Goal: Task Accomplishment & Management: Manage account settings

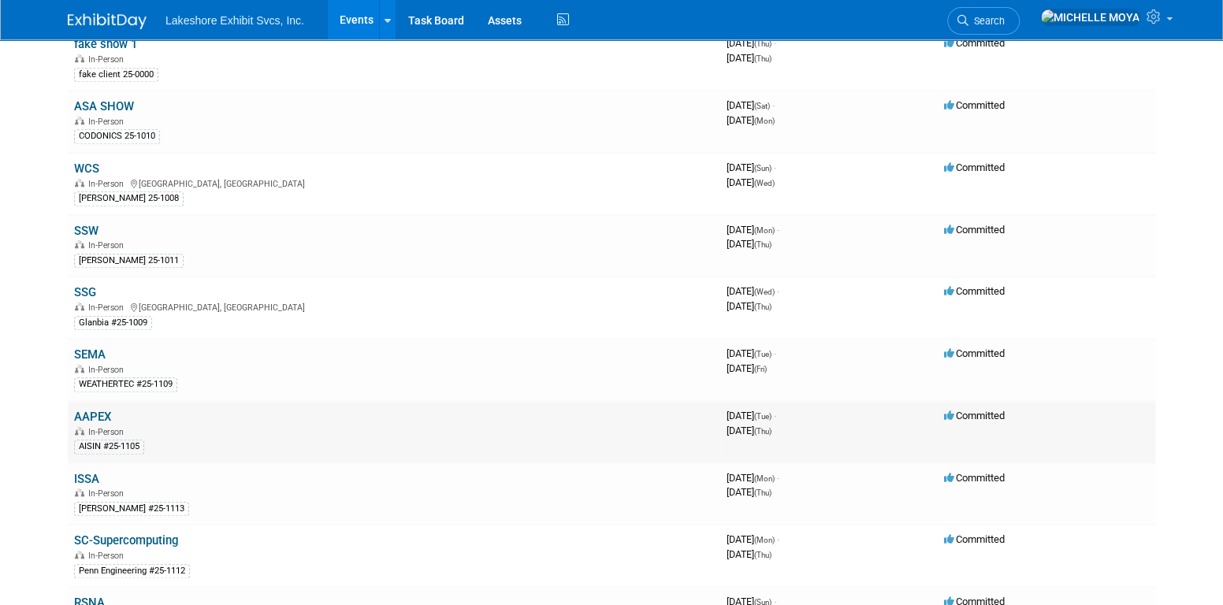
scroll to position [709, 0]
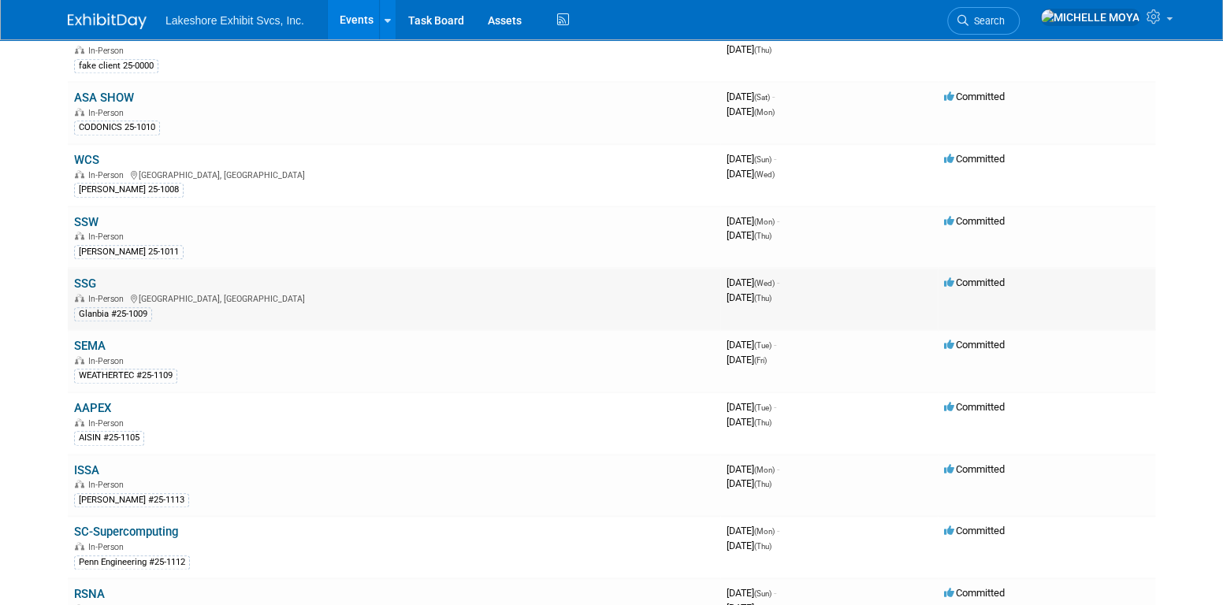
click at [86, 277] on link "SSG" at bounding box center [85, 284] width 22 height 14
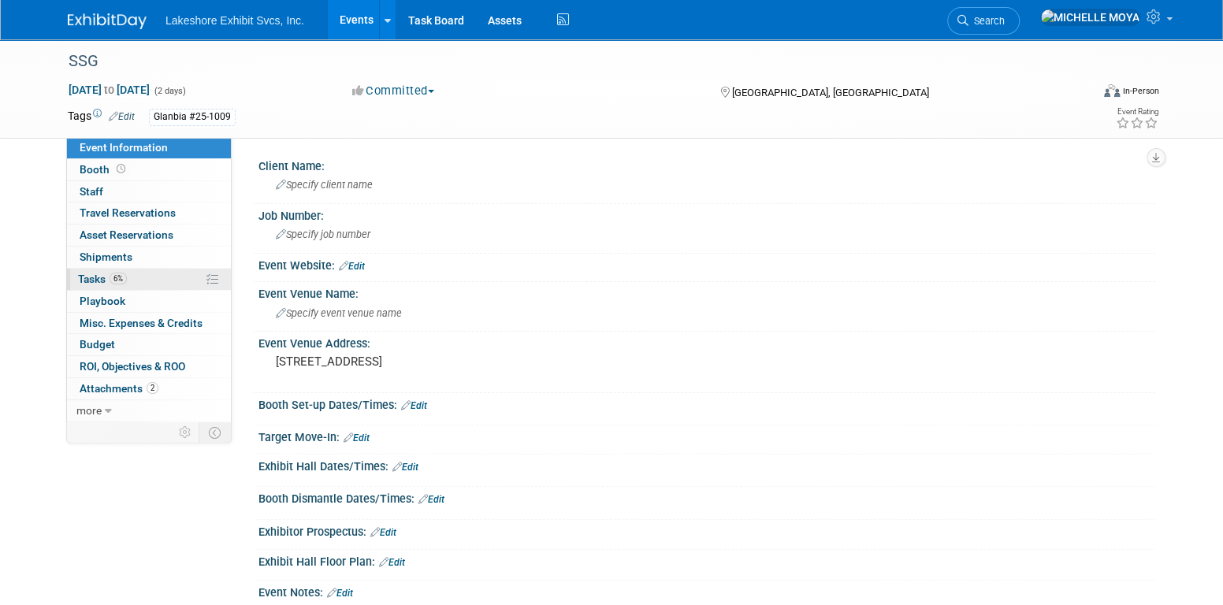
click at [135, 278] on link "6% Tasks 6%" at bounding box center [149, 279] width 164 height 21
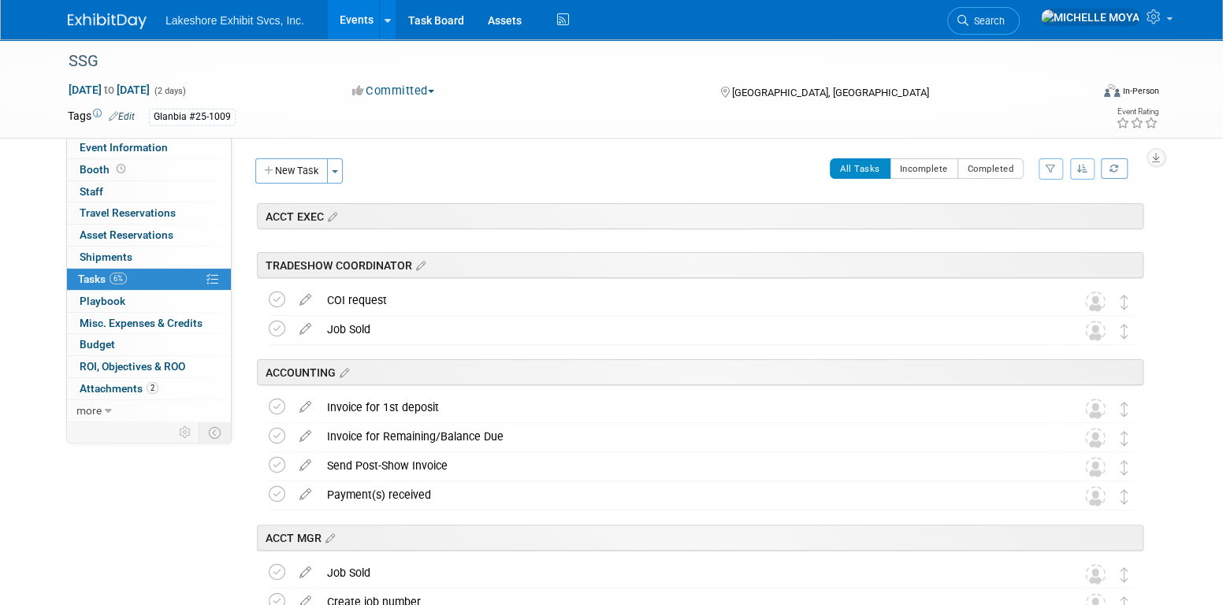
click at [1050, 174] on button "button" at bounding box center [1051, 168] width 24 height 21
click at [1032, 209] on select "-- Select Assignee -- All unassigned tasks Assigned to me Amanda Koss Dave Desa…" at bounding box center [985, 219] width 130 height 22
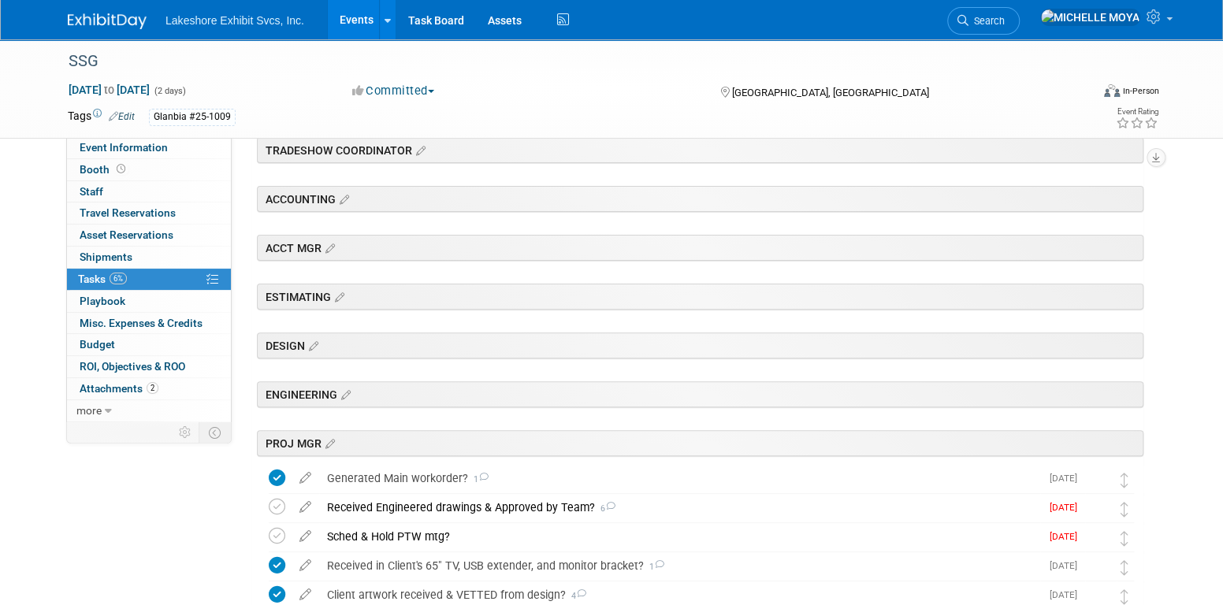
scroll to position [394, 0]
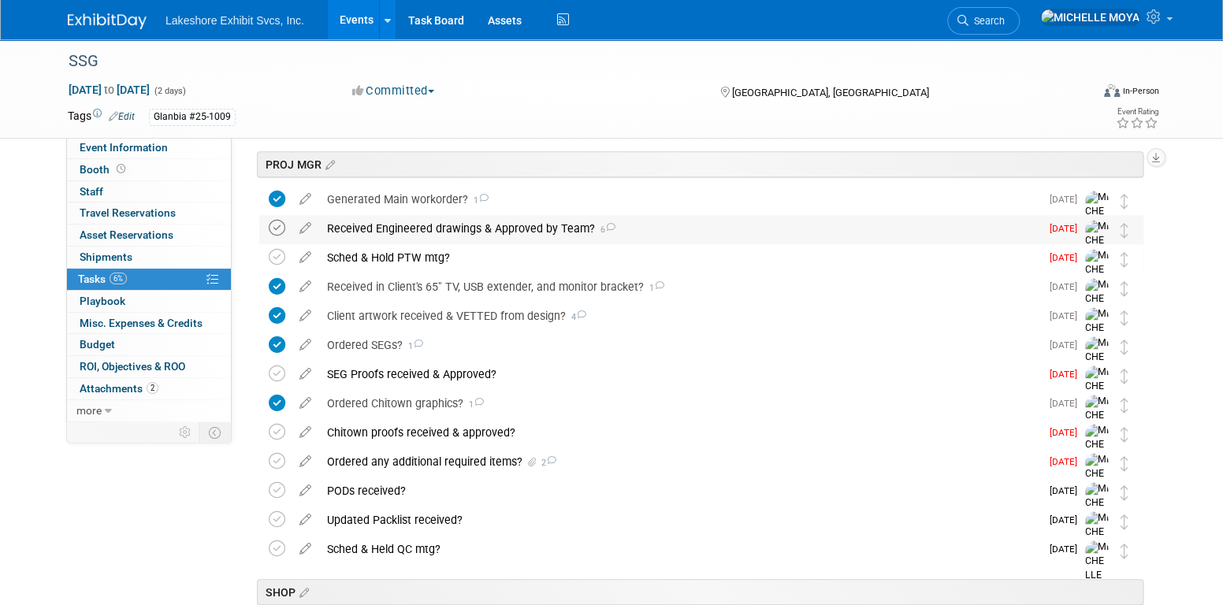
click at [276, 224] on icon at bounding box center [277, 228] width 17 height 17
drag, startPoint x: 279, startPoint y: 254, endPoint x: 296, endPoint y: 252, distance: 16.6
click at [281, 255] on icon at bounding box center [277, 257] width 17 height 17
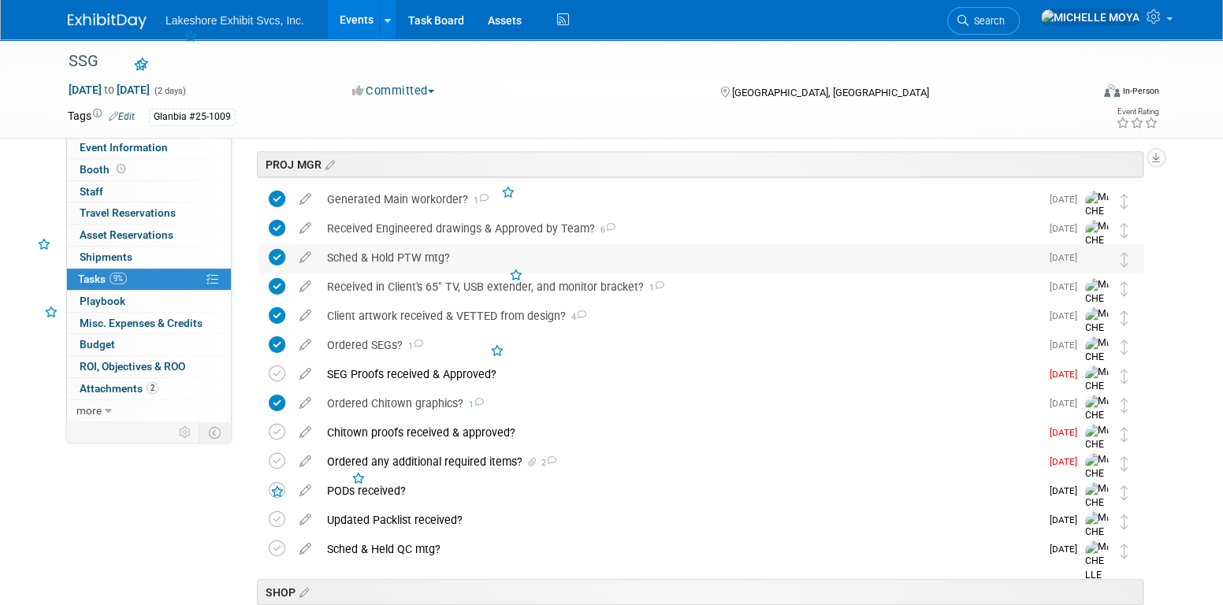
click at [396, 244] on div "Sched & Hold PTW mtg?" at bounding box center [679, 257] width 721 height 27
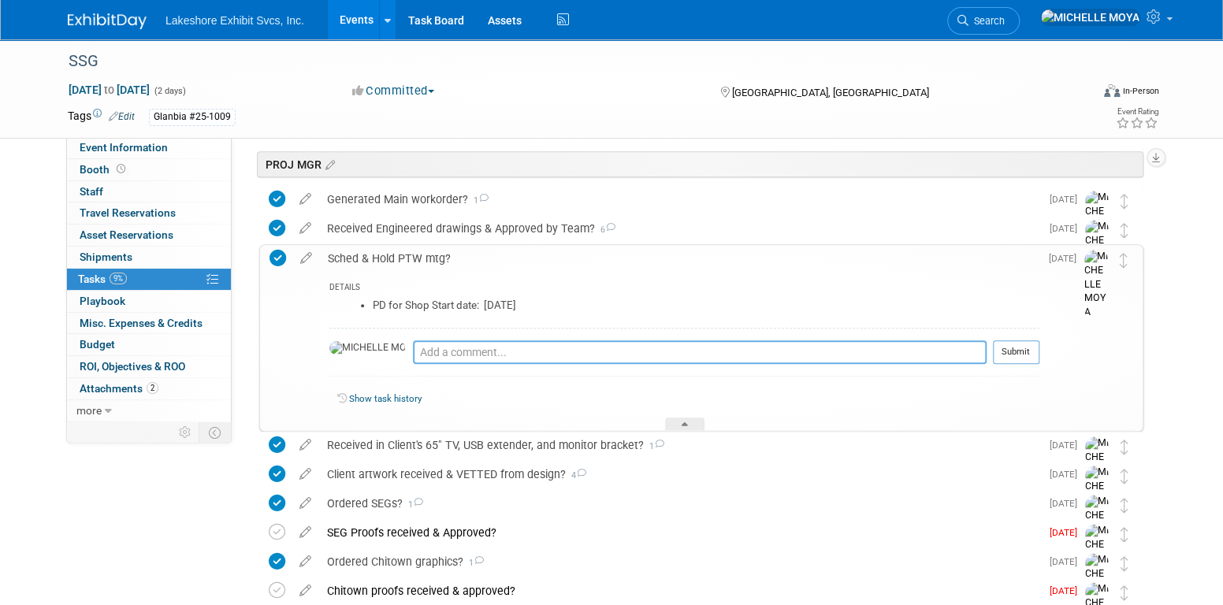
click at [430, 343] on textarea at bounding box center [700, 352] width 574 height 24
type textarea "[DATE] - Sched & held PTW [DATE]!"
click at [1013, 351] on button "Submit" at bounding box center [1016, 352] width 46 height 24
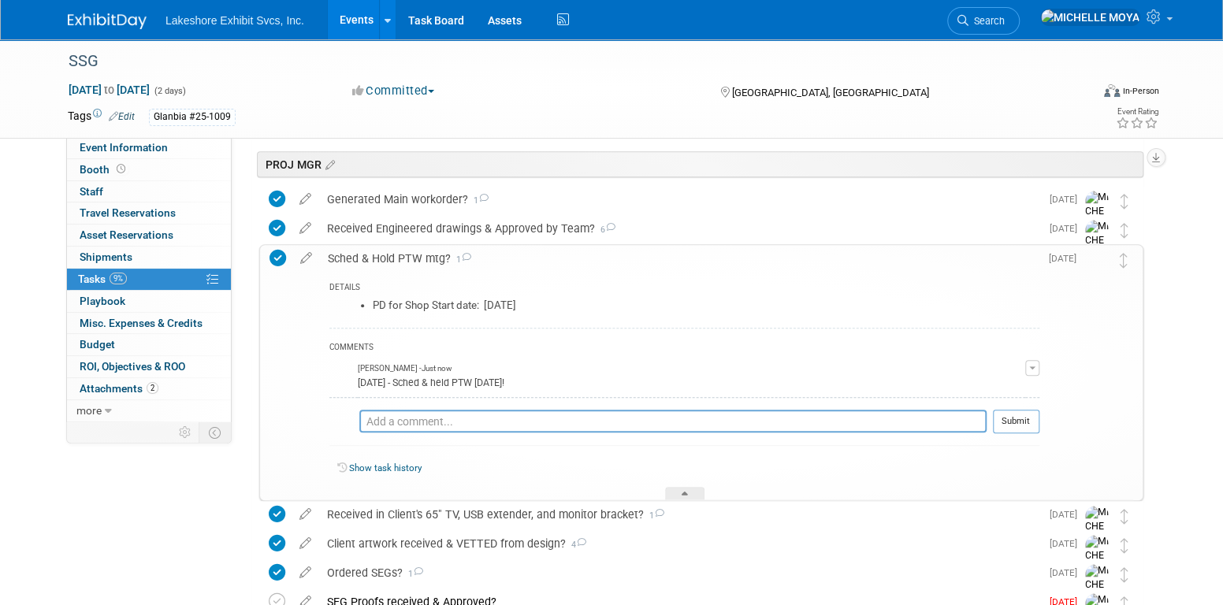
click at [407, 258] on div "Sched & Hold PTW mtg? 1" at bounding box center [679, 258] width 719 height 27
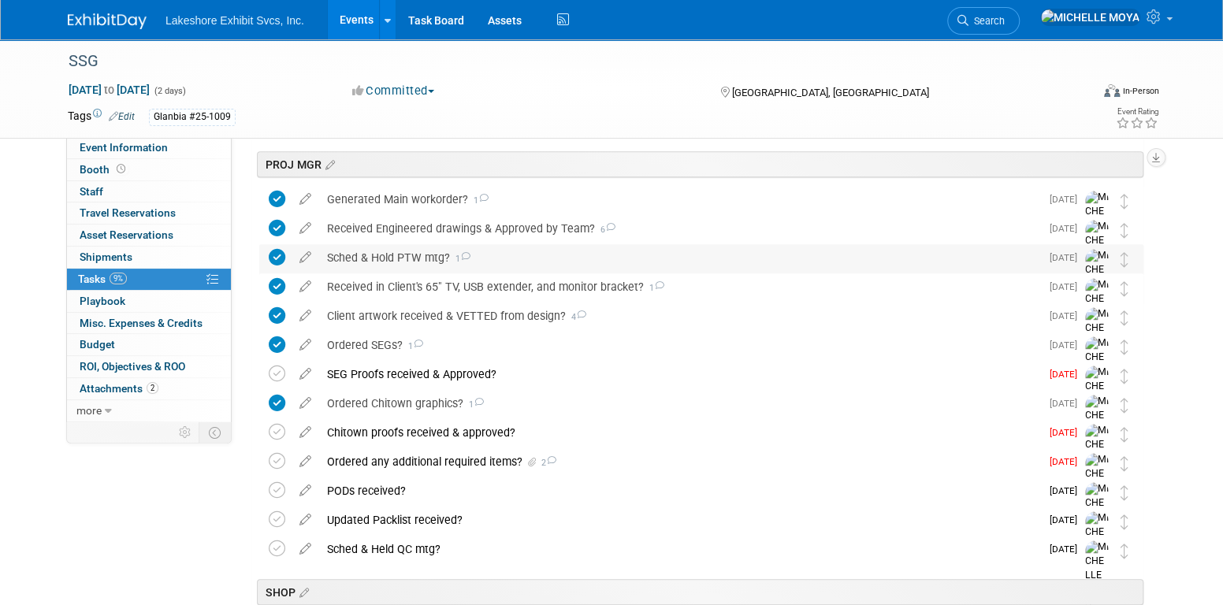
click at [397, 256] on div "Sched & Hold PTW mtg? 1" at bounding box center [679, 257] width 721 height 27
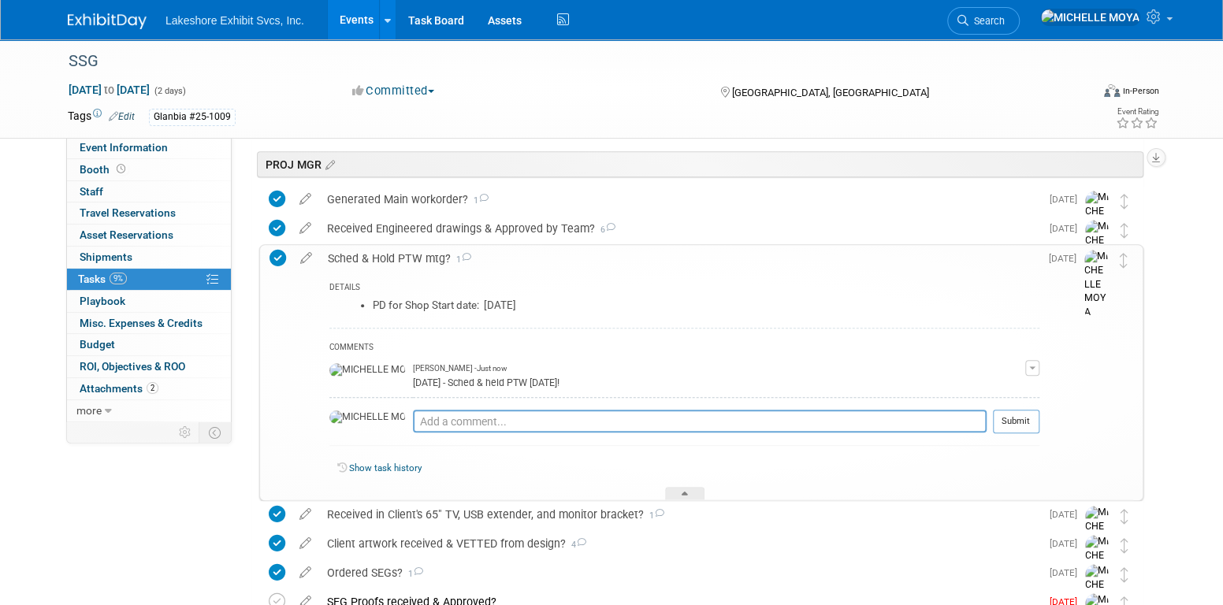
click at [305, 261] on icon at bounding box center [306, 255] width 28 height 20
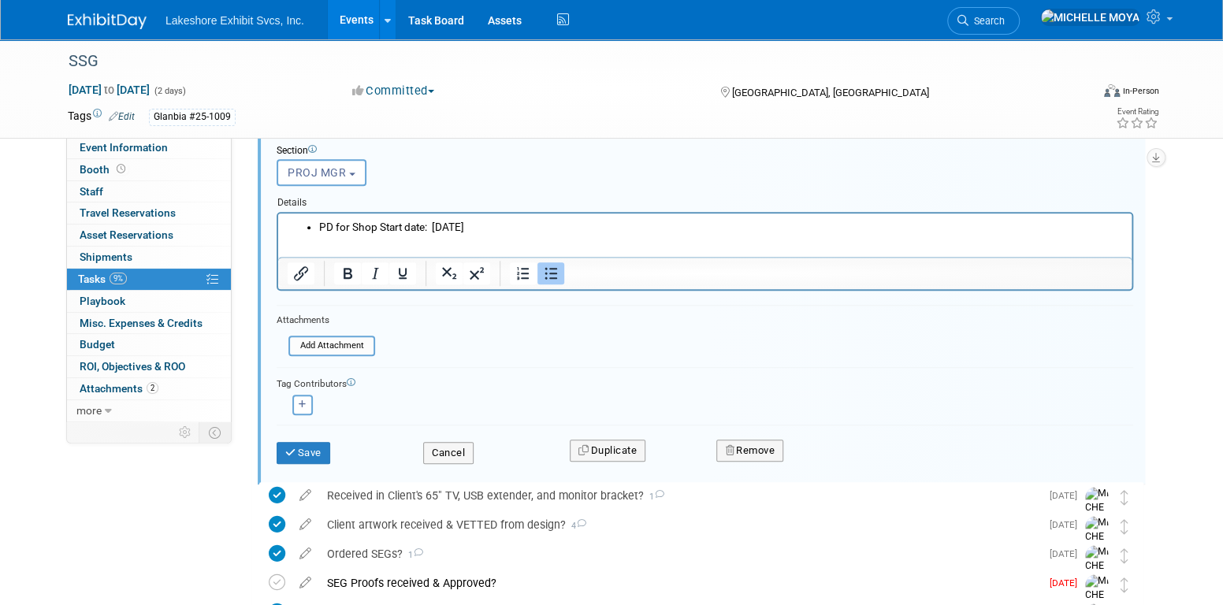
scroll to position [645, 0]
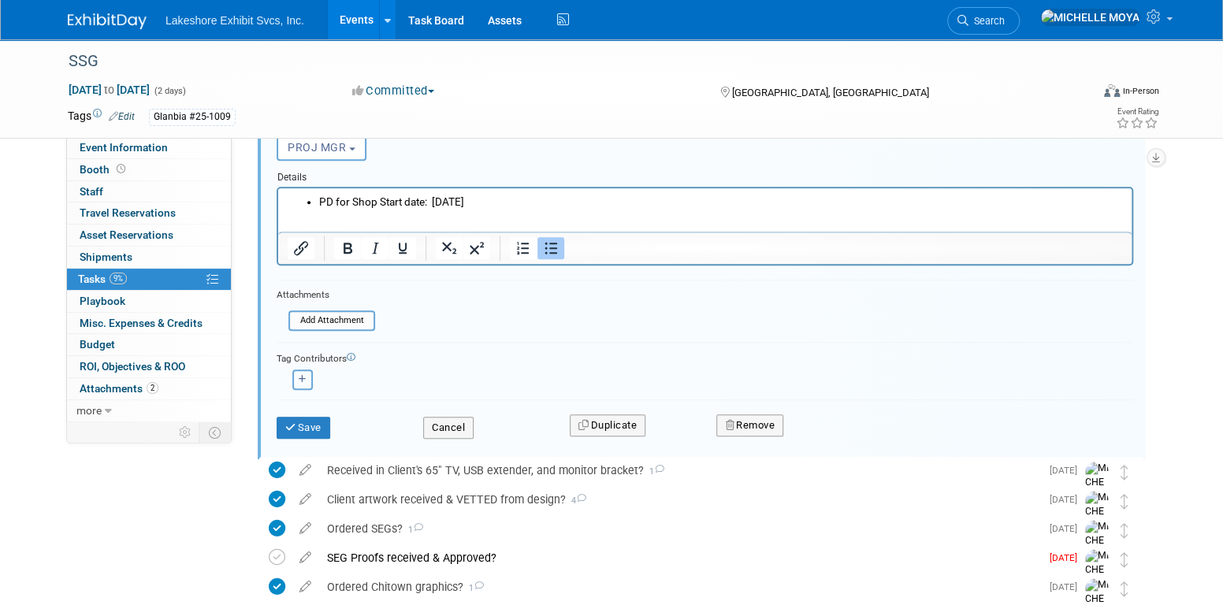
click at [305, 382] on button "button" at bounding box center [302, 380] width 20 height 20
select select
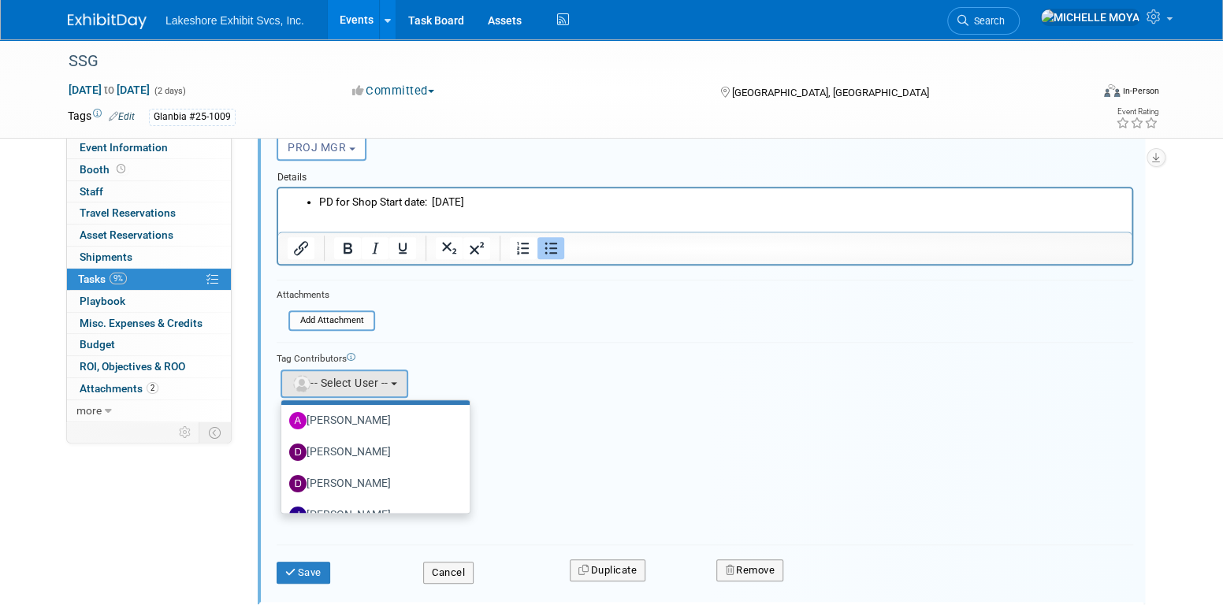
scroll to position [276, 0]
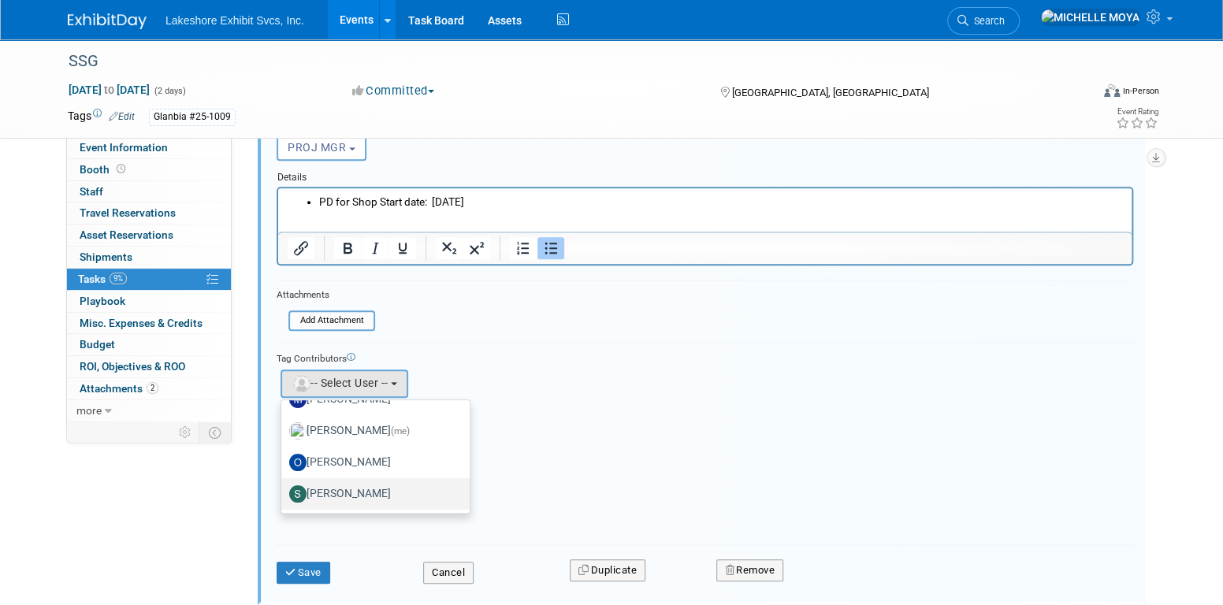
click at [376, 484] on label "Stephen Hurn" at bounding box center [371, 493] width 165 height 25
click at [284, 487] on input "[PERSON_NAME]" at bounding box center [278, 492] width 10 height 10
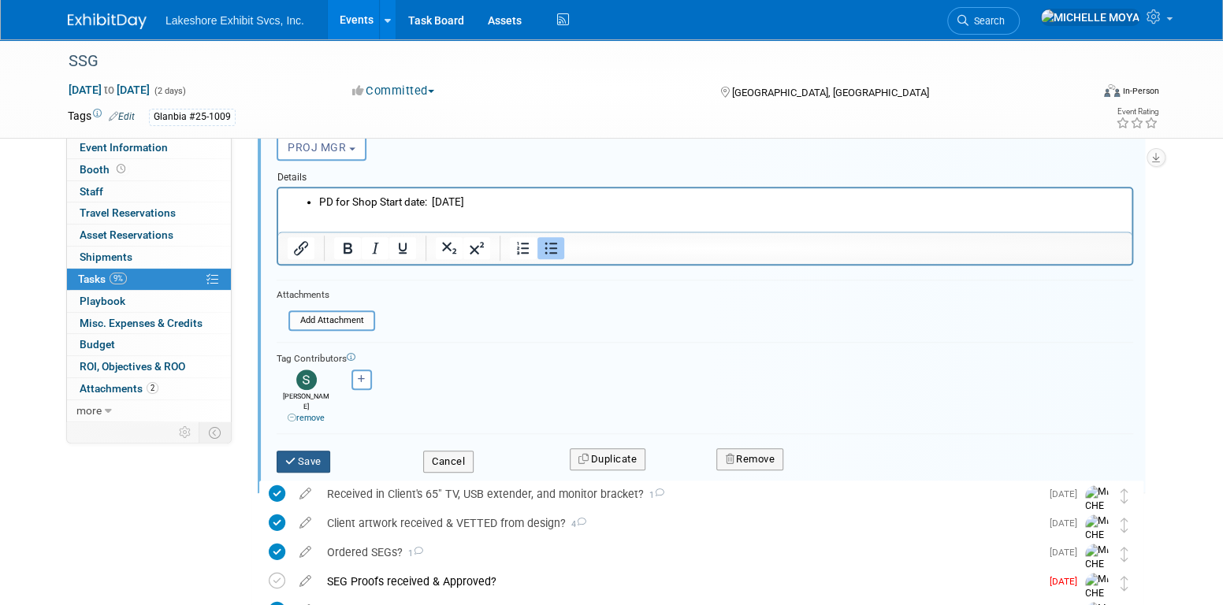
click at [310, 451] on button "Save" at bounding box center [304, 462] width 54 height 22
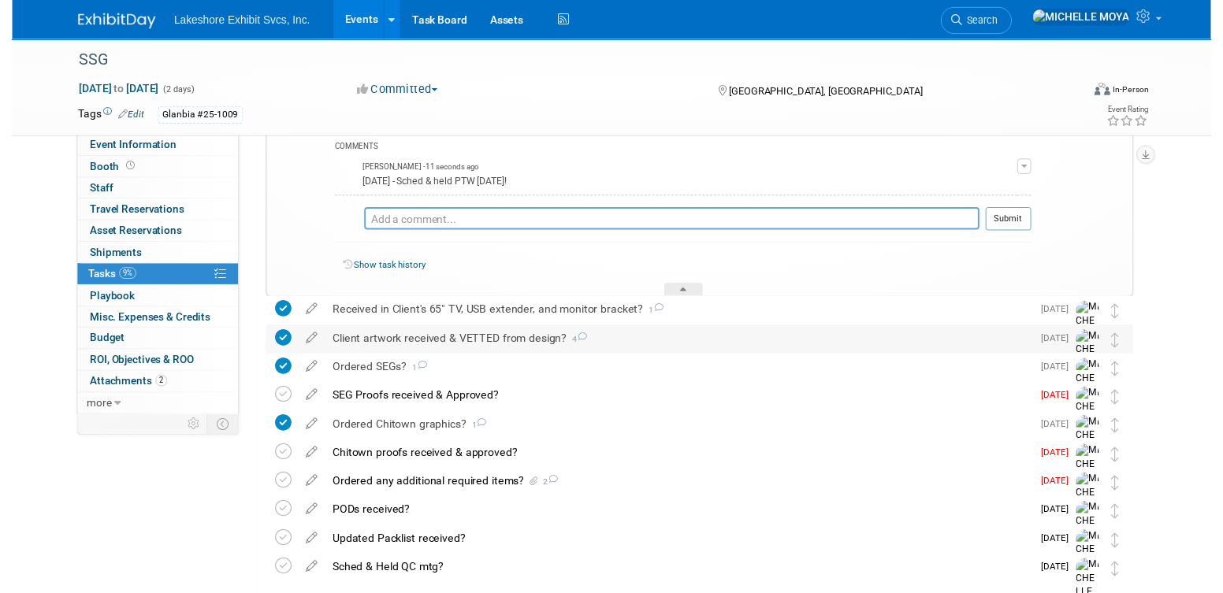
scroll to position [487, 0]
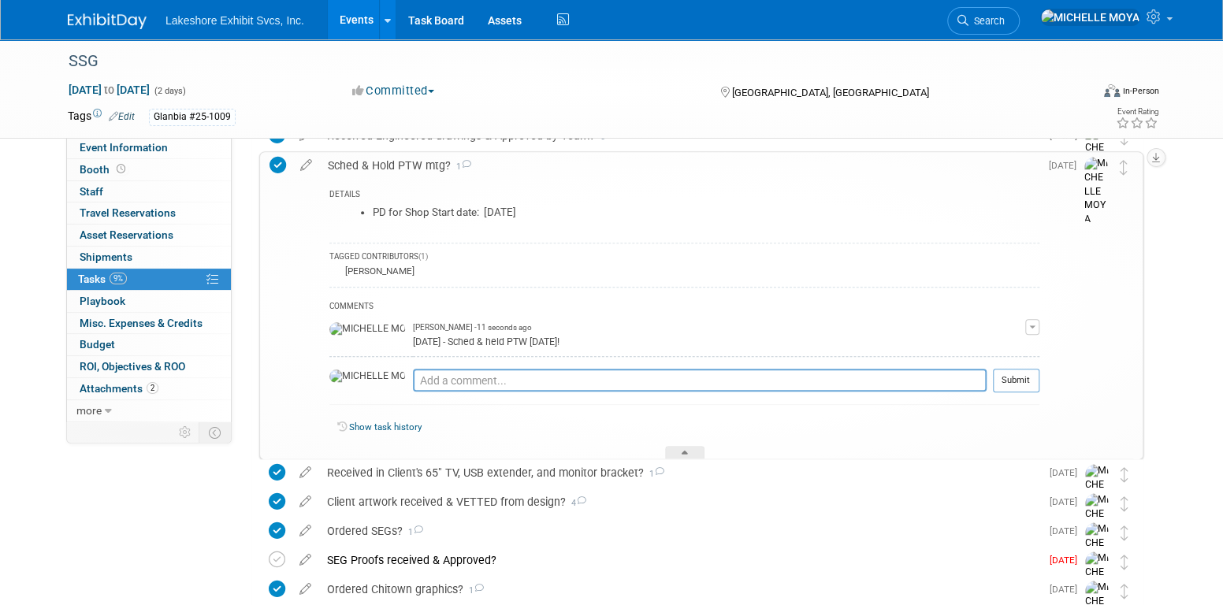
click at [393, 160] on div "Sched & Hold PTW mtg? 1" at bounding box center [679, 165] width 719 height 27
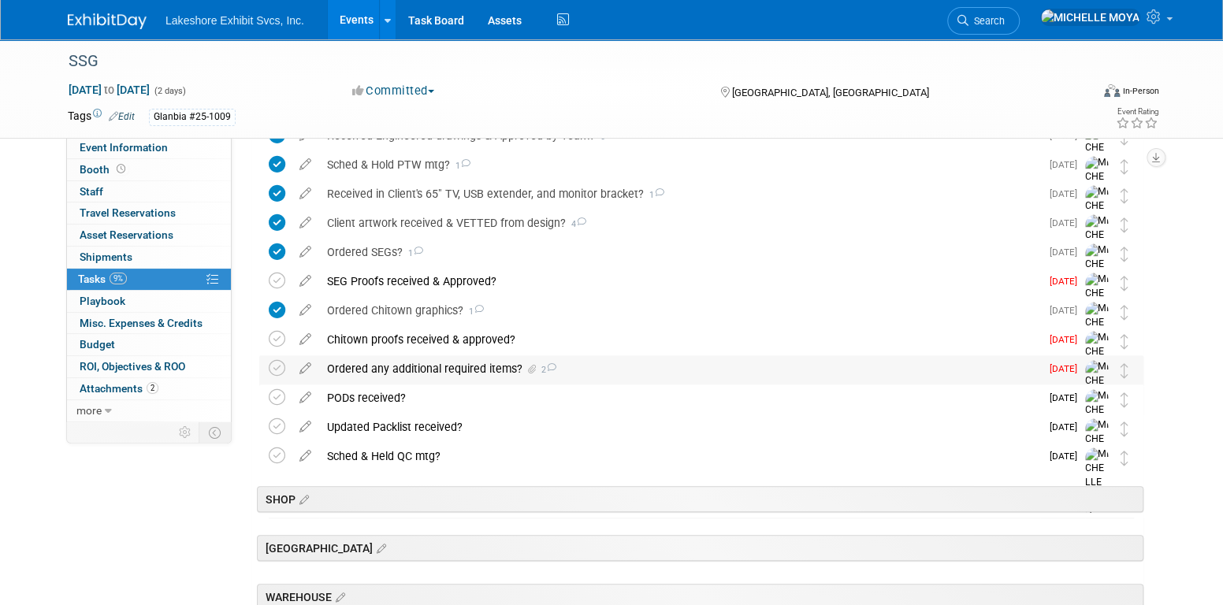
click at [433, 366] on div "Ordered any additional required items? 2" at bounding box center [679, 368] width 721 height 27
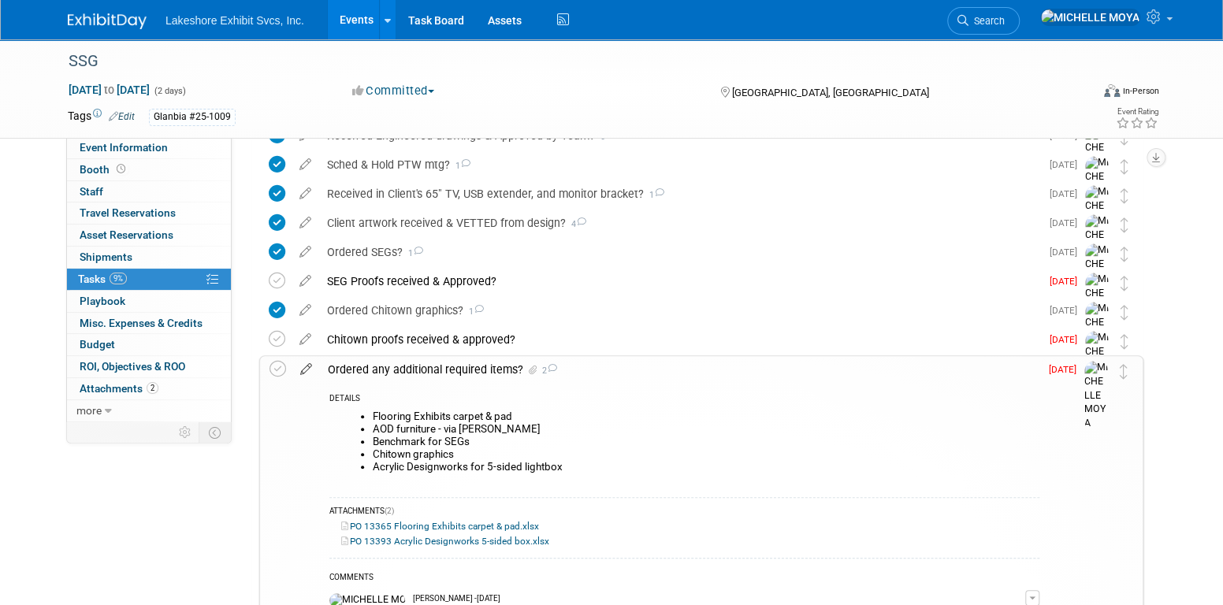
click at [307, 370] on icon at bounding box center [306, 366] width 28 height 20
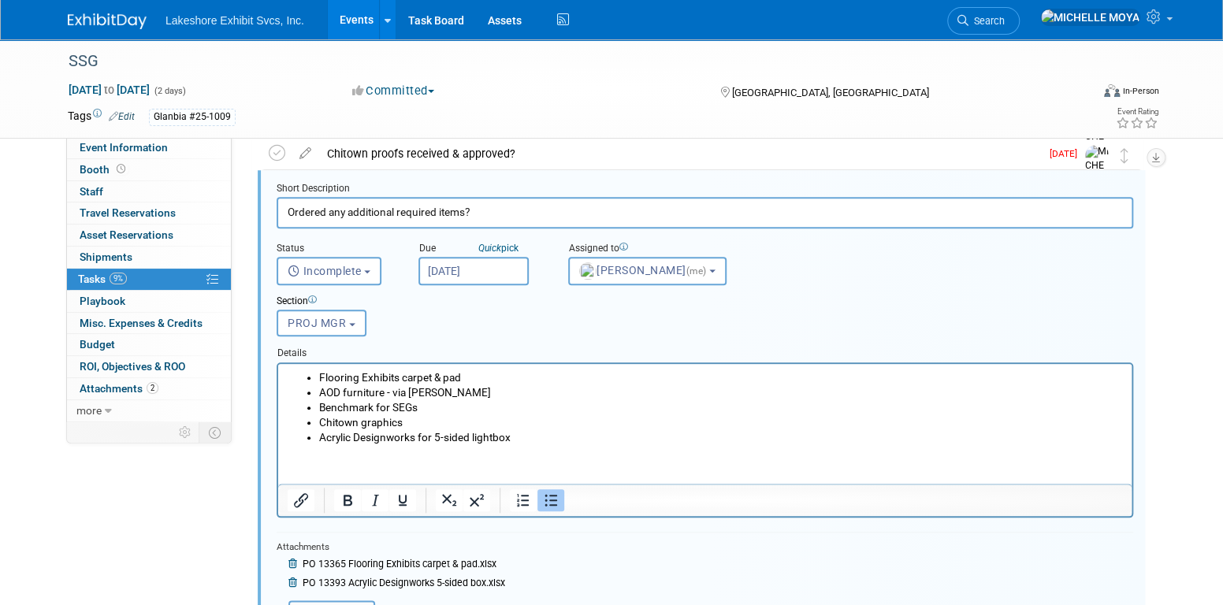
scroll to position [770, 0]
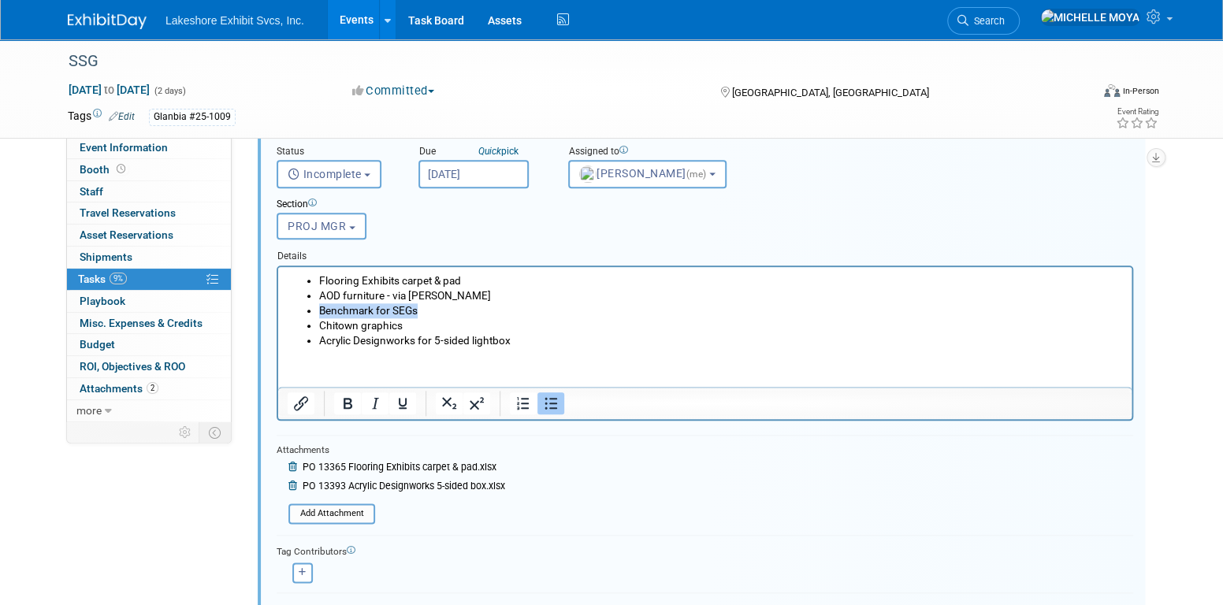
drag, startPoint x: 422, startPoint y: 310, endPoint x: 320, endPoint y: 310, distance: 102.4
click at [319, 310] on li "Benchmark for SEGs" at bounding box center [721, 310] width 804 height 15
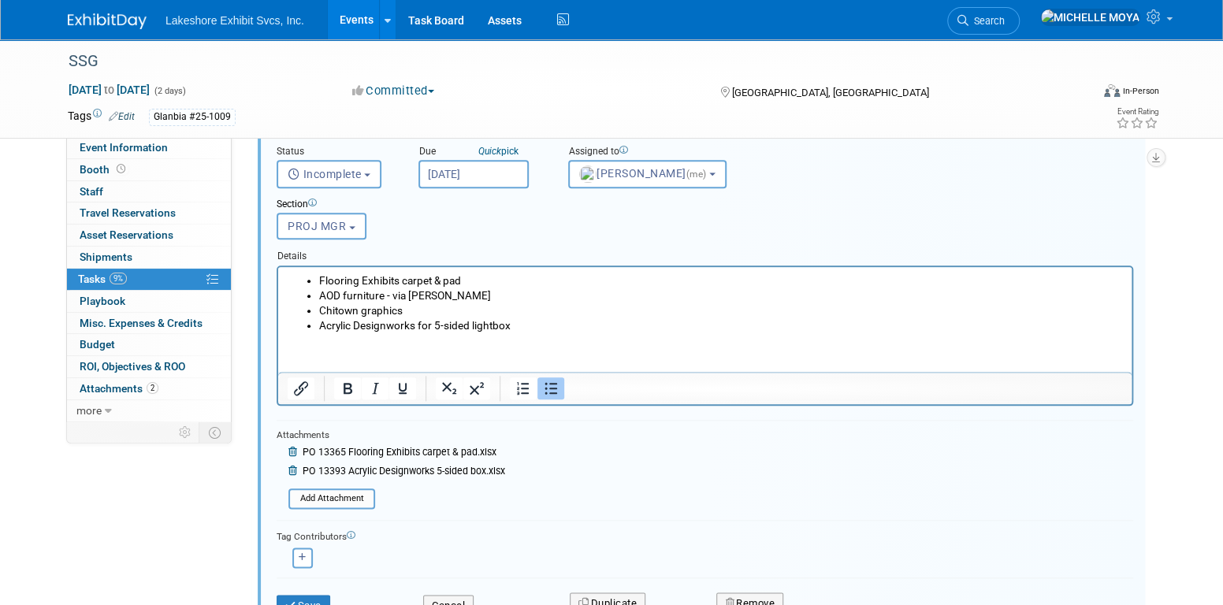
click at [411, 309] on li "Chitown graphics" at bounding box center [721, 310] width 804 height 15
drag, startPoint x: 411, startPoint y: 309, endPoint x: 329, endPoint y: 310, distance: 82.8
click at [329, 310] on li "Chitown graphics" at bounding box center [721, 310] width 804 height 15
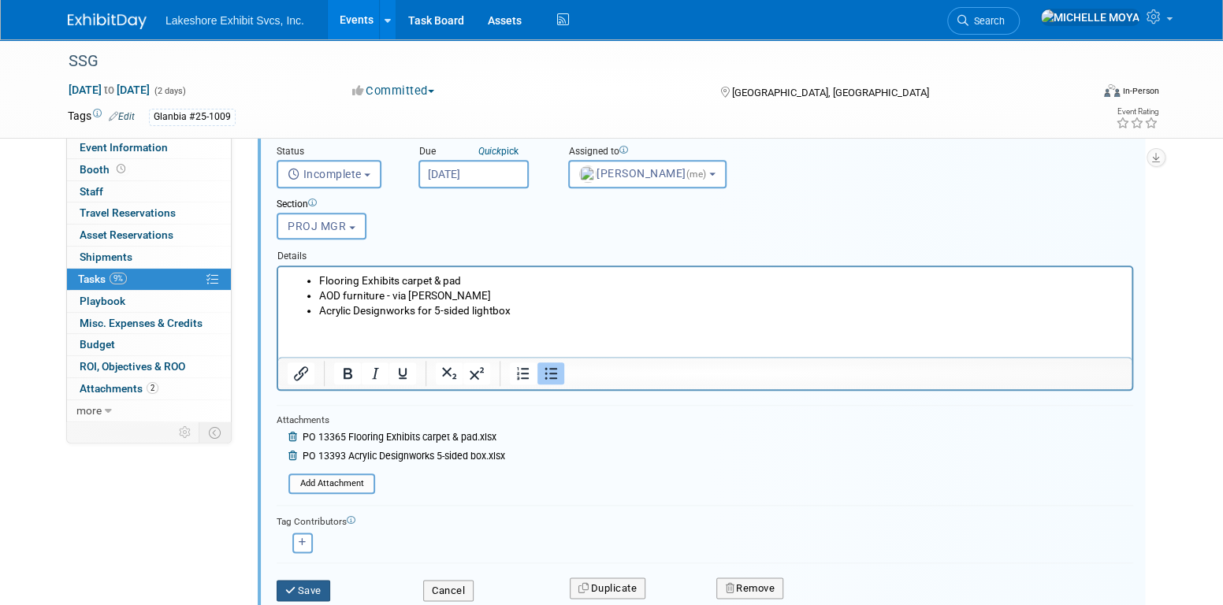
drag, startPoint x: 301, startPoint y: 584, endPoint x: 423, endPoint y: 544, distance: 128.6
click at [301, 583] on button "Save" at bounding box center [304, 591] width 54 height 22
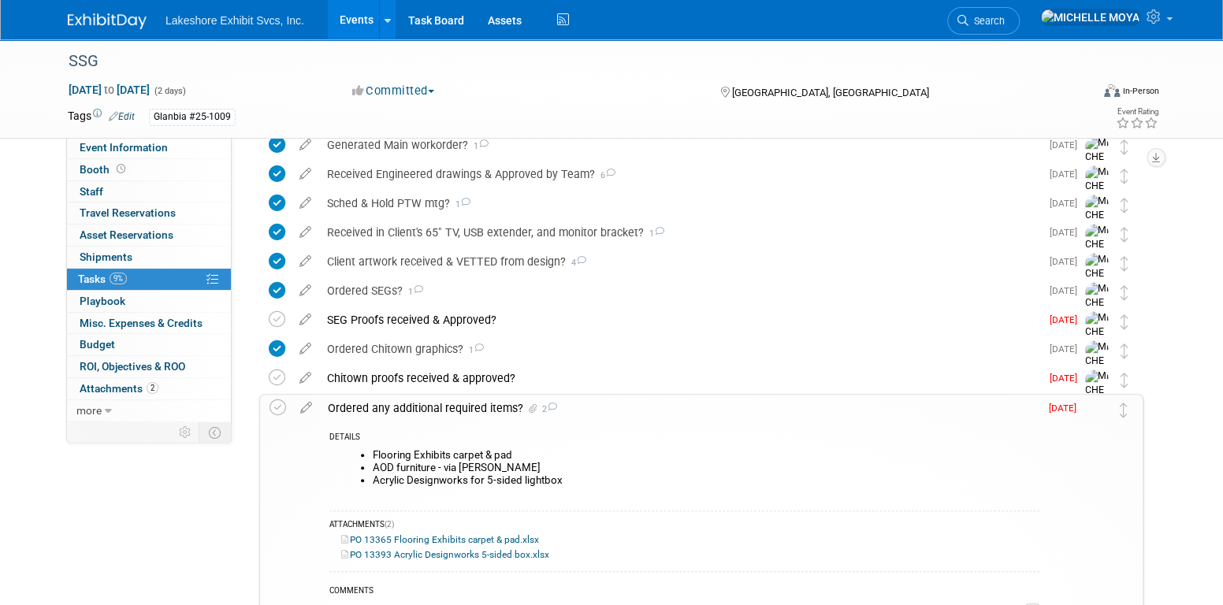
scroll to position [455, 0]
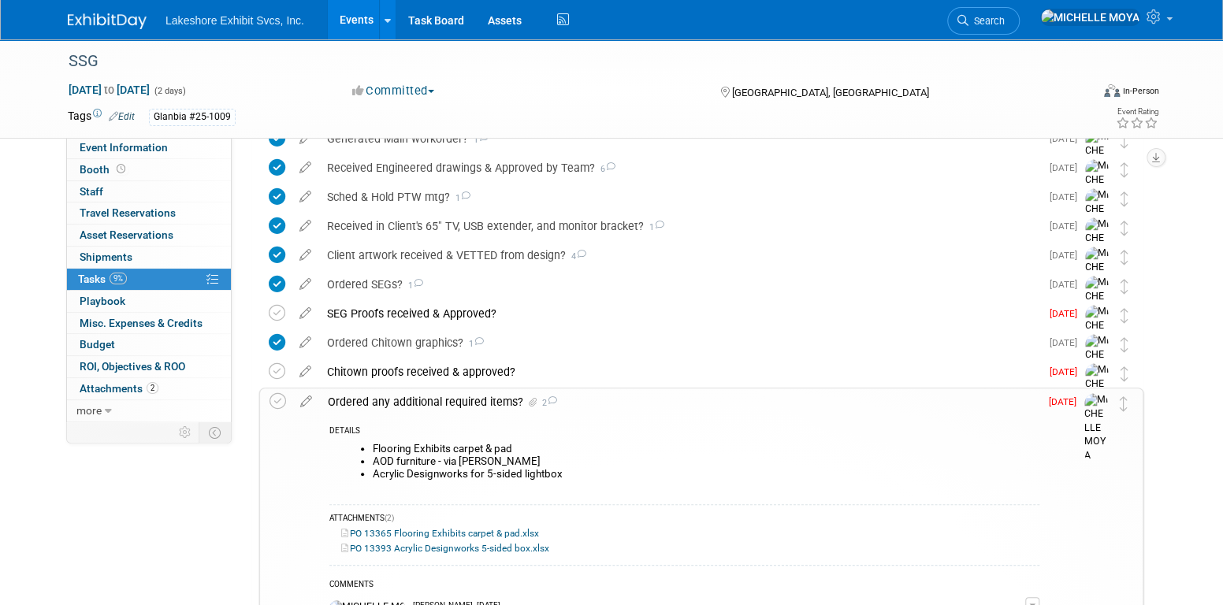
click at [422, 403] on div "Ordered any additional required items? 2" at bounding box center [679, 401] width 719 height 27
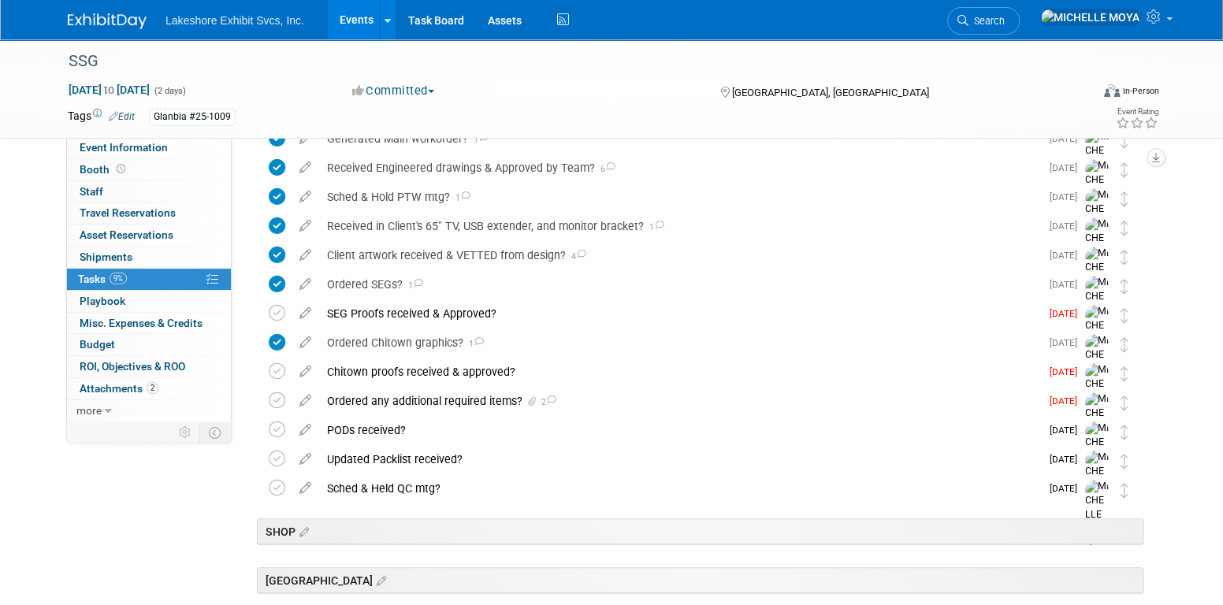
click at [422, 403] on div "Ordered any additional required items? 2" at bounding box center [679, 401] width 721 height 27
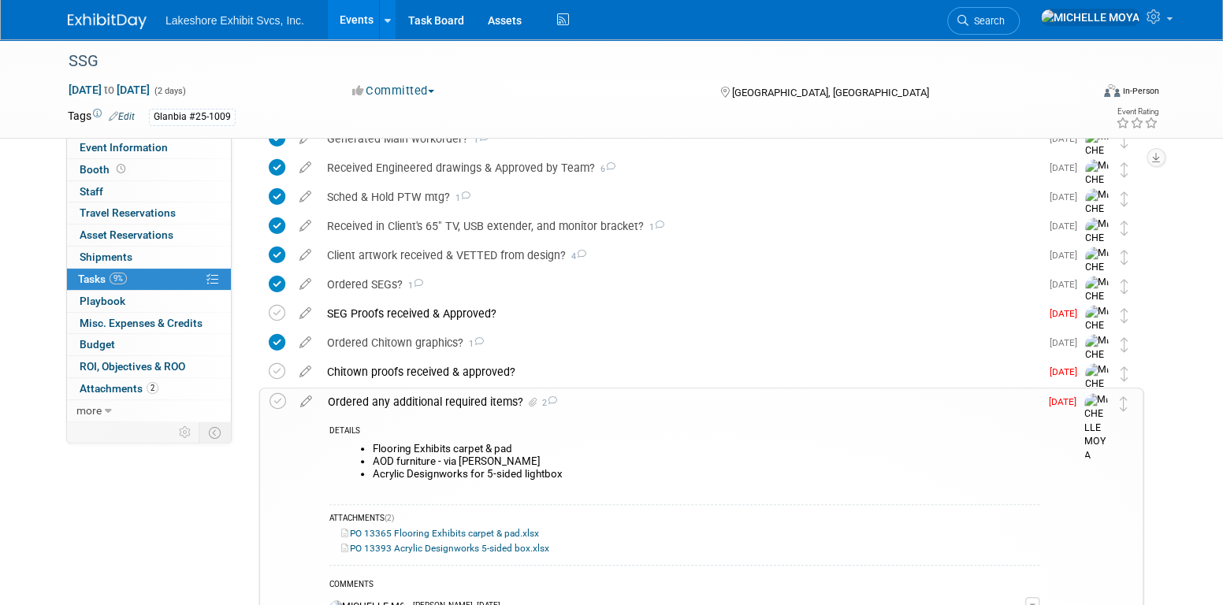
click at [422, 403] on div "Ordered any additional required items? 2" at bounding box center [679, 401] width 719 height 27
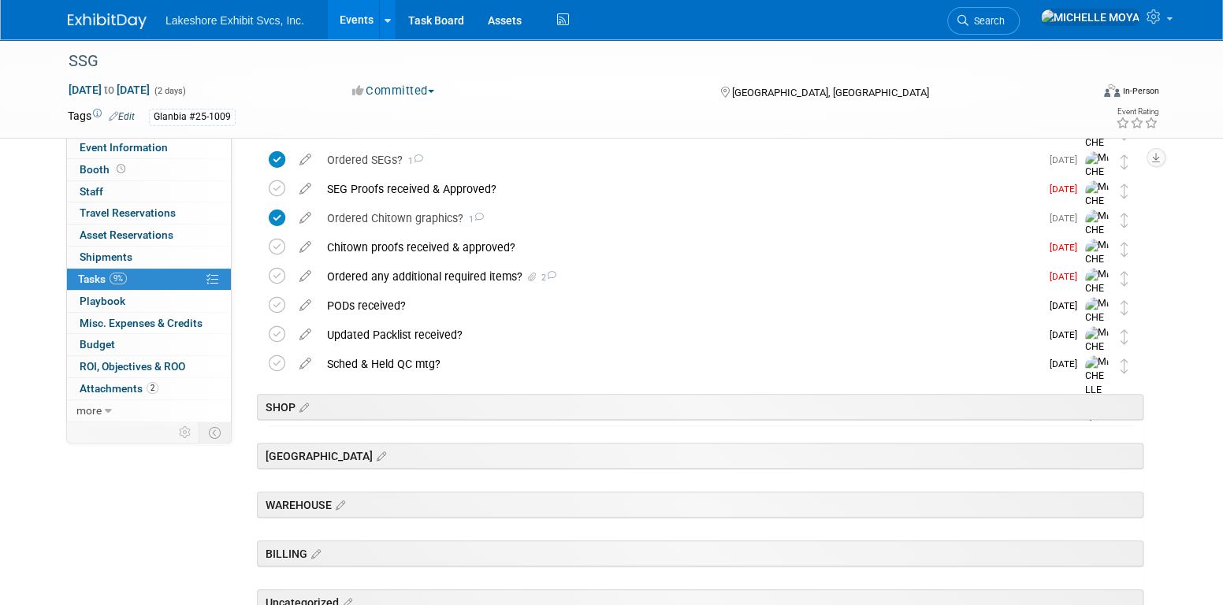
scroll to position [612, 0]
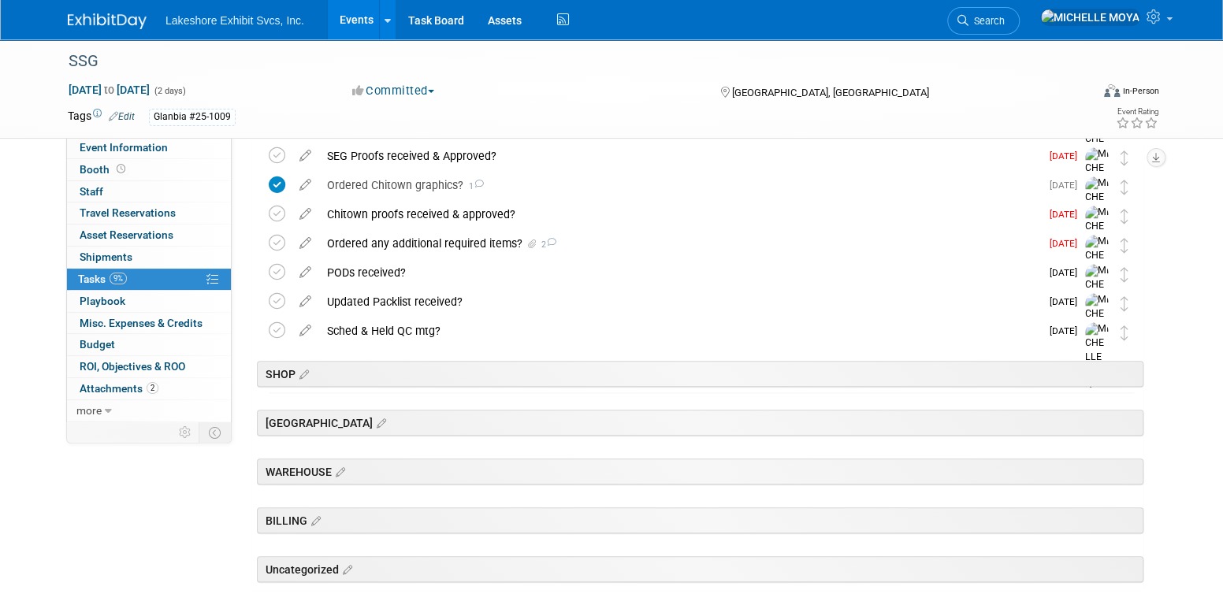
drag, startPoint x: 1126, startPoint y: 281, endPoint x: 1128, endPoint y: 350, distance: 68.6
click at [1128, 350] on div "SSG Las Vegas, NV Oct 29, 2025 to Oct 30, 2025 (Going) TRADESHOW COORDINATOR AC…" at bounding box center [697, 108] width 892 height 966
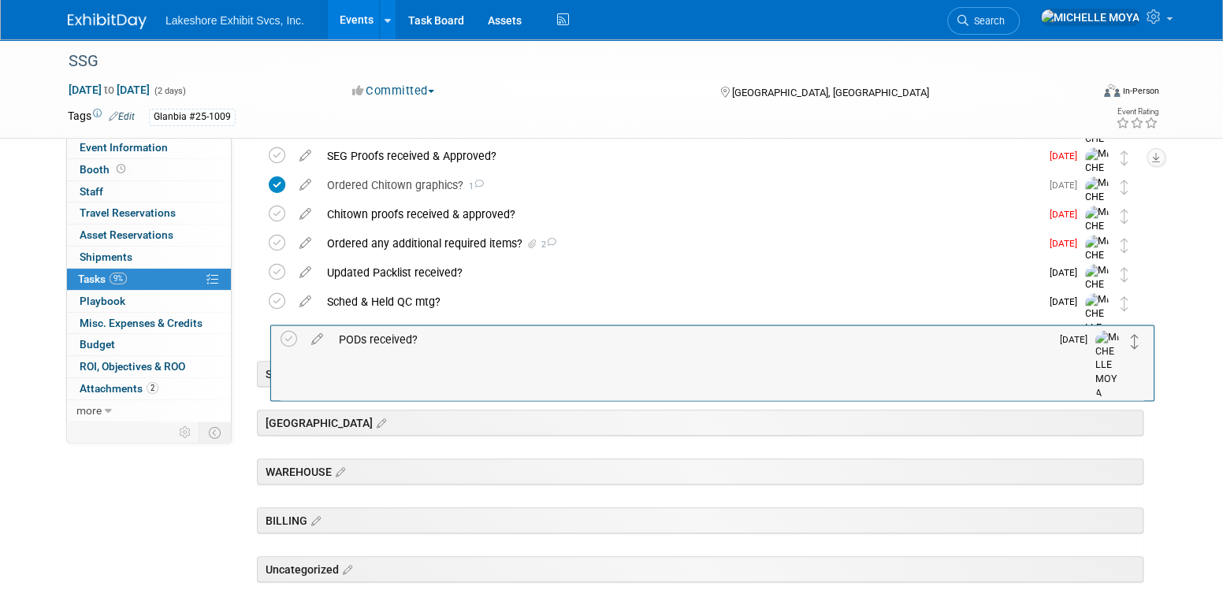
drag, startPoint x: 1121, startPoint y: 274, endPoint x: 1133, endPoint y: 329, distance: 56.6
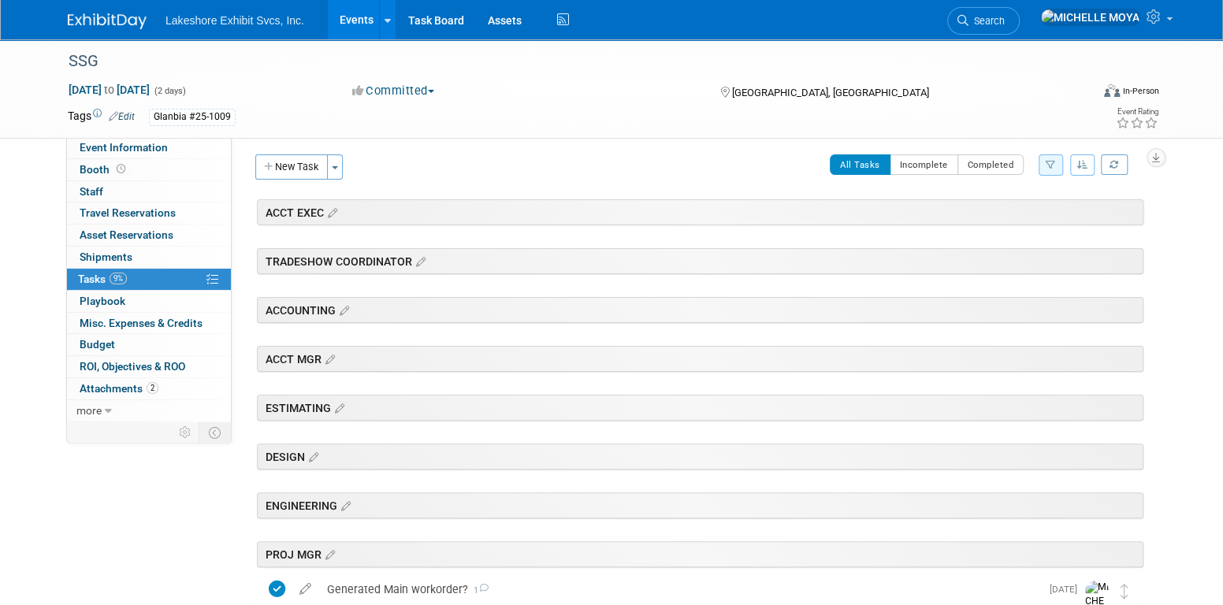
scroll to position [0, 0]
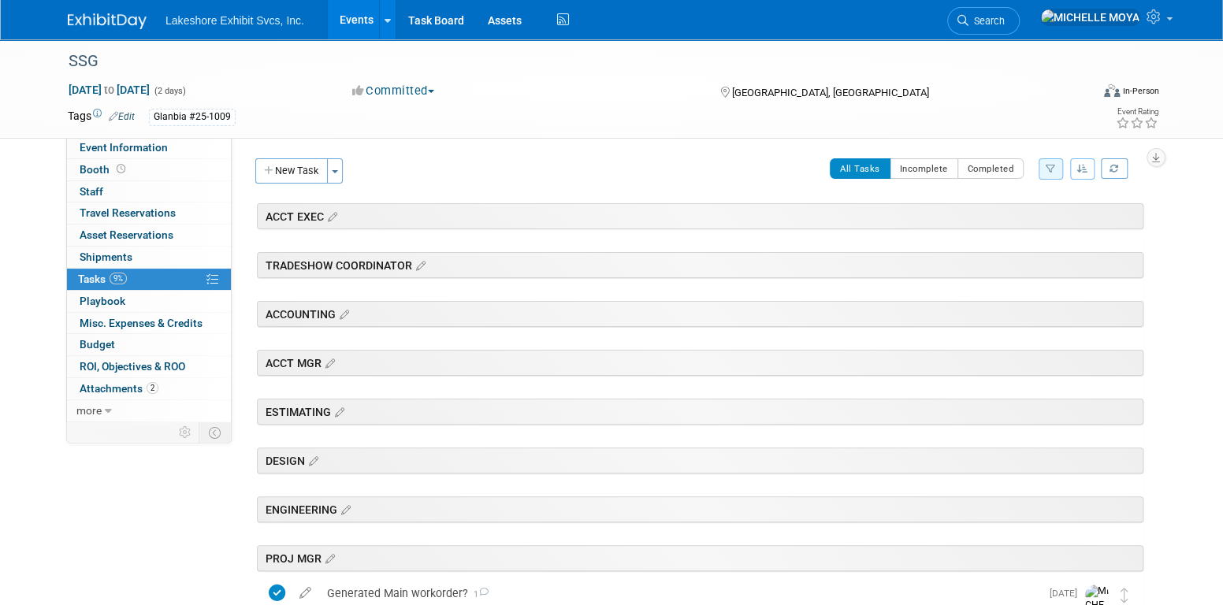
click at [362, 21] on link "Events" at bounding box center [357, 19] width 58 height 39
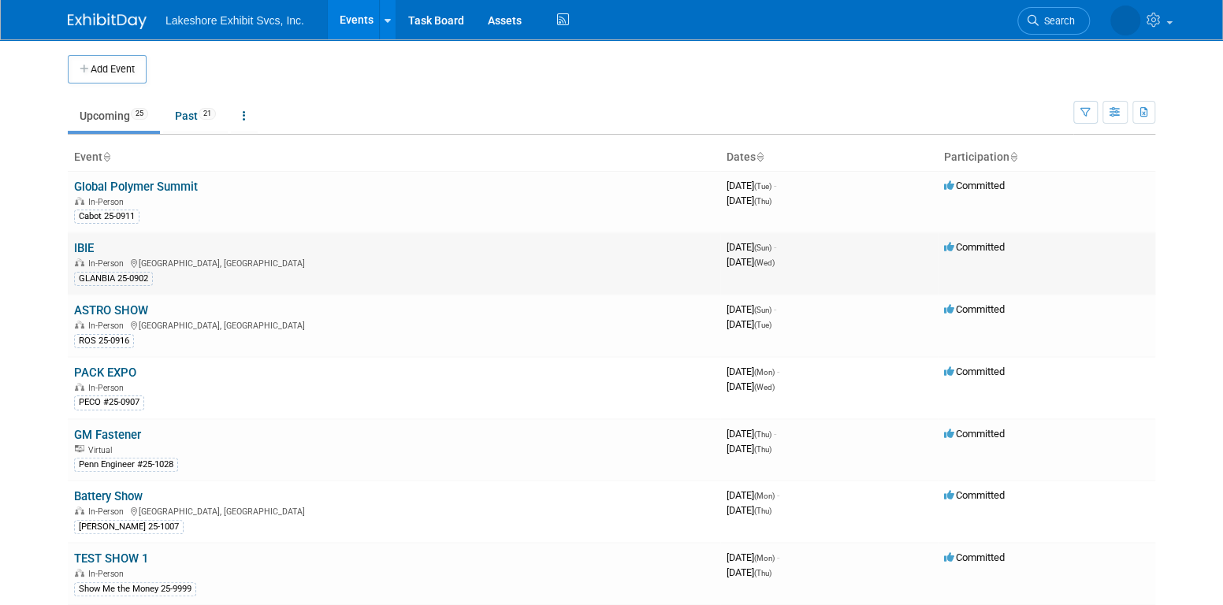
click at [83, 253] on link "IBIE" at bounding box center [84, 248] width 20 height 14
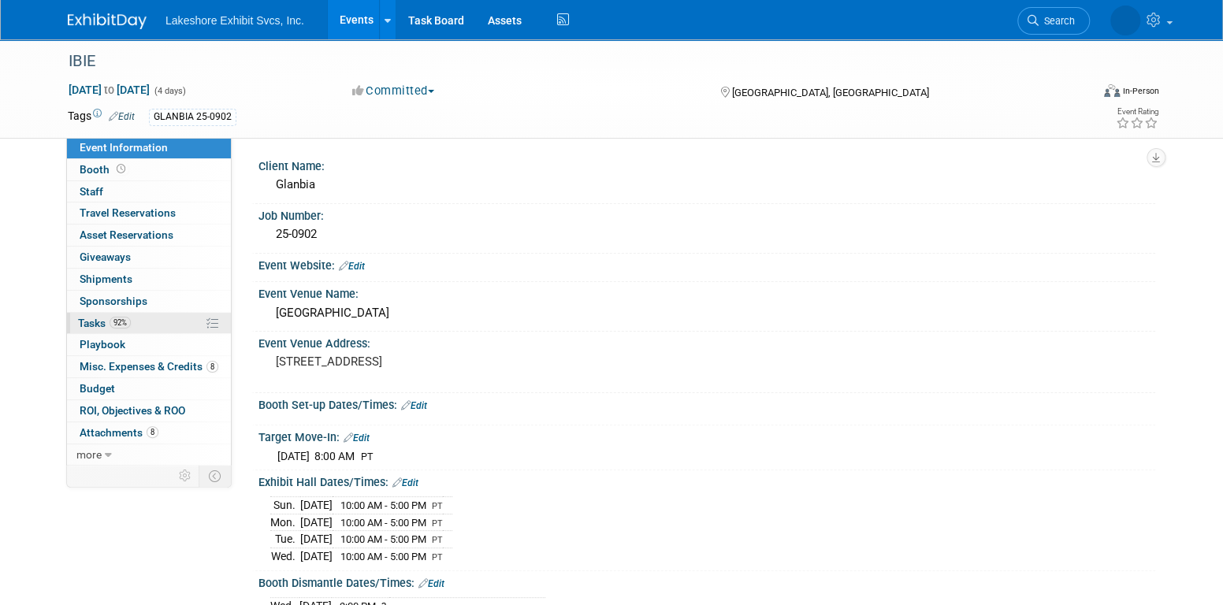
click at [158, 313] on link "92% Tasks 92%" at bounding box center [149, 323] width 164 height 21
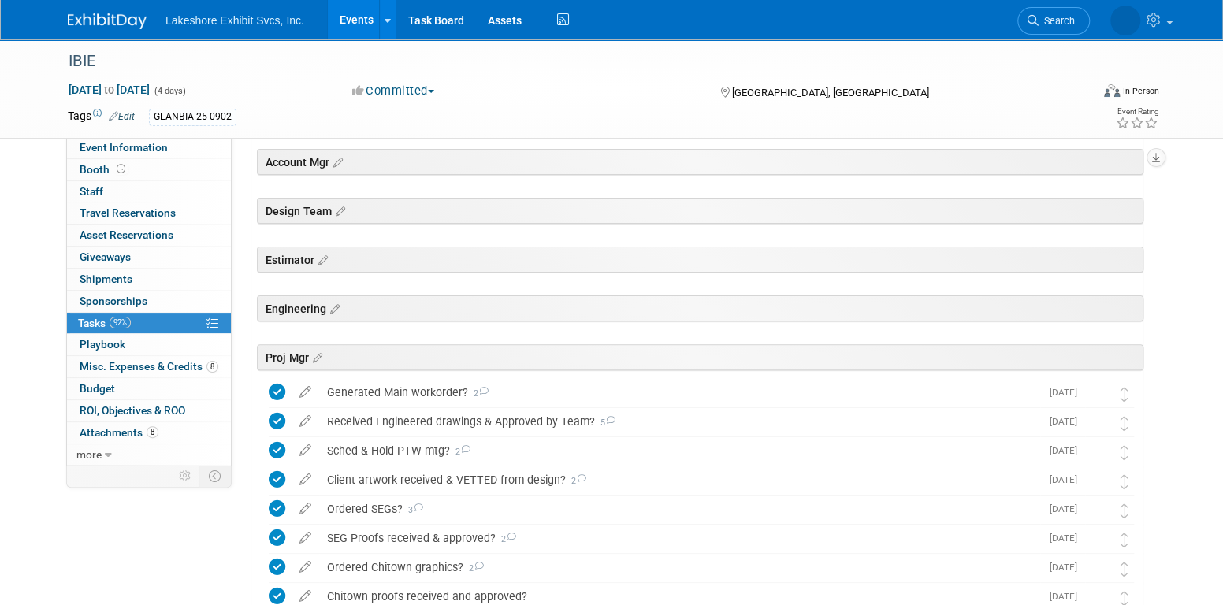
scroll to position [469, 0]
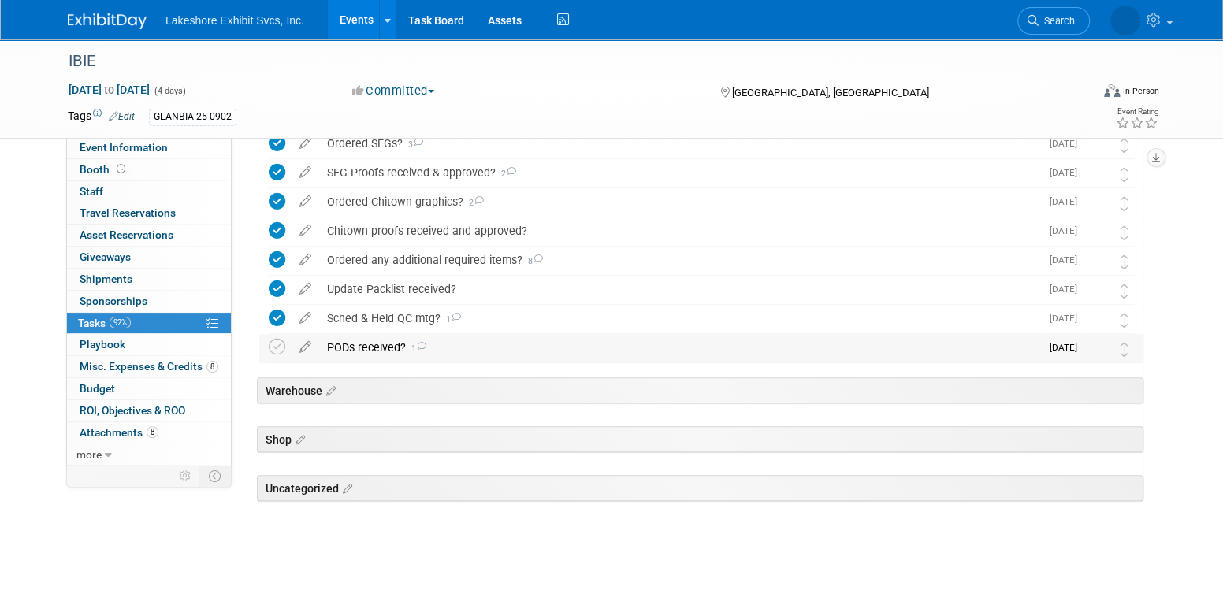
click at [383, 346] on div "PODs received? 1" at bounding box center [679, 347] width 721 height 27
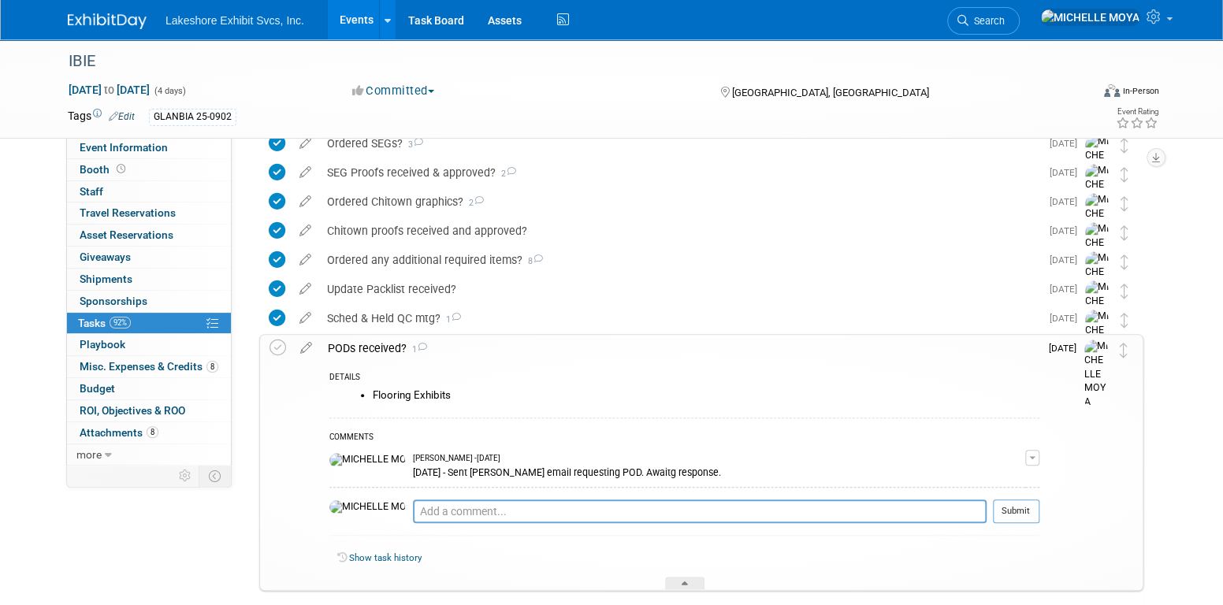
click at [385, 346] on div "PODs received? 1" at bounding box center [679, 348] width 719 height 27
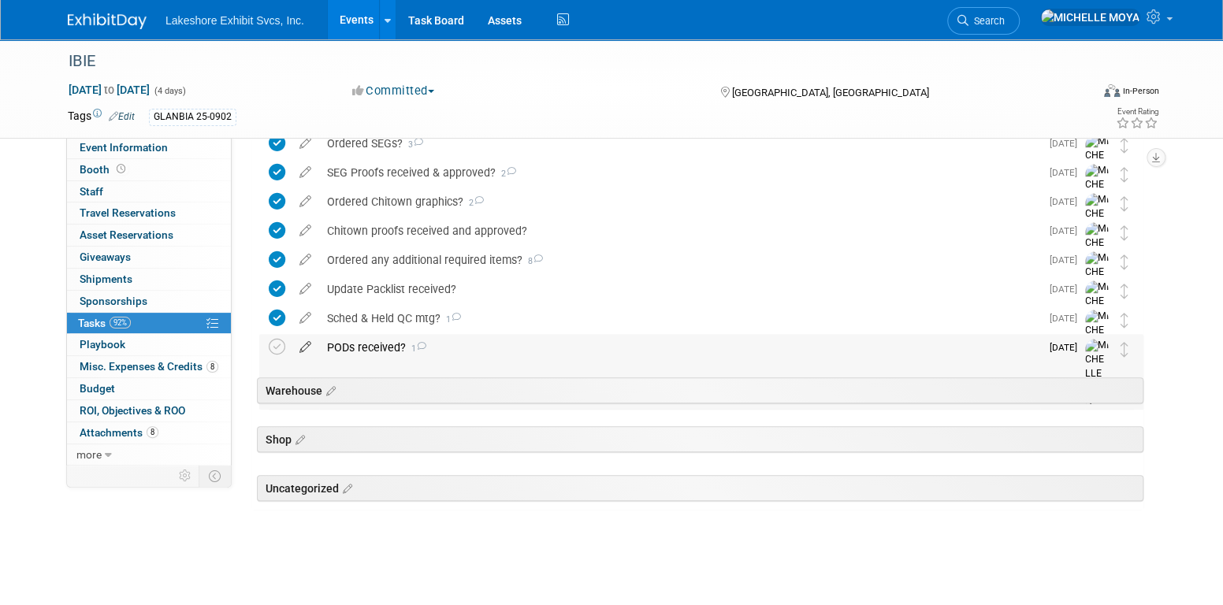
click at [303, 351] on icon at bounding box center [306, 344] width 28 height 20
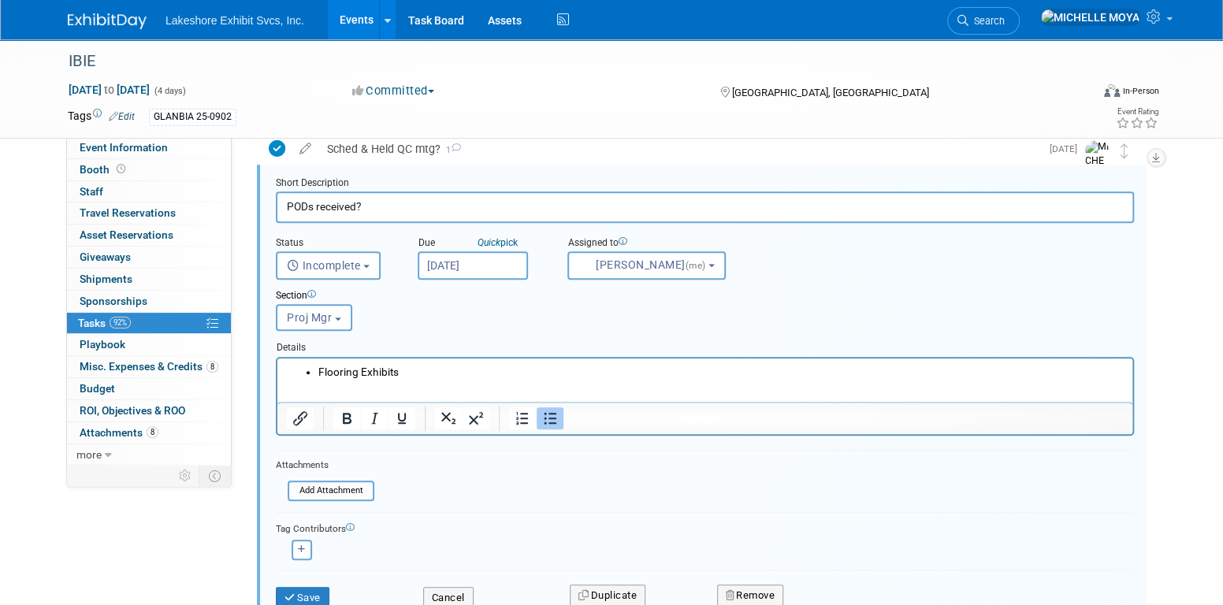
scroll to position [730, 0]
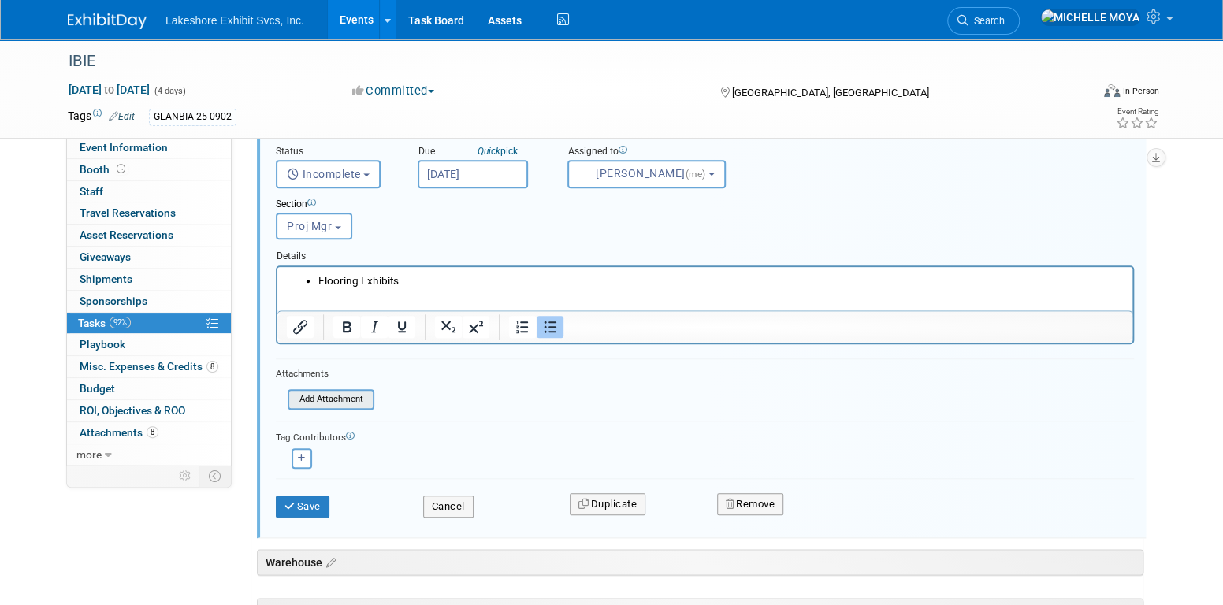
click at [355, 395] on input "file" at bounding box center [292, 399] width 161 height 17
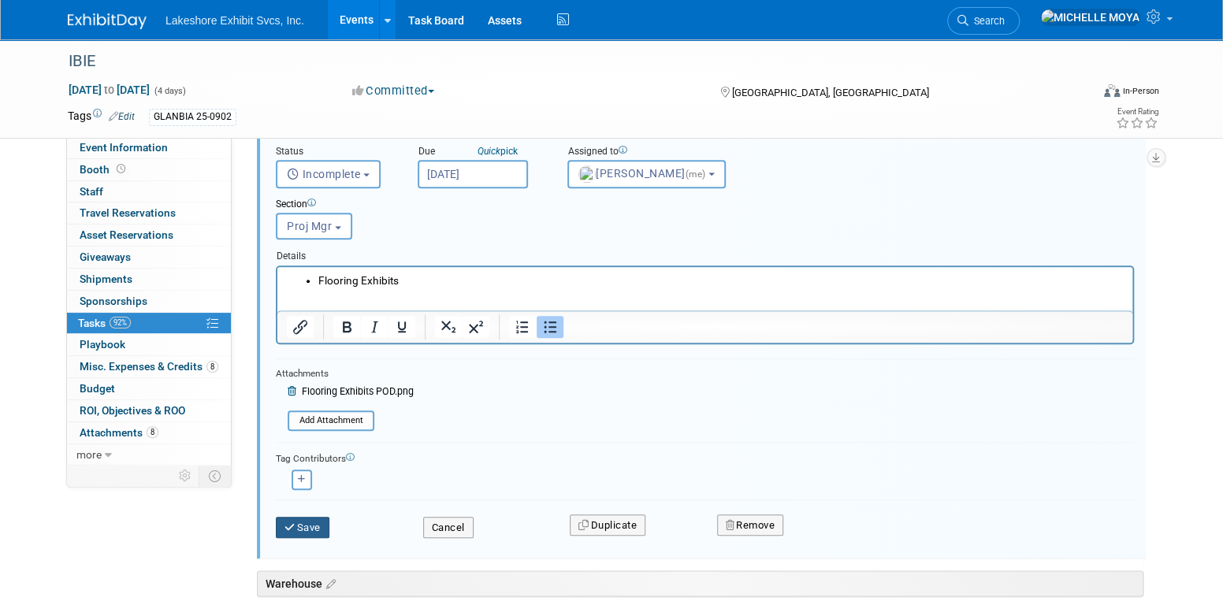
click at [322, 525] on button "Save" at bounding box center [303, 528] width 54 height 22
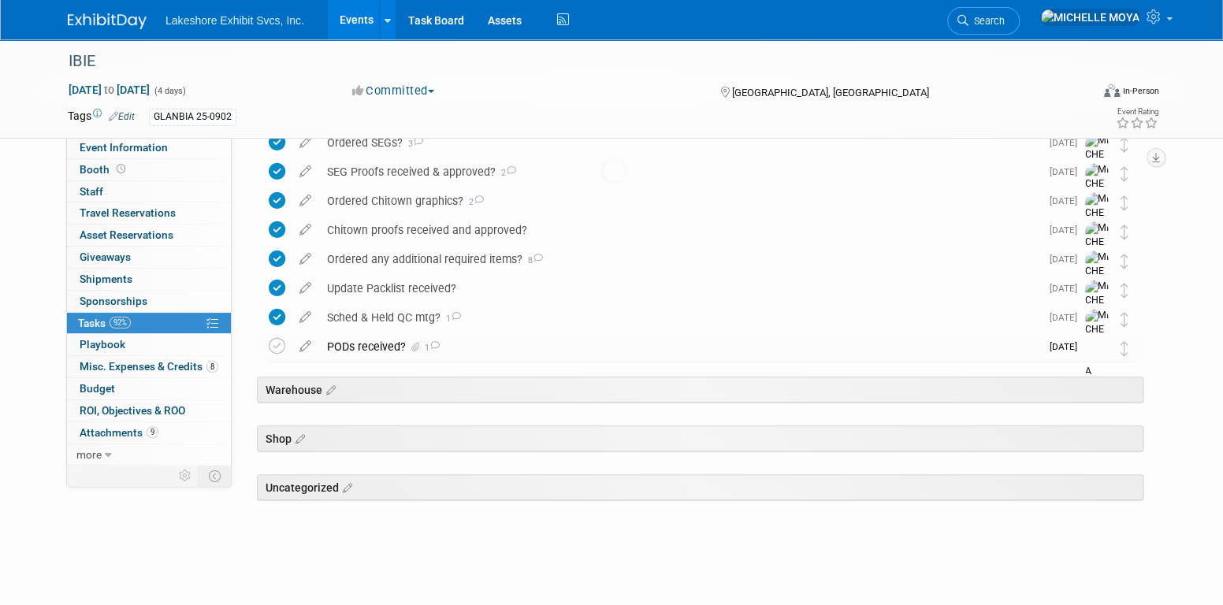
scroll to position [469, 0]
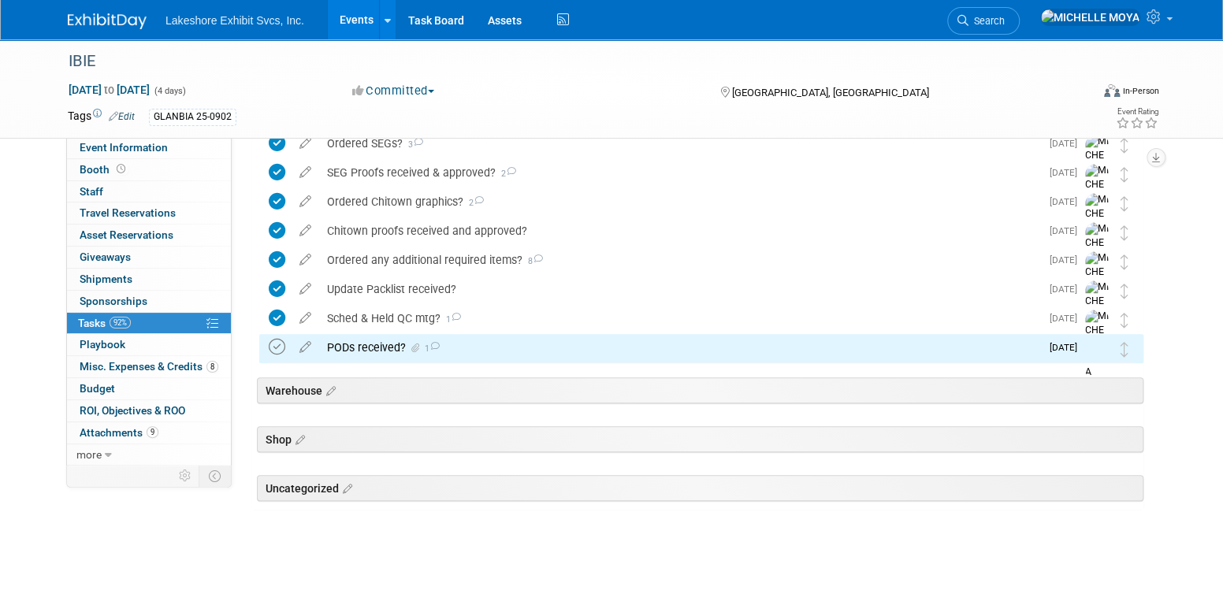
click at [278, 340] on icon at bounding box center [277, 347] width 17 height 17
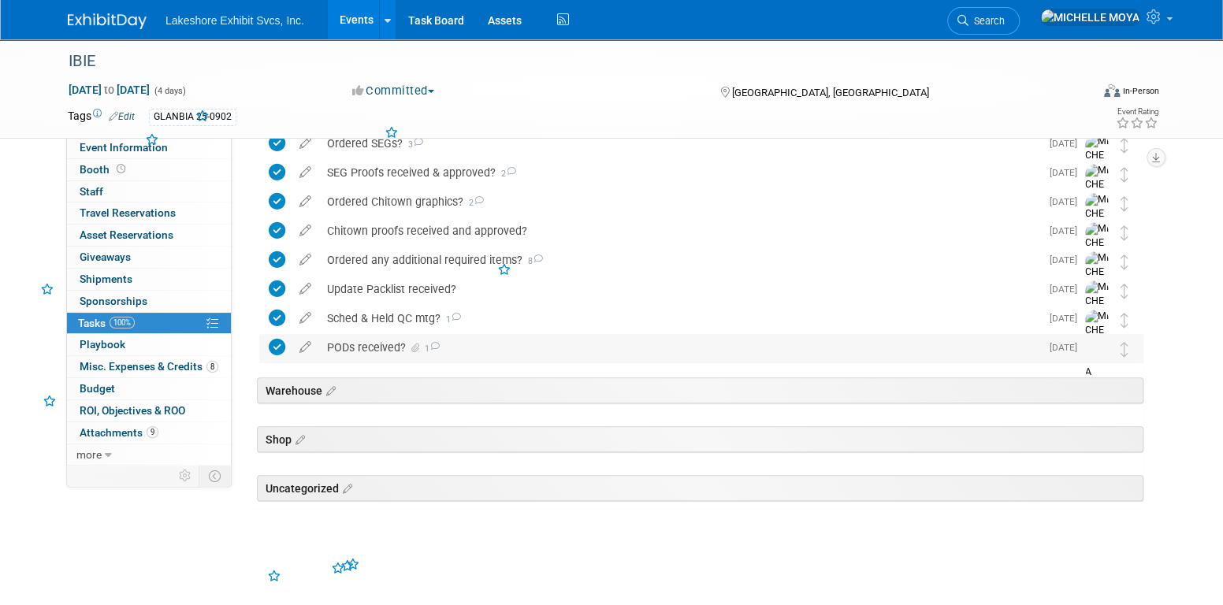
click at [363, 344] on div "PODs received? 1" at bounding box center [679, 347] width 721 height 27
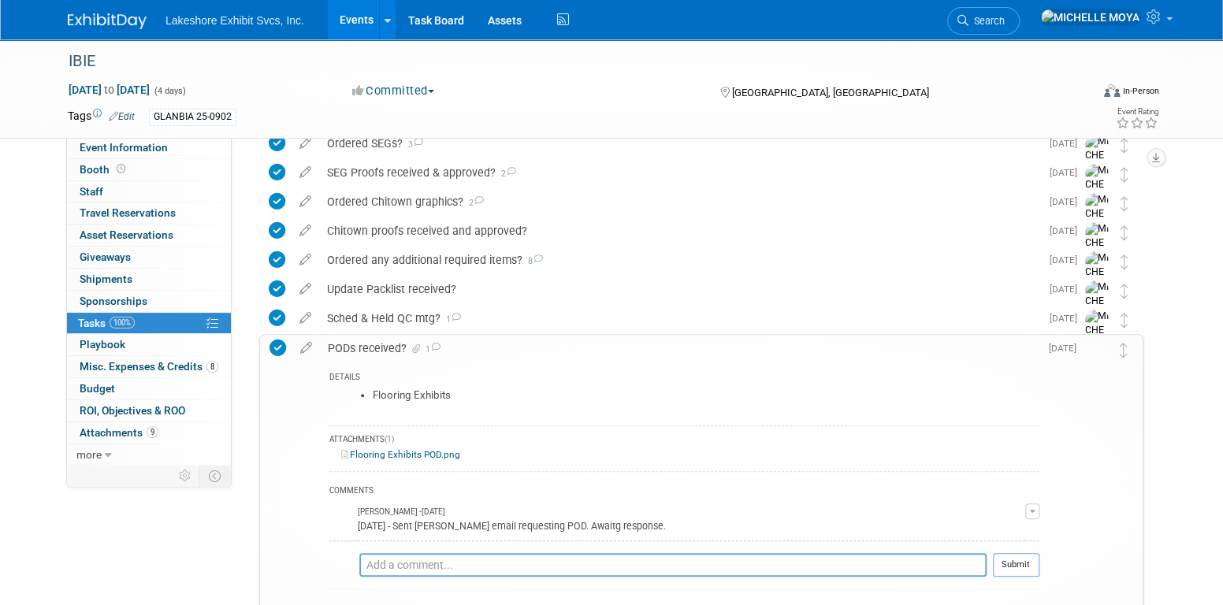
click at [363, 344] on div "PODs received? 1" at bounding box center [679, 348] width 719 height 27
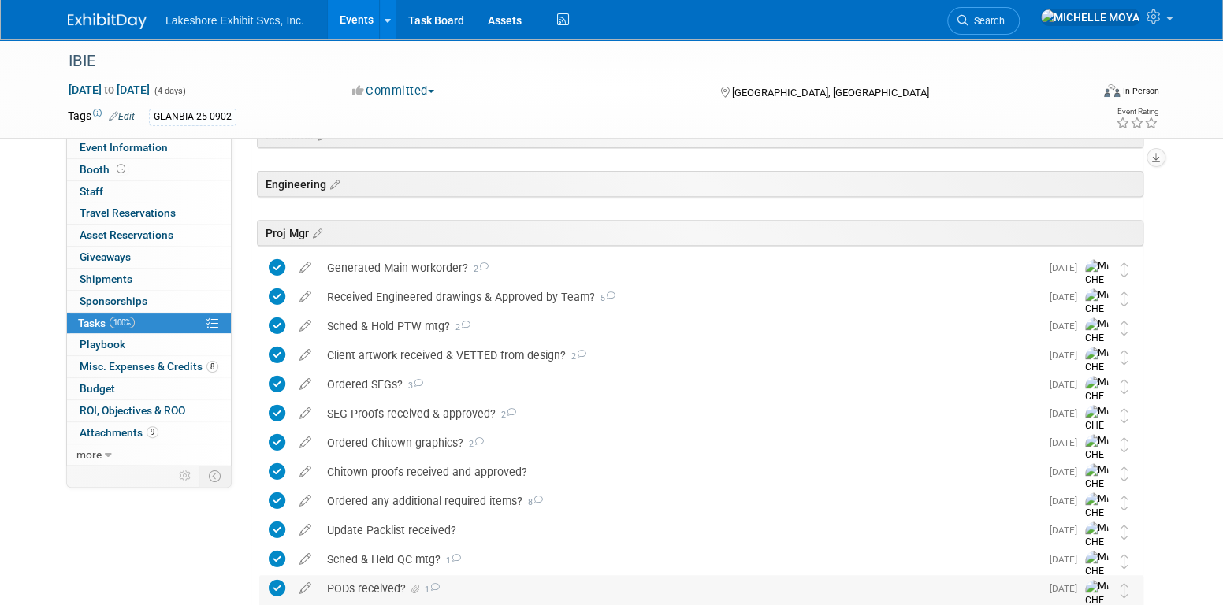
scroll to position [154, 0]
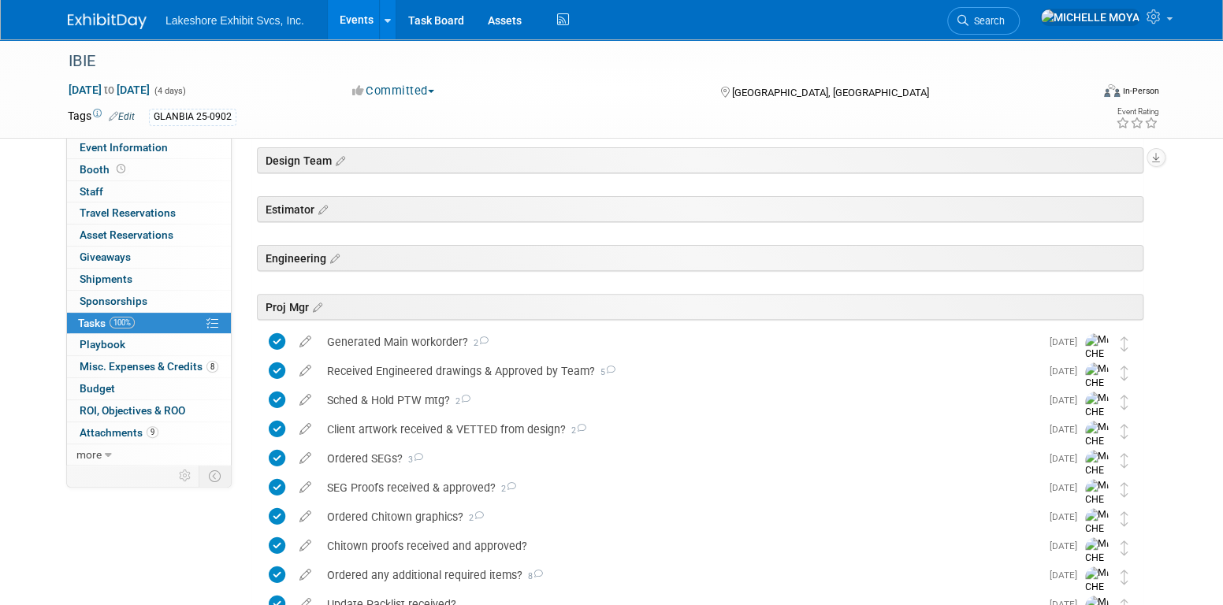
click at [362, 17] on link "Events" at bounding box center [357, 19] width 58 height 39
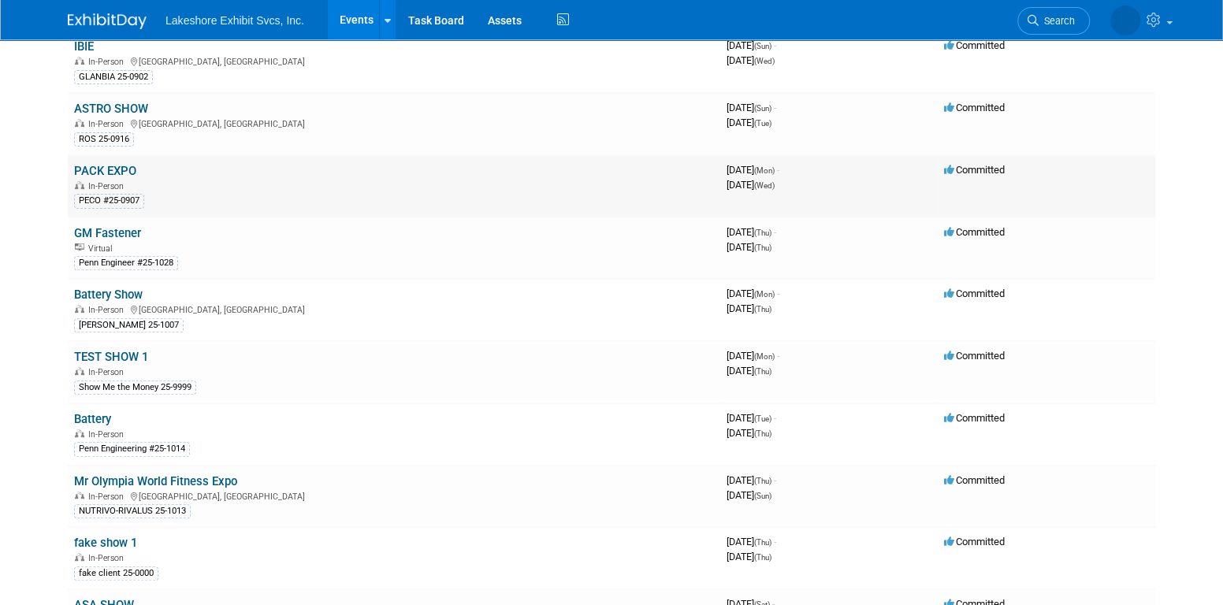
scroll to position [236, 0]
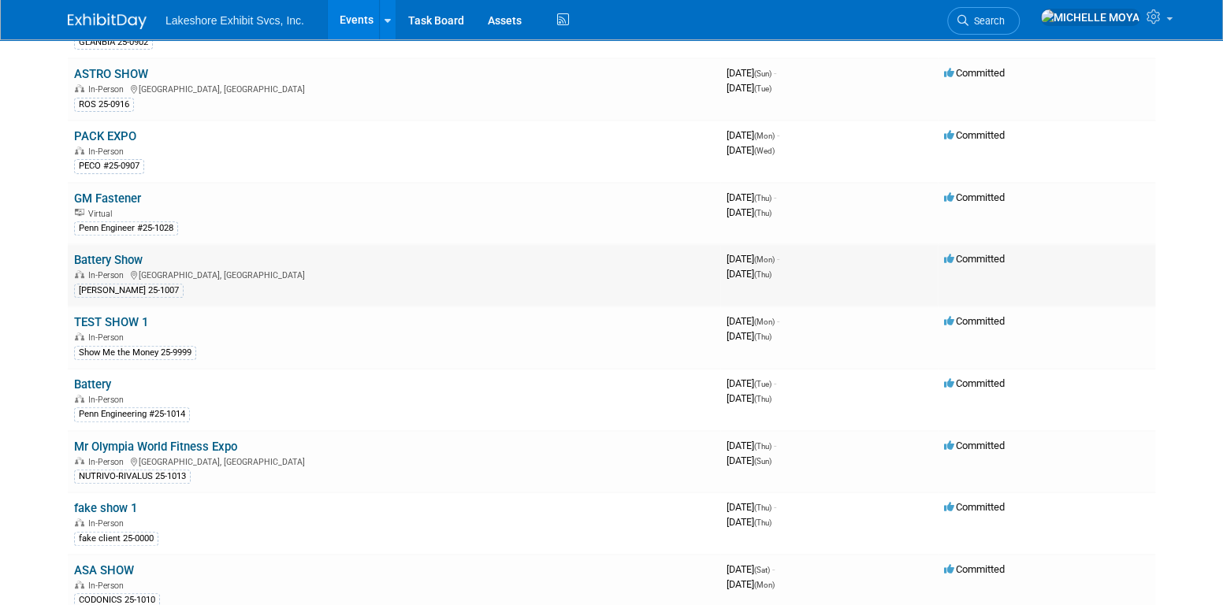
click at [136, 254] on link "Battery Show" at bounding box center [108, 260] width 69 height 14
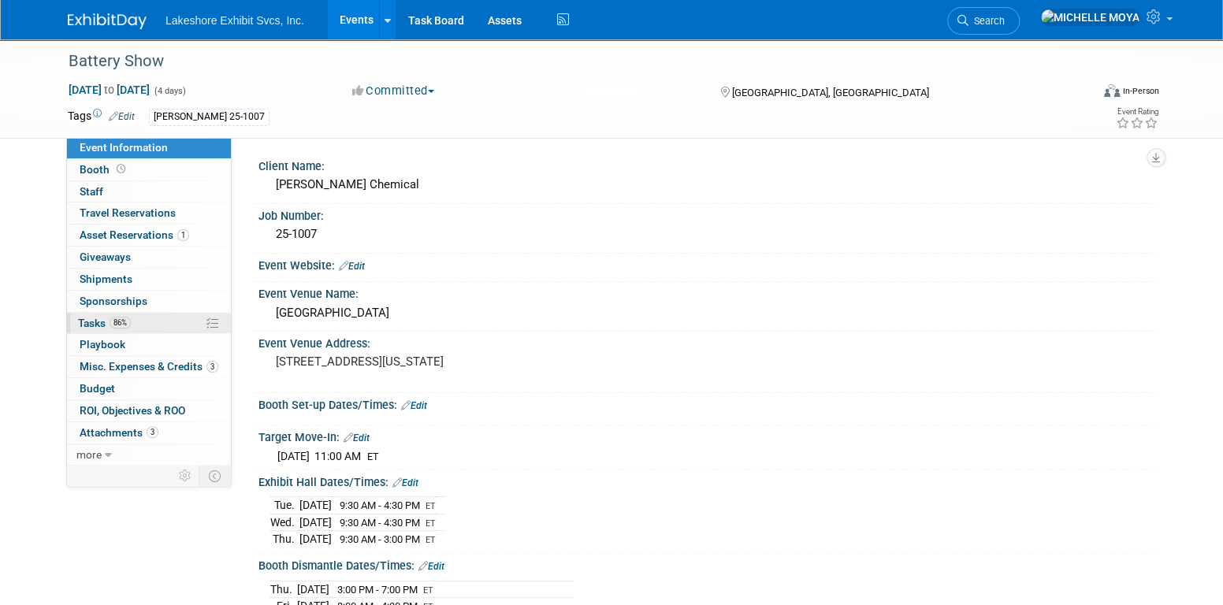
click at [154, 322] on link "86% Tasks 86%" at bounding box center [149, 323] width 164 height 21
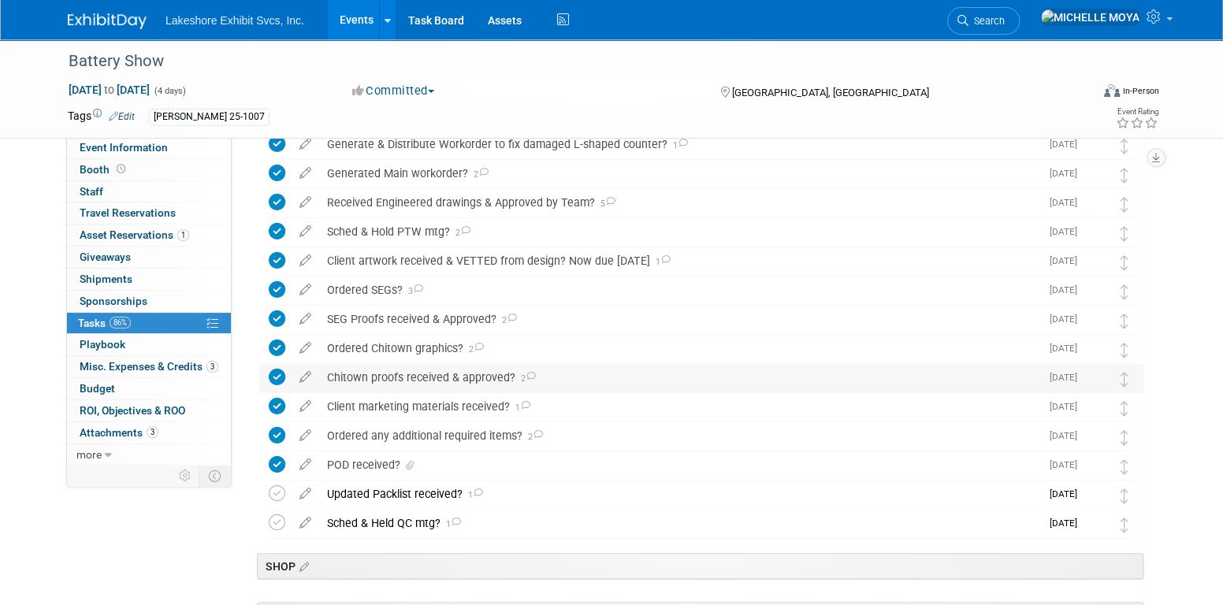
scroll to position [473, 0]
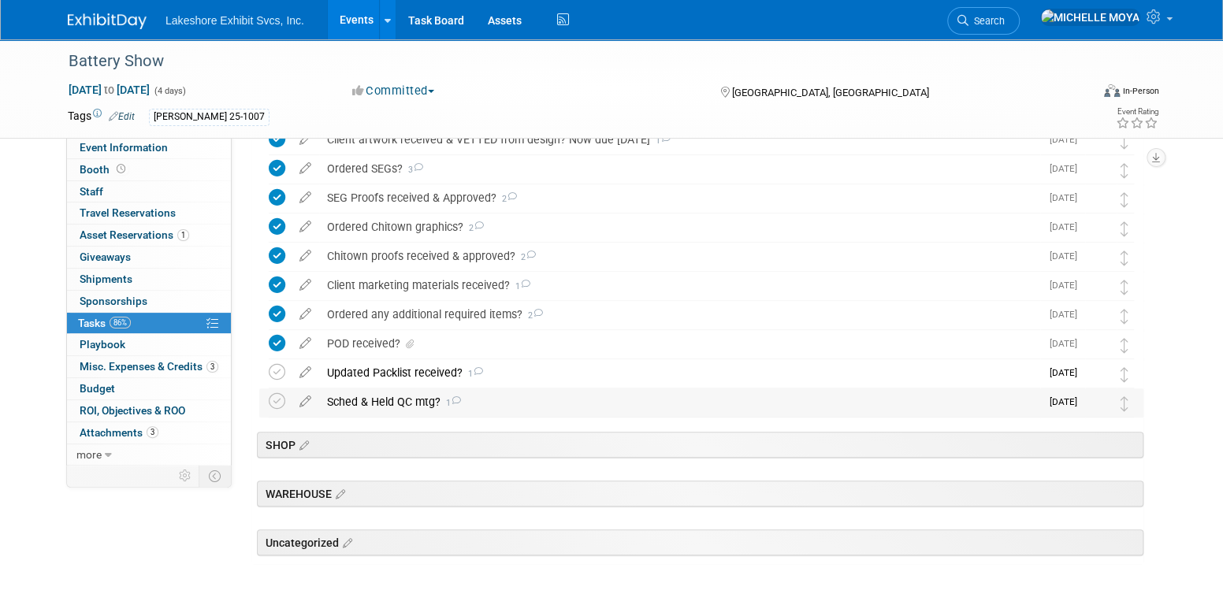
click at [419, 403] on div "Sched & Held QC mtg? 1" at bounding box center [679, 401] width 721 height 27
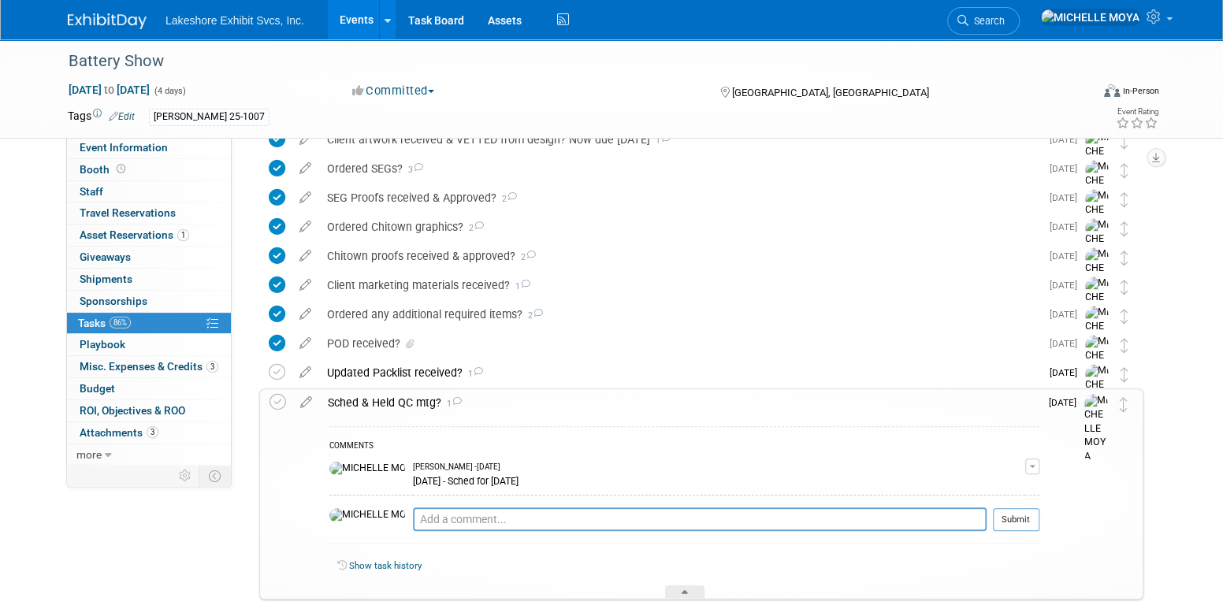
click at [419, 403] on div "Sched & Held QC mtg? 1" at bounding box center [679, 402] width 719 height 27
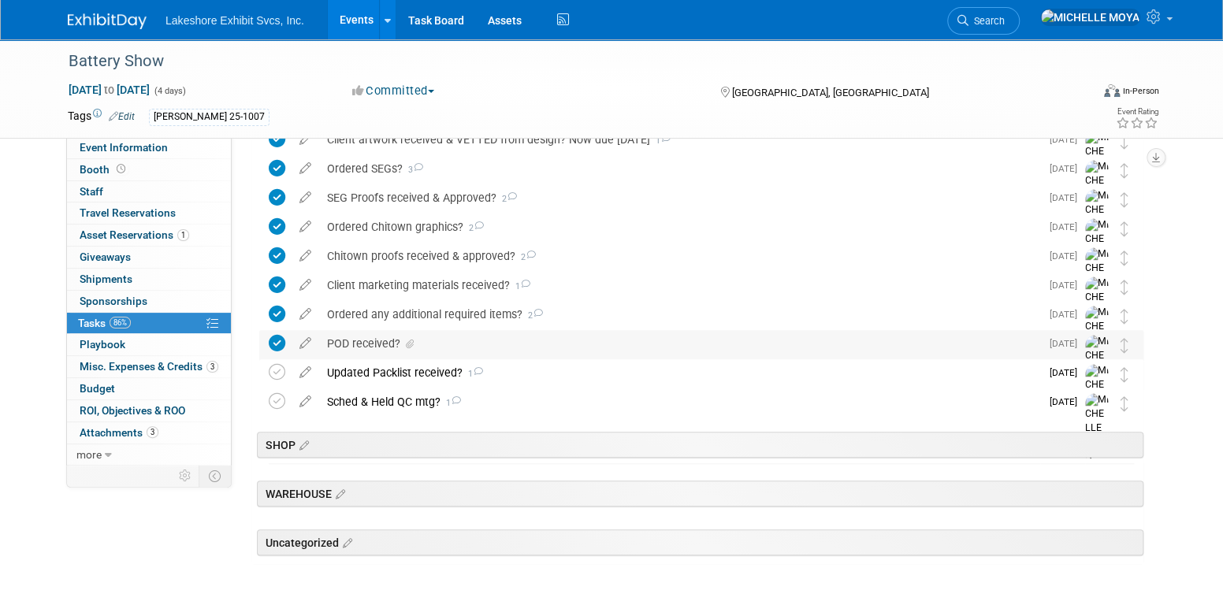
click at [381, 341] on div "POD received?" at bounding box center [679, 343] width 721 height 27
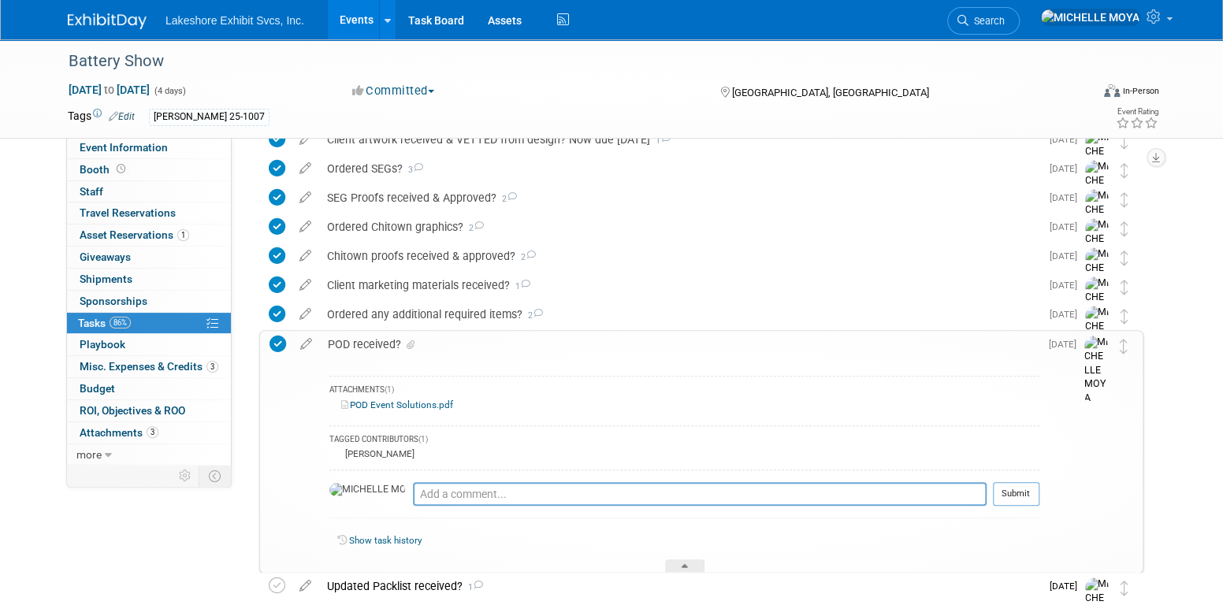
click at [381, 341] on div "POD received?" at bounding box center [679, 344] width 719 height 27
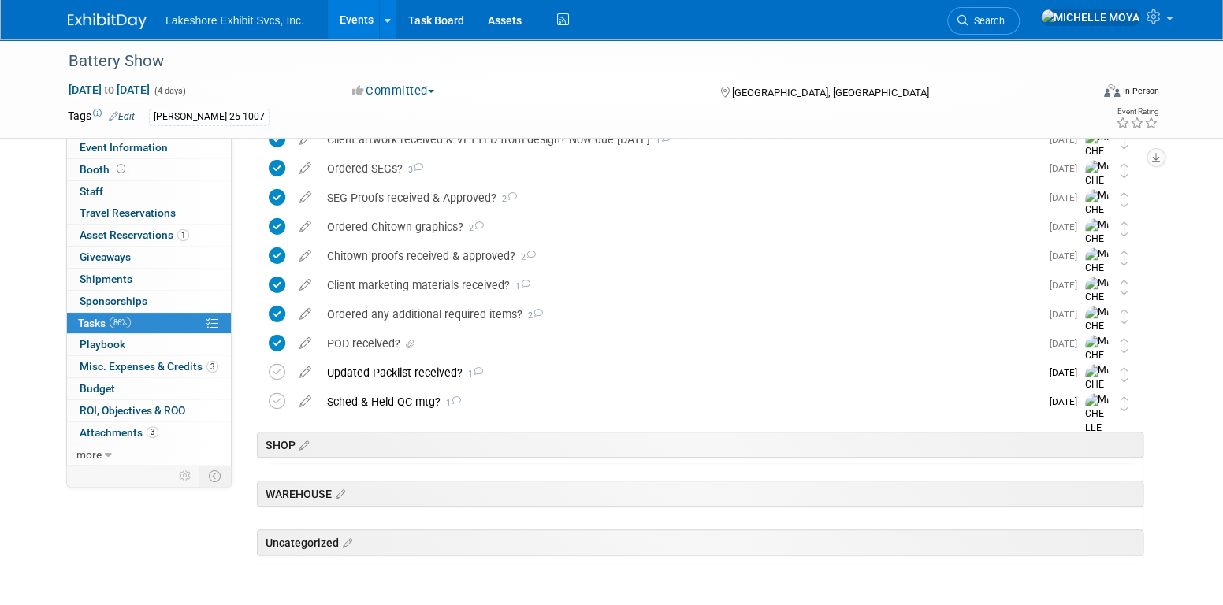
click at [369, 20] on link "Events" at bounding box center [357, 19] width 58 height 39
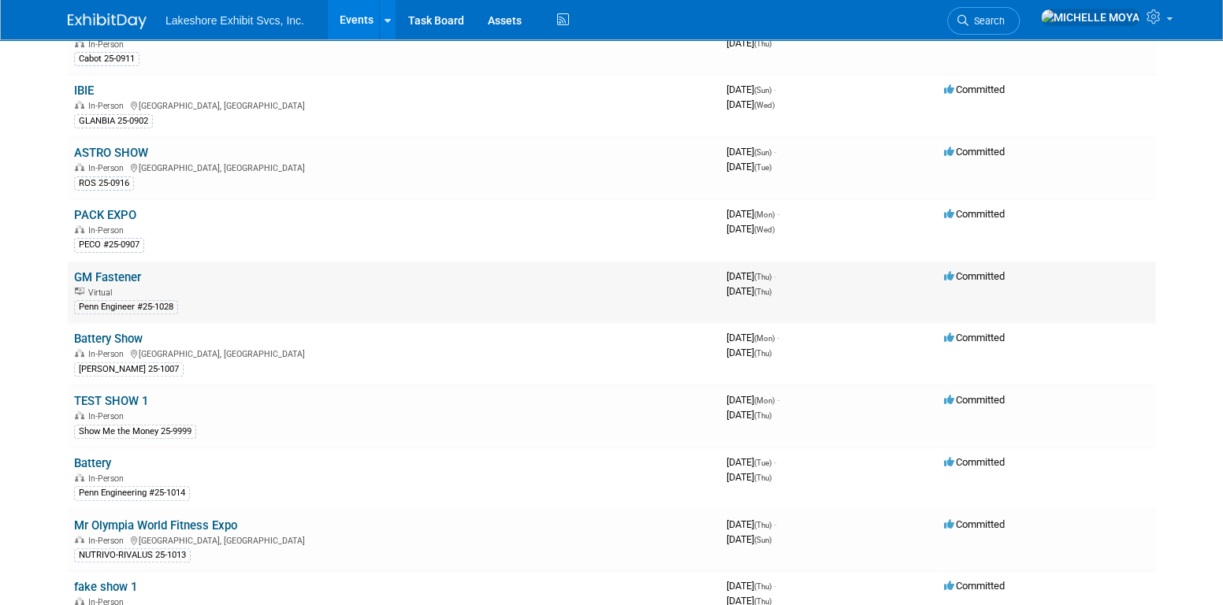
scroll to position [236, 0]
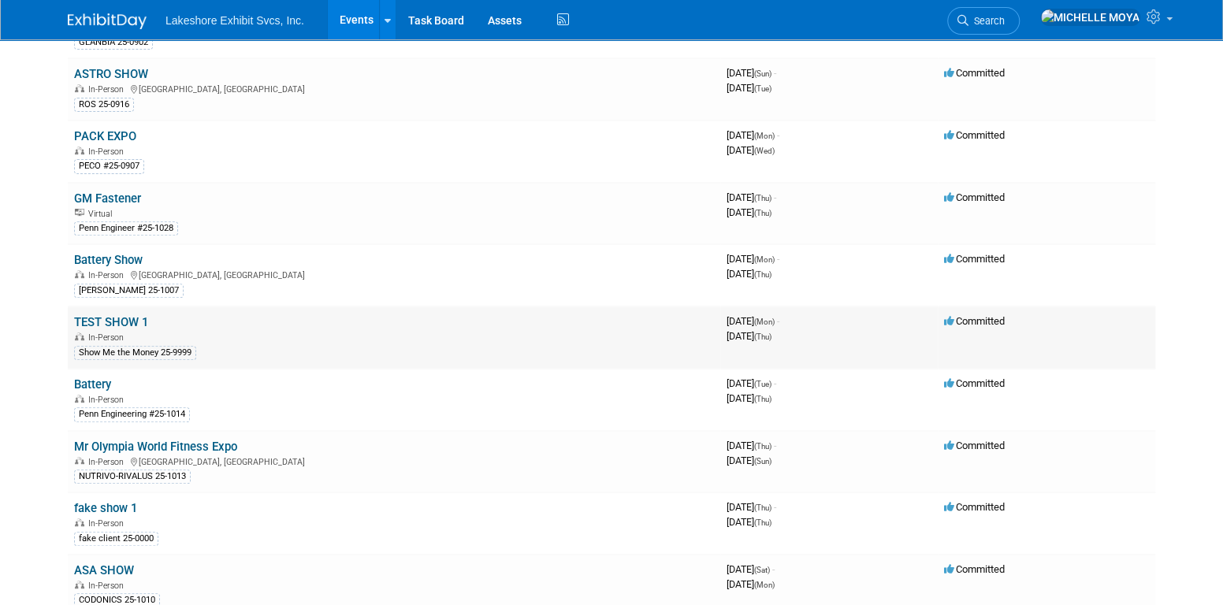
click at [125, 321] on link "TEST SHOW 1" at bounding box center [111, 322] width 74 height 14
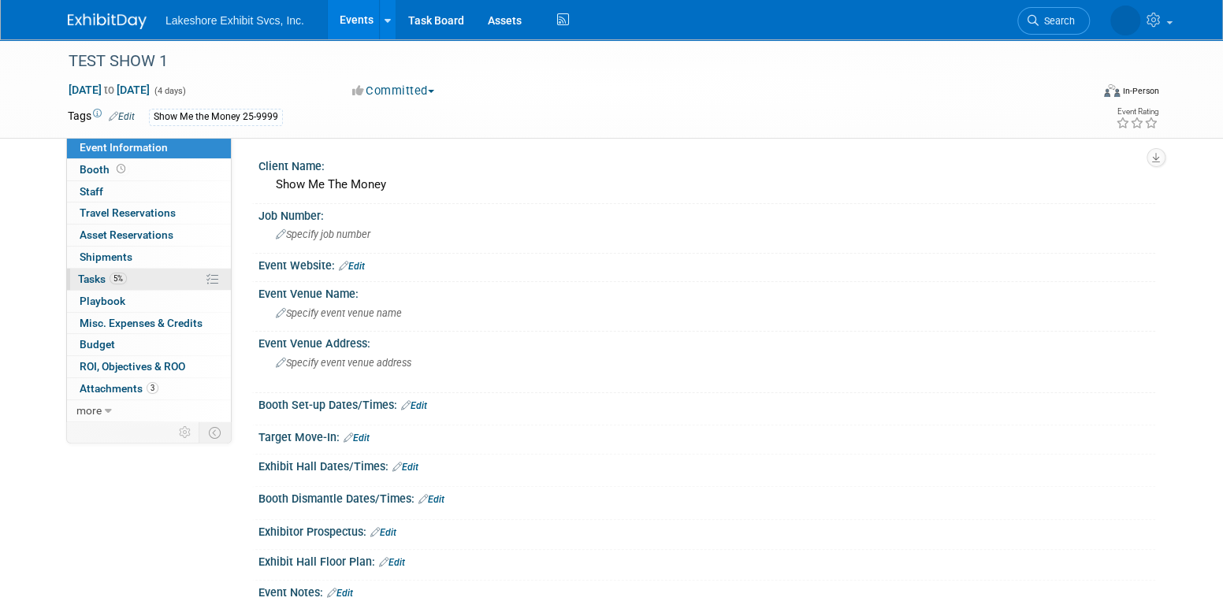
click at [168, 270] on link "5% Tasks 5%" at bounding box center [149, 279] width 164 height 21
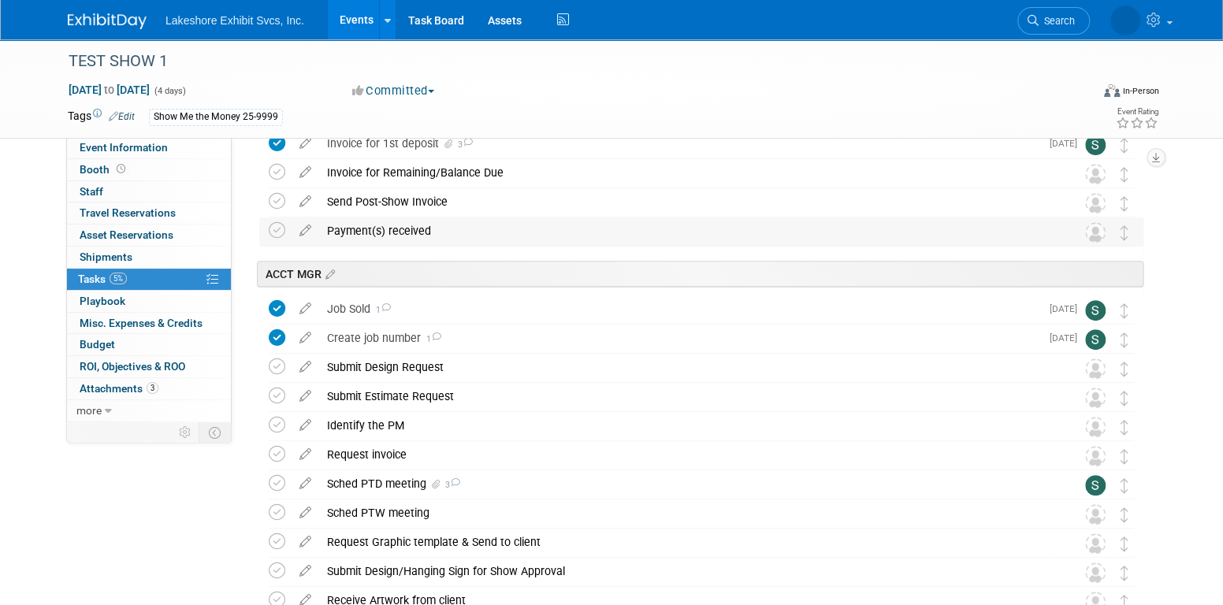
scroll to position [394, 0]
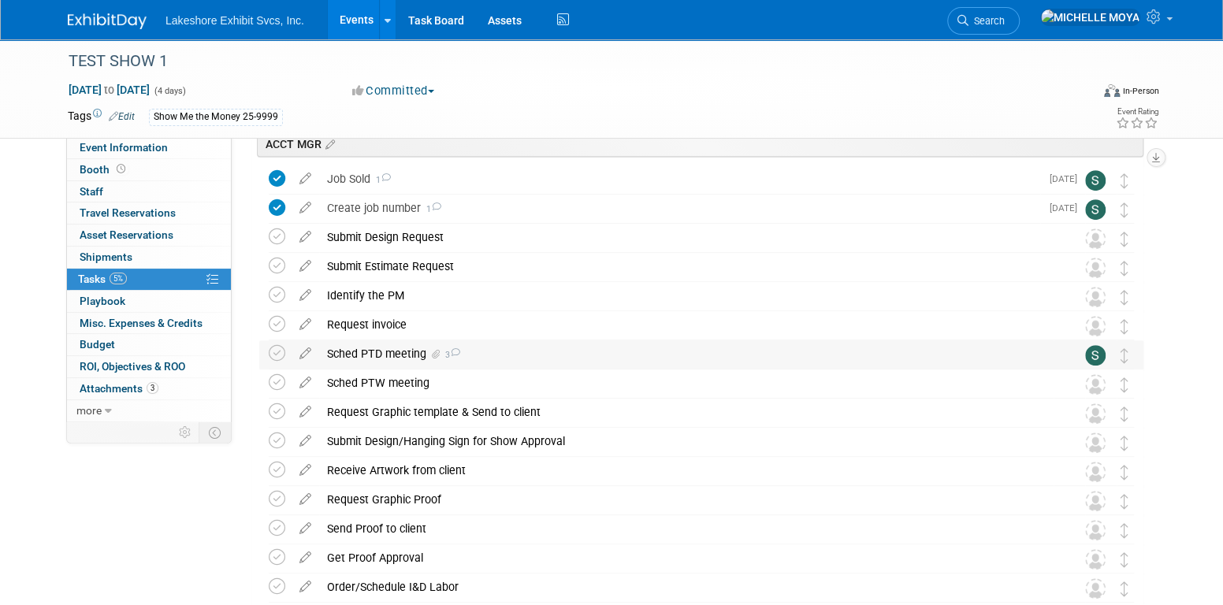
click at [529, 358] on div "Sched PTD meeting 3" at bounding box center [686, 353] width 734 height 27
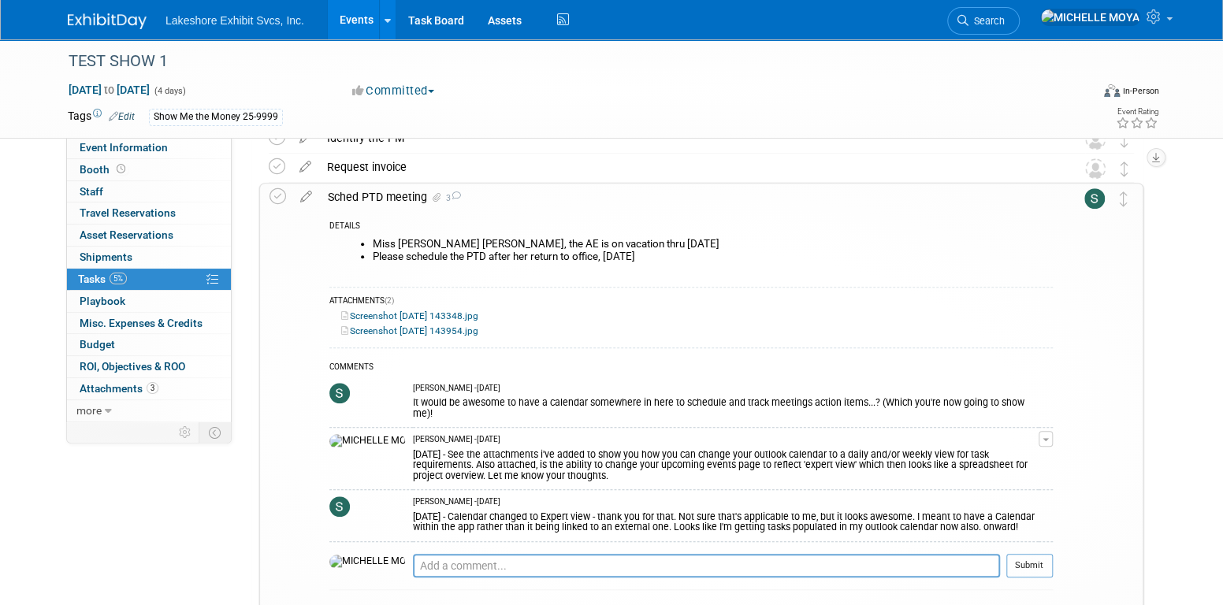
scroll to position [473, 0]
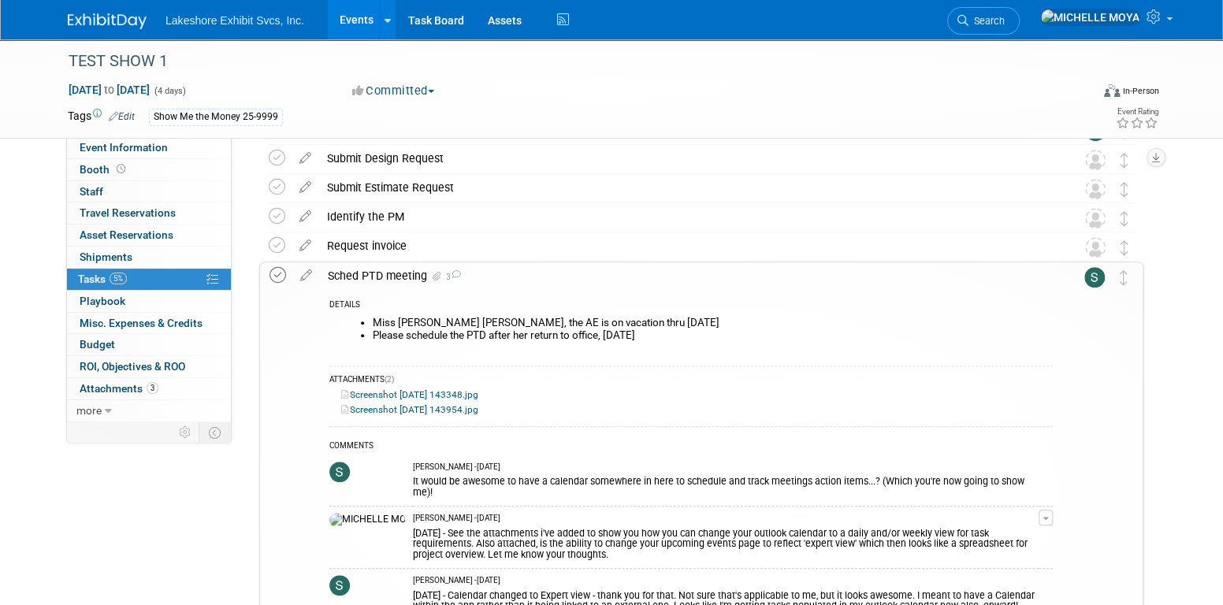
click at [278, 277] on icon at bounding box center [277, 275] width 17 height 17
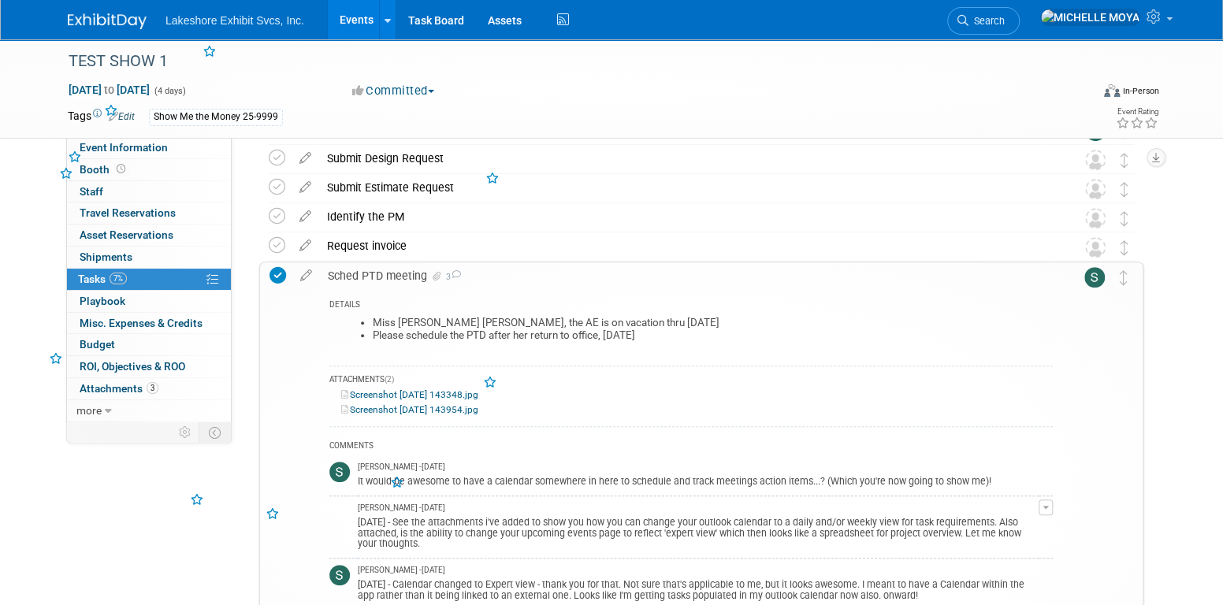
click at [380, 275] on div "Sched PTD meeting 3" at bounding box center [686, 275] width 733 height 27
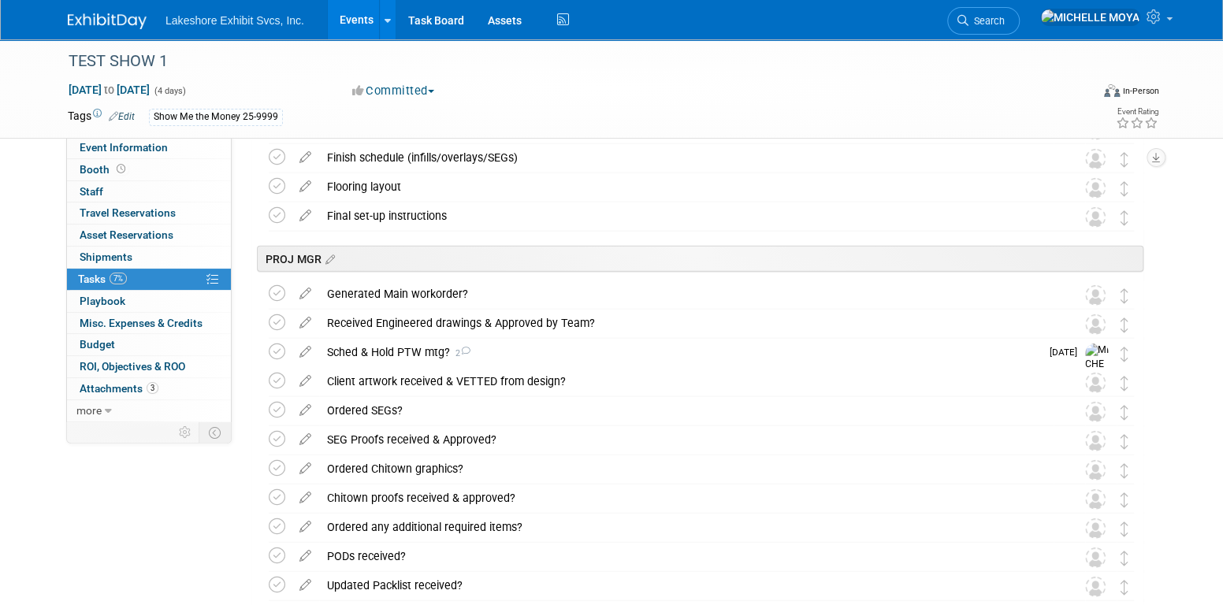
scroll to position [2128, 0]
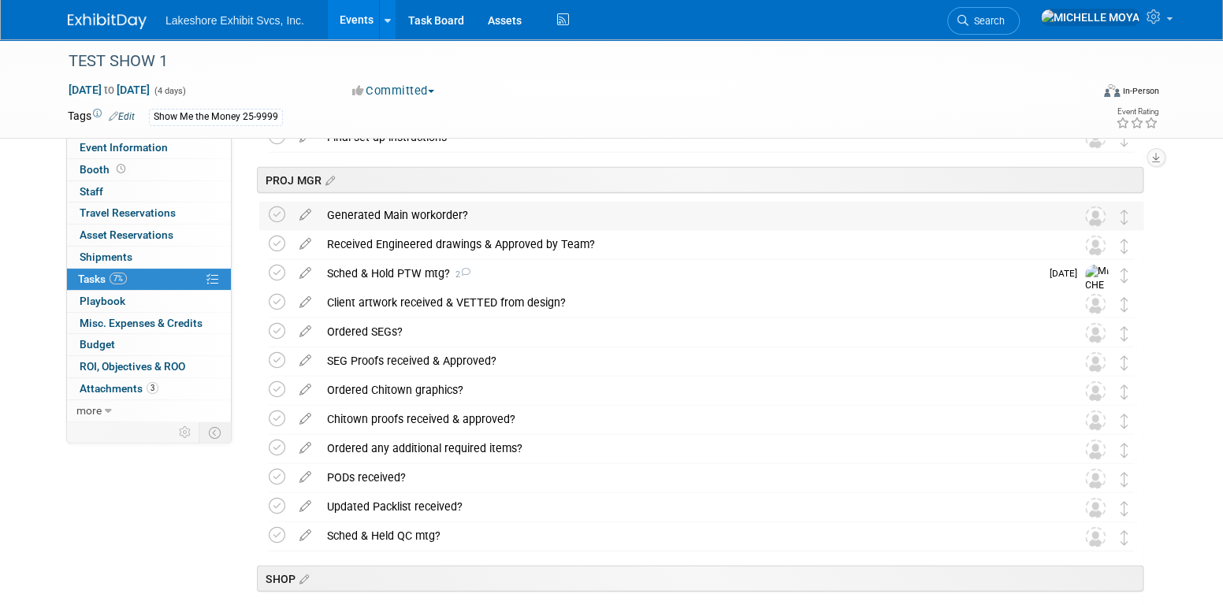
click at [385, 214] on div "Generated Main workorder?" at bounding box center [686, 215] width 734 height 27
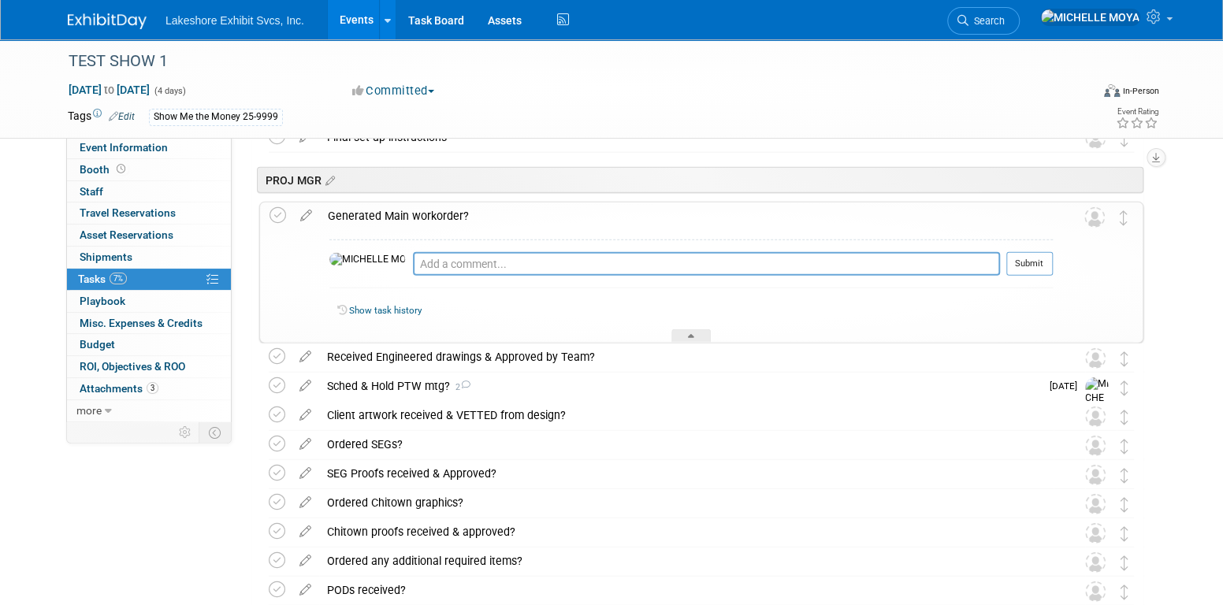
click at [309, 218] on icon at bounding box center [306, 213] width 28 height 20
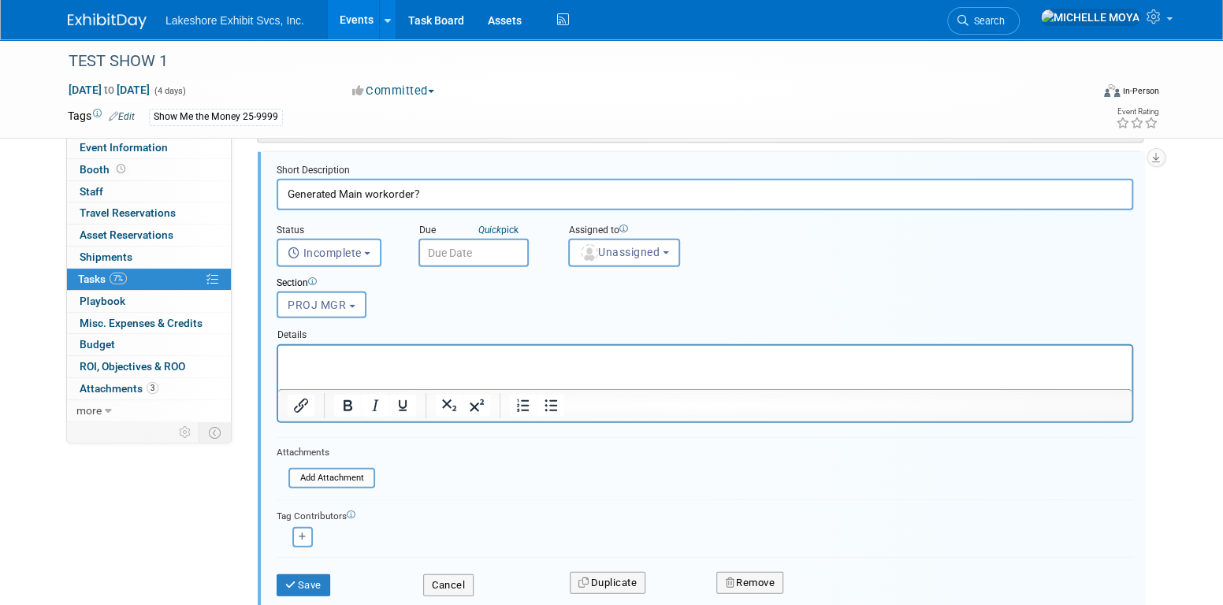
scroll to position [2256, 0]
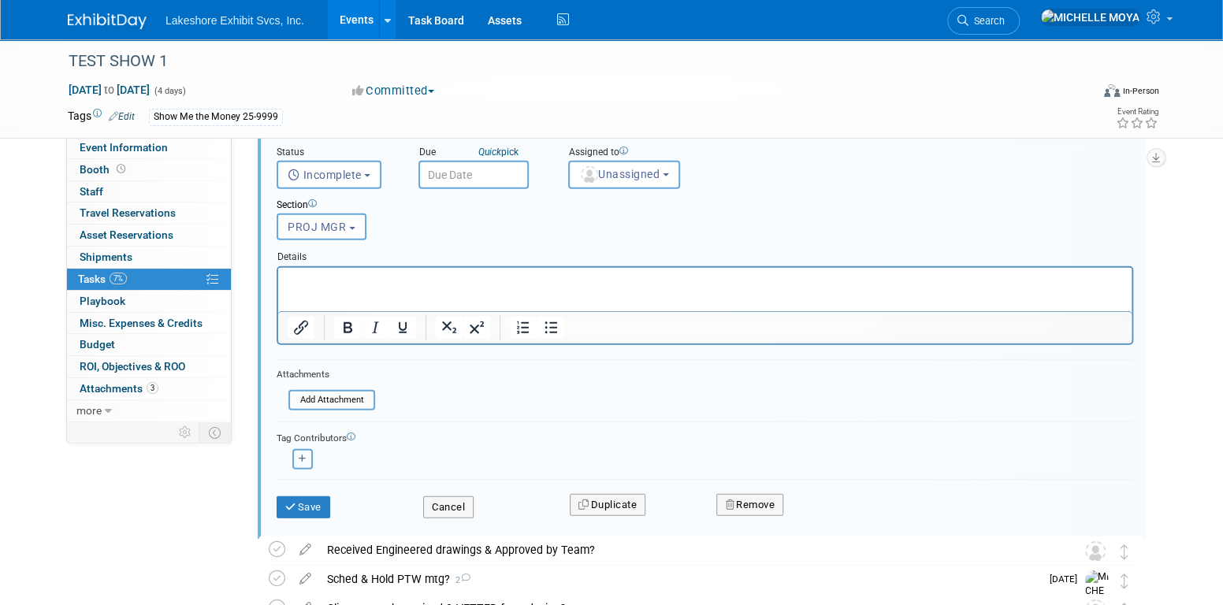
click at [304, 450] on button "button" at bounding box center [302, 459] width 20 height 20
select select
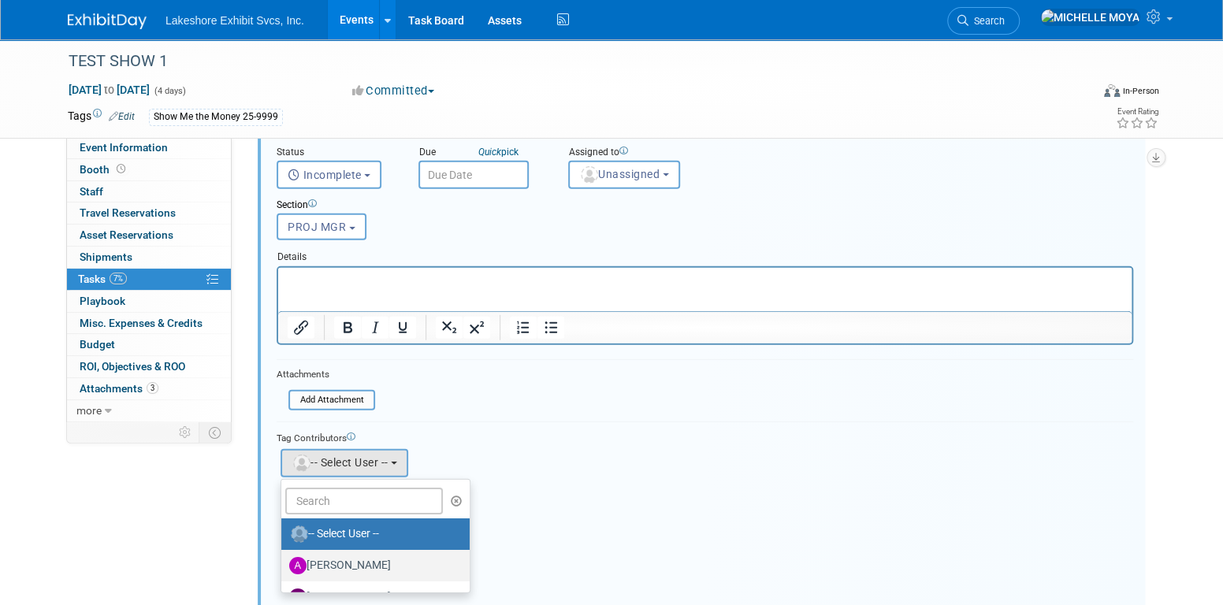
scroll to position [276, 0]
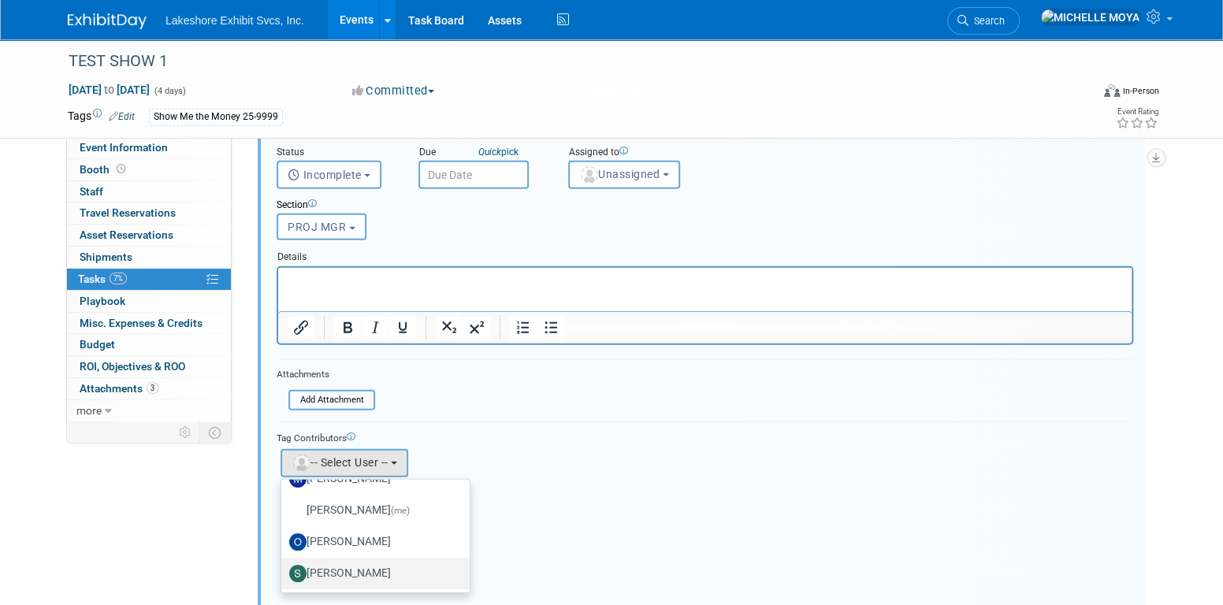
click at [373, 563] on label "[PERSON_NAME]" at bounding box center [371, 573] width 165 height 25
click at [284, 567] on input "[PERSON_NAME]" at bounding box center [278, 572] width 10 height 10
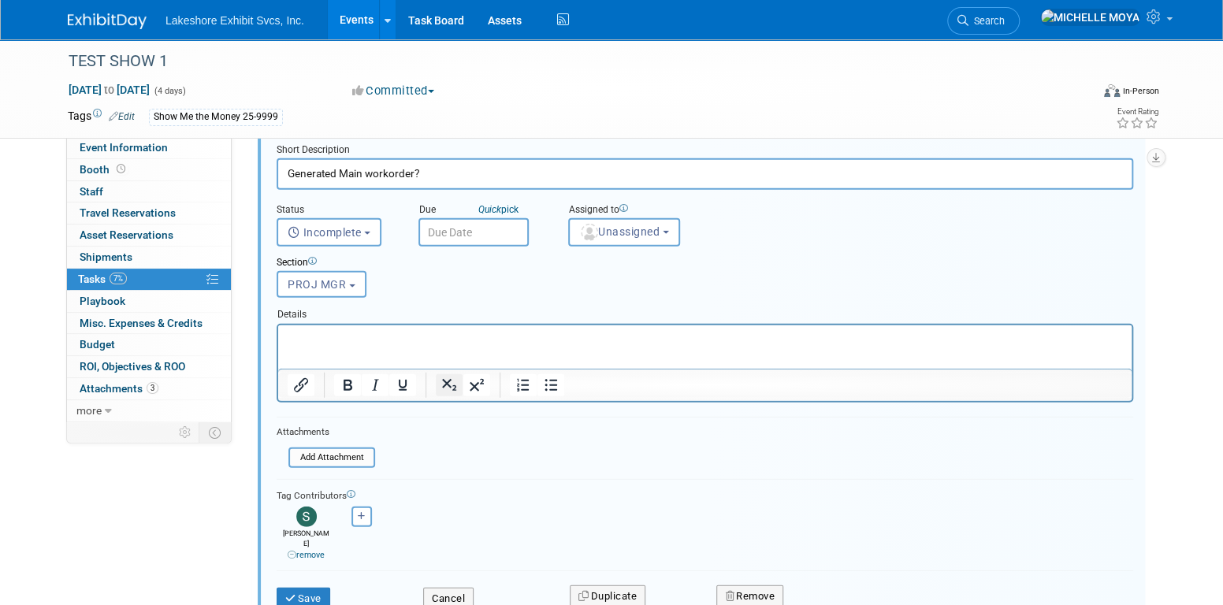
scroll to position [2098, 0]
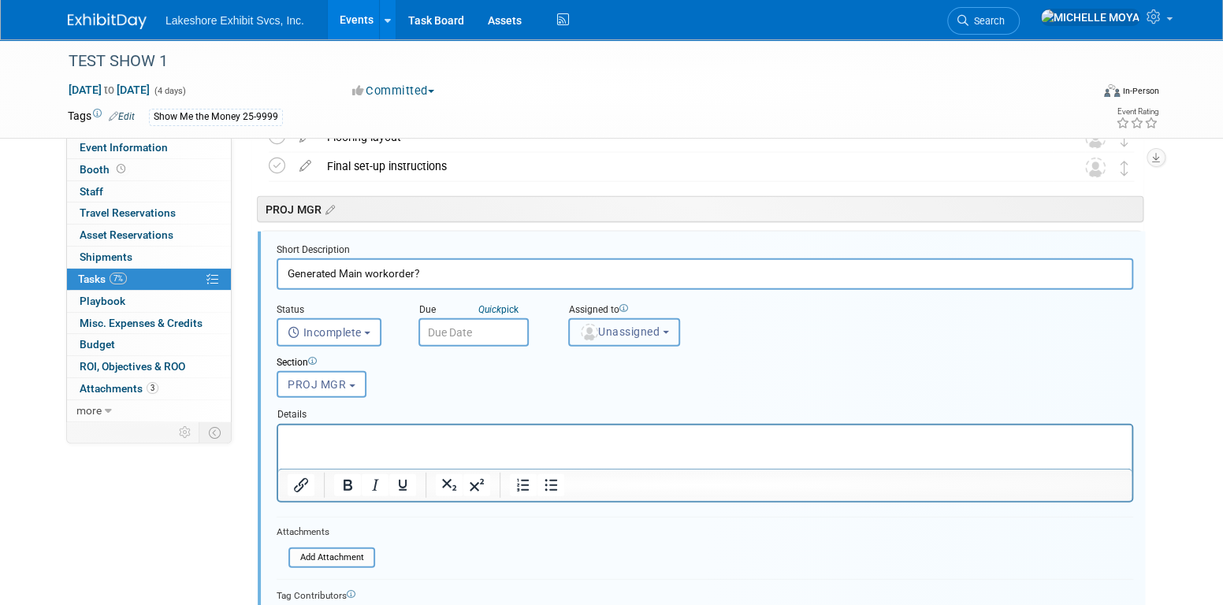
click at [626, 325] on span "Unassigned" at bounding box center [619, 331] width 80 height 13
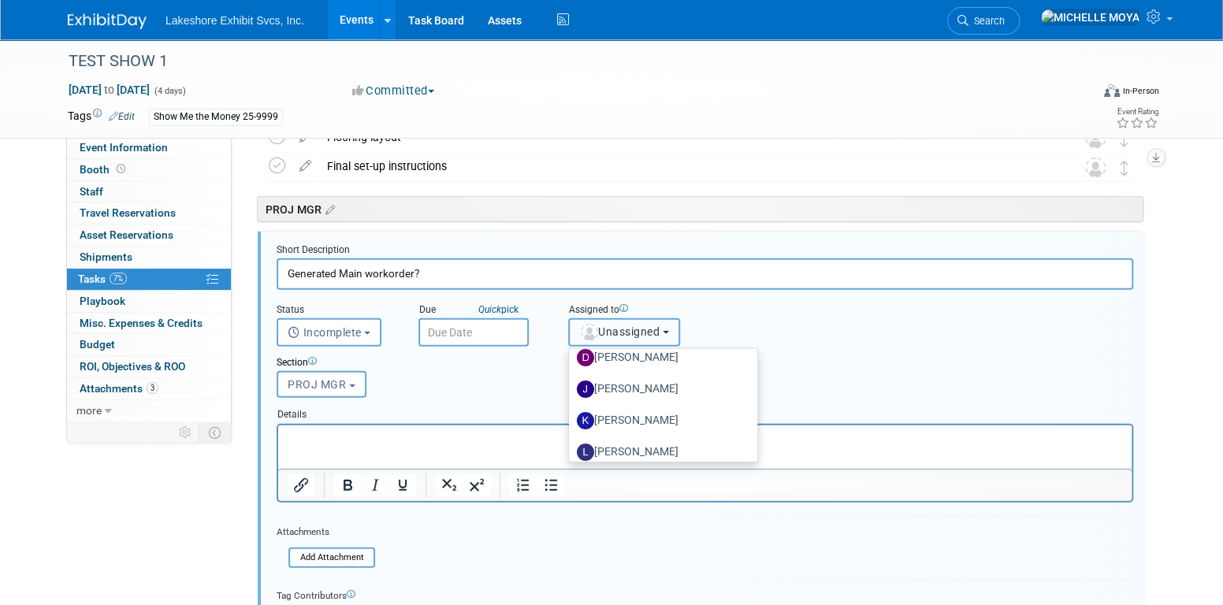
scroll to position [276, 0]
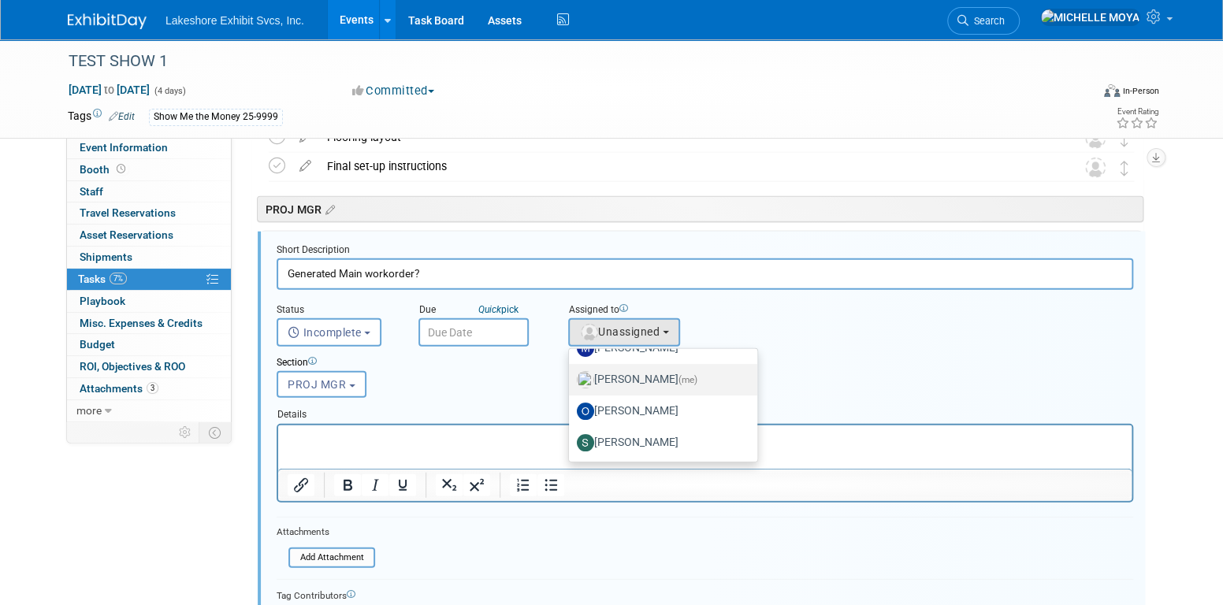
click at [681, 371] on label "MICHELLE MOYA (me)" at bounding box center [659, 379] width 165 height 25
click at [571, 373] on input "MICHELLE MOYA (me)" at bounding box center [566, 378] width 10 height 10
select select "06370d63-ce01-410c-be22-fd43021185b5"
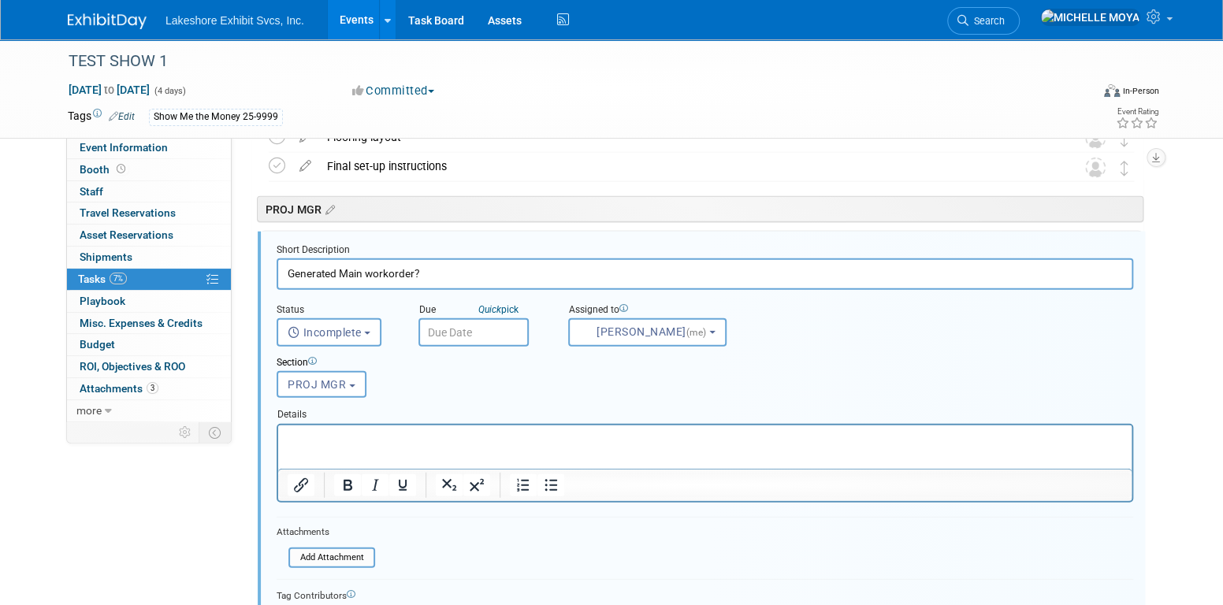
click at [484, 336] on input "text" at bounding box center [473, 332] width 110 height 28
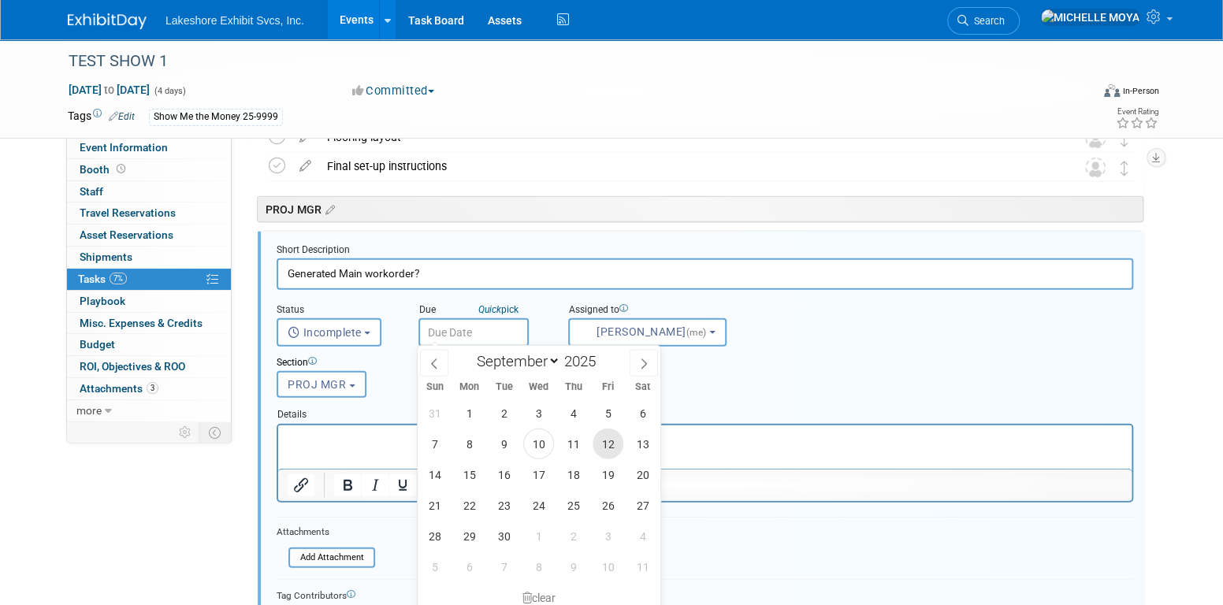
click at [598, 448] on span "12" at bounding box center [608, 444] width 31 height 31
type input "Sep 12, 2025"
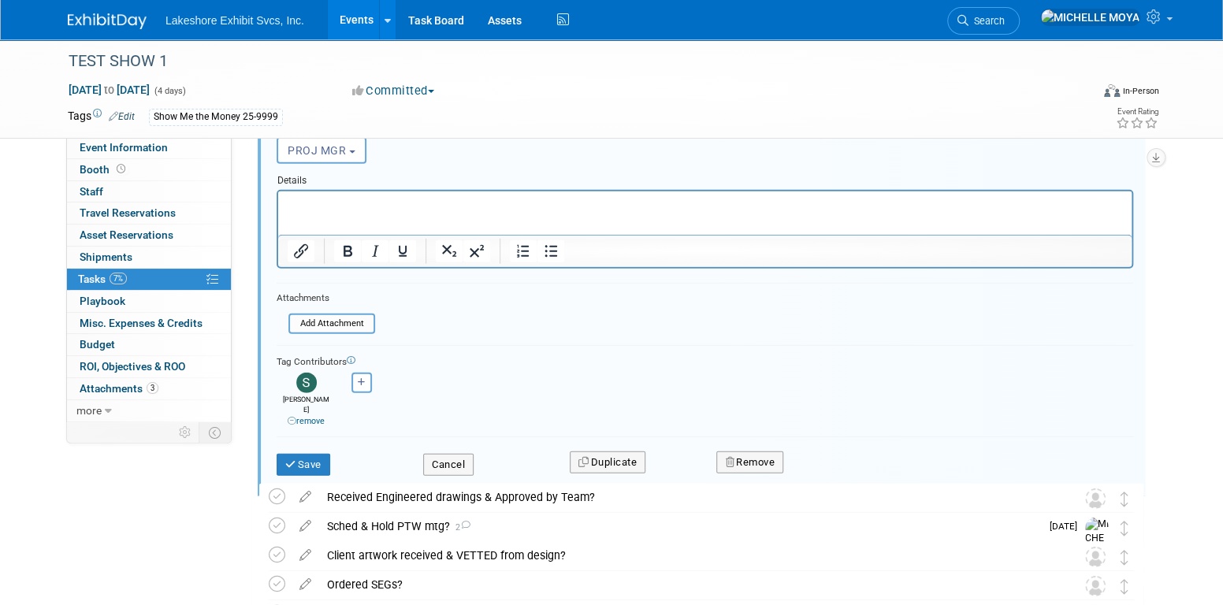
scroll to position [2335, 0]
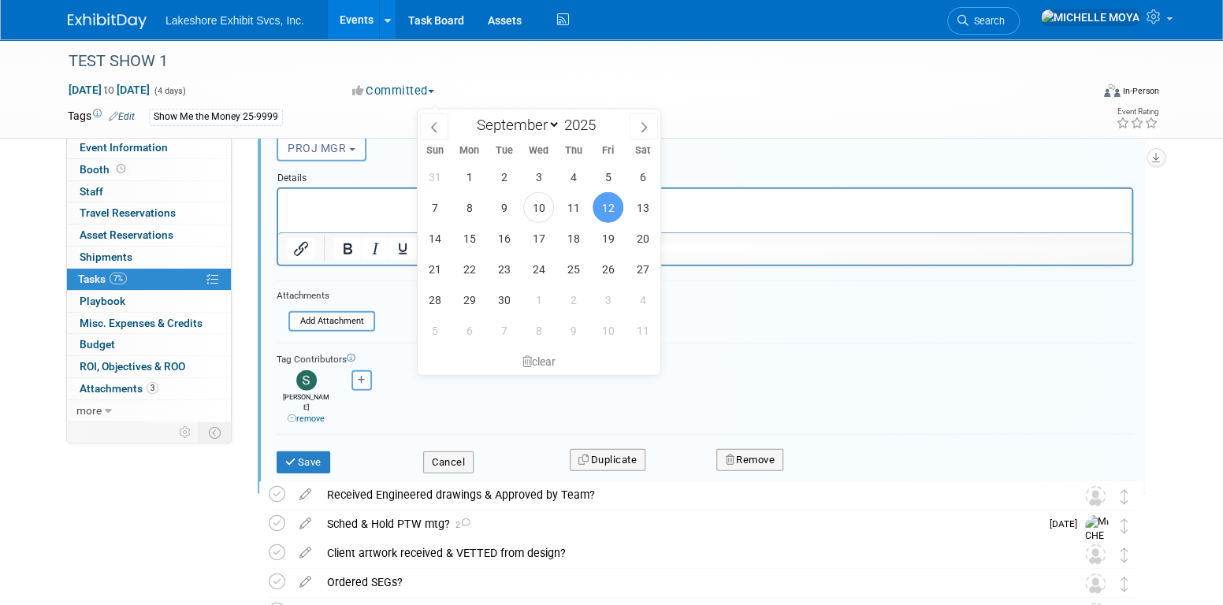
click at [775, 317] on form "Short Description Generated Main workorder? Status <i class="far fa-clock" styl…" at bounding box center [705, 247] width 880 height 481
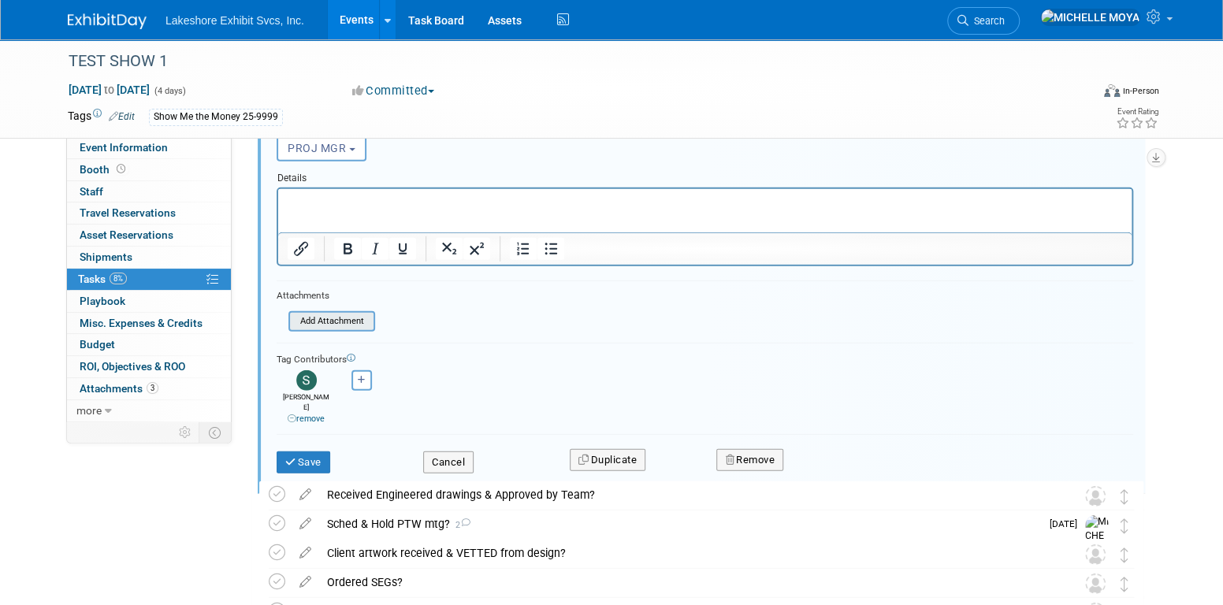
click at [336, 320] on input "file" at bounding box center [293, 321] width 161 height 17
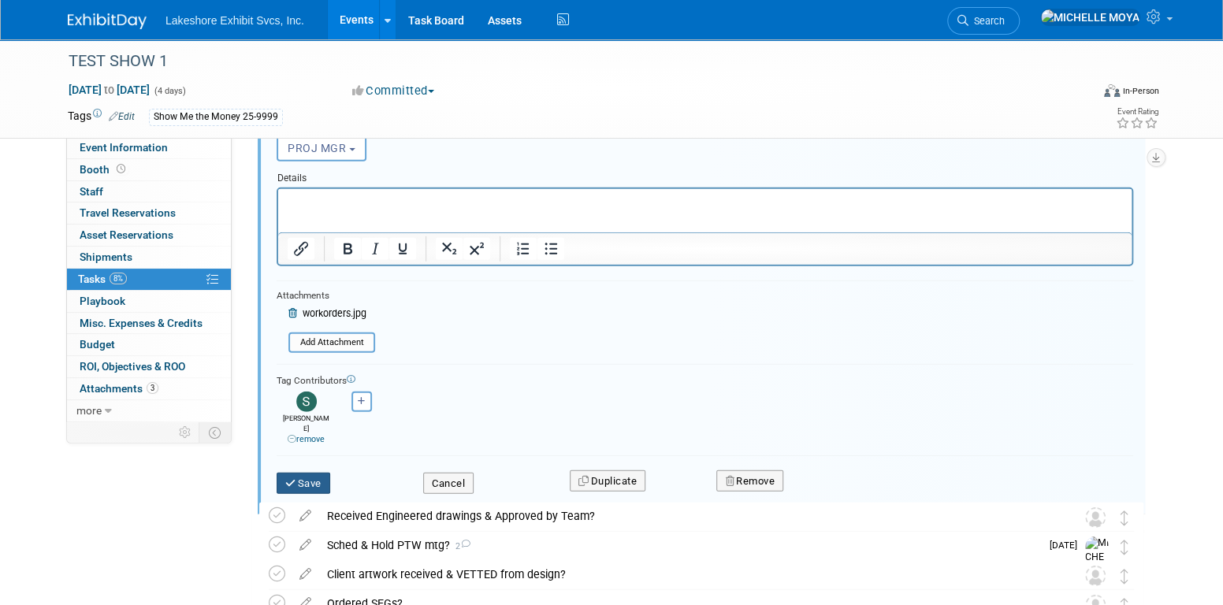
click at [303, 473] on button "Save" at bounding box center [304, 484] width 54 height 22
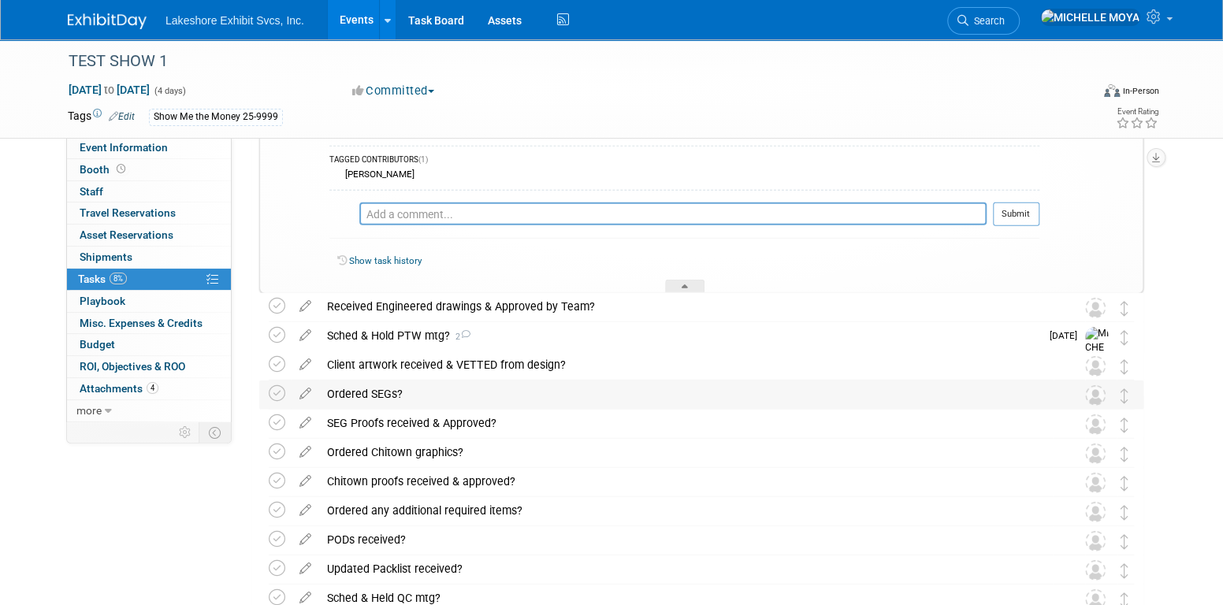
scroll to position [2098, 0]
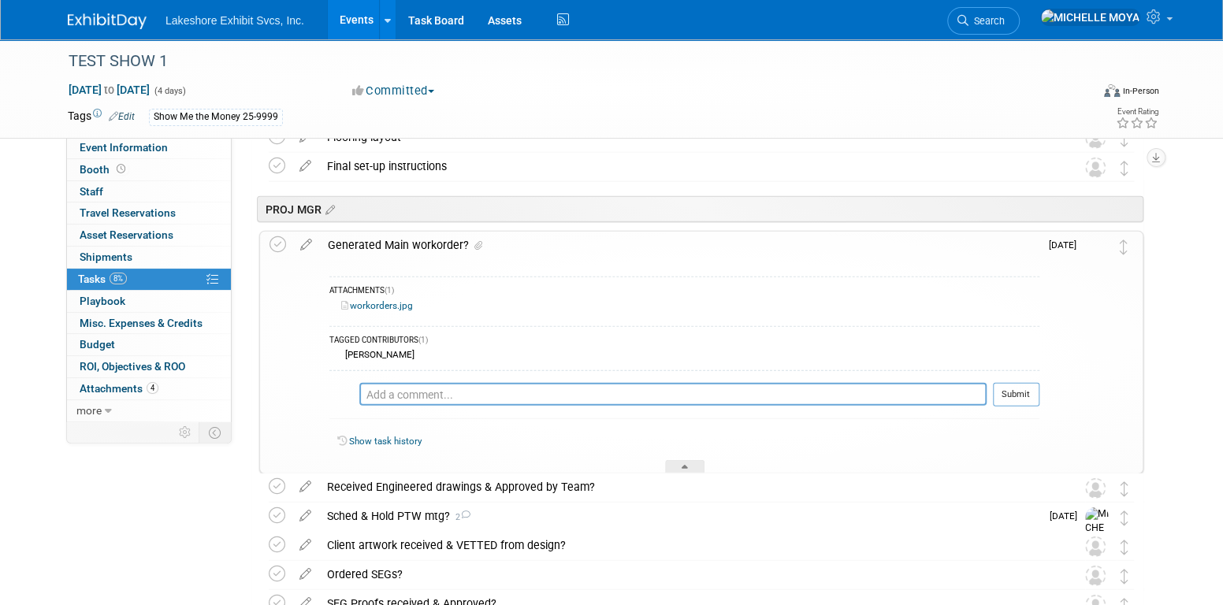
click at [420, 242] on div "Generated Main workorder?" at bounding box center [679, 245] width 719 height 27
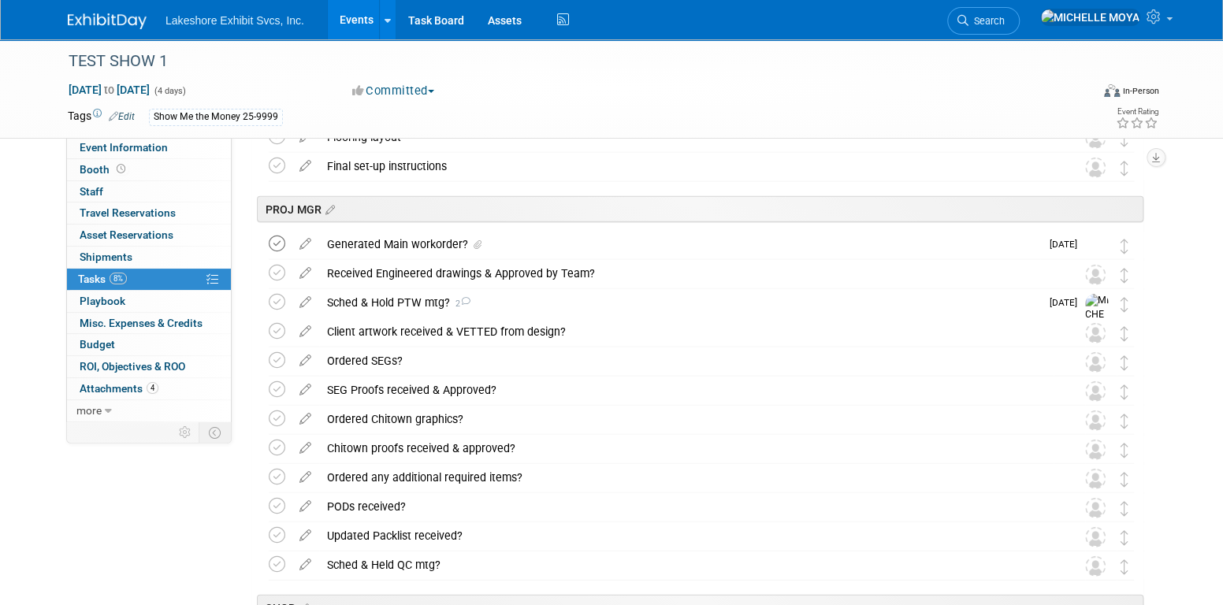
click at [281, 242] on icon at bounding box center [277, 244] width 17 height 17
click at [308, 270] on icon at bounding box center [306, 270] width 28 height 20
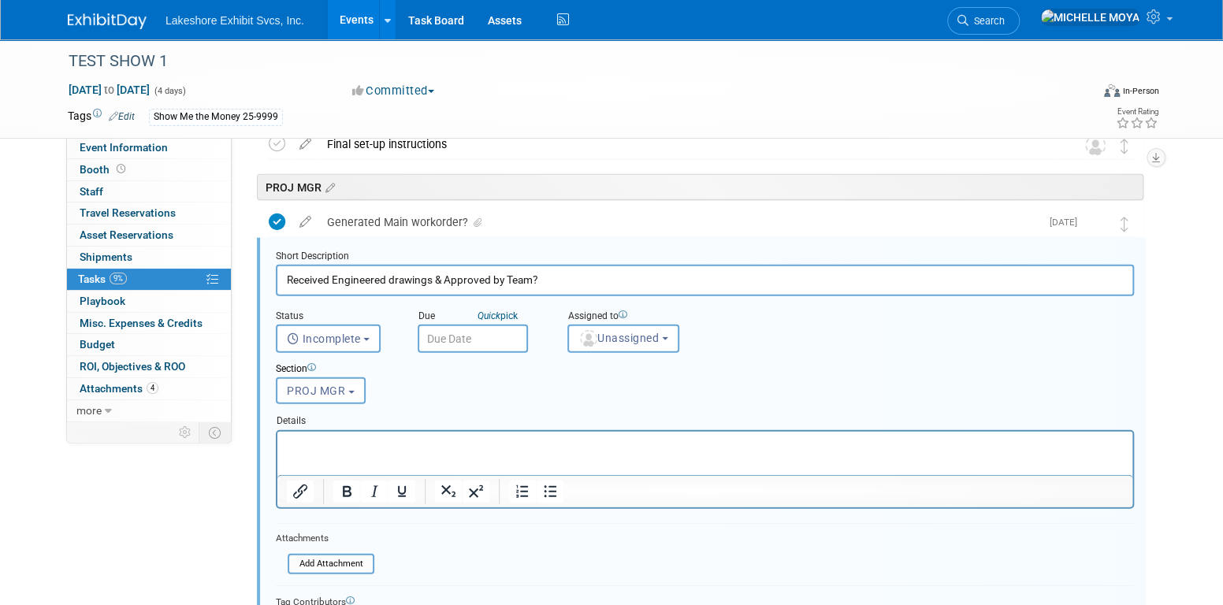
scroll to position [2128, 0]
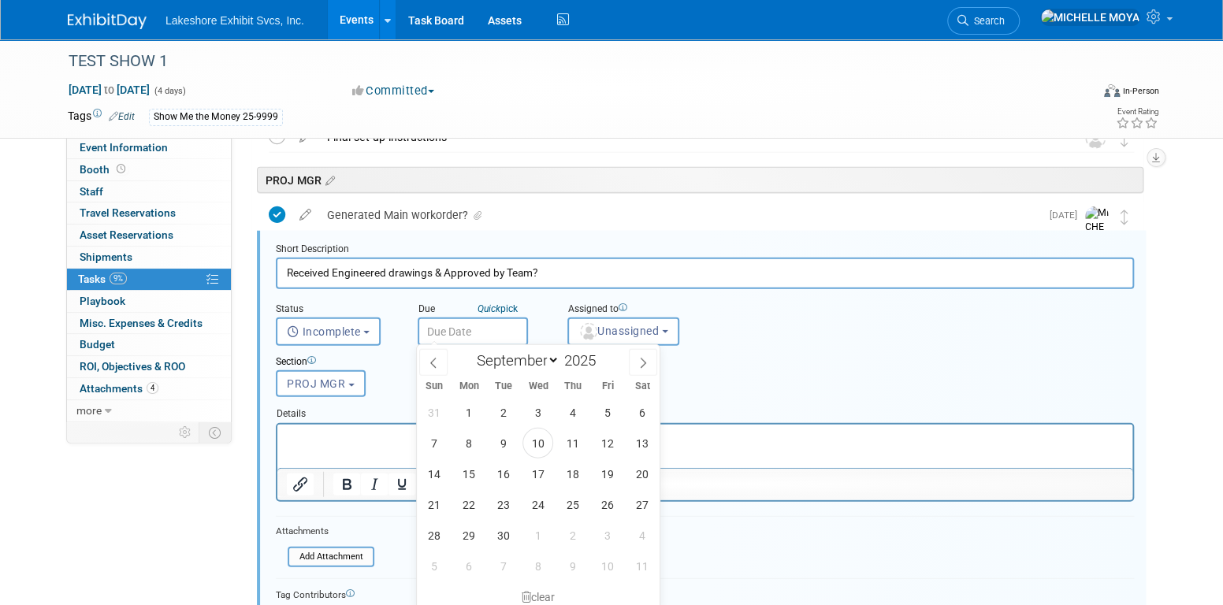
click at [500, 329] on input "text" at bounding box center [473, 332] width 110 height 28
click at [600, 443] on span "12" at bounding box center [607, 443] width 31 height 31
type input "Sep 12, 2025"
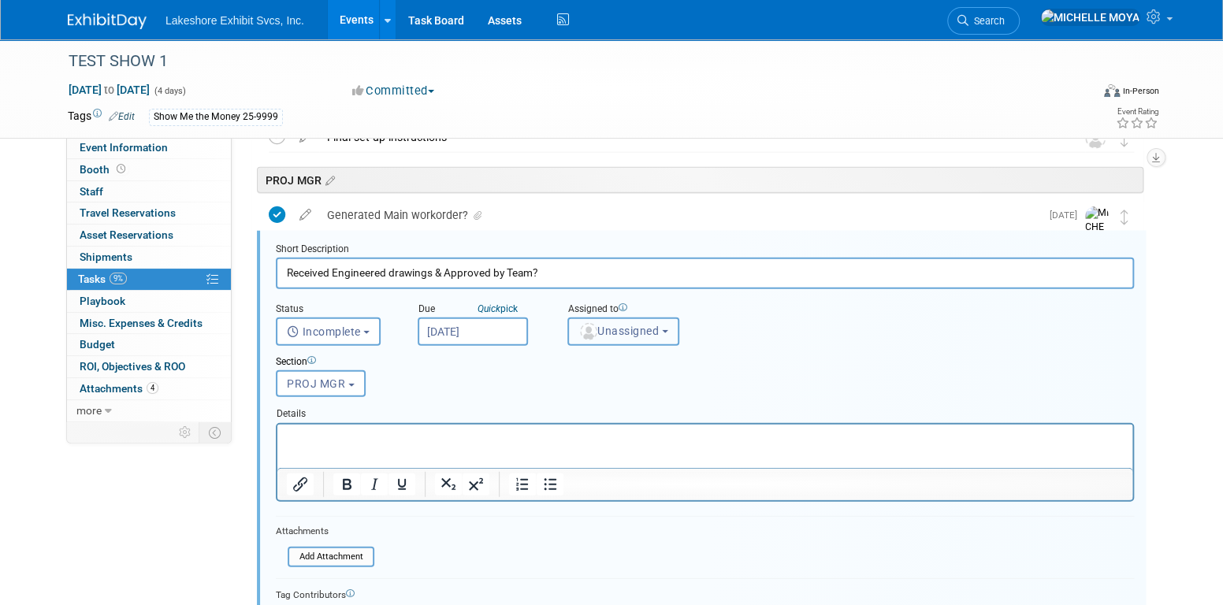
click at [616, 326] on span "Unassigned" at bounding box center [618, 331] width 80 height 13
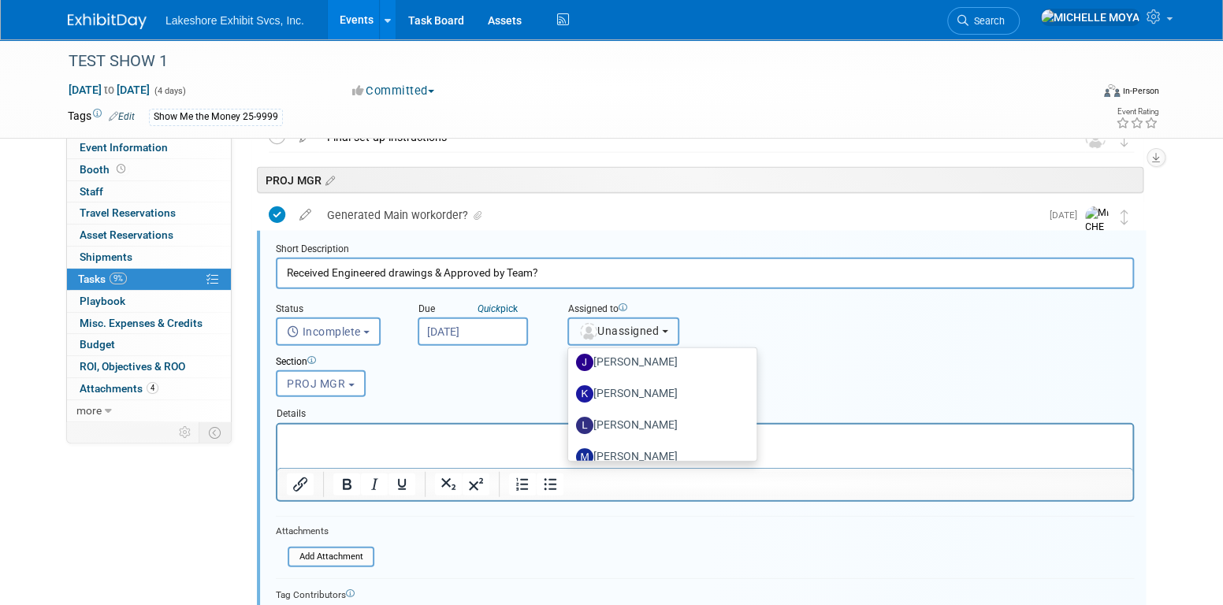
scroll to position [276, 0]
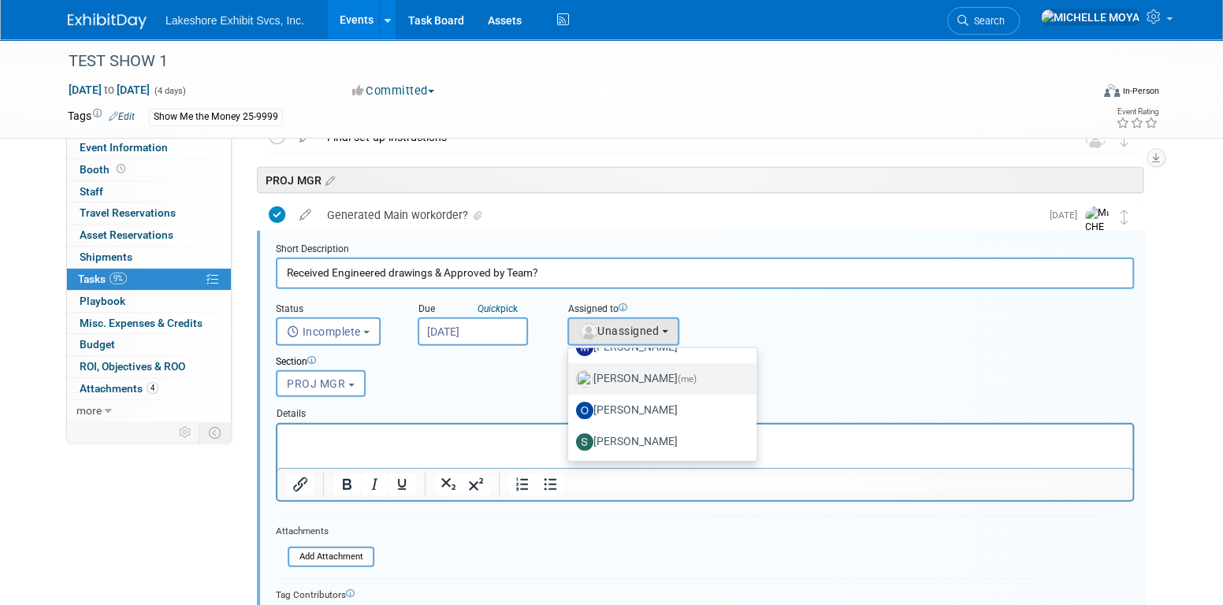
click at [676, 378] on label "MICHELLE MOYA (me)" at bounding box center [658, 378] width 165 height 25
click at [571, 378] on input "MICHELLE MOYA (me)" at bounding box center [565, 377] width 10 height 10
select select "06370d63-ce01-410c-be22-fd43021185b5"
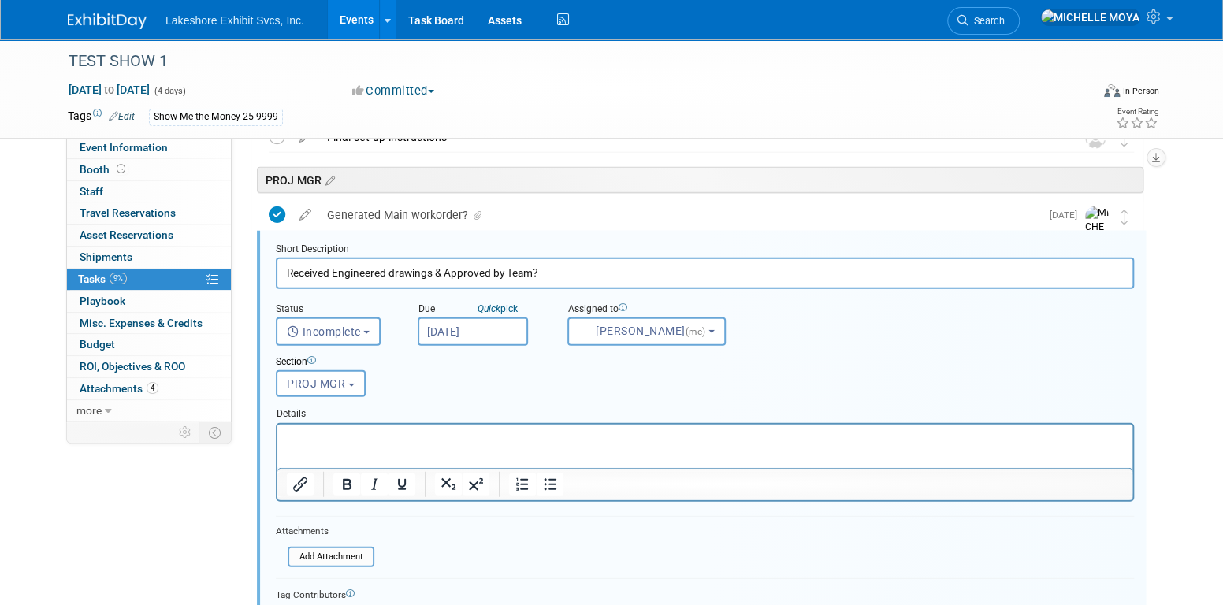
scroll to position [2285, 0]
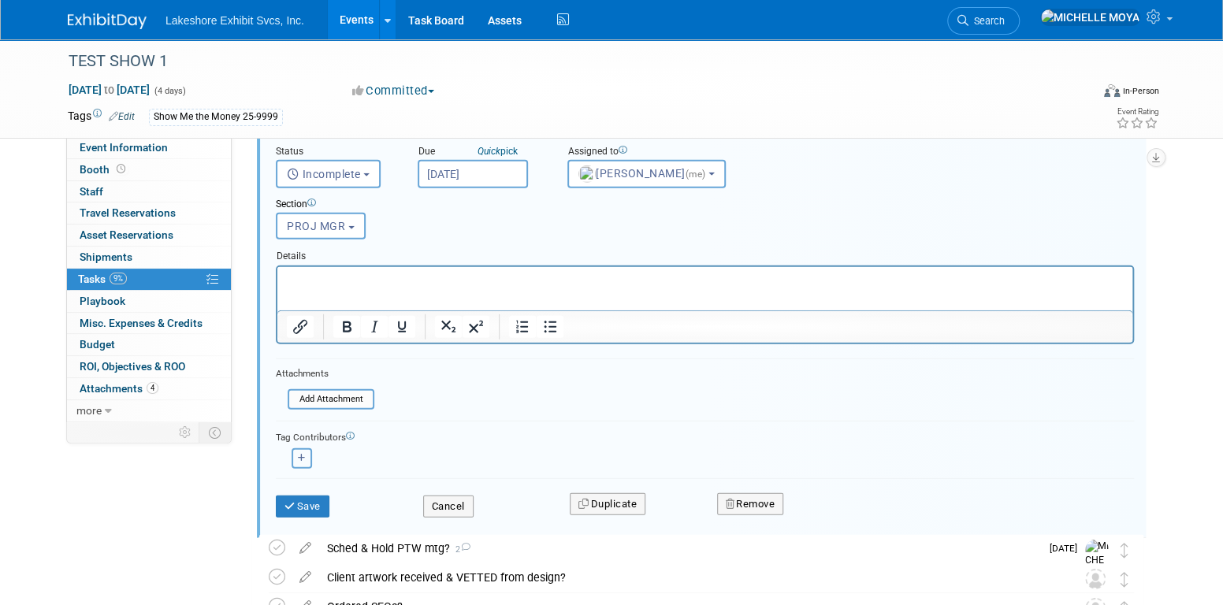
click at [310, 457] on button "button" at bounding box center [302, 458] width 20 height 20
select select
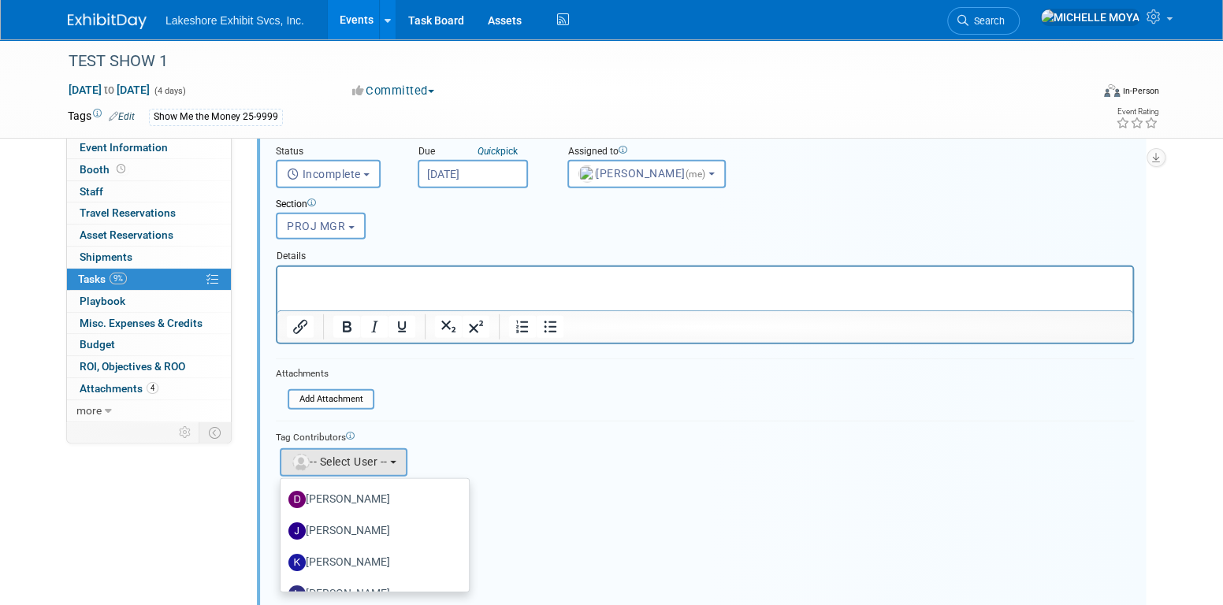
scroll to position [276, 0]
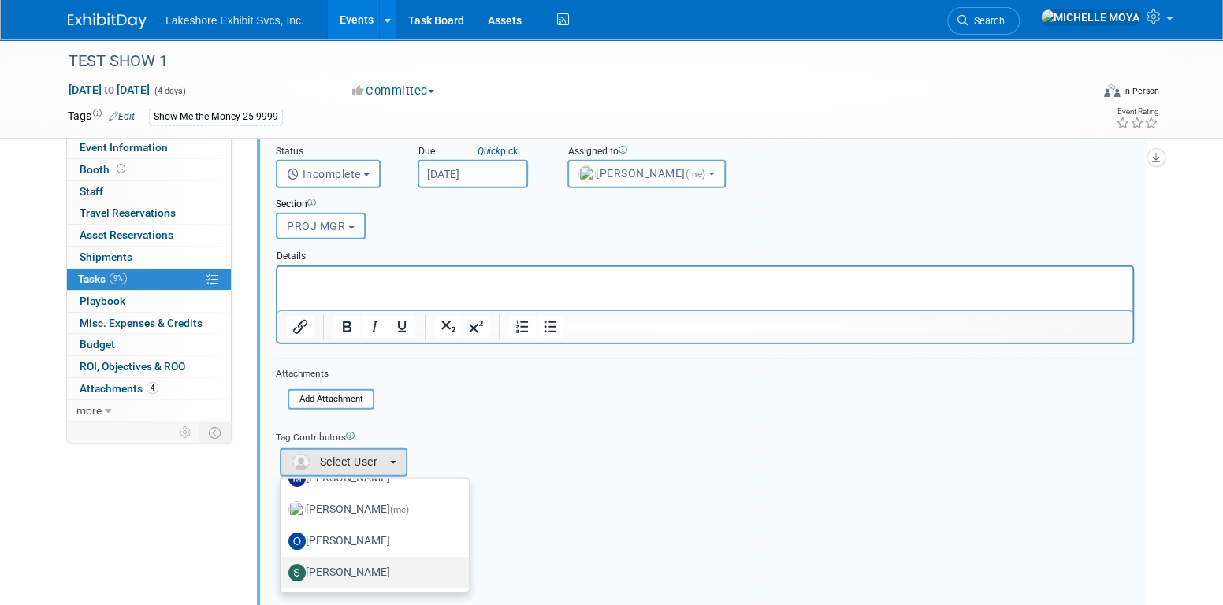
click at [377, 565] on label "[PERSON_NAME]" at bounding box center [370, 572] width 165 height 25
click at [283, 566] on input "[PERSON_NAME]" at bounding box center [278, 571] width 10 height 10
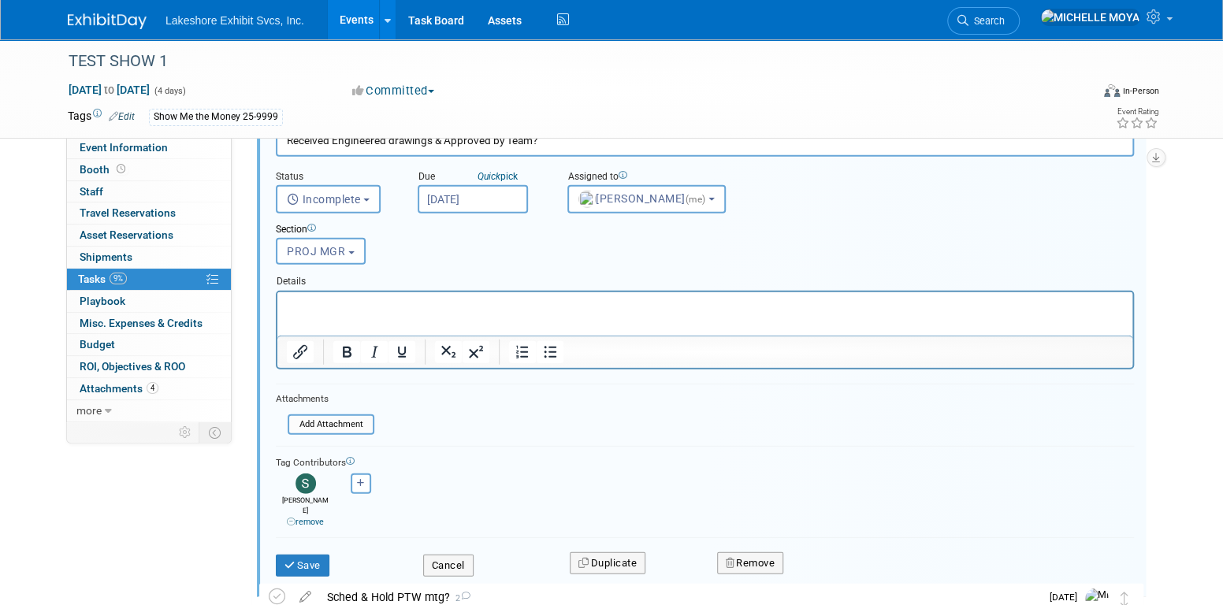
scroll to position [2285, 0]
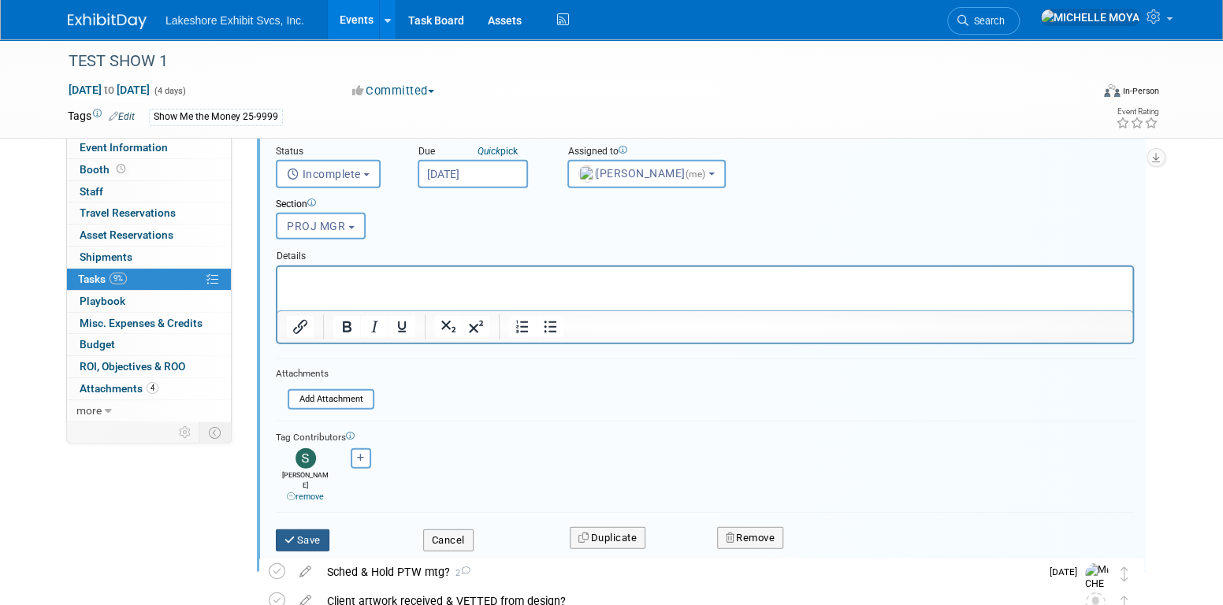
click at [308, 530] on button "Save" at bounding box center [303, 541] width 54 height 22
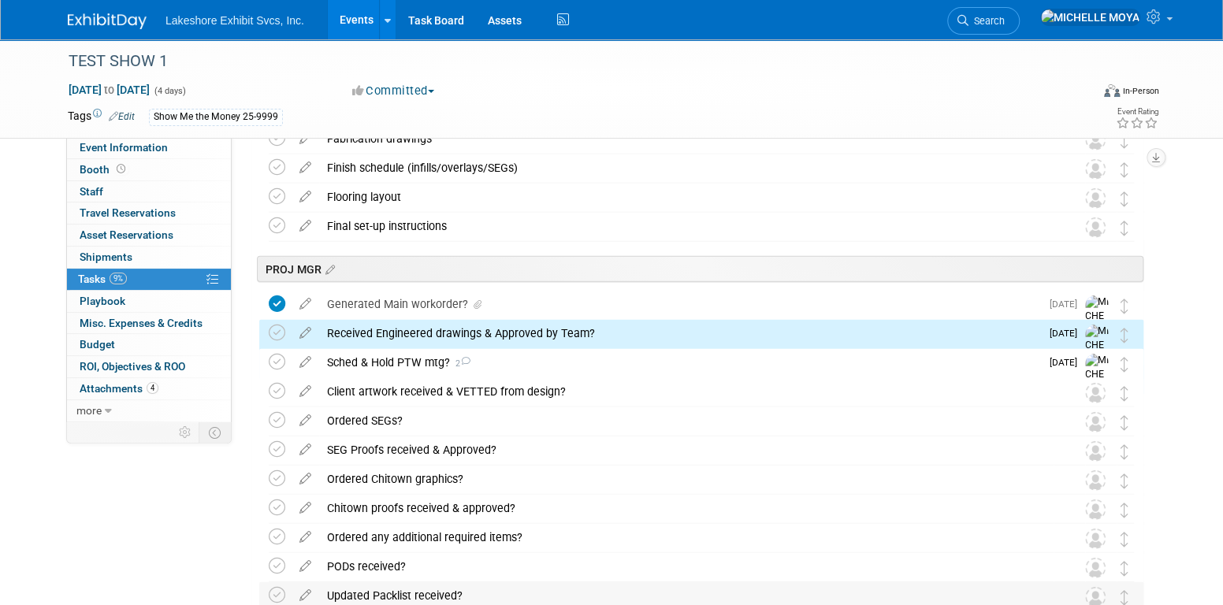
scroll to position [1970, 0]
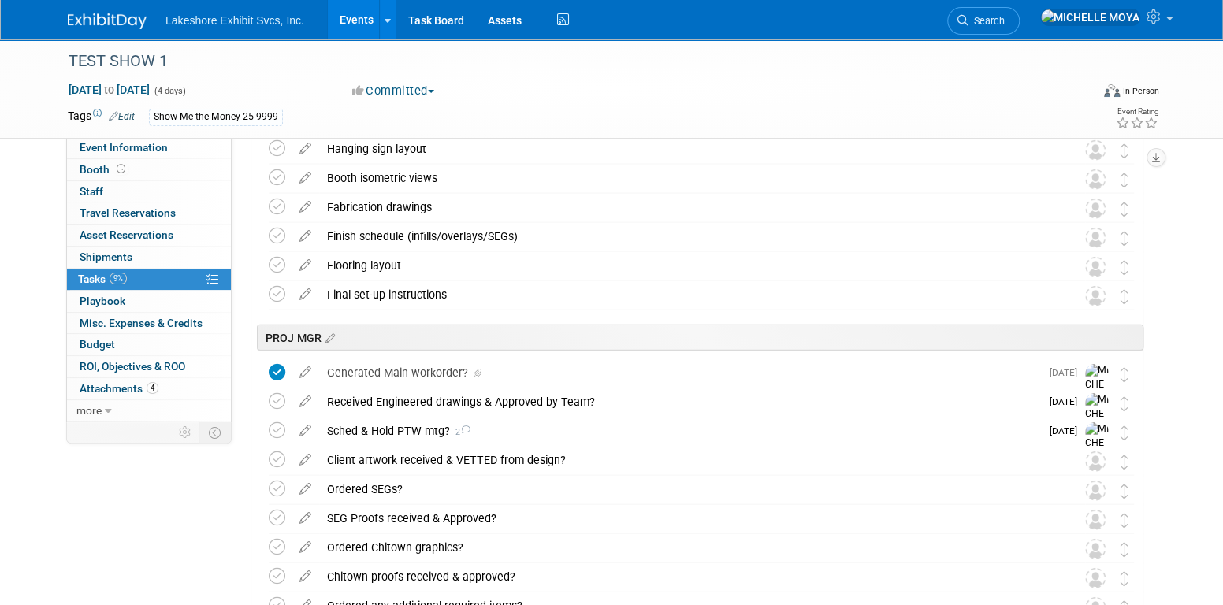
click at [362, 398] on div "Received Engineered drawings & Approved by Team?" at bounding box center [679, 401] width 721 height 27
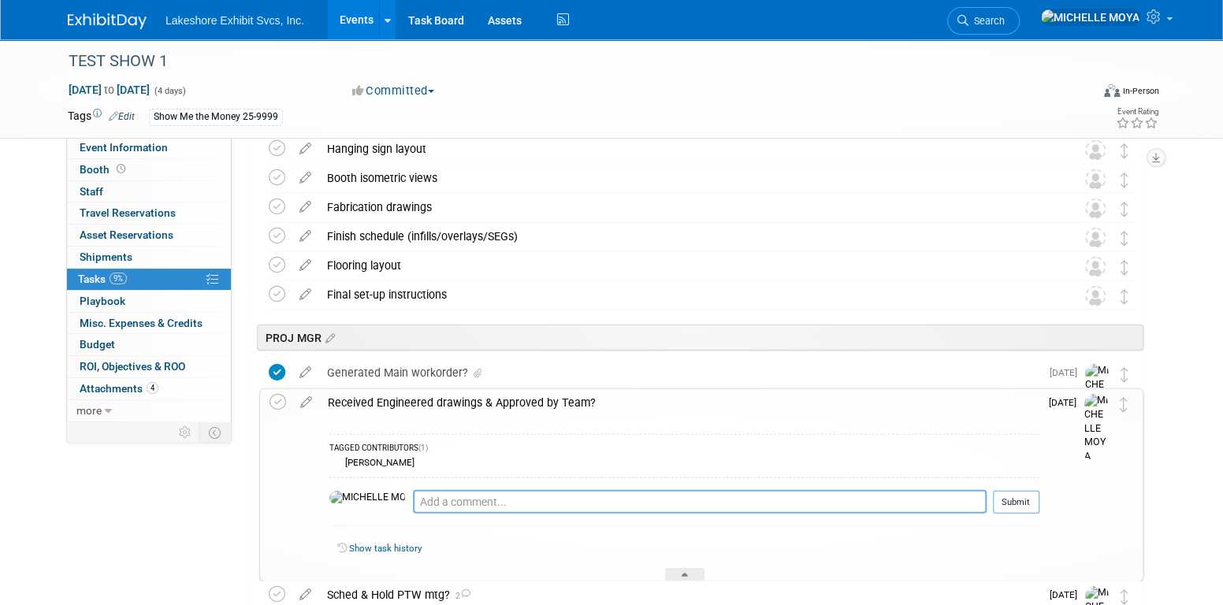
click at [413, 511] on textarea at bounding box center [700, 502] width 574 height 24
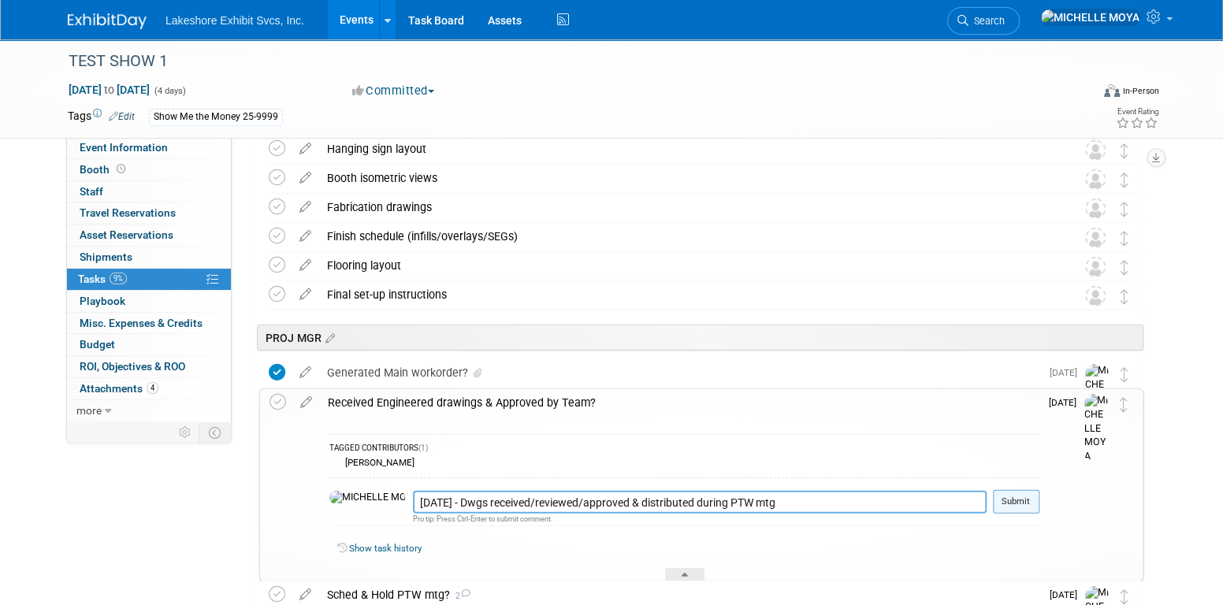
type textarea "9.10.25 - Dwgs received/reviewed/approved & distributed during PTW mtg"
drag, startPoint x: 1015, startPoint y: 502, endPoint x: 855, endPoint y: 445, distance: 169.7
click at [1016, 501] on button "Submit" at bounding box center [1016, 502] width 46 height 24
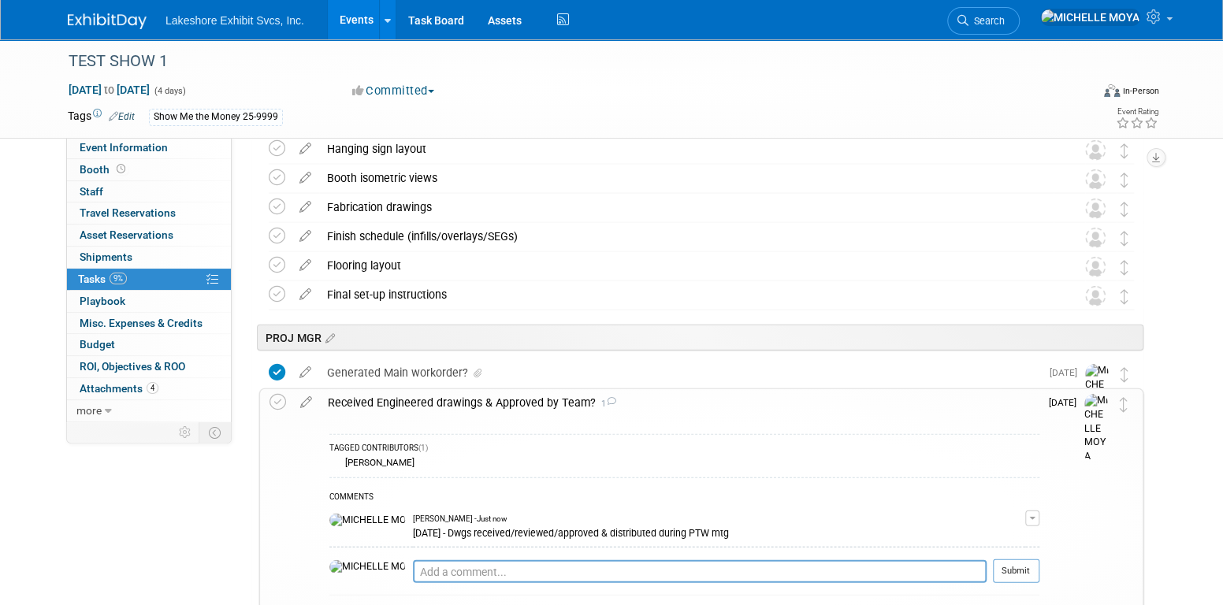
click at [358, 13] on link "Events" at bounding box center [357, 19] width 58 height 39
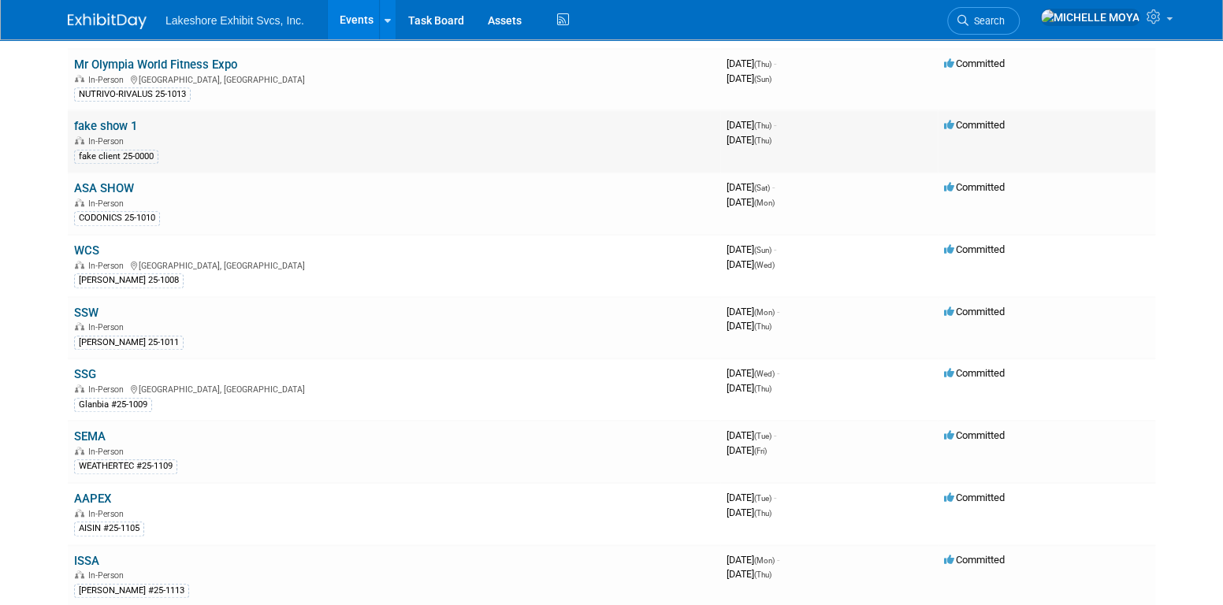
scroll to position [630, 0]
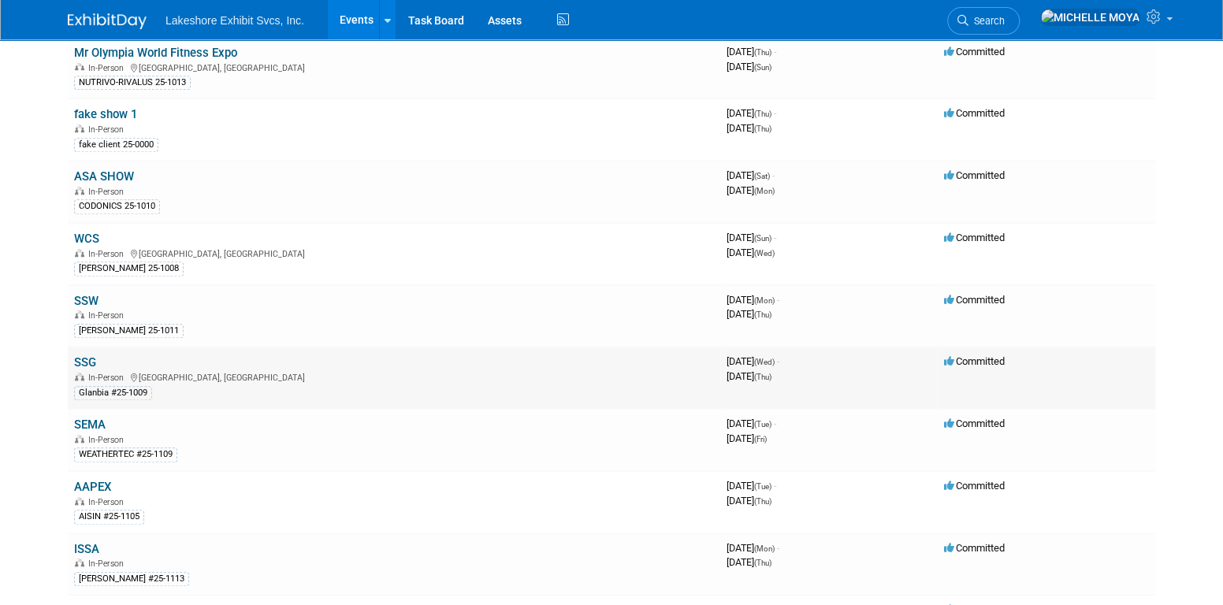
click at [90, 355] on link "SSG" at bounding box center [85, 362] width 22 height 14
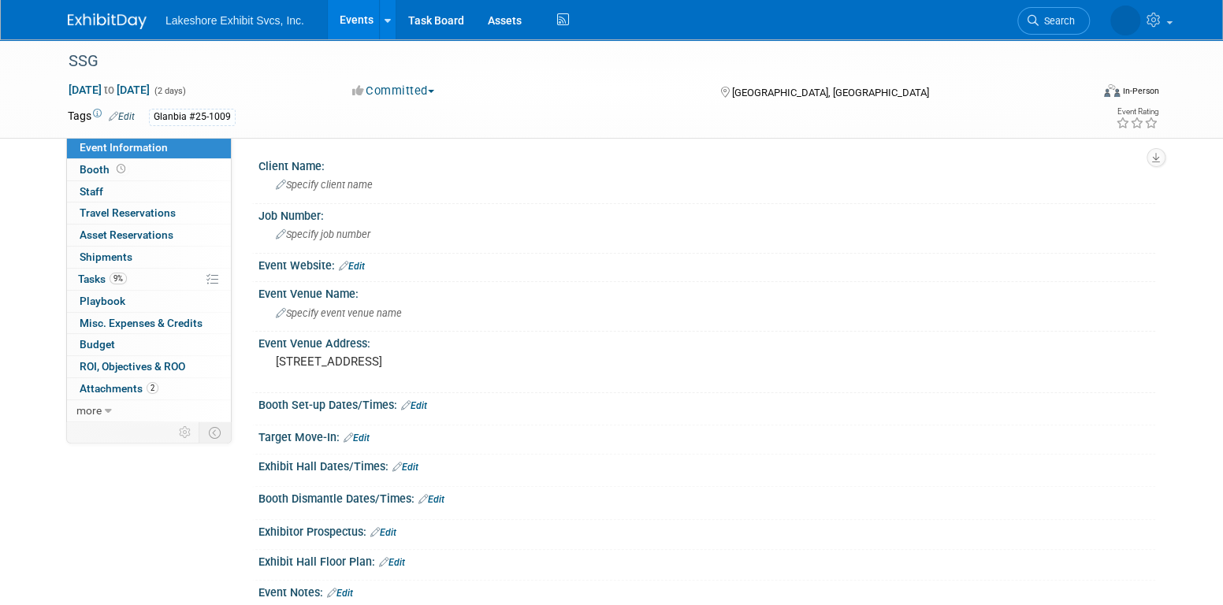
click at [351, 17] on link "Events" at bounding box center [357, 19] width 58 height 39
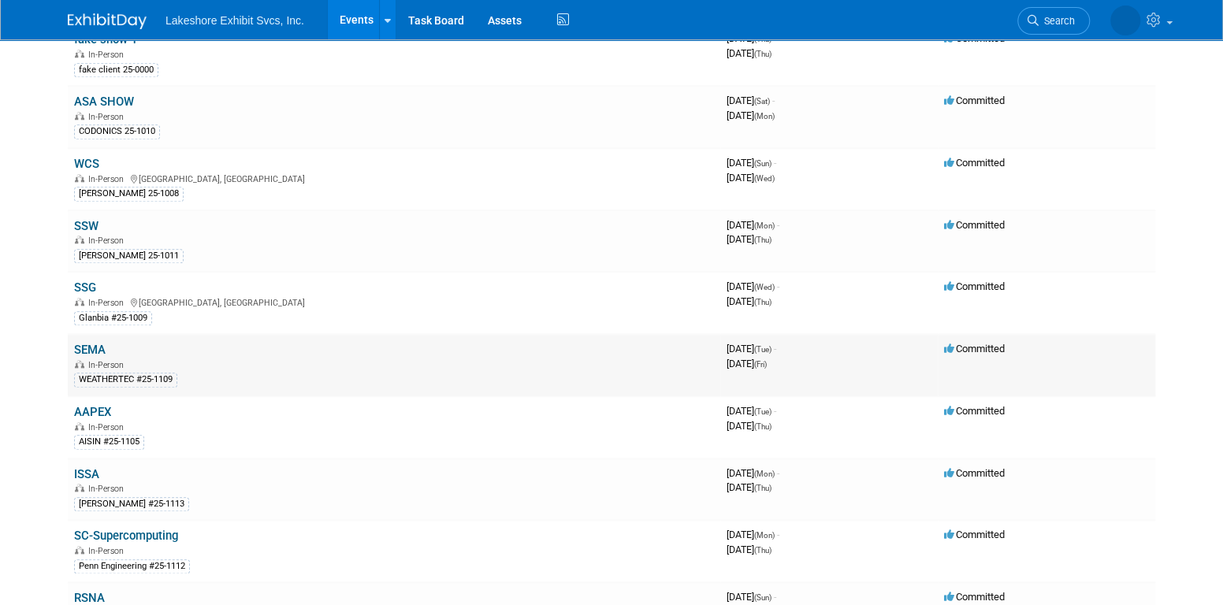
scroll to position [709, 0]
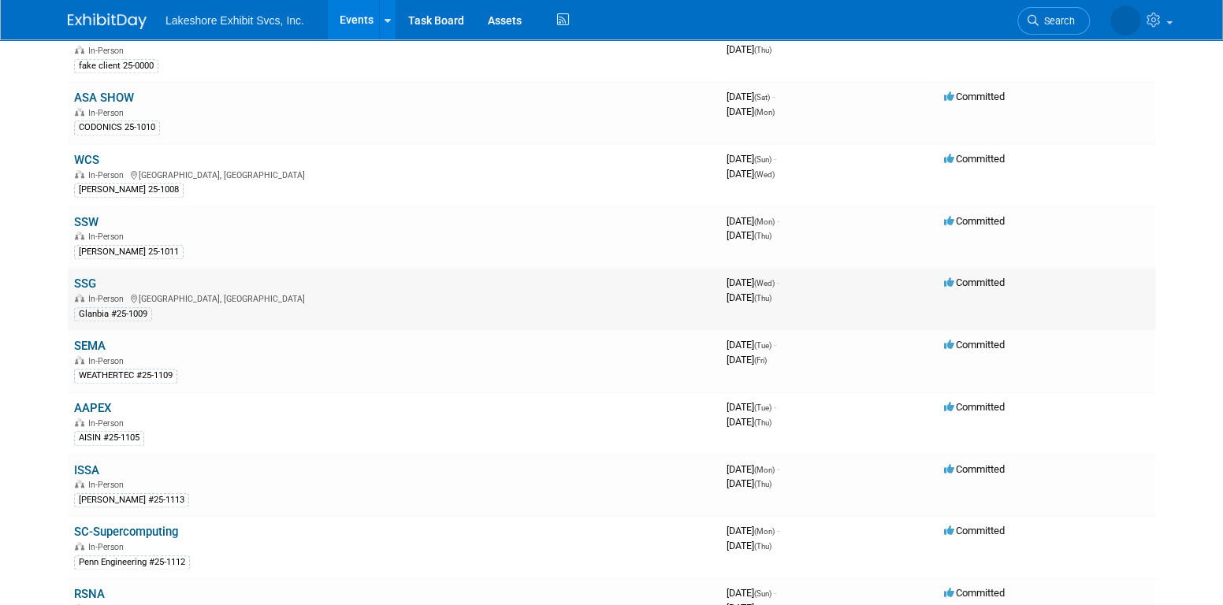
click at [85, 277] on link "SSG" at bounding box center [85, 284] width 22 height 14
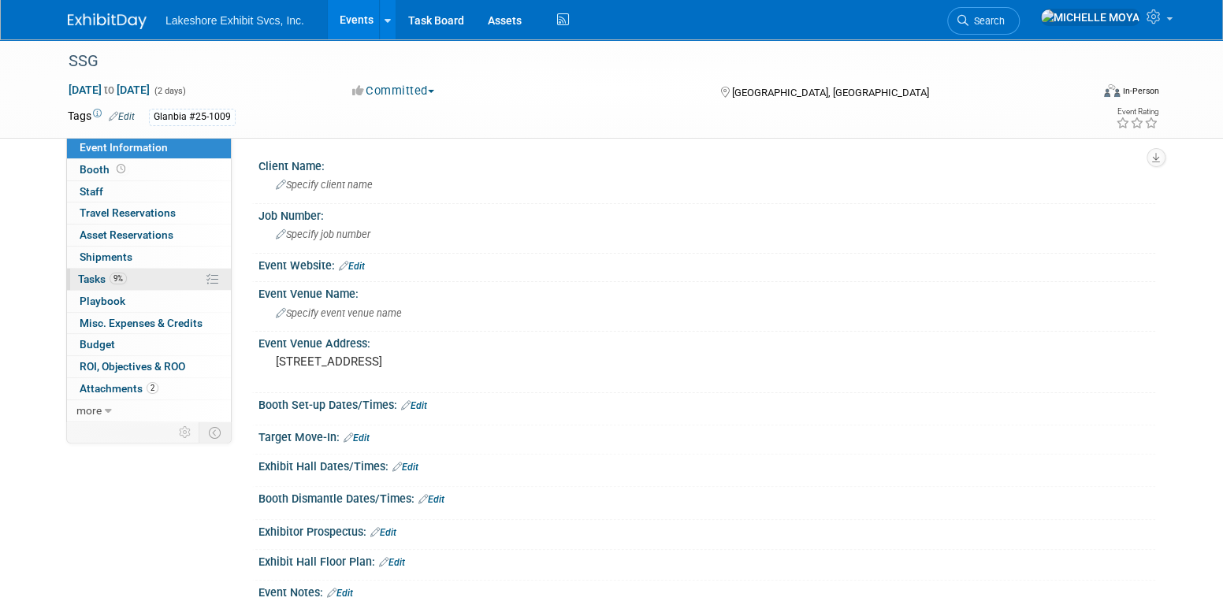
click at [161, 281] on link "9% Tasks 9%" at bounding box center [149, 279] width 164 height 21
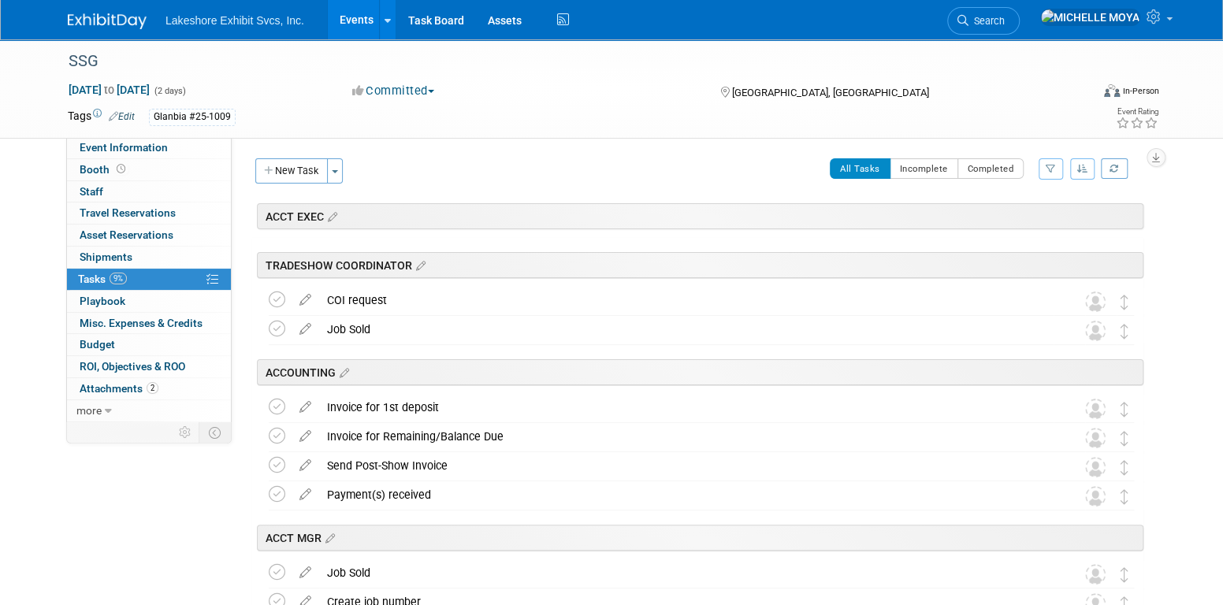
click at [1046, 172] on icon "button" at bounding box center [1051, 168] width 10 height 9
click at [1030, 219] on select "-- Select Assignee -- All unassigned tasks Assigned to me Amanda Koss Dave Desa…" at bounding box center [985, 219] width 130 height 22
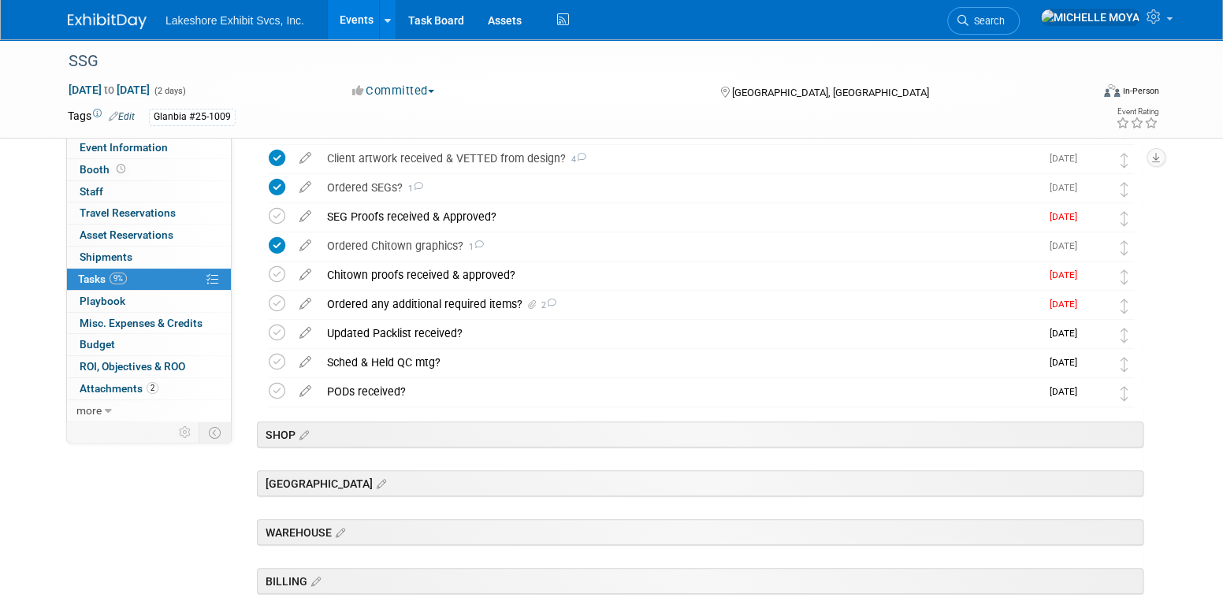
scroll to position [473, 0]
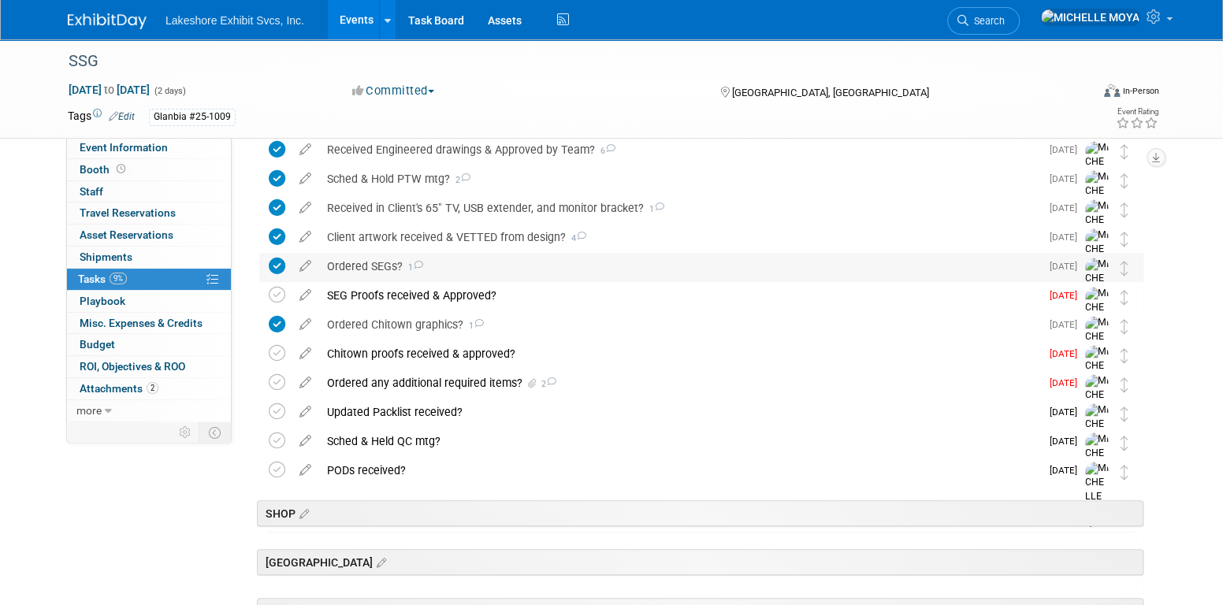
click at [385, 264] on div "Ordered SEGs? 1" at bounding box center [679, 266] width 721 height 27
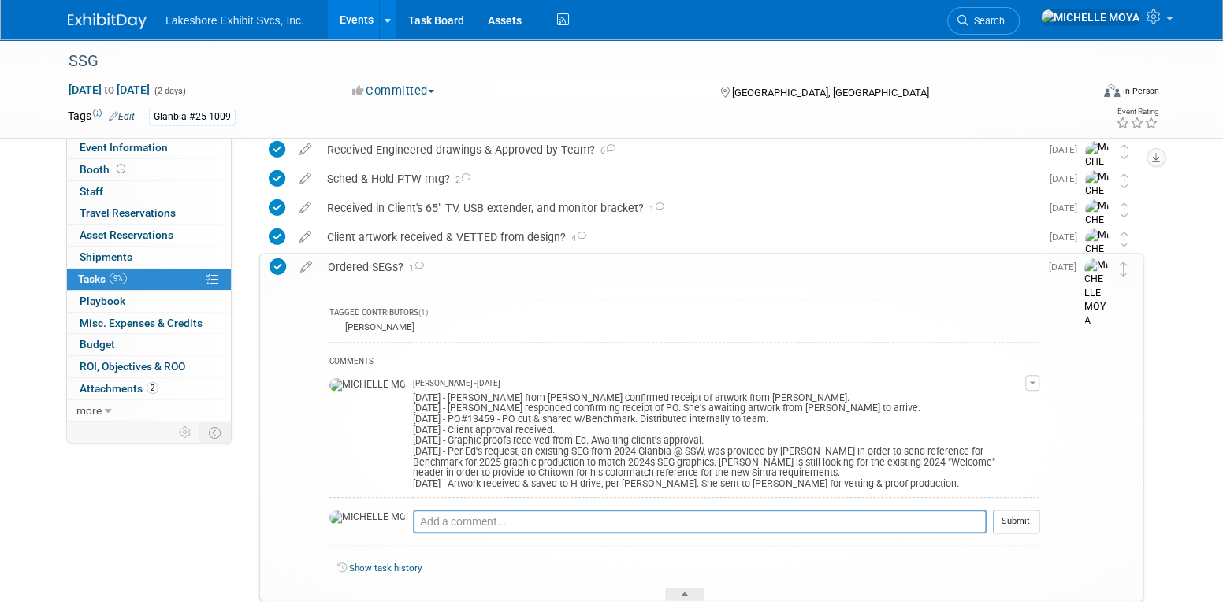
click at [385, 264] on div "Ordered SEGs? 1" at bounding box center [679, 267] width 719 height 27
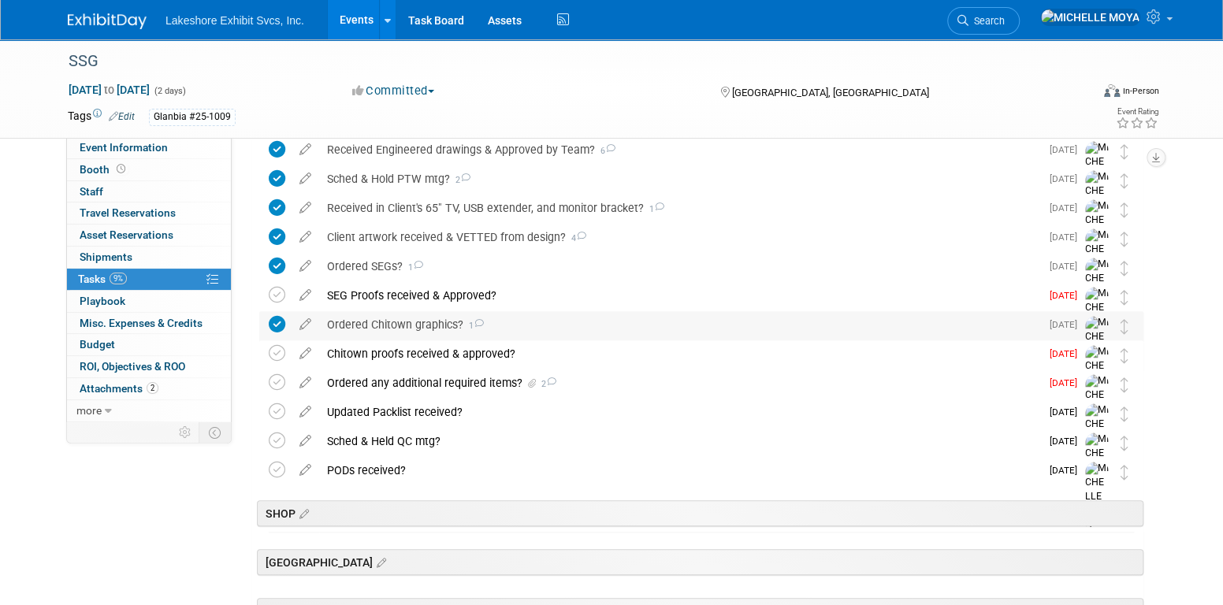
click at [398, 321] on div "Ordered Chitown graphics? 1" at bounding box center [679, 324] width 721 height 27
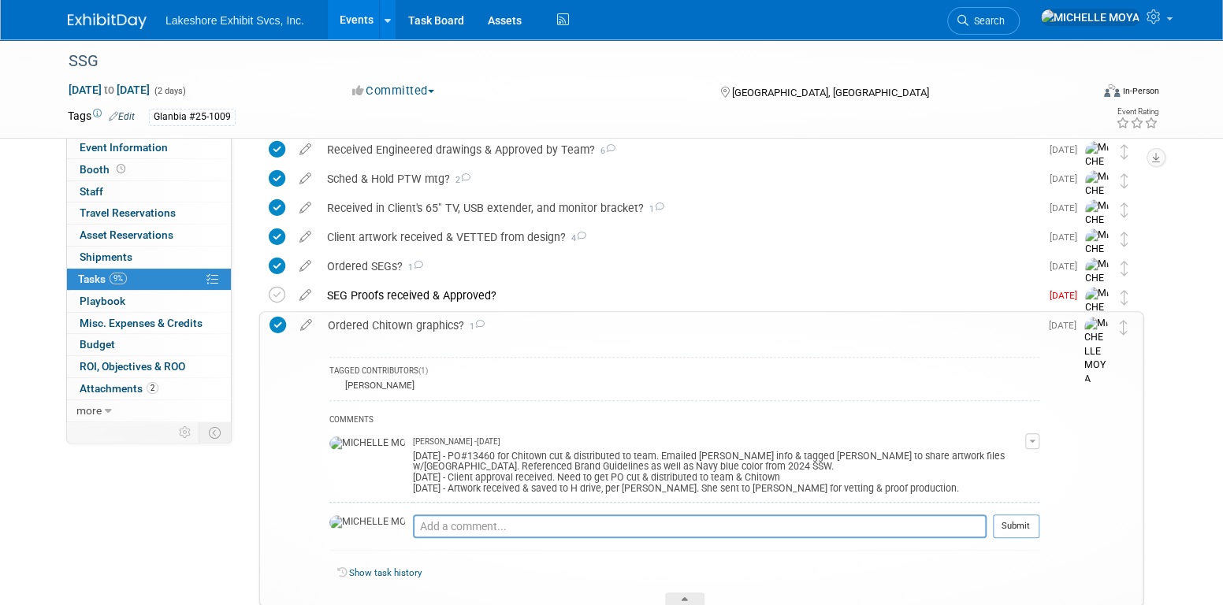
click at [398, 321] on div "Ordered Chitown graphics? 1" at bounding box center [679, 325] width 719 height 27
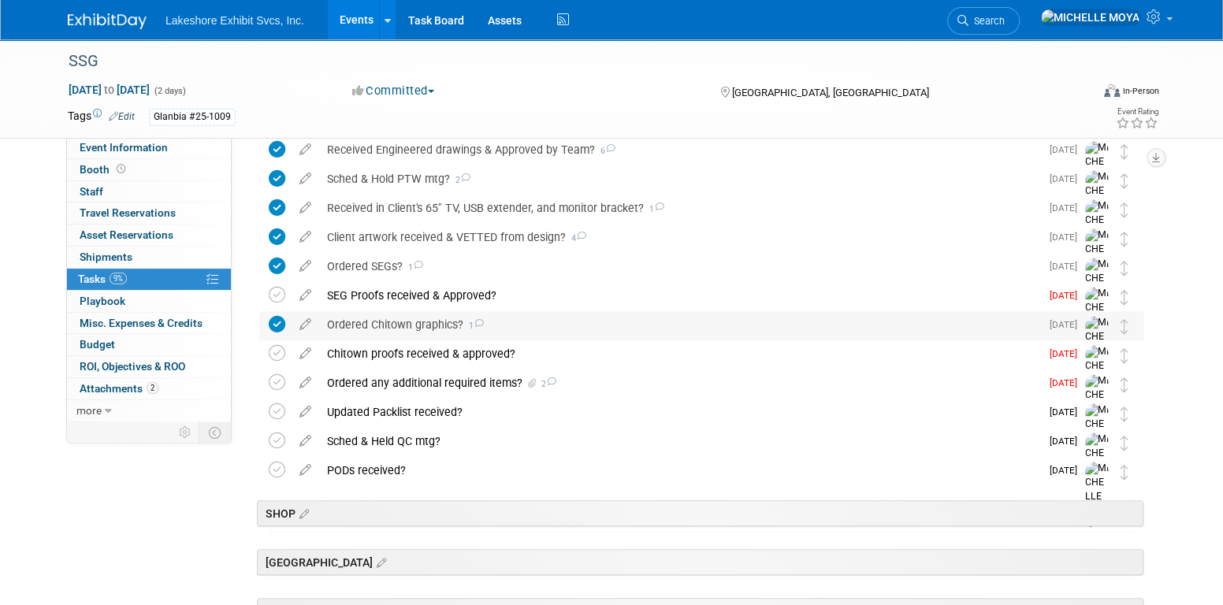
click at [398, 321] on div "Ordered Chitown graphics? 1" at bounding box center [679, 324] width 721 height 27
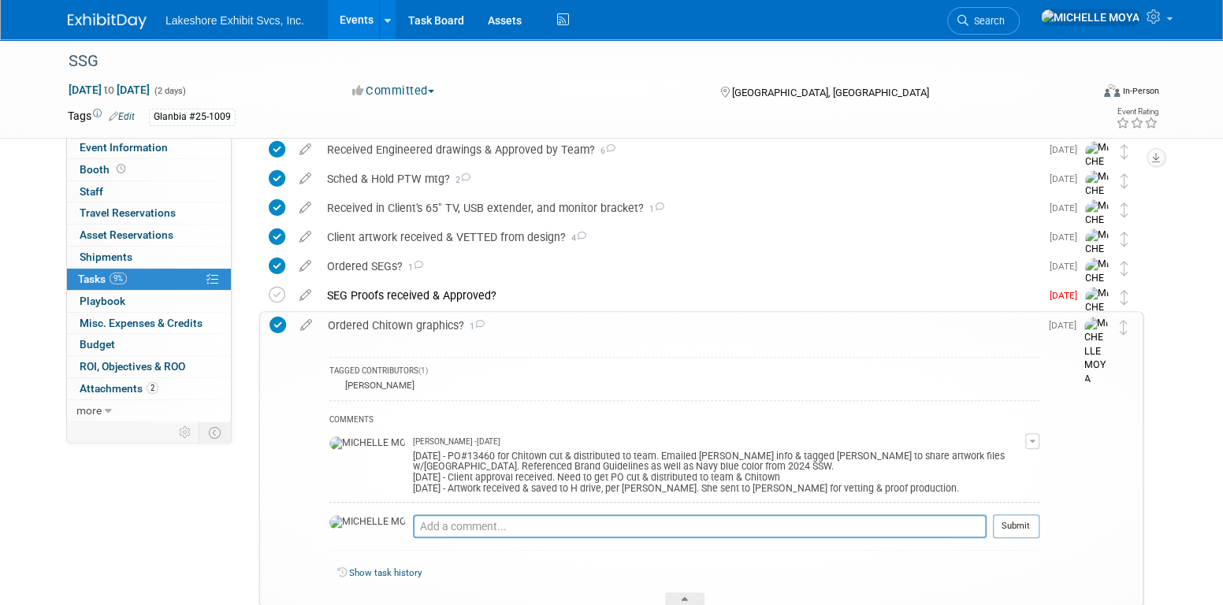
click at [398, 321] on div "Ordered Chitown graphics? 1" at bounding box center [679, 325] width 719 height 27
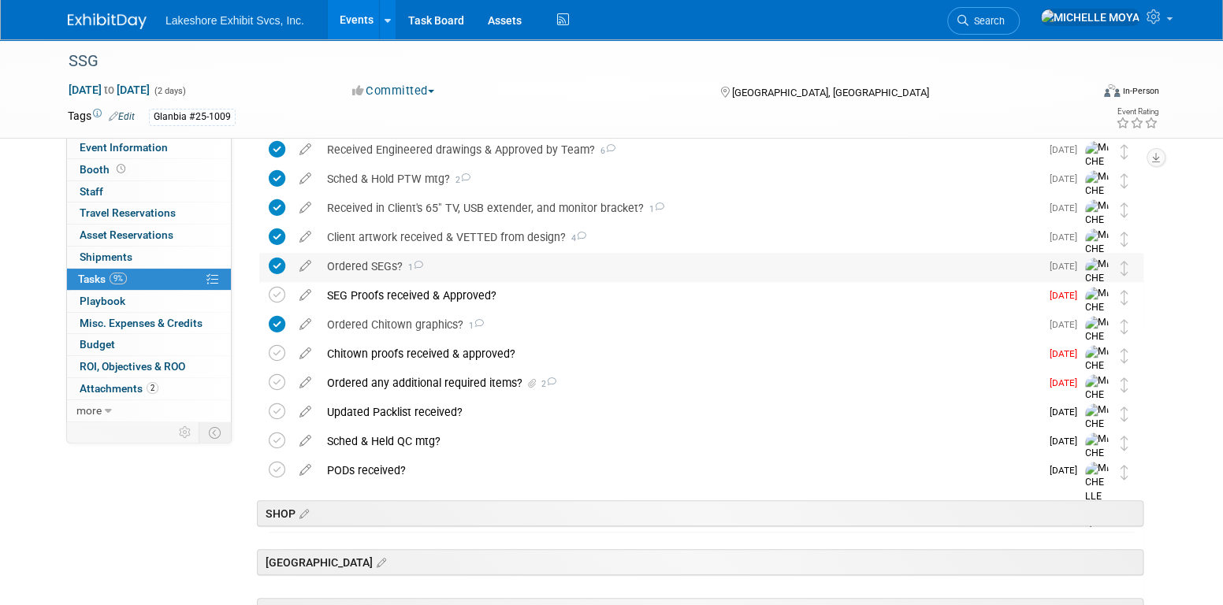
click at [377, 266] on div "Ordered SEGs? 1" at bounding box center [679, 266] width 721 height 27
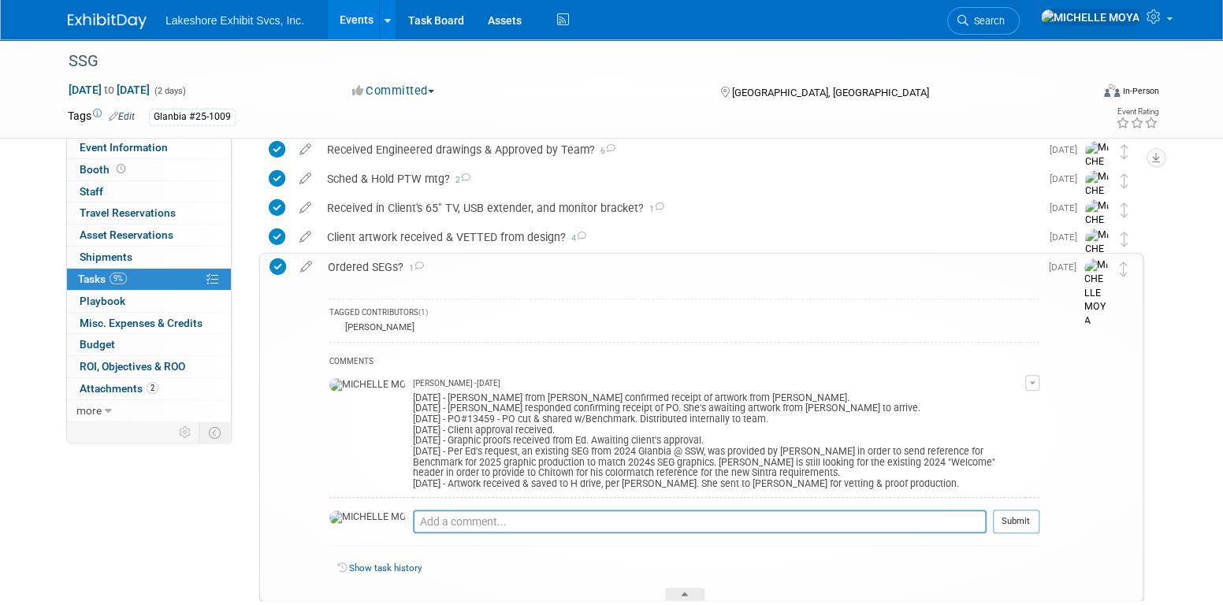
click at [377, 266] on div "Ordered SEGs? 1" at bounding box center [679, 267] width 719 height 27
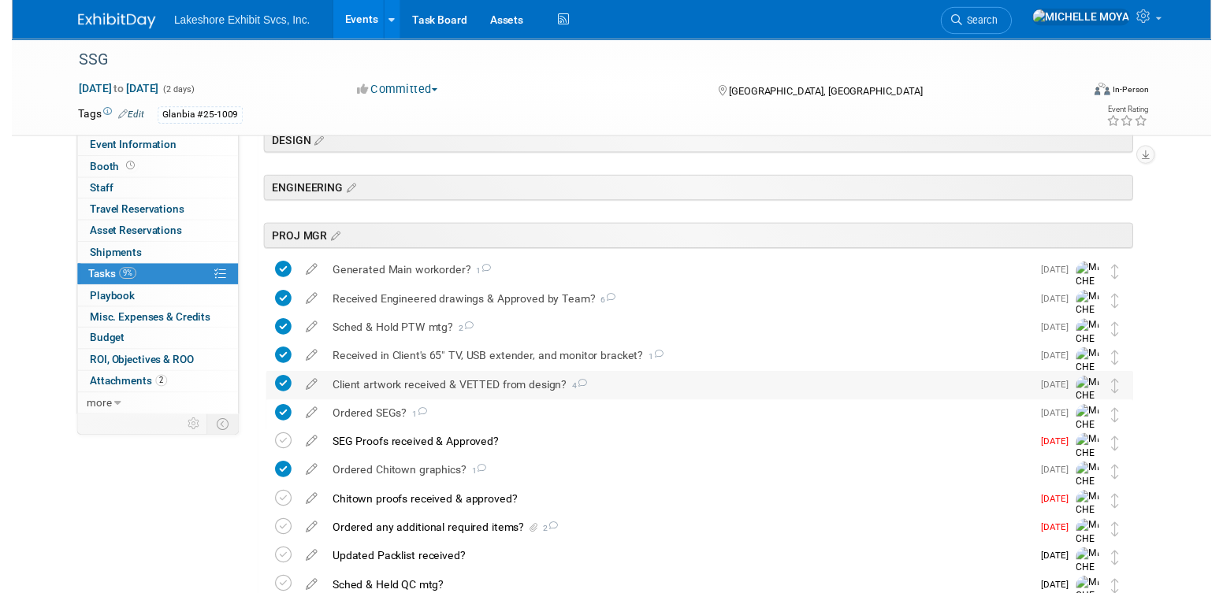
scroll to position [315, 0]
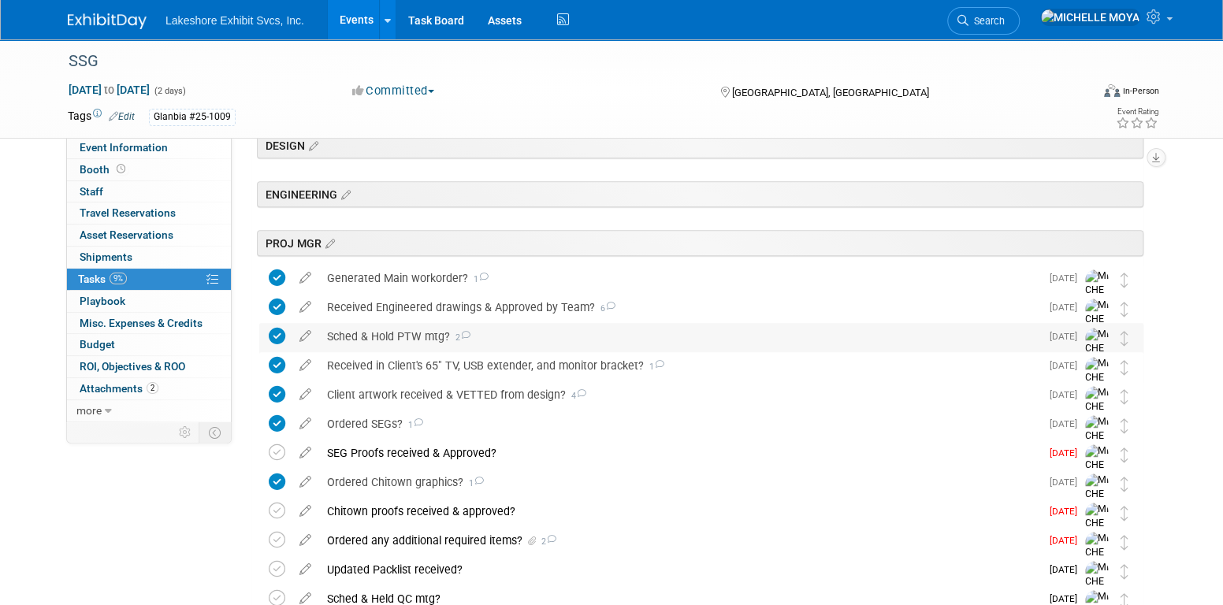
click at [400, 333] on div "Sched & Hold PTW mtg? 2" at bounding box center [679, 336] width 721 height 27
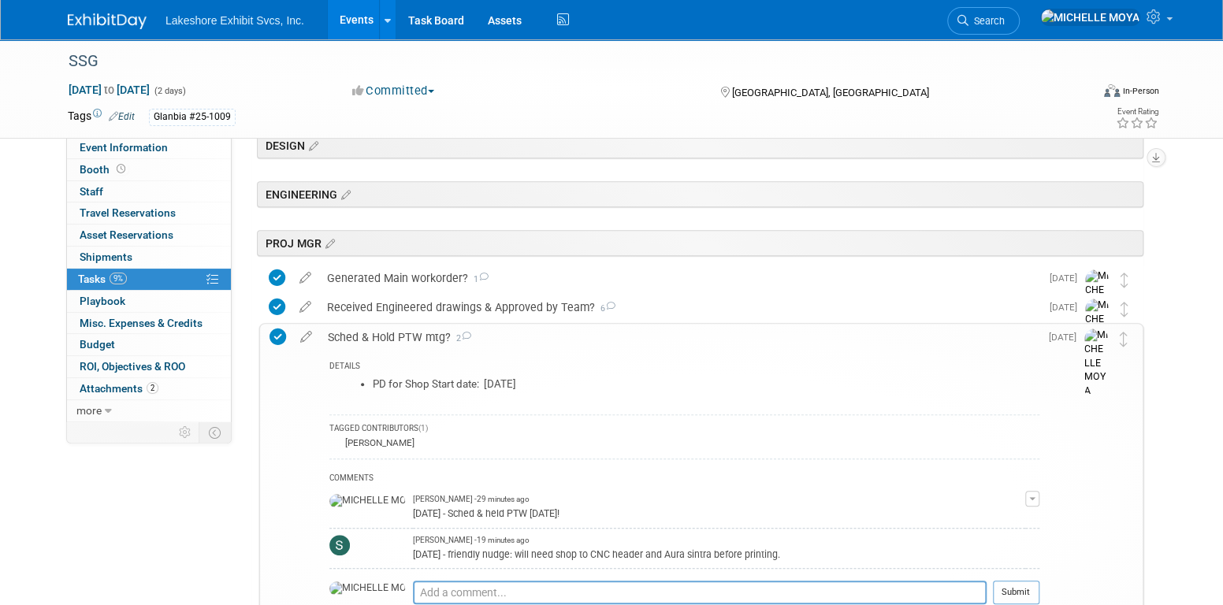
click at [401, 333] on div "Sched & Hold PTW mtg? 2" at bounding box center [679, 337] width 719 height 27
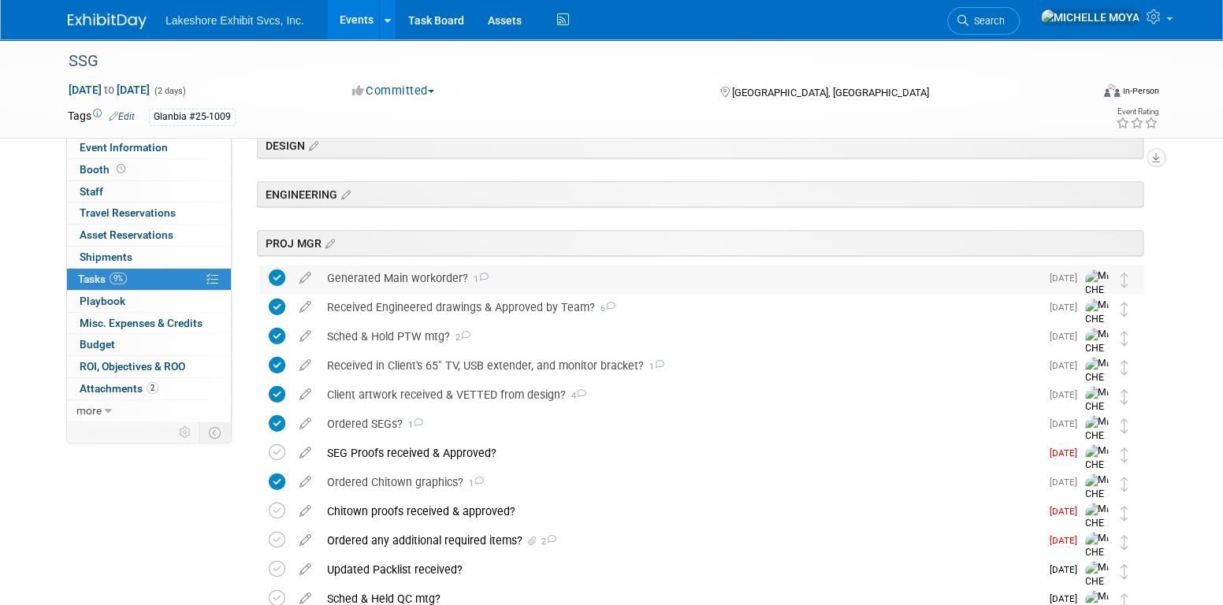
click at [405, 277] on div "Generated Main workorder? 1" at bounding box center [679, 278] width 721 height 27
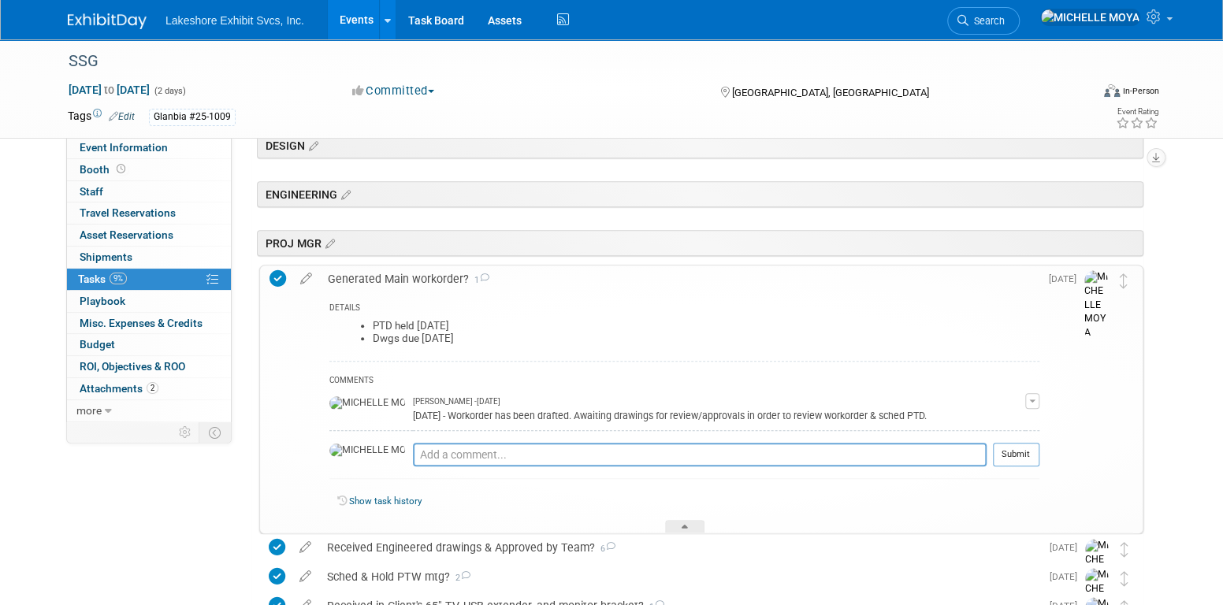
click at [405, 277] on div "Generated Main workorder? 1" at bounding box center [679, 279] width 719 height 27
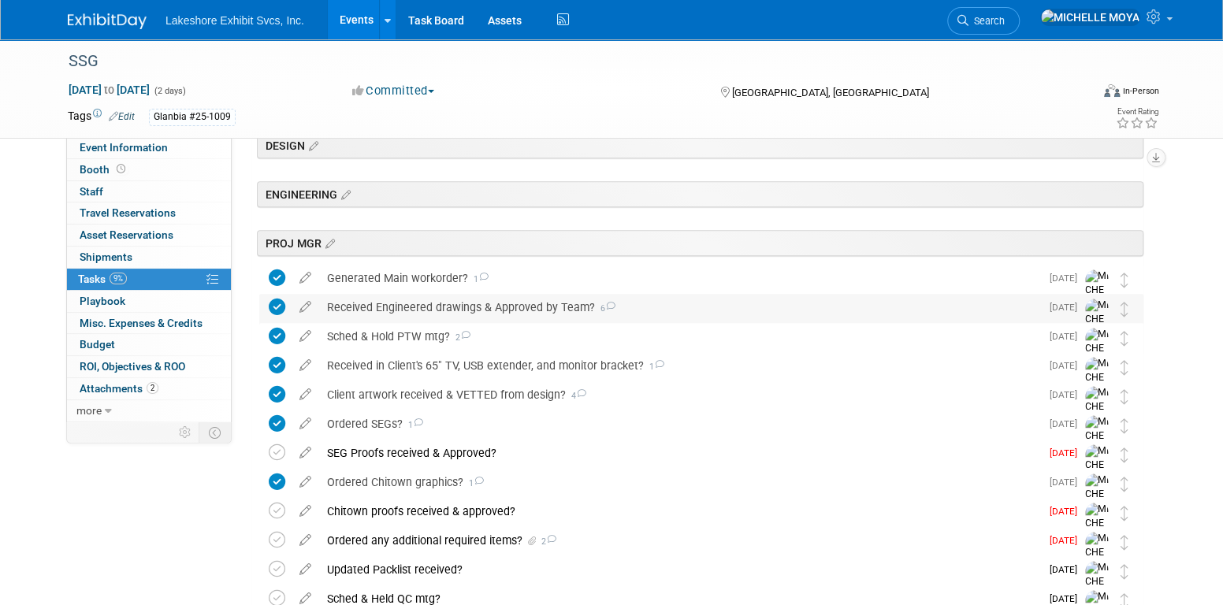
click at [408, 306] on div "Received Engineered drawings & Approved by Team? 6" at bounding box center [679, 307] width 721 height 27
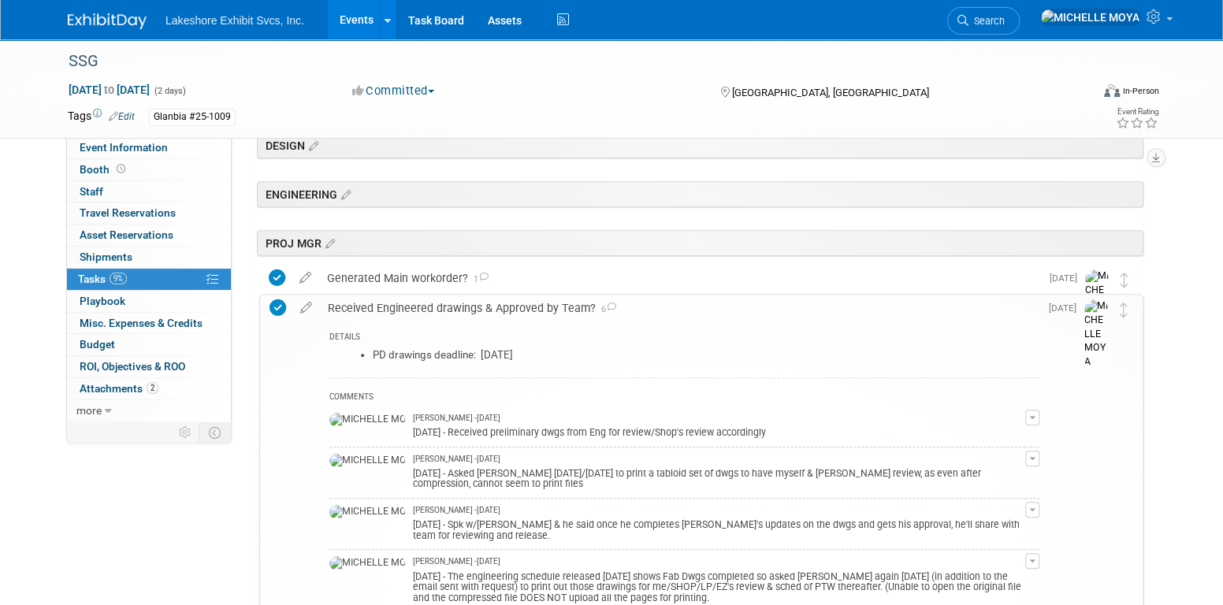
click at [408, 306] on div "Received Engineered drawings & Approved by Team? 6" at bounding box center [679, 308] width 719 height 27
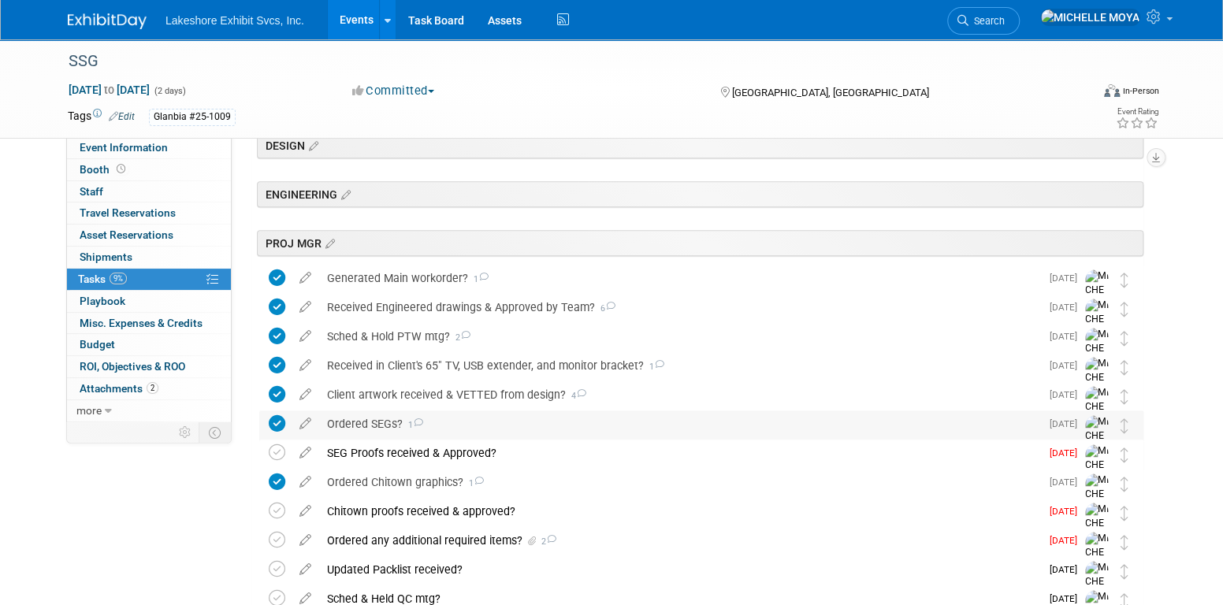
click at [369, 422] on div "Ordered SEGs? 1" at bounding box center [679, 424] width 721 height 27
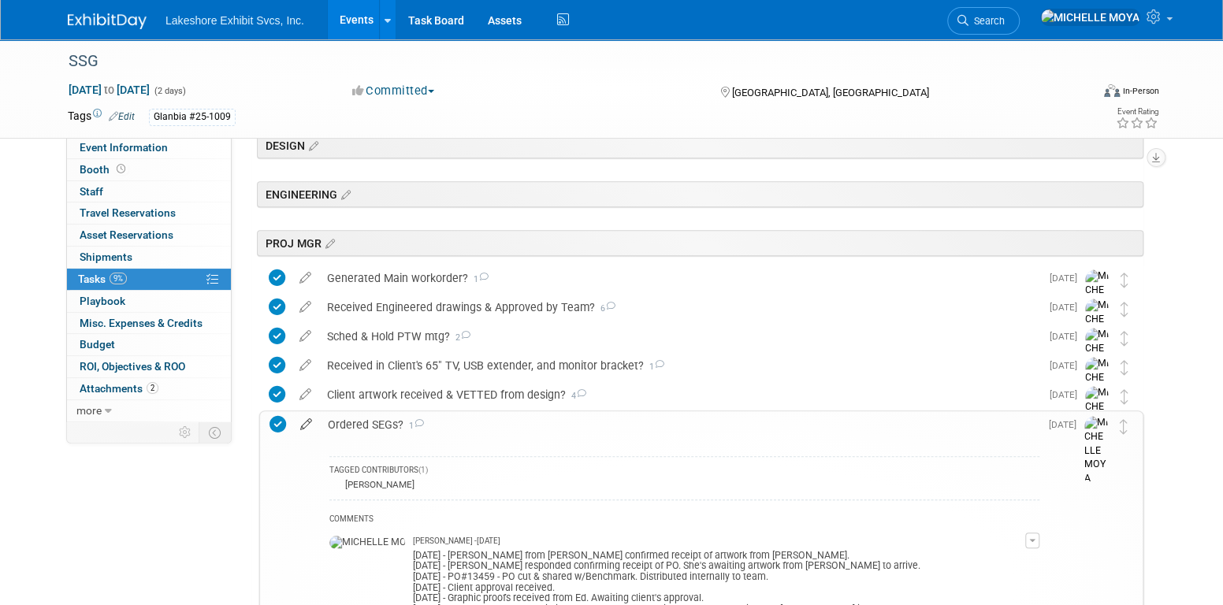
click at [307, 420] on icon at bounding box center [306, 421] width 28 height 20
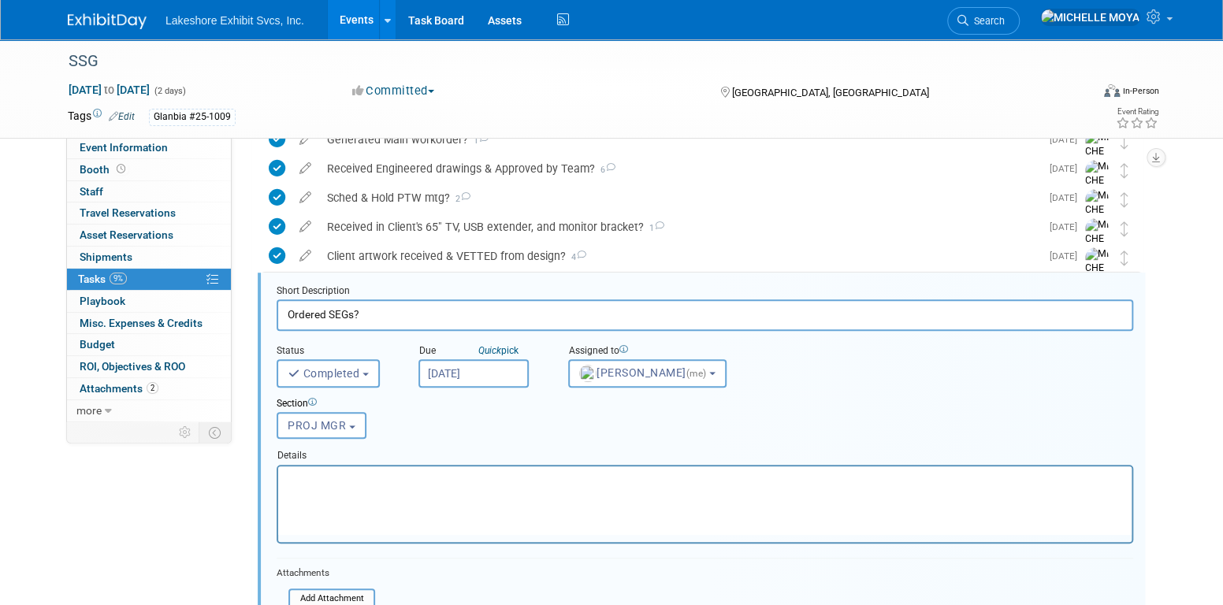
scroll to position [495, 0]
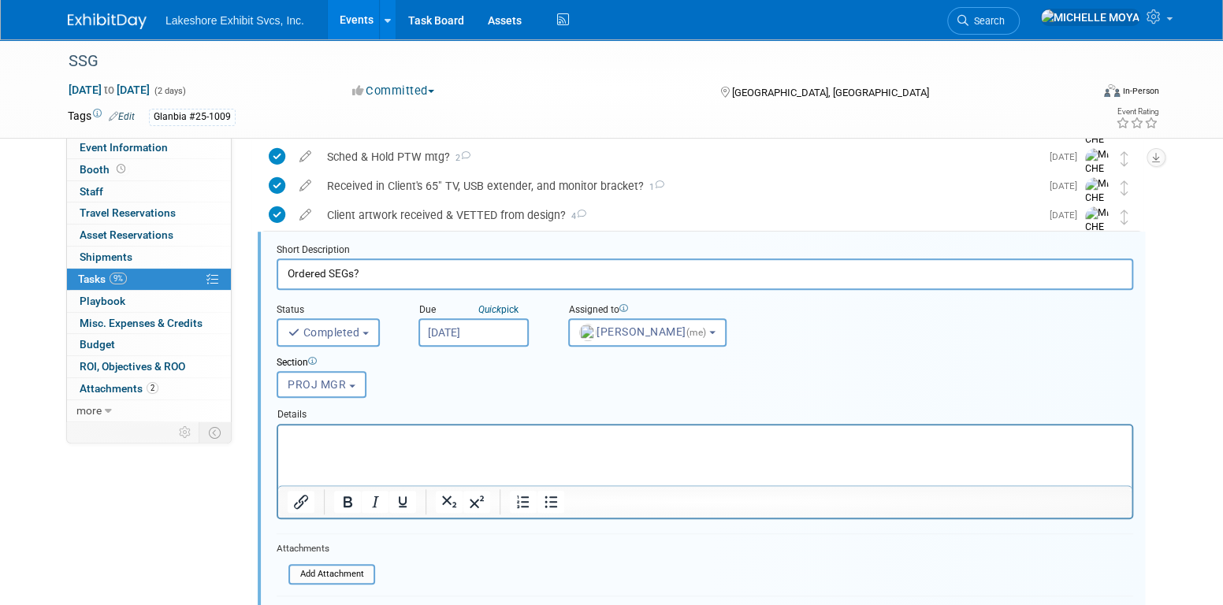
drag, startPoint x: 394, startPoint y: 441, endPoint x: 408, endPoint y: 447, distance: 15.2
click at [396, 440] on p "Rich Text Area. Press ALT-0 for help." at bounding box center [705, 438] width 835 height 15
click at [545, 500] on icon "Bullet list" at bounding box center [550, 502] width 19 height 19
click at [465, 435] on li "PD Graphics Deadline by Thurs. 10.14.25" at bounding box center [721, 438] width 804 height 15
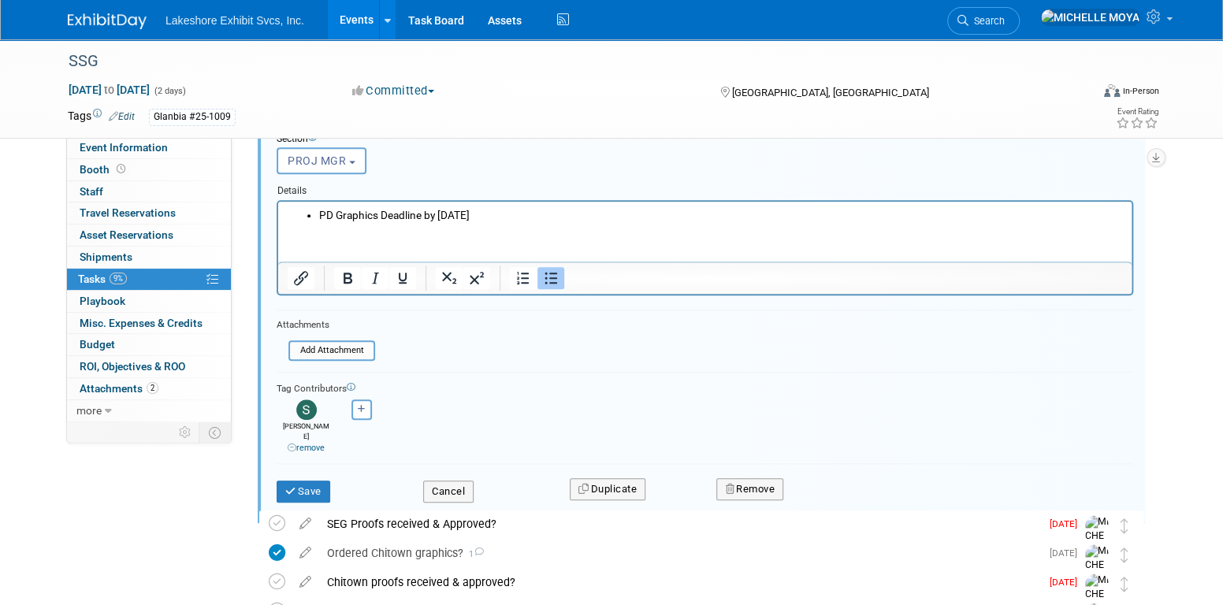
scroll to position [731, 0]
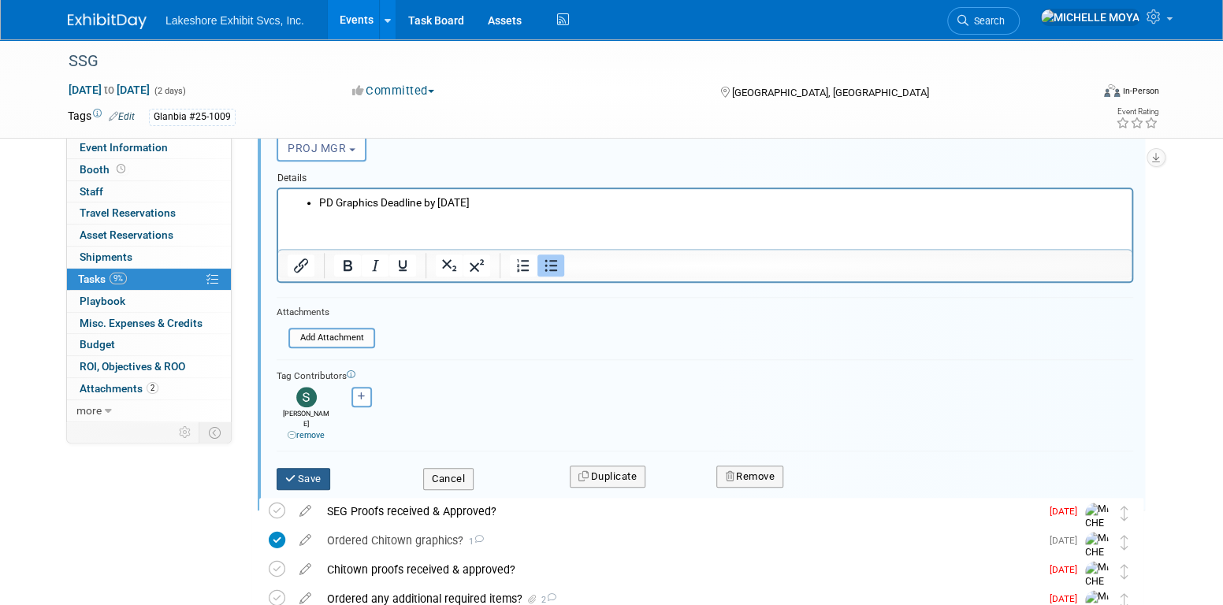
click at [311, 468] on button "Save" at bounding box center [304, 479] width 54 height 22
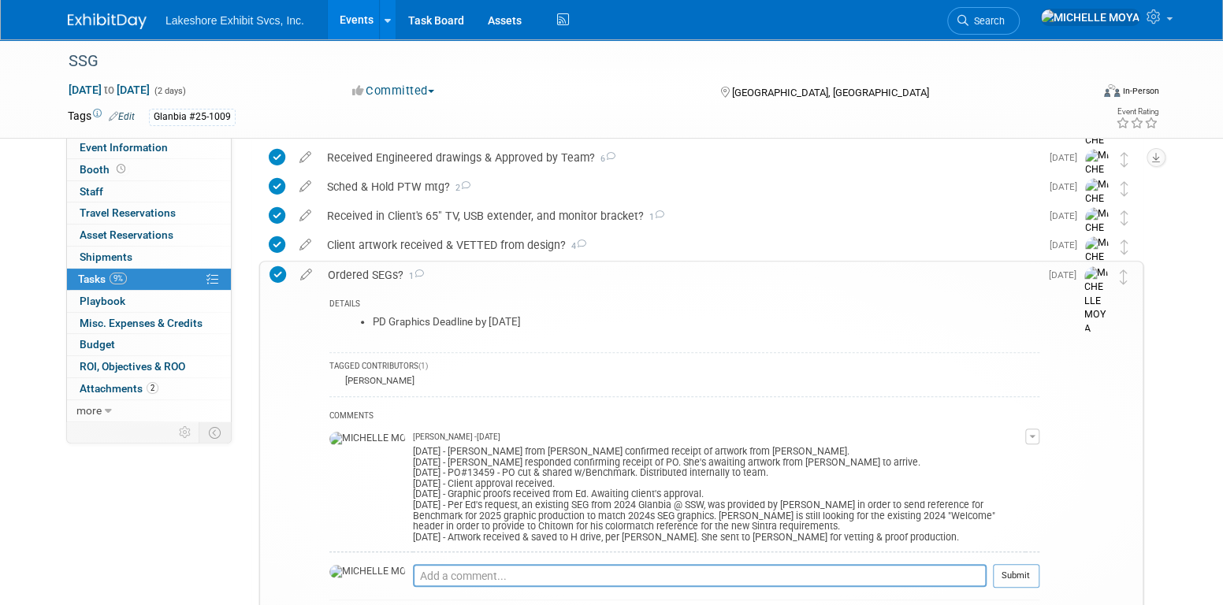
scroll to position [416, 0]
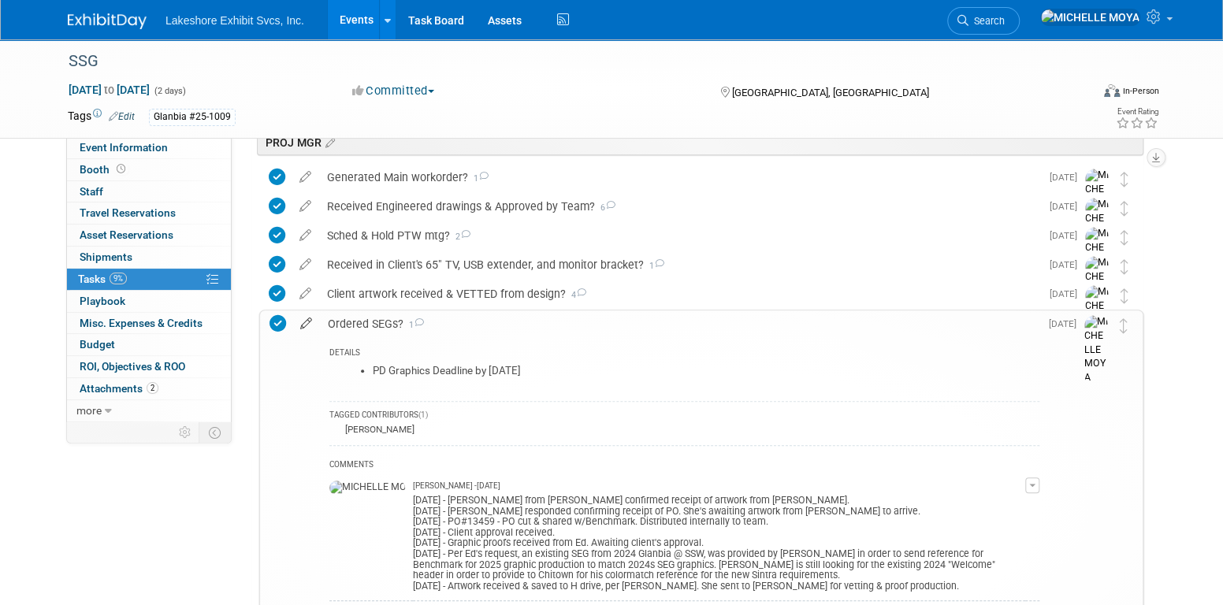
click at [312, 318] on icon at bounding box center [306, 320] width 28 height 20
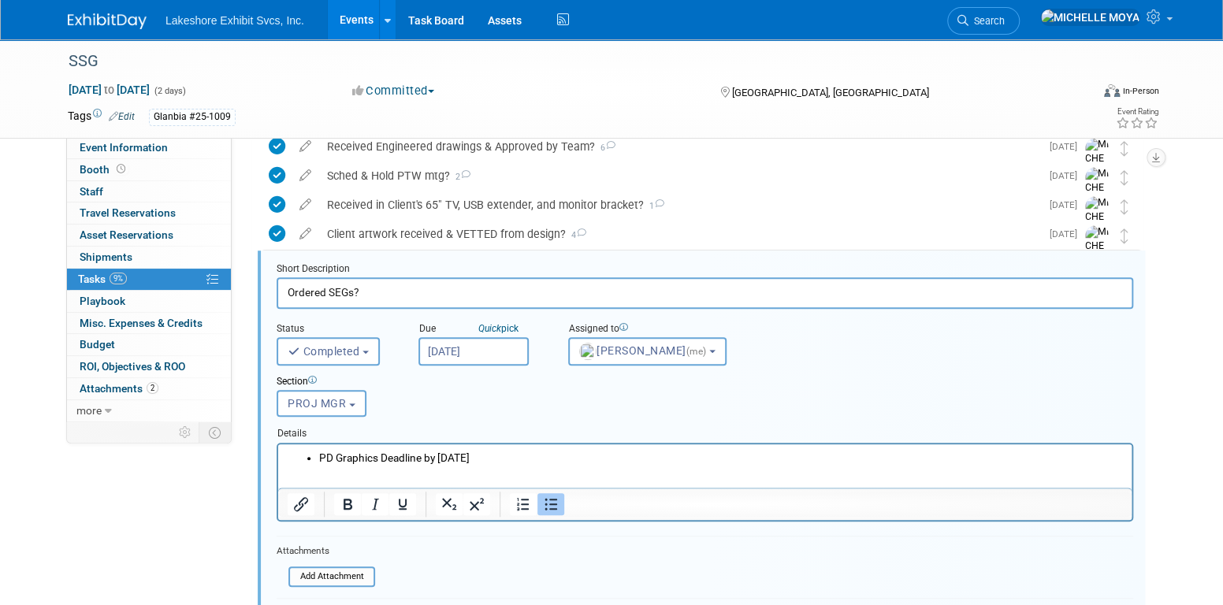
scroll to position [495, 0]
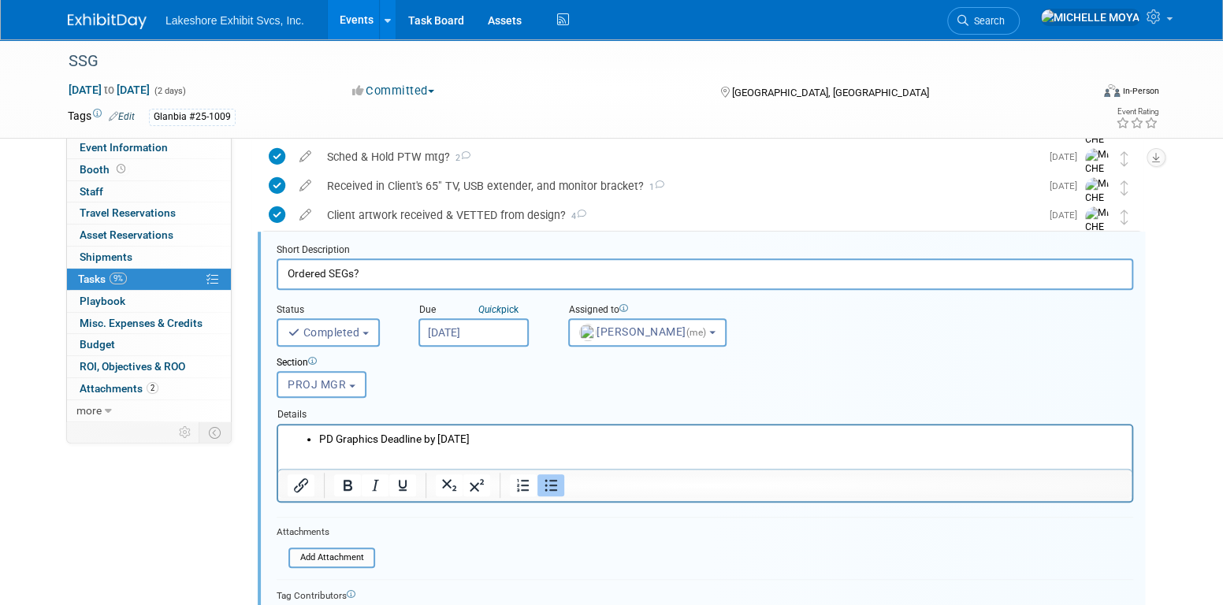
click at [319, 438] on ul "PD Graphics Deadline by Tues. 10.14.25" at bounding box center [705, 438] width 835 height 15
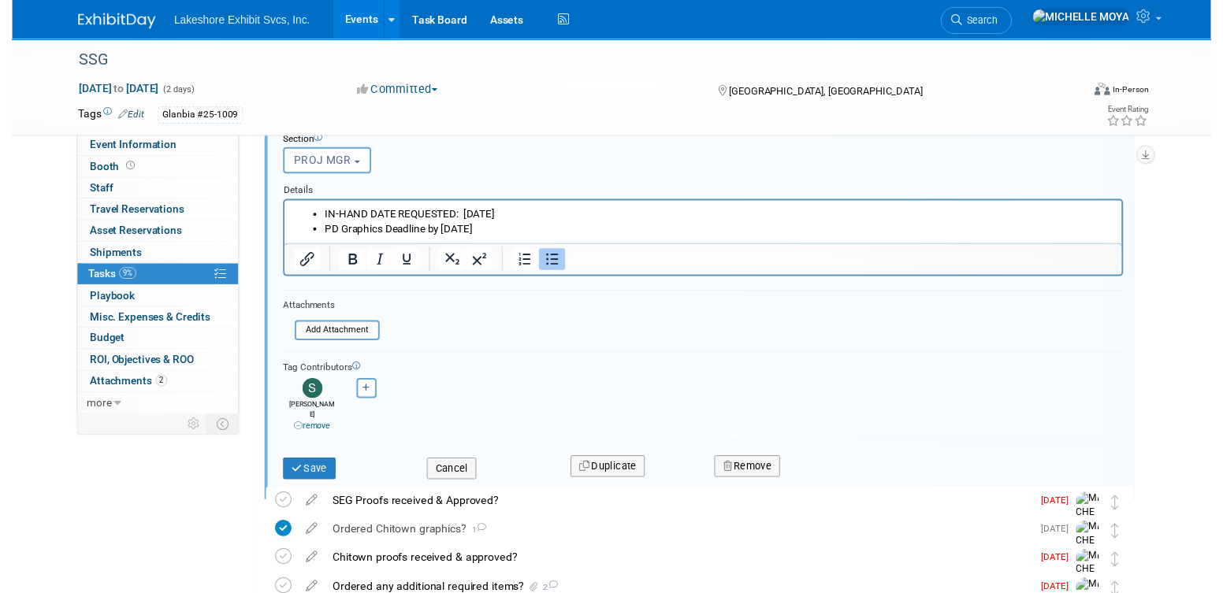
scroll to position [731, 0]
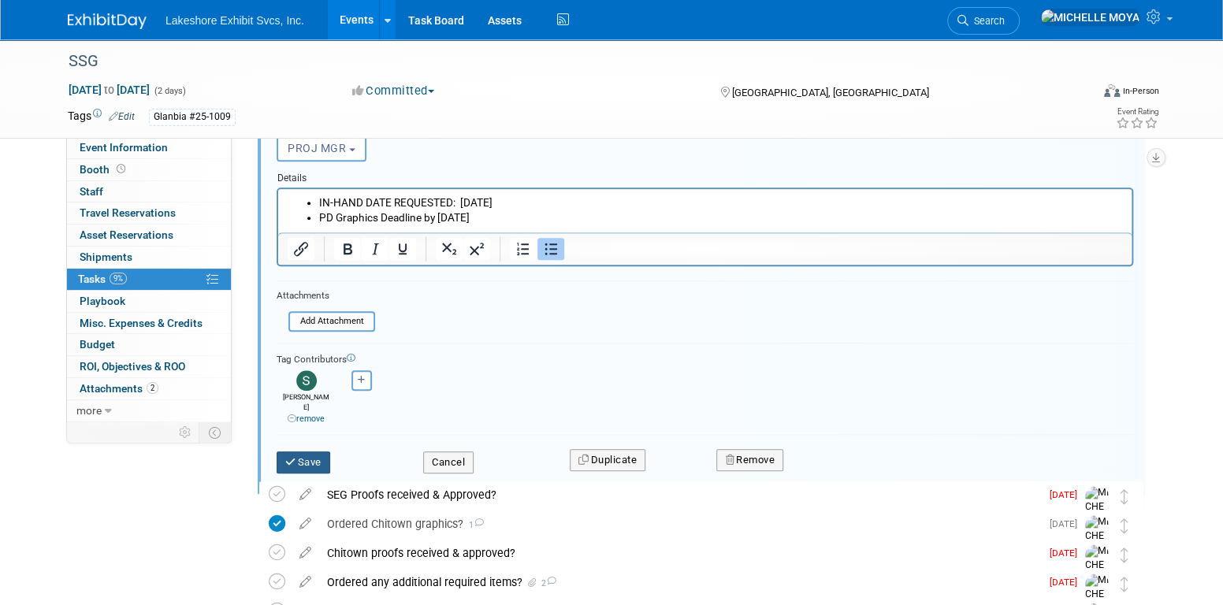
drag, startPoint x: 300, startPoint y: 448, endPoint x: 359, endPoint y: 435, distance: 59.8
click at [301, 452] on button "Save" at bounding box center [304, 463] width 54 height 22
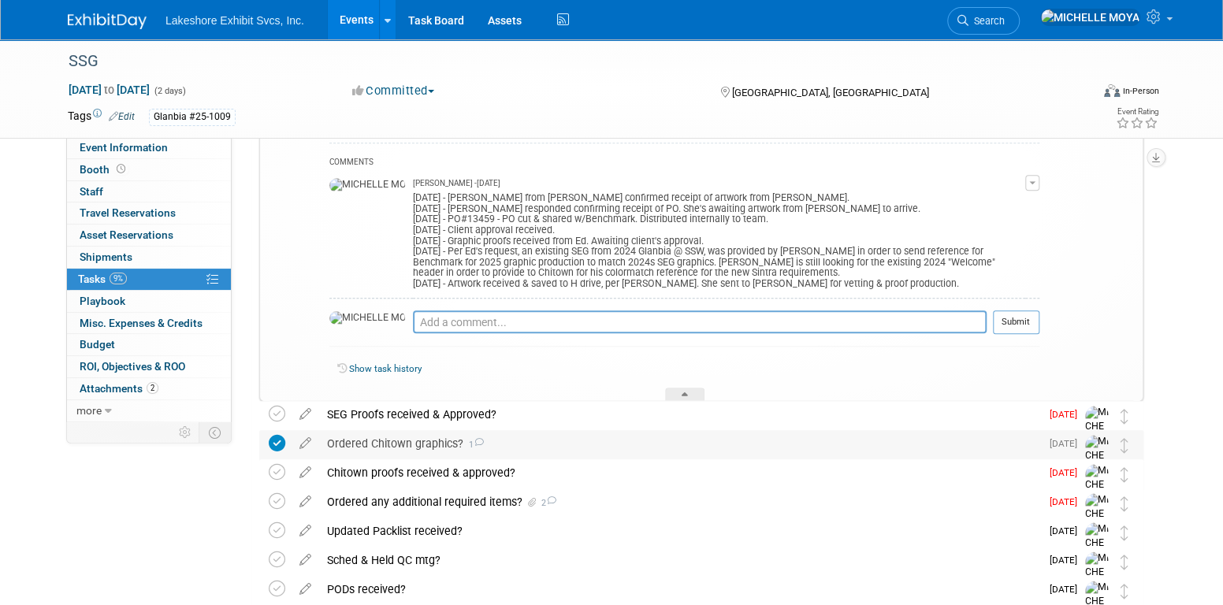
click at [444, 447] on div "Ordered Chitown graphics? 1" at bounding box center [679, 443] width 721 height 27
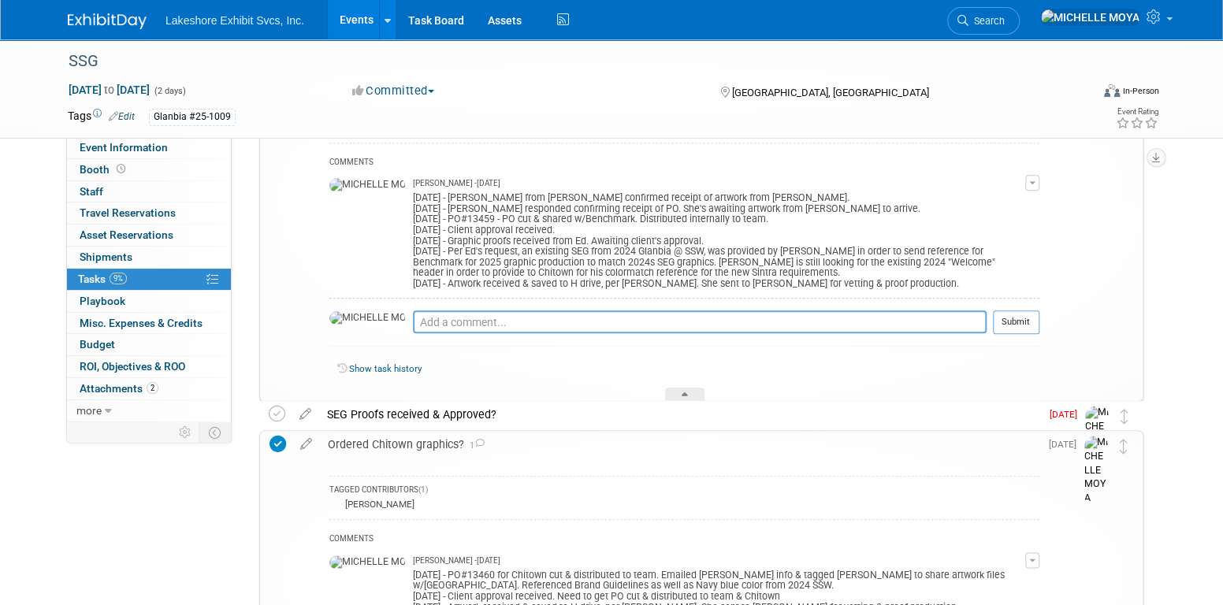
click at [444, 447] on div "Ordered Chitown graphics? 1" at bounding box center [679, 444] width 719 height 27
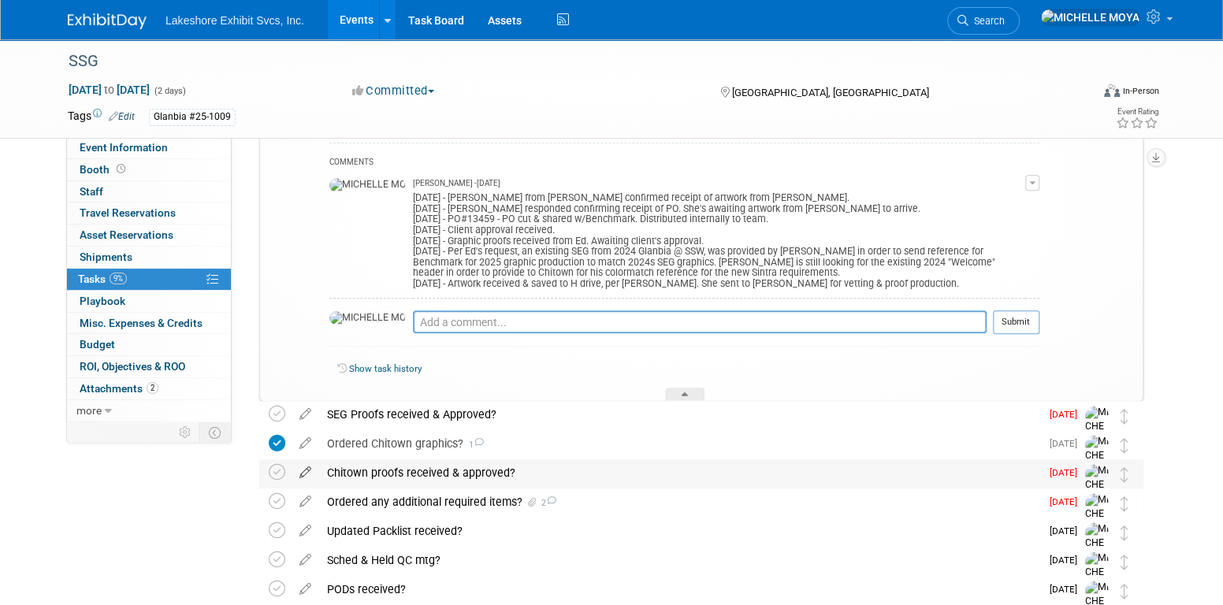
click at [309, 465] on icon at bounding box center [306, 469] width 28 height 20
select select "8"
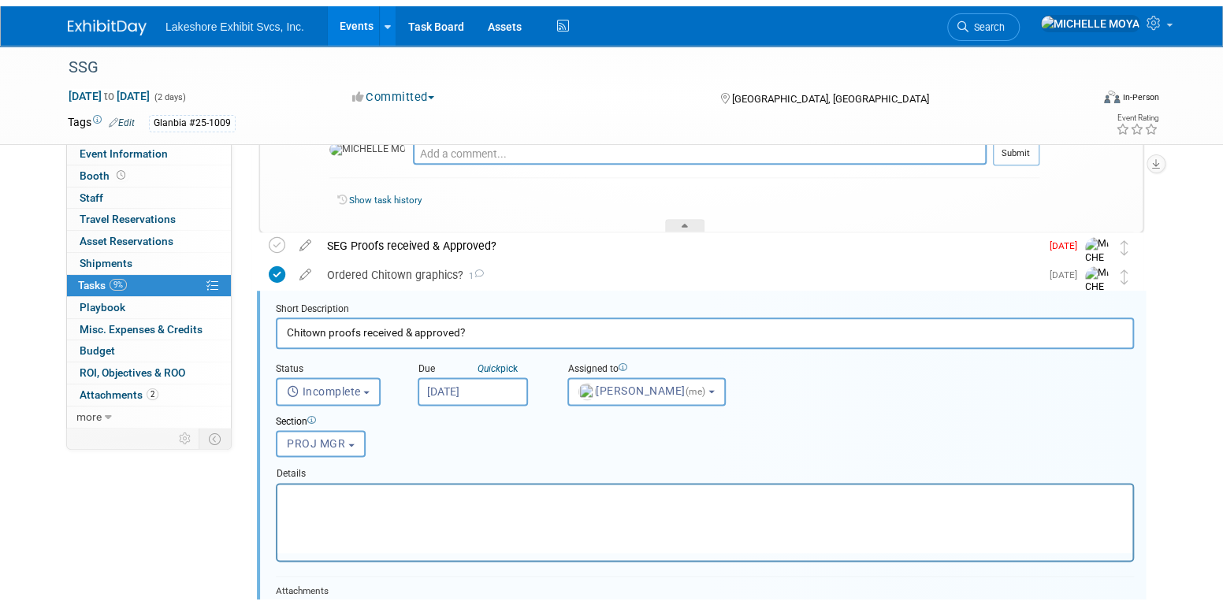
scroll to position [960, 0]
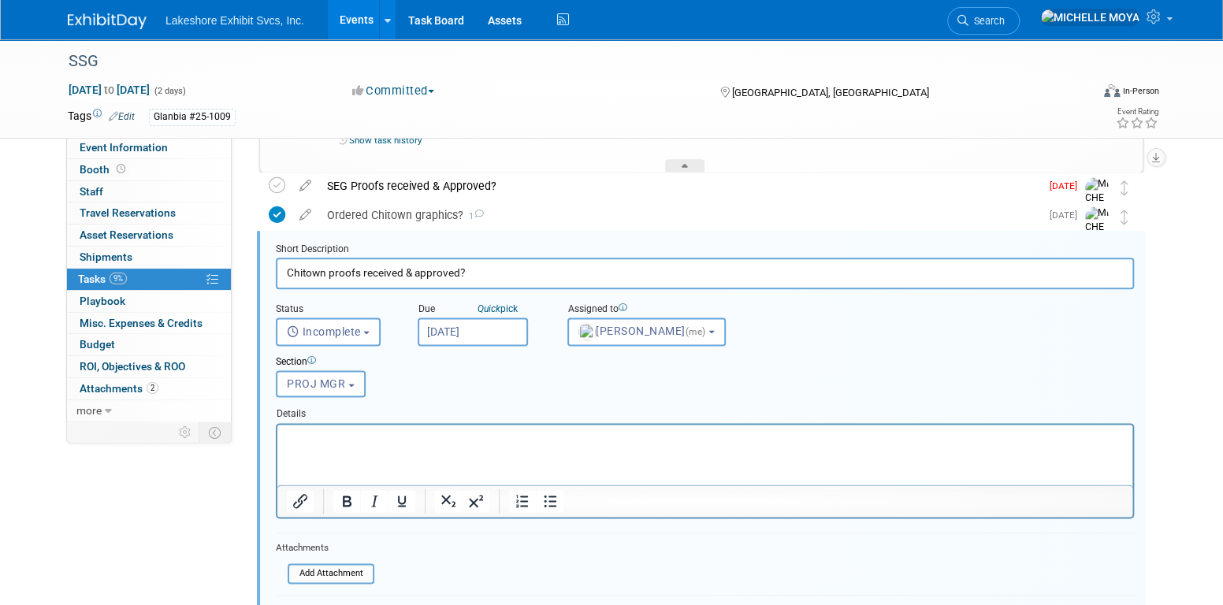
click at [487, 332] on input "Sep 9, 2025" at bounding box center [473, 332] width 110 height 28
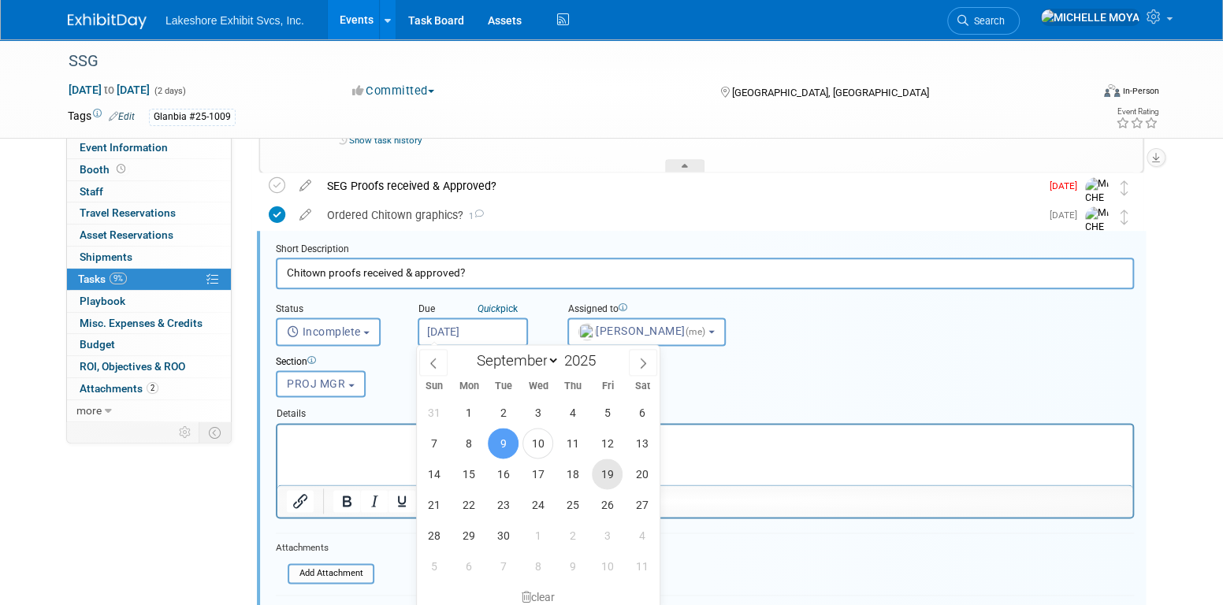
click at [606, 475] on span "19" at bounding box center [607, 474] width 31 height 31
type input "Sep 19, 2025"
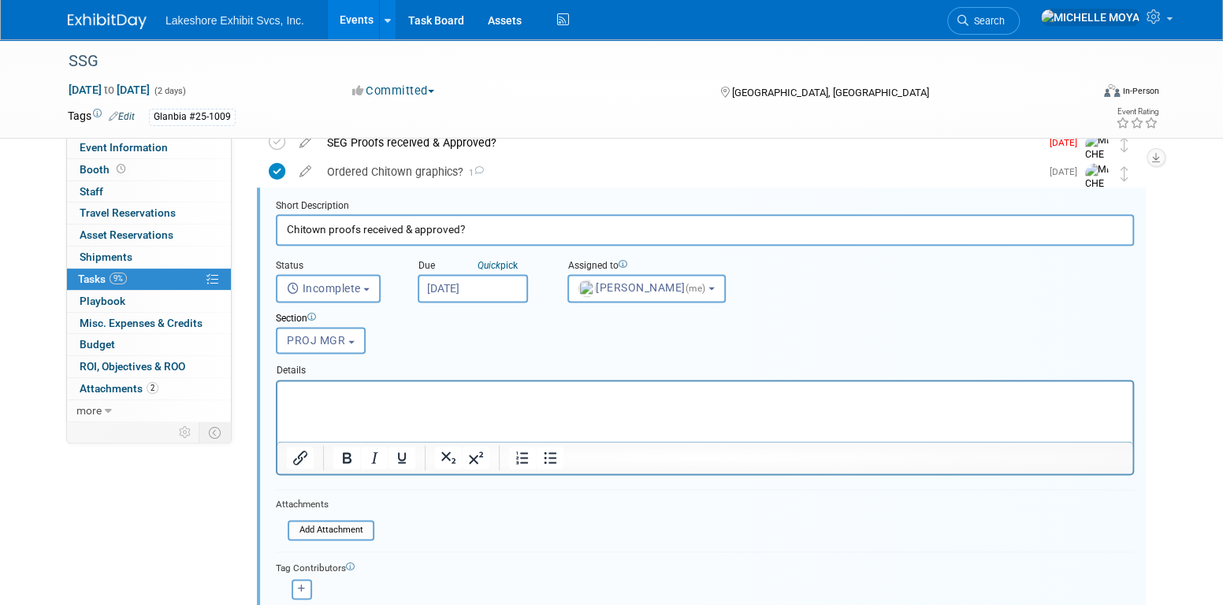
scroll to position [1039, 0]
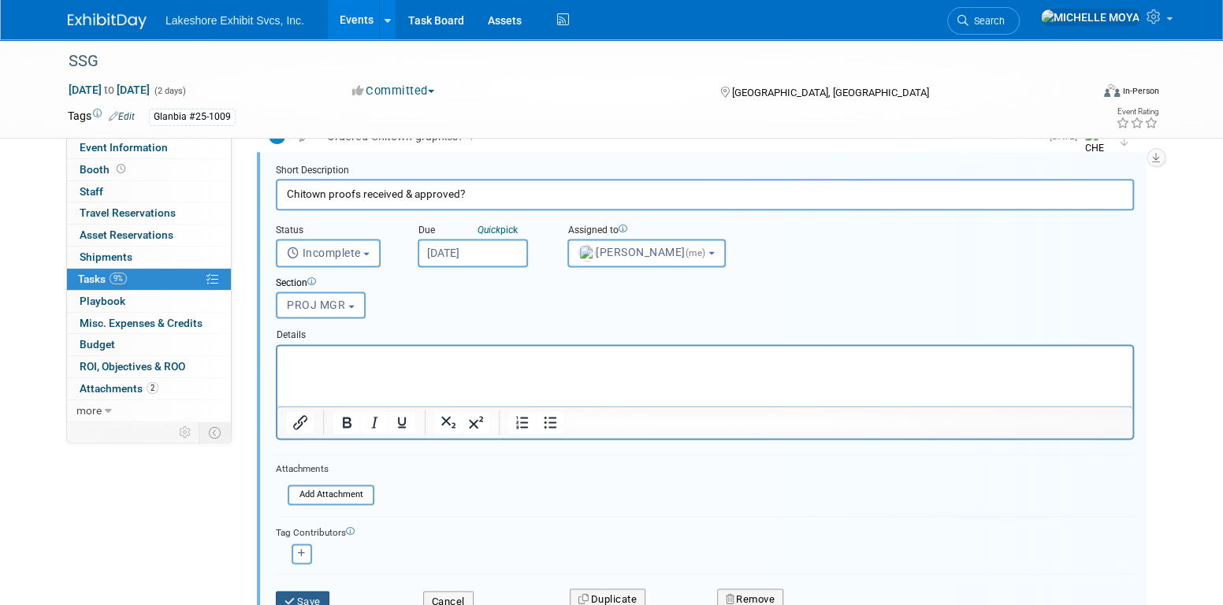
click at [318, 593] on button "Save" at bounding box center [303, 602] width 54 height 22
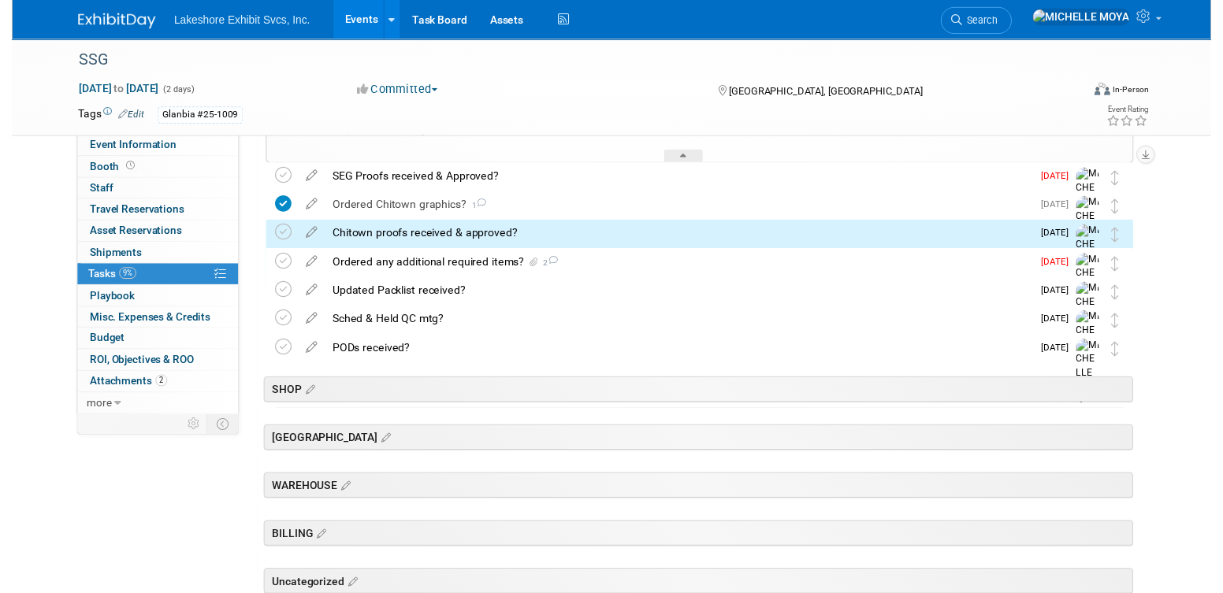
scroll to position [802, 0]
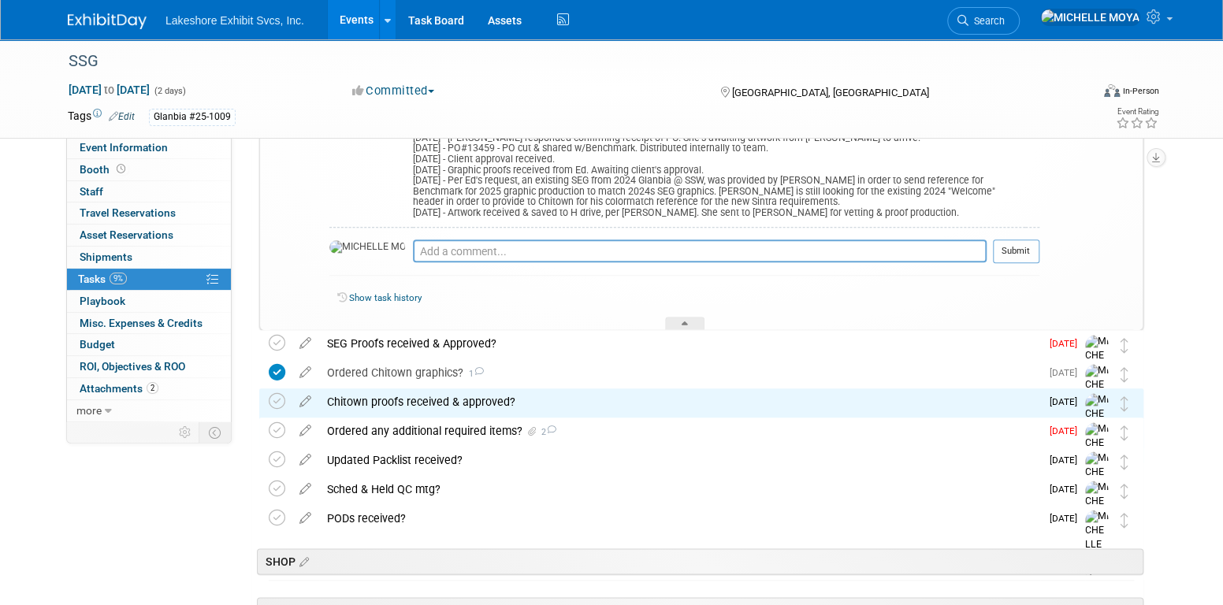
click at [419, 396] on div "Chitown proofs received & approved?" at bounding box center [679, 401] width 721 height 27
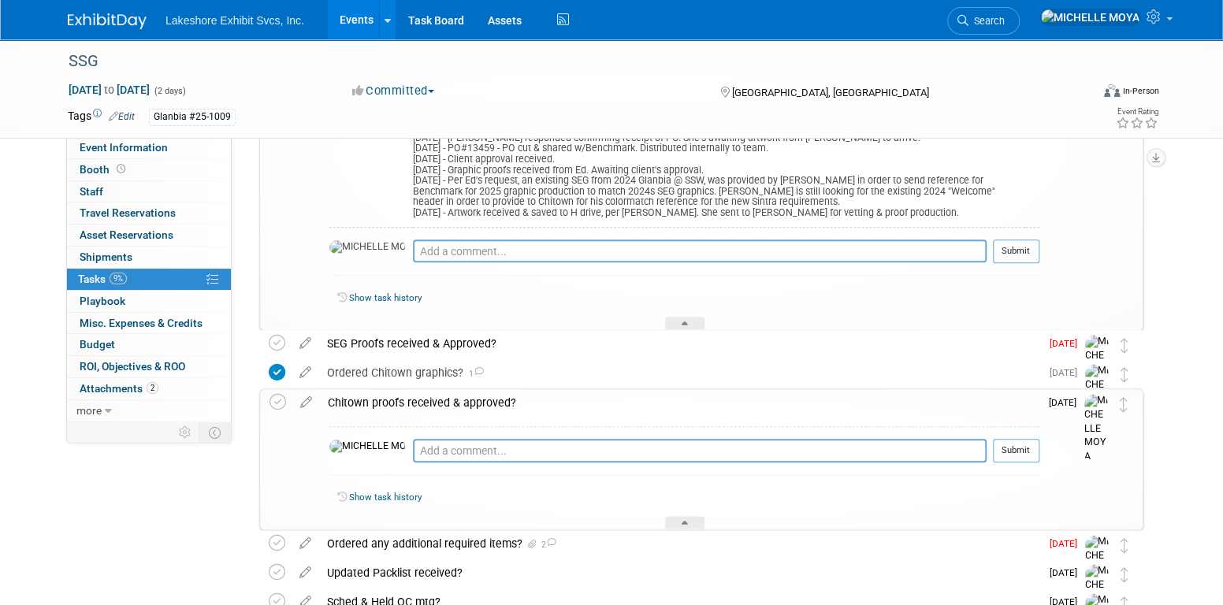
click at [377, 402] on div "Chitown proofs received & approved?" at bounding box center [679, 402] width 719 height 27
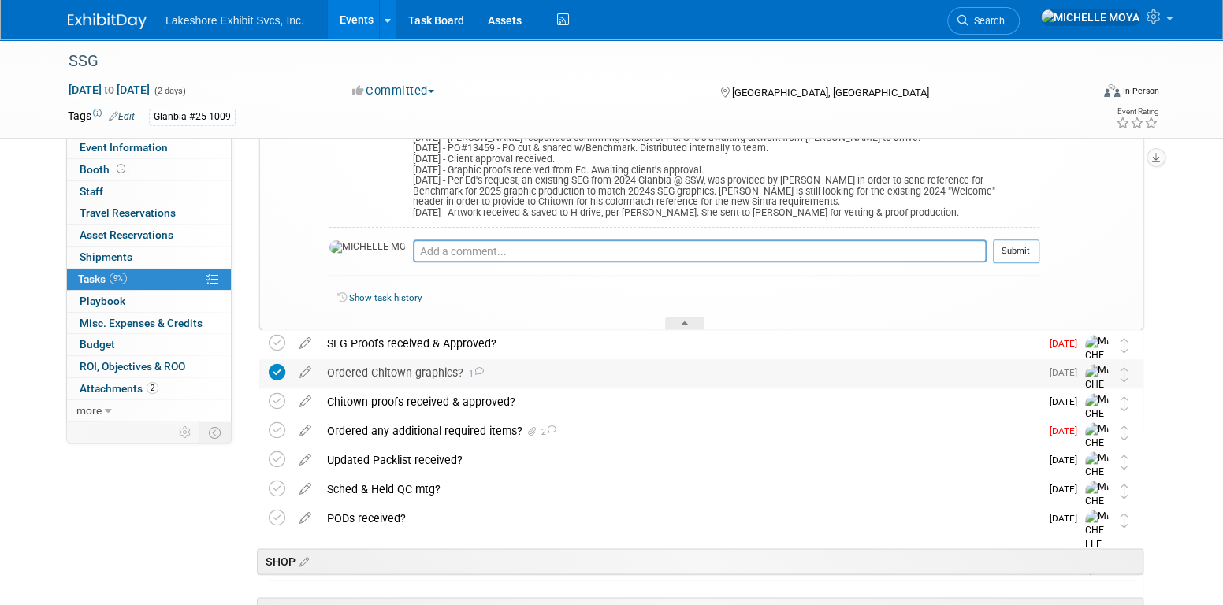
click at [369, 376] on div "Ordered Chitown graphics? 1" at bounding box center [679, 372] width 721 height 27
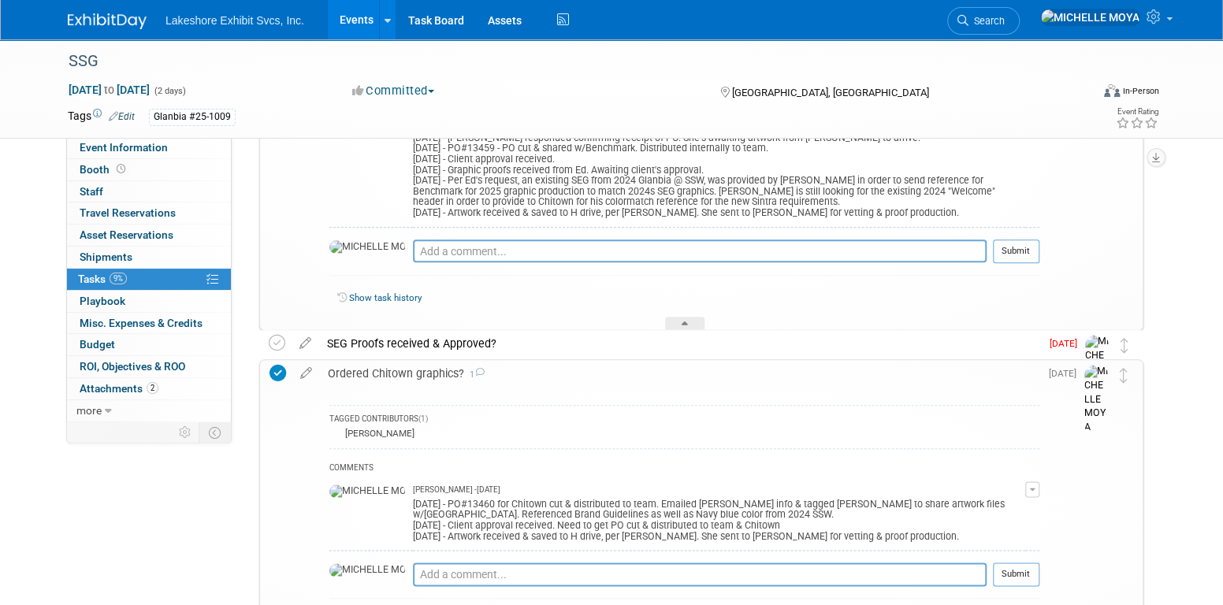
click at [310, 375] on icon at bounding box center [306, 370] width 28 height 20
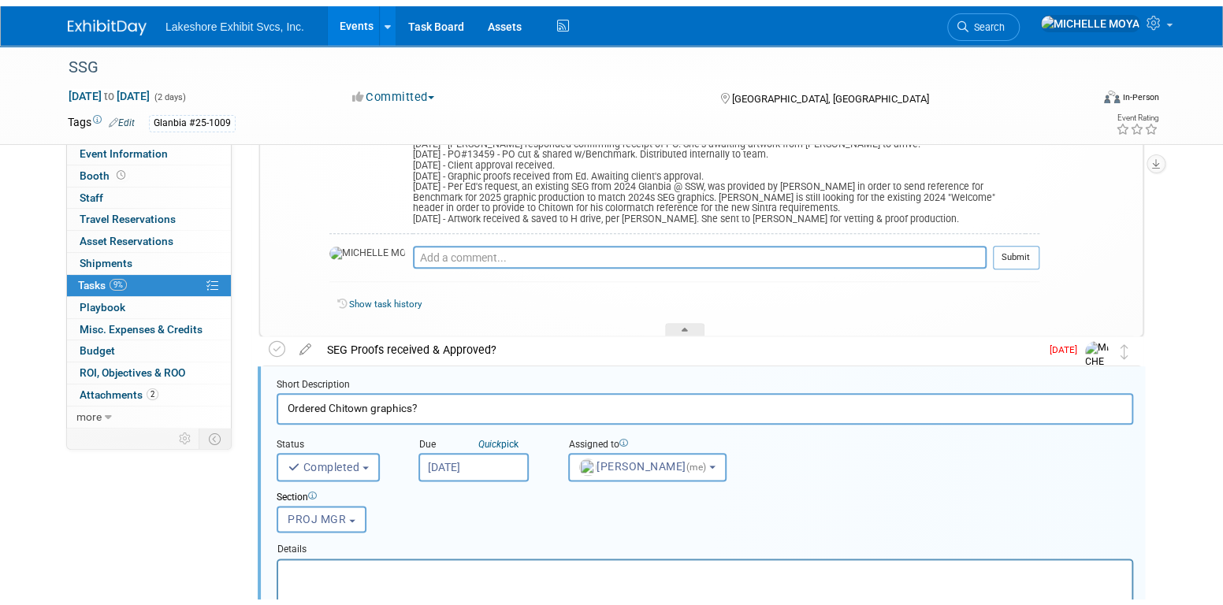
scroll to position [931, 0]
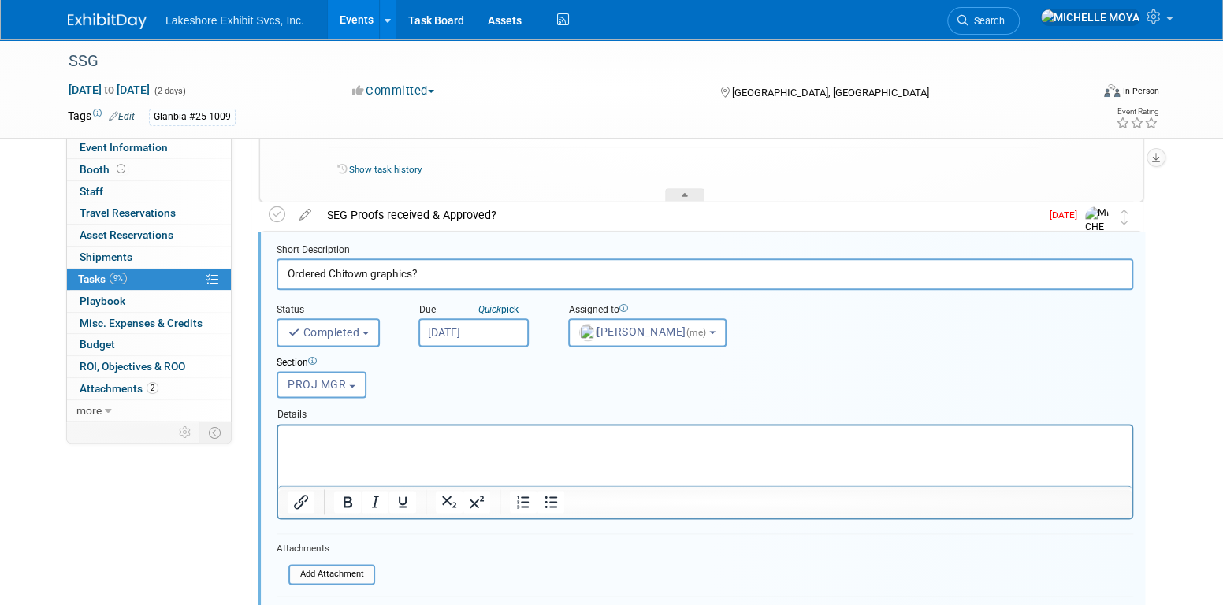
click at [453, 443] on p "Rich Text Area. Press ALT-0 for help." at bounding box center [705, 438] width 835 height 15
click at [556, 500] on icon "Bullet list" at bounding box center [550, 502] width 19 height 19
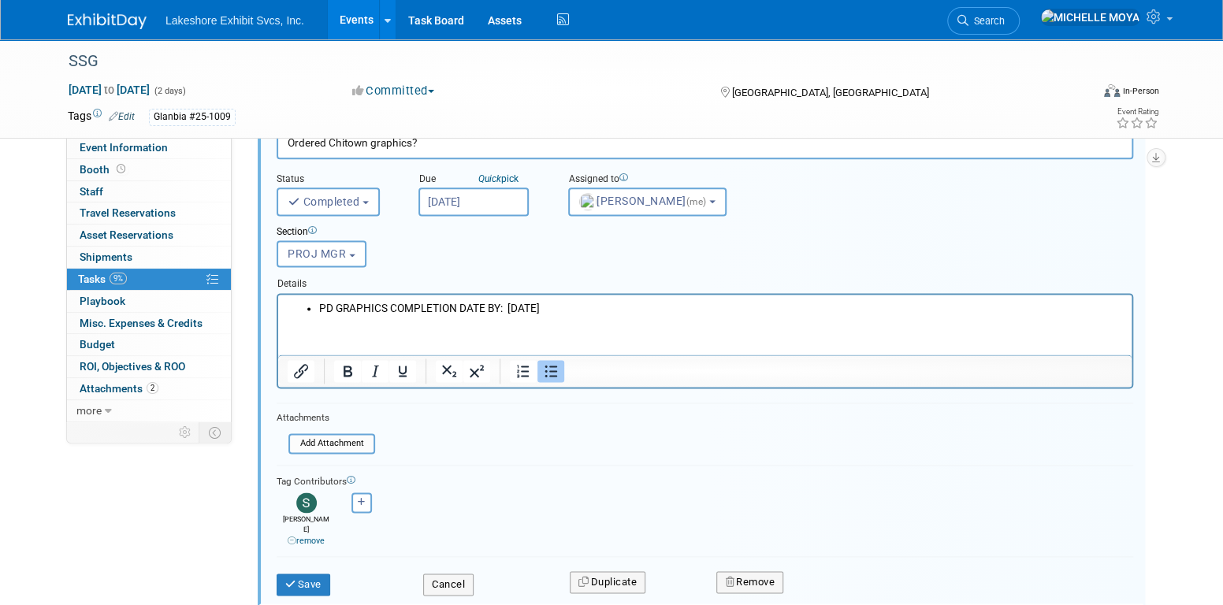
scroll to position [1088, 0]
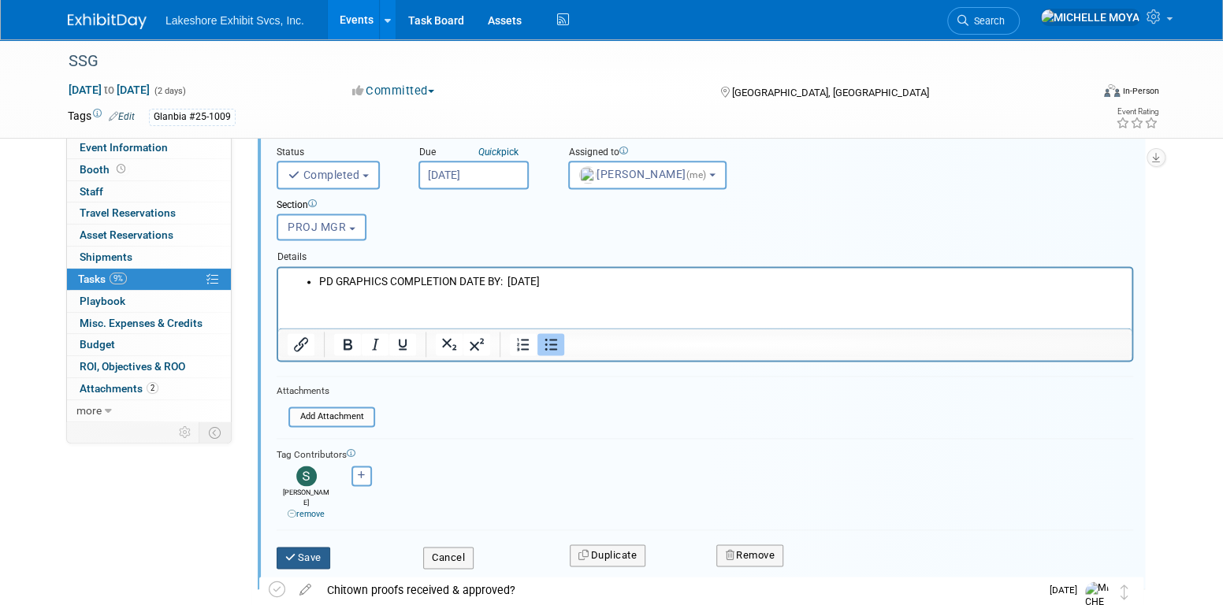
click at [325, 547] on button "Save" at bounding box center [304, 558] width 54 height 22
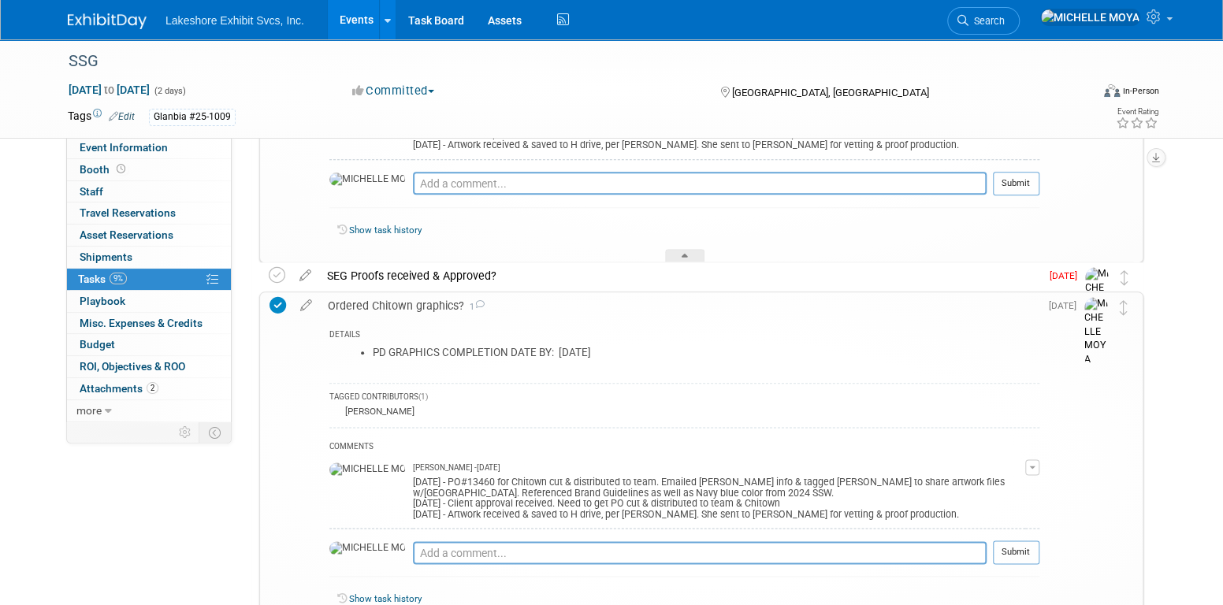
scroll to position [852, 0]
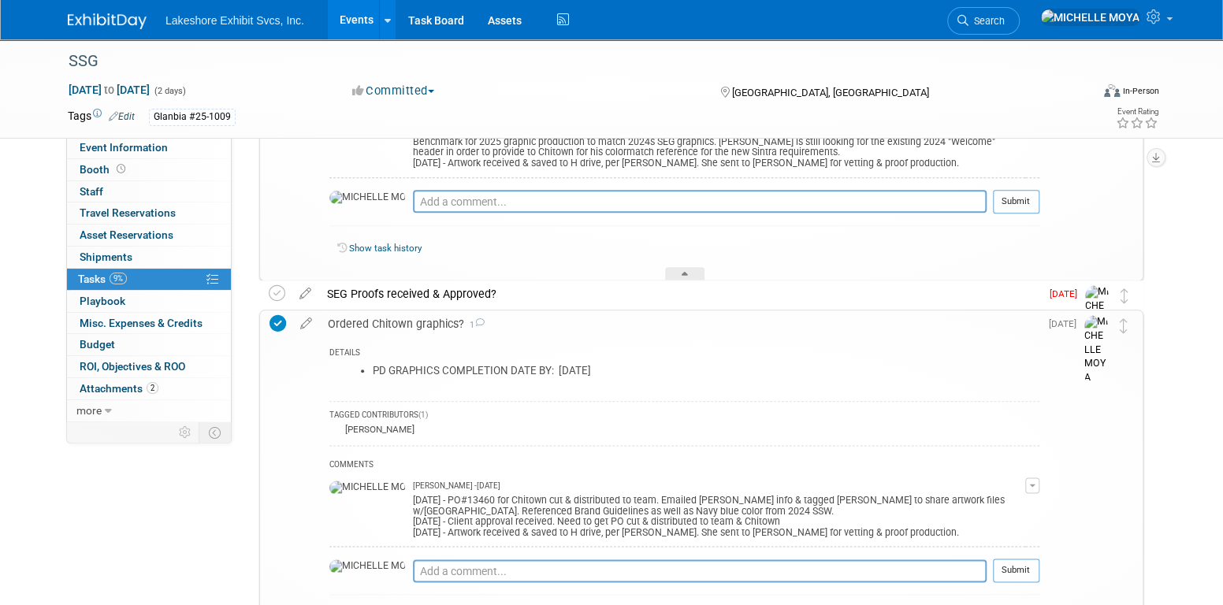
click at [408, 318] on div "Ordered Chitown graphics? 1" at bounding box center [679, 323] width 719 height 27
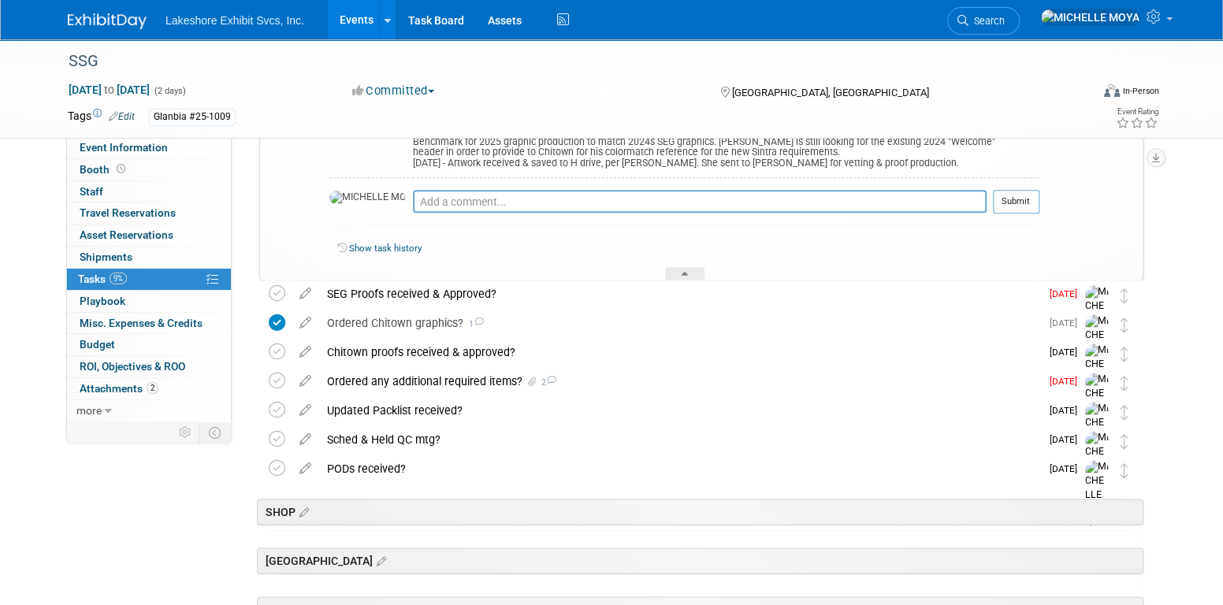
click at [426, 351] on div "Chitown proofs received & approved?" at bounding box center [679, 352] width 721 height 27
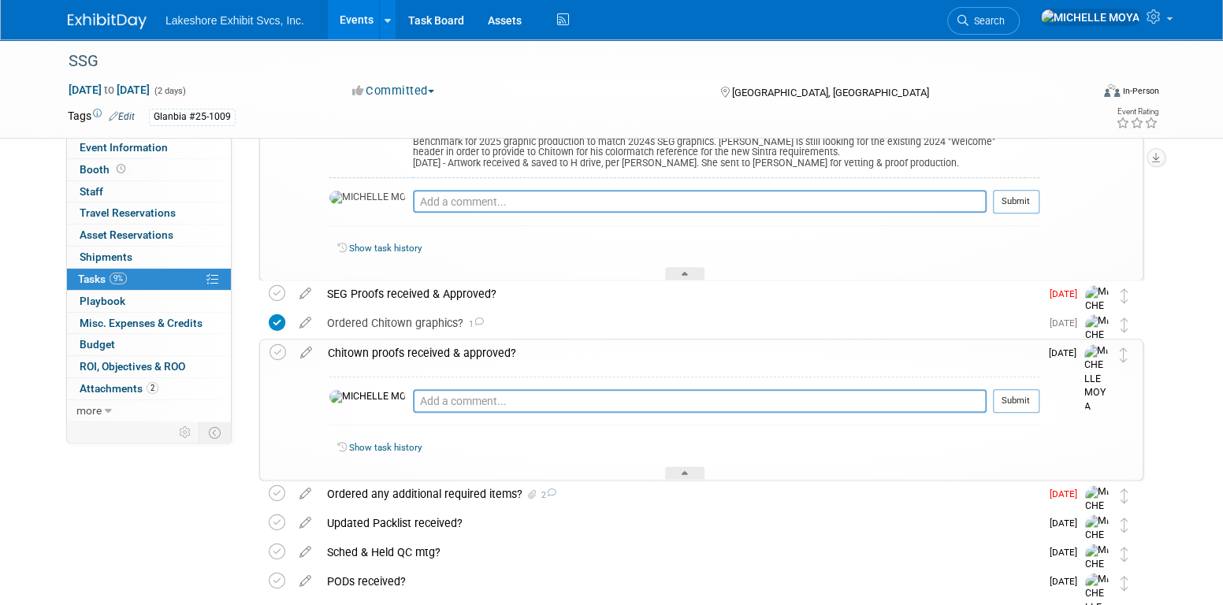
click at [426, 351] on div "Chitown proofs received & approved?" at bounding box center [679, 353] width 719 height 27
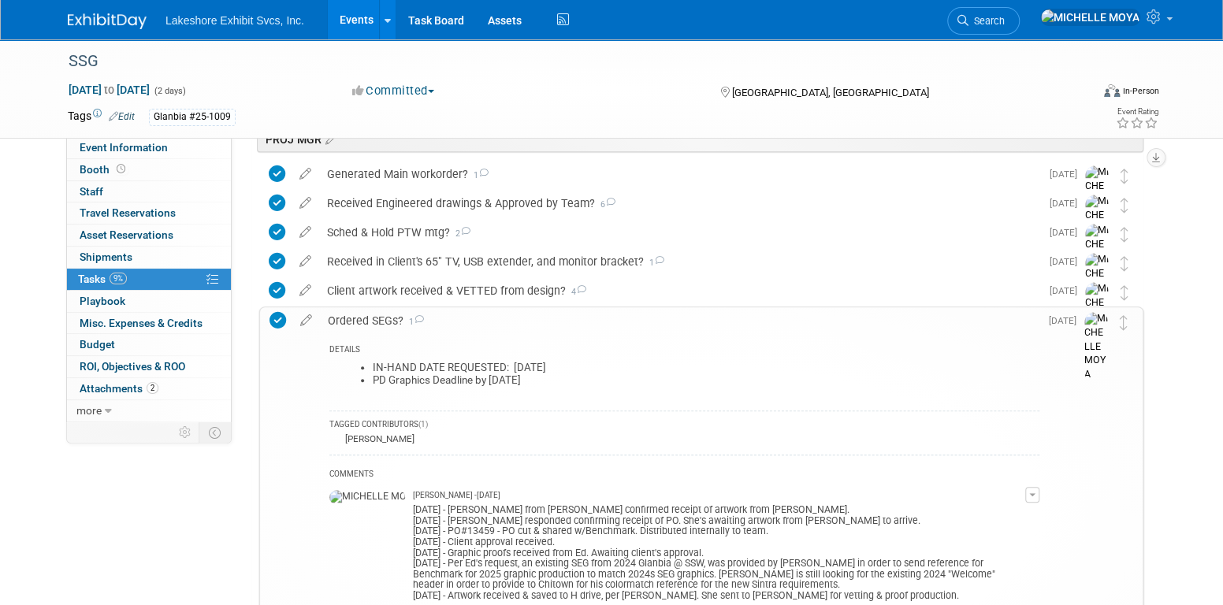
scroll to position [394, 0]
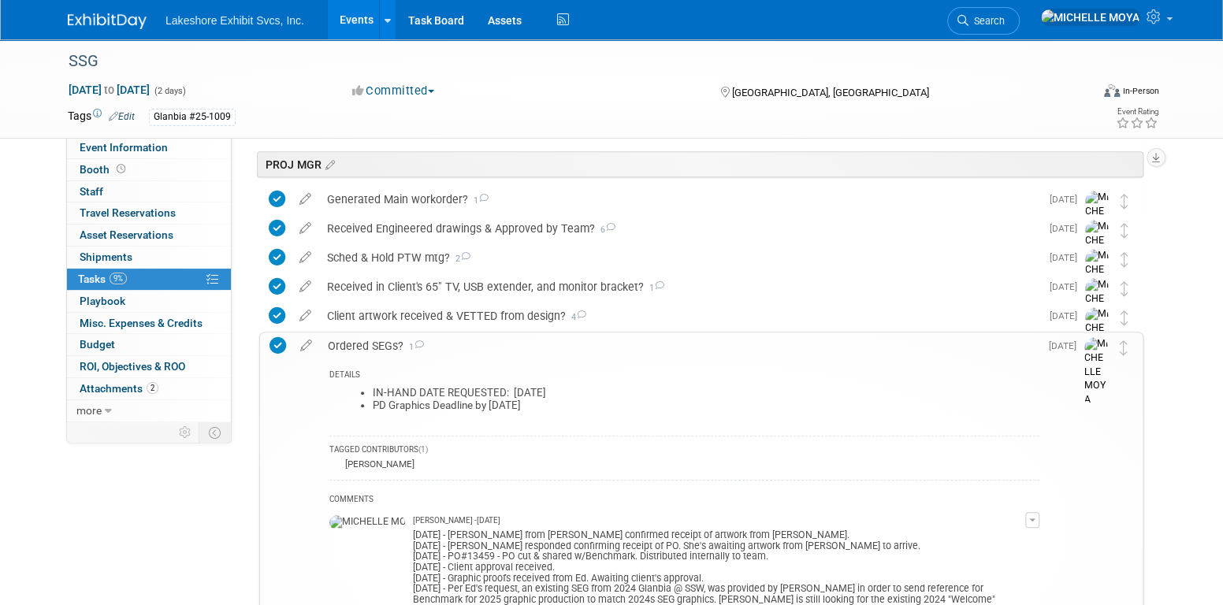
click at [388, 341] on div "Ordered SEGs? 1" at bounding box center [679, 346] width 719 height 27
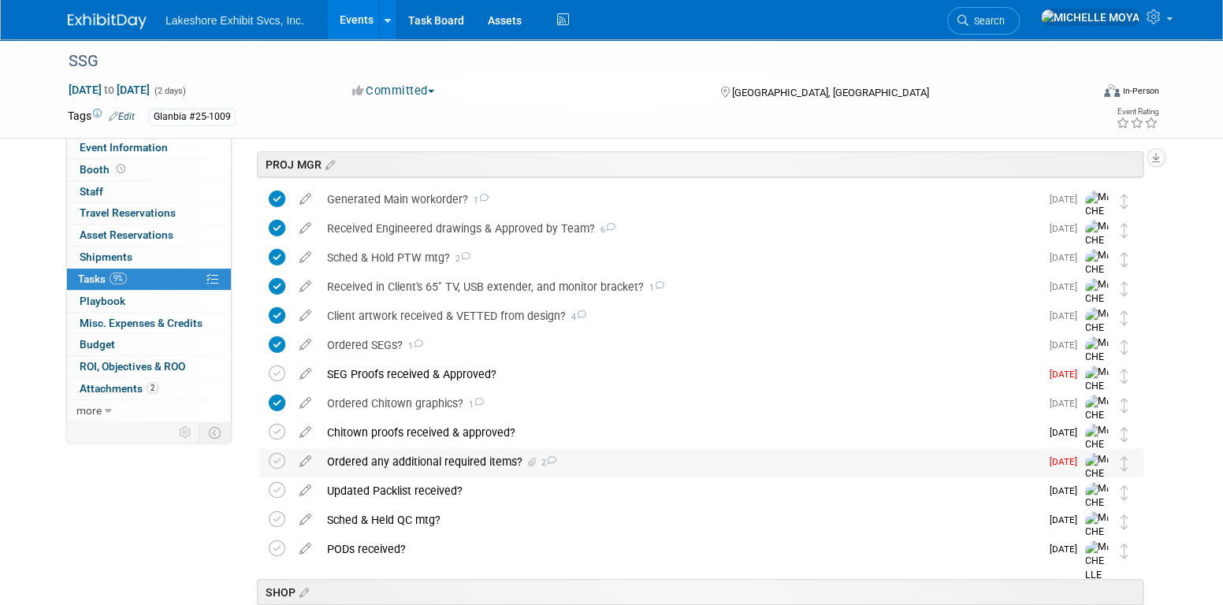
click at [398, 463] on div "Ordered any additional required items? 2" at bounding box center [679, 461] width 721 height 27
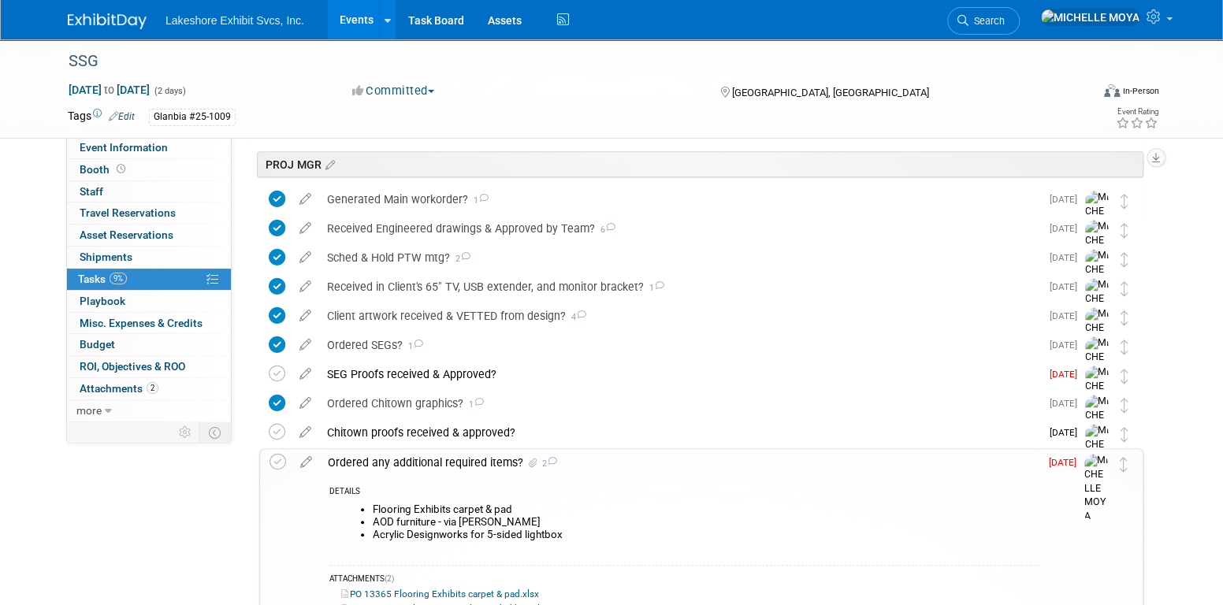
click at [398, 463] on div "Ordered any additional required items? 2" at bounding box center [679, 462] width 719 height 27
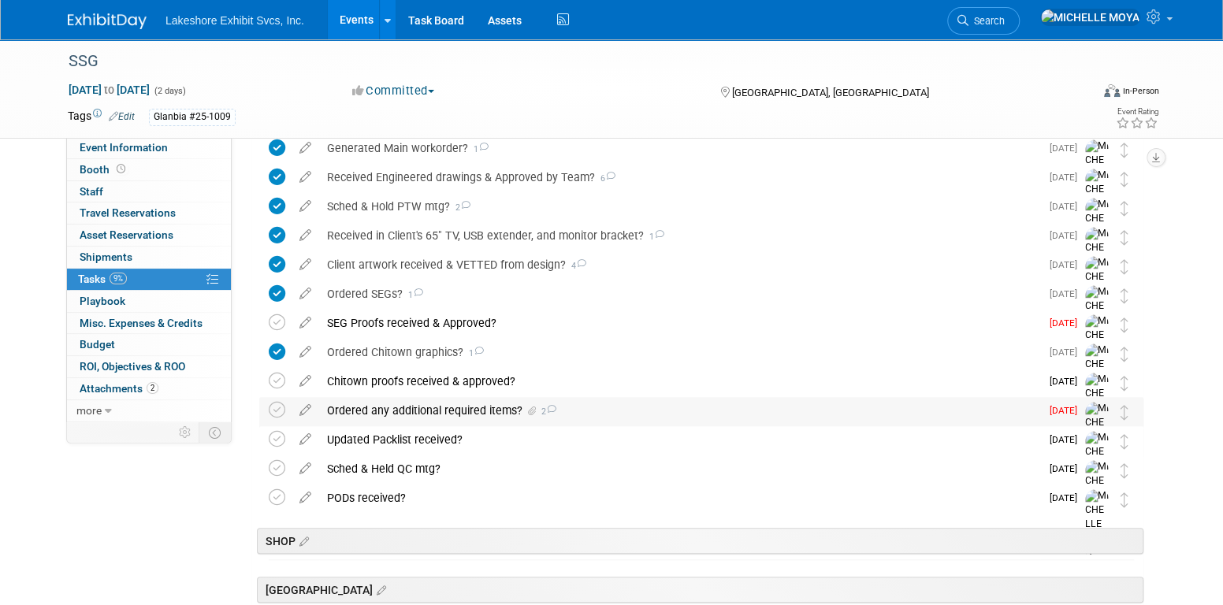
scroll to position [473, 0]
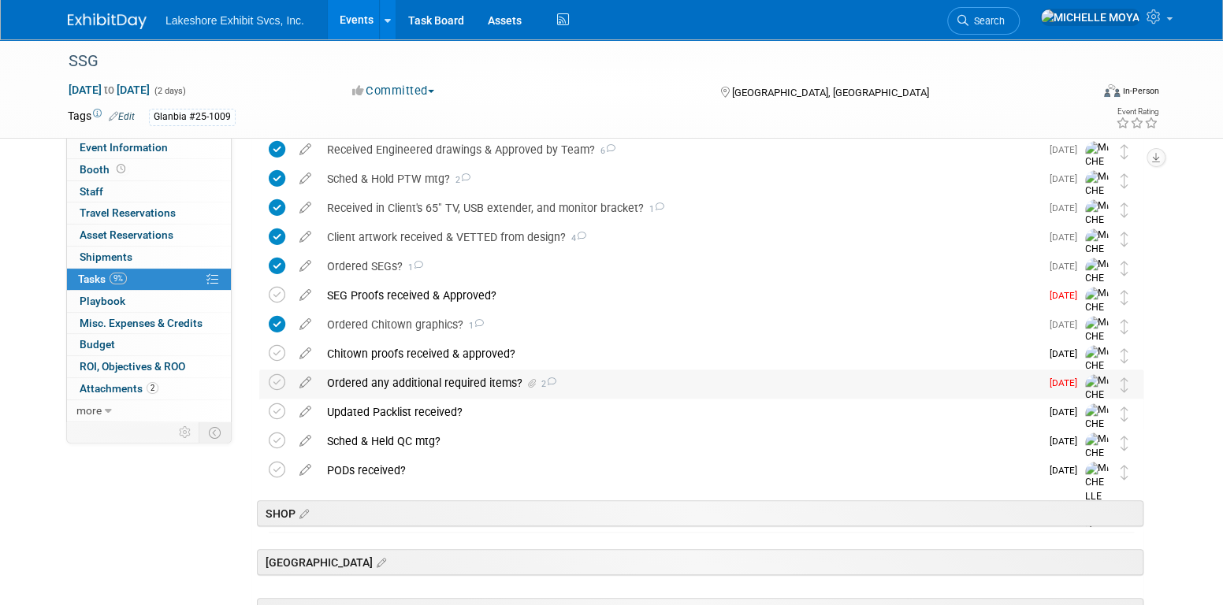
click at [403, 385] on div "Ordered any additional required items? 2" at bounding box center [679, 383] width 721 height 27
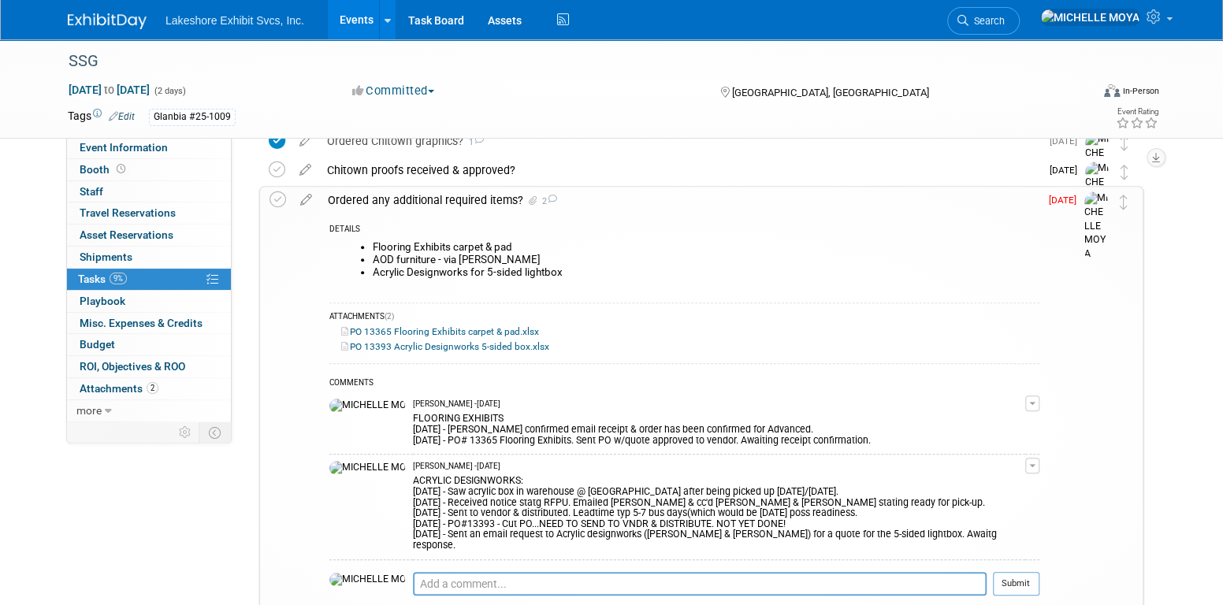
scroll to position [630, 0]
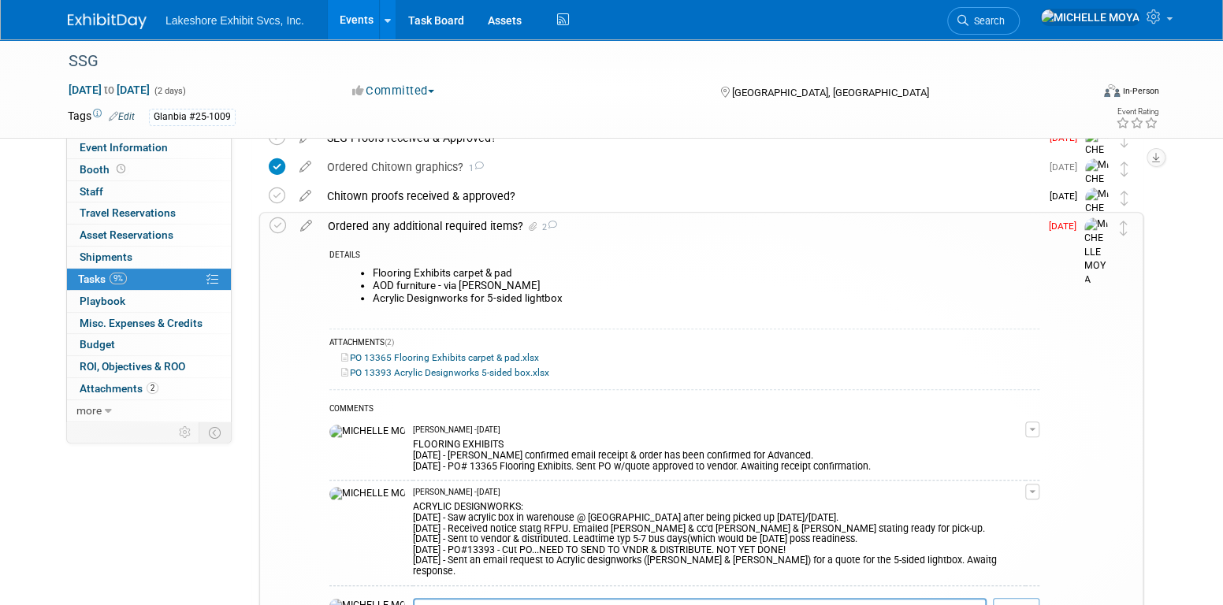
click at [398, 229] on div "Ordered any additional required items? 2" at bounding box center [679, 226] width 719 height 27
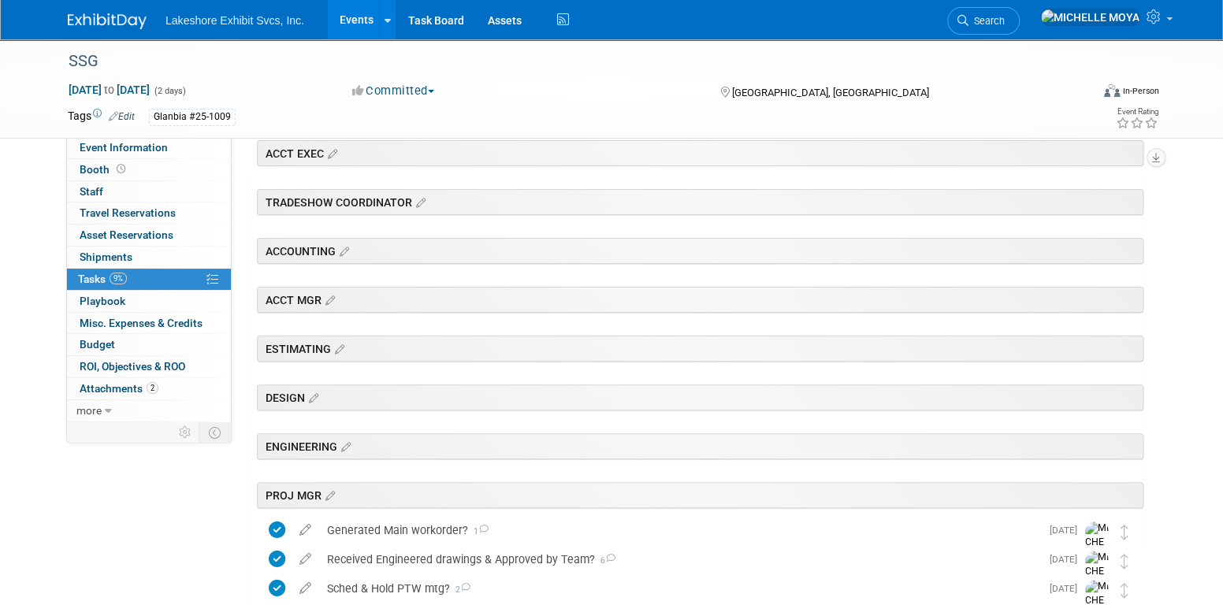
scroll to position [0, 0]
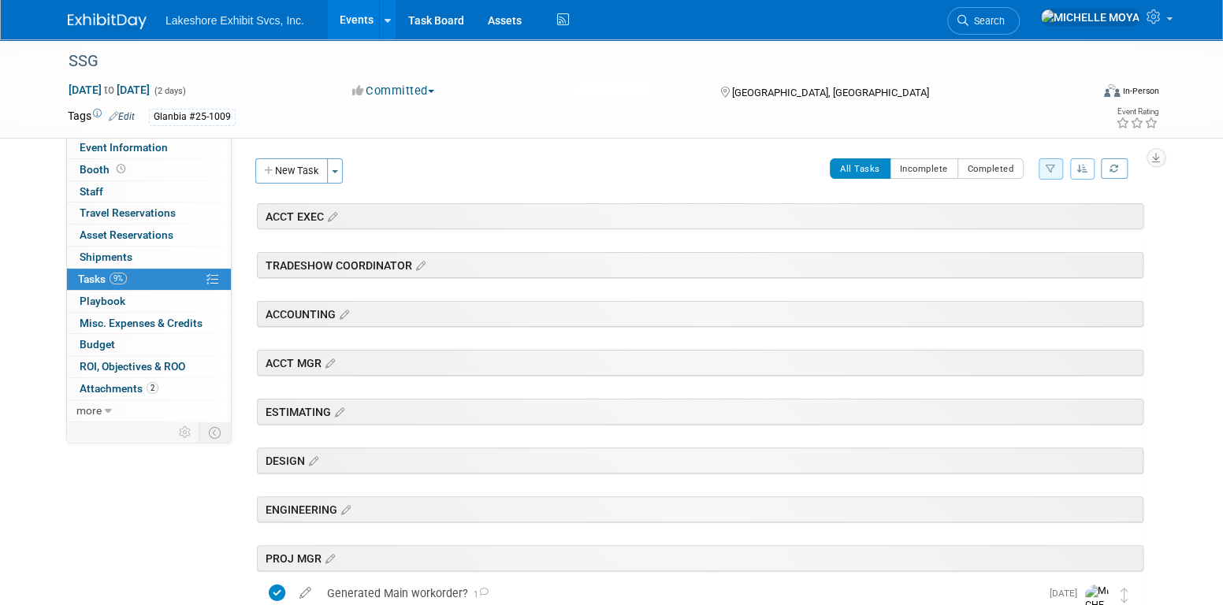
click at [311, 173] on button "New Task" at bounding box center [291, 170] width 72 height 25
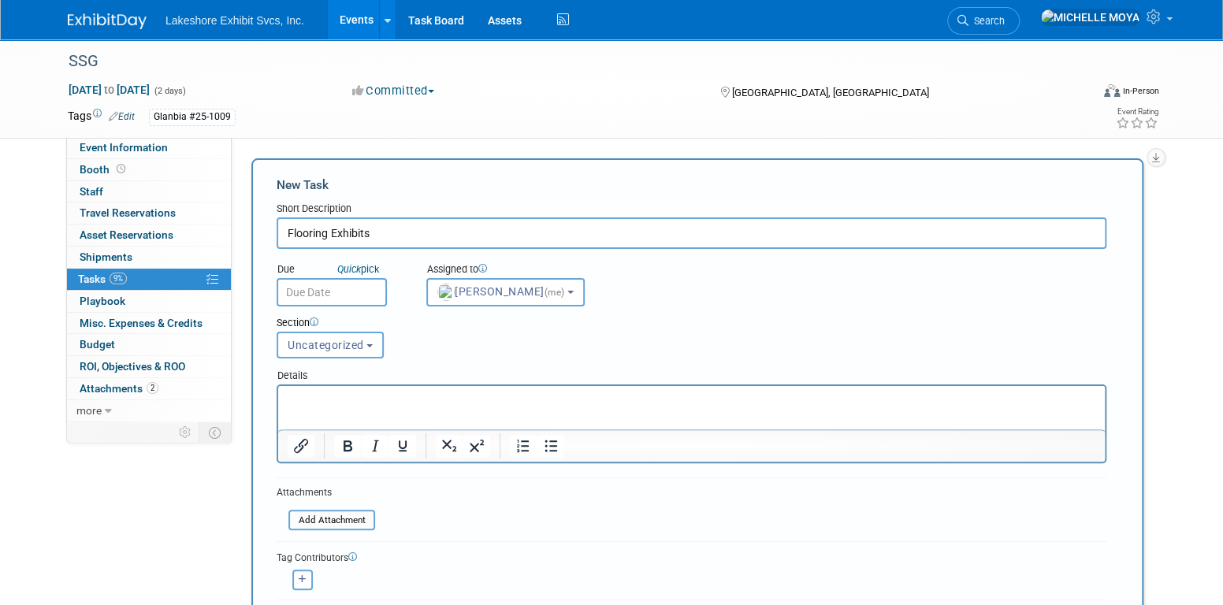
type input "Flooring Exhibits"
click at [363, 20] on link "Events" at bounding box center [357, 19] width 58 height 39
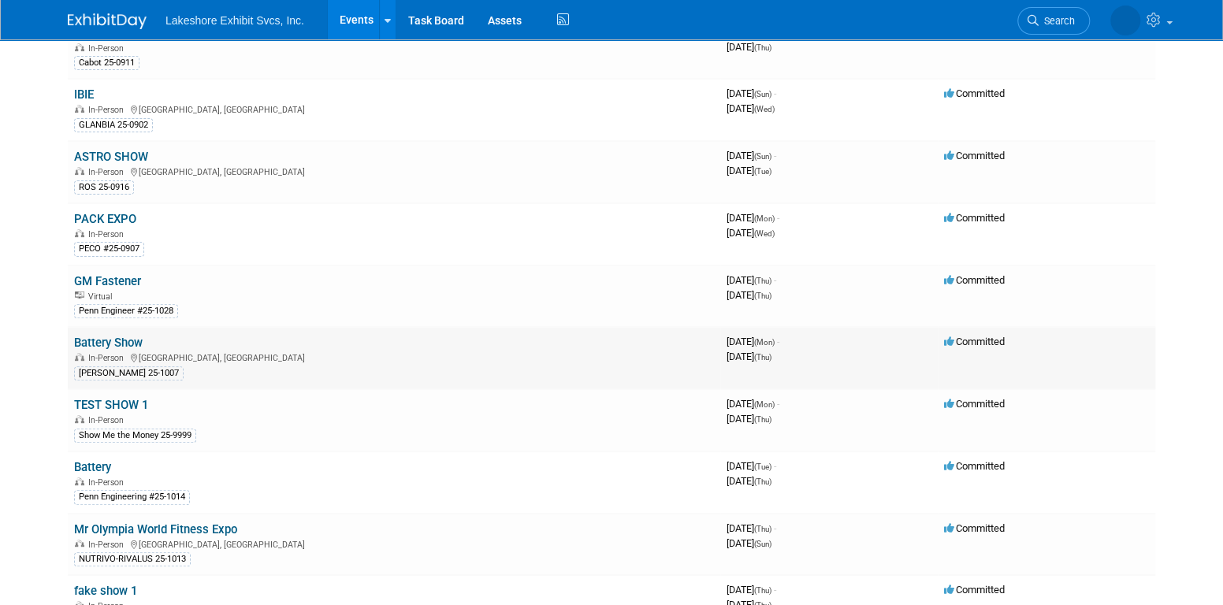
scroll to position [158, 0]
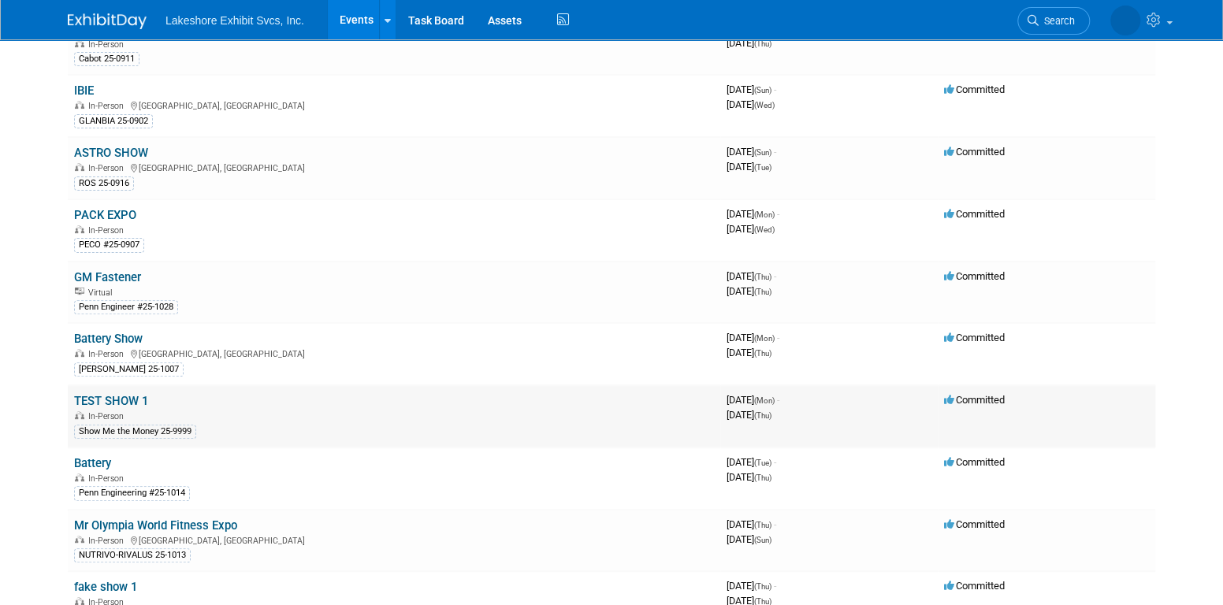
click at [128, 397] on link "TEST SHOW 1" at bounding box center [111, 401] width 74 height 14
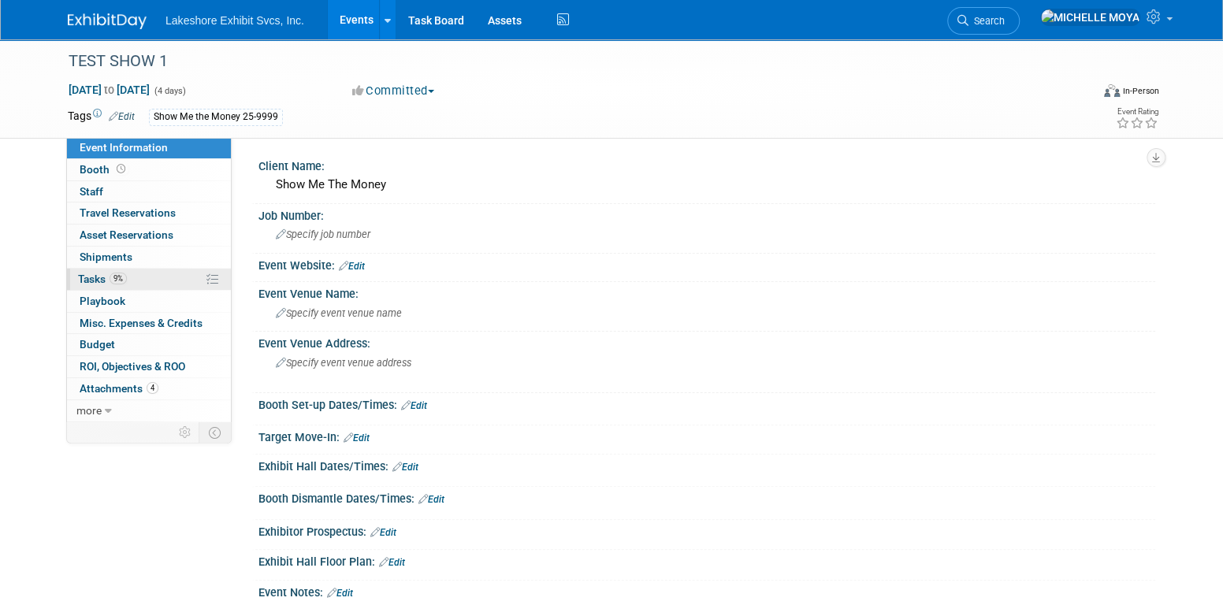
click at [165, 281] on link "9% Tasks 9%" at bounding box center [149, 279] width 164 height 21
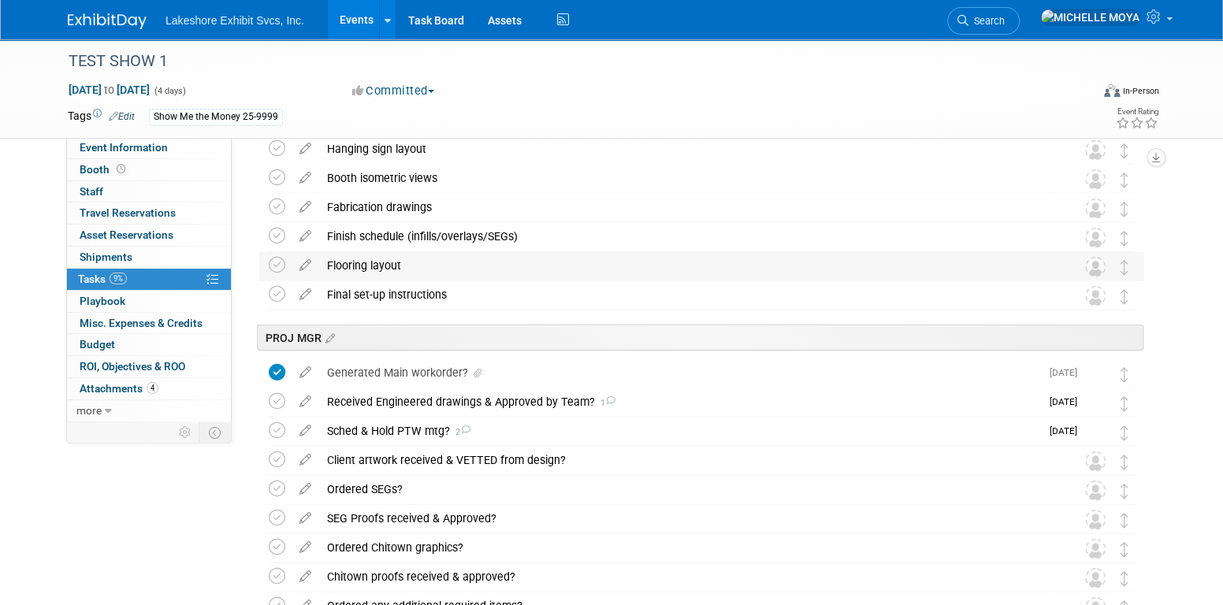
scroll to position [2128, 0]
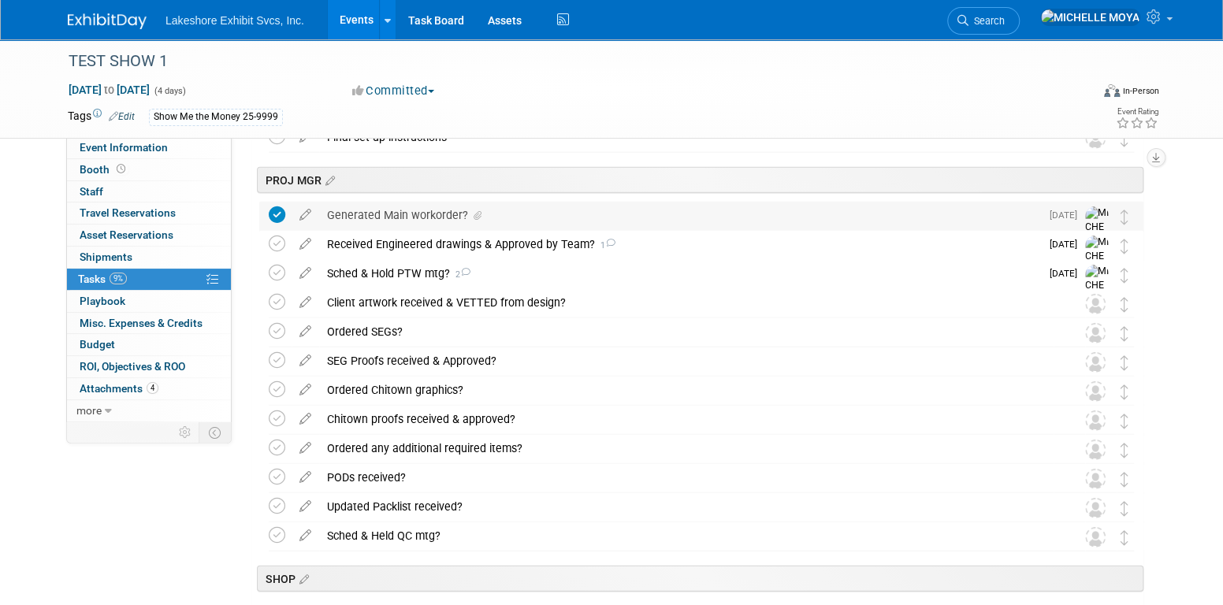
click at [418, 217] on div "Generated Main workorder?" at bounding box center [679, 215] width 721 height 27
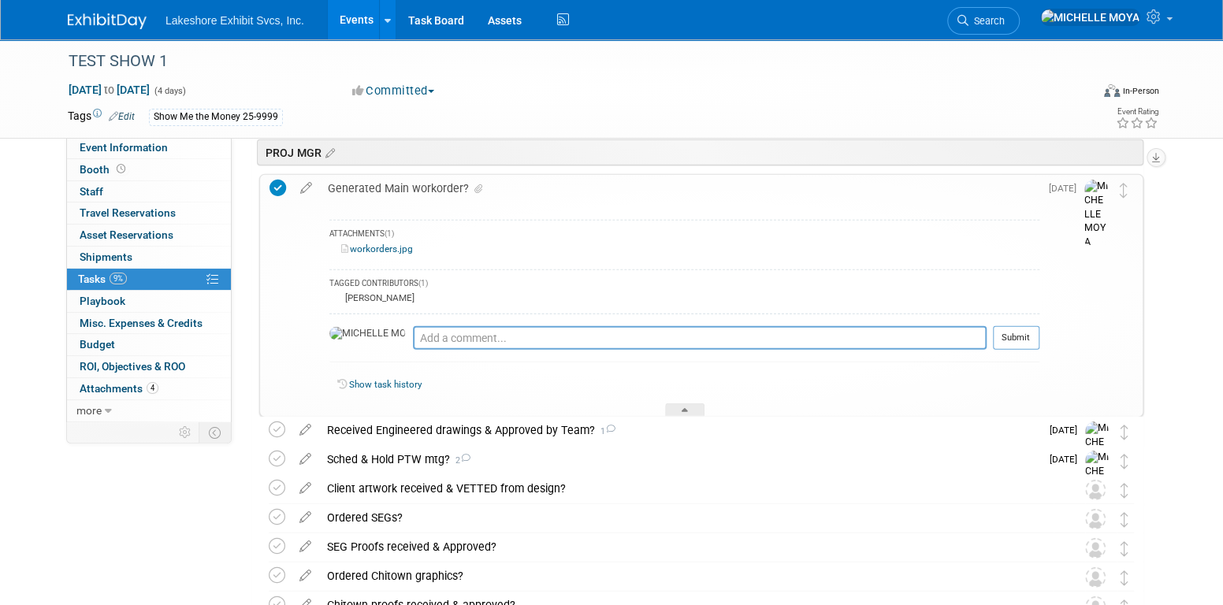
scroll to position [2049, 0]
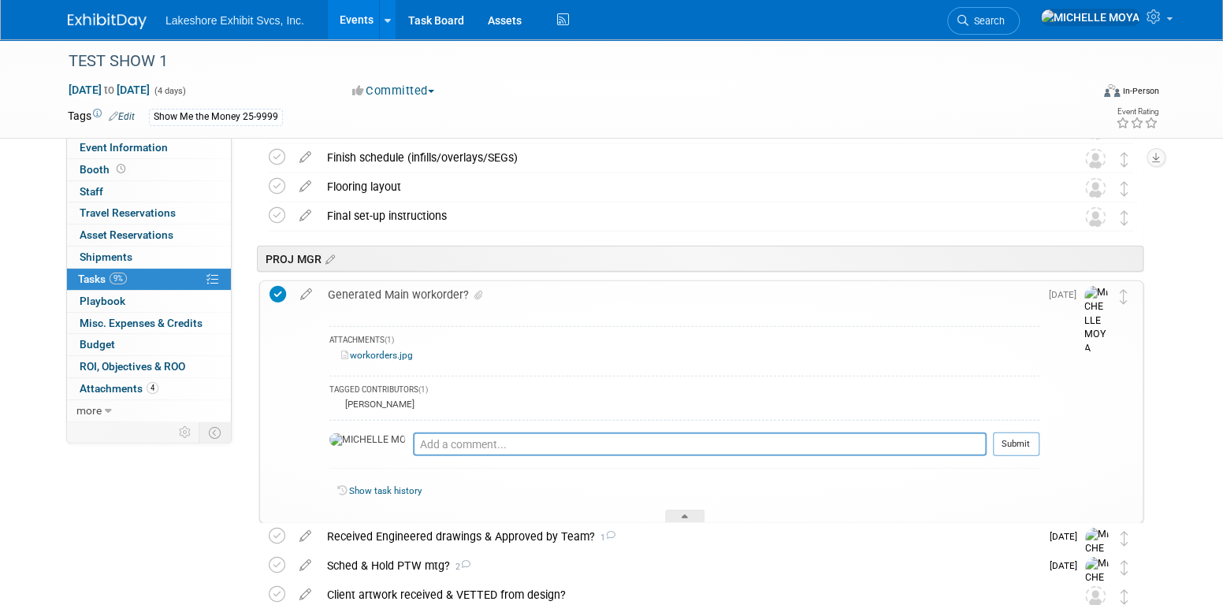
click at [392, 289] on div "Generated Main workorder?" at bounding box center [679, 294] width 719 height 27
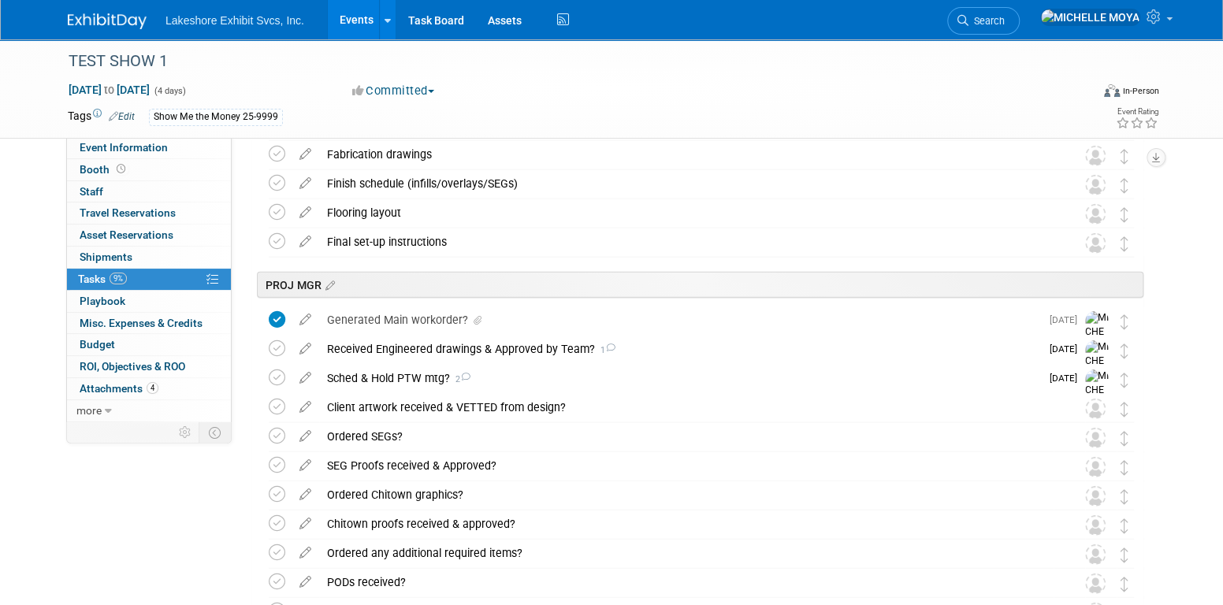
scroll to position [1979, 0]
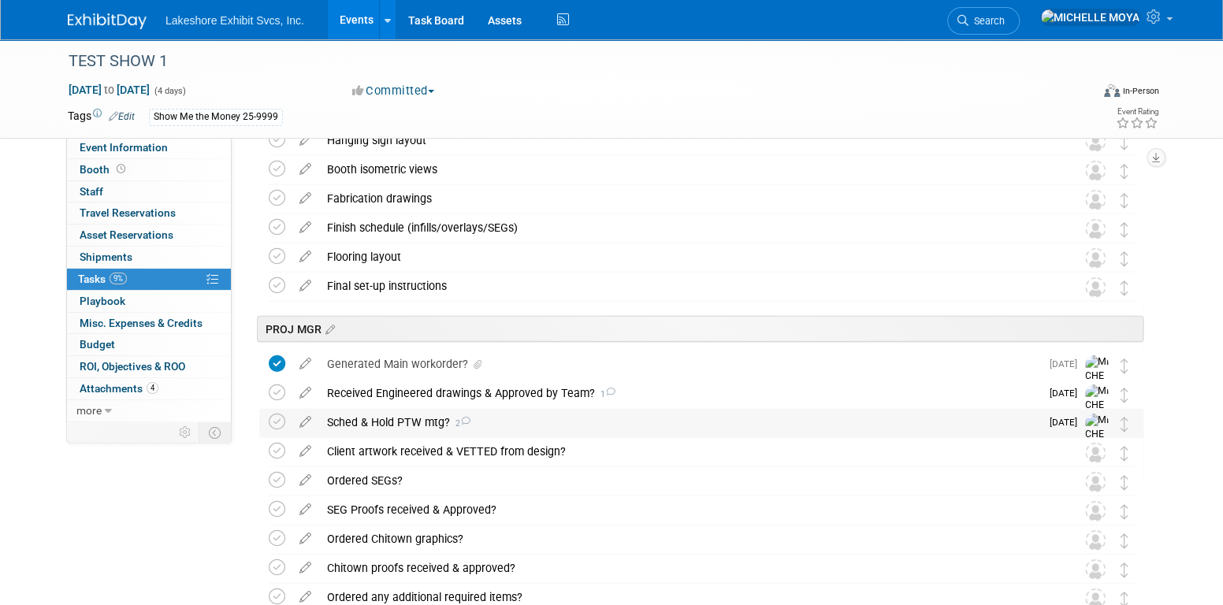
click at [422, 422] on div "Sched & Hold PTW mtg? 2" at bounding box center [679, 422] width 721 height 27
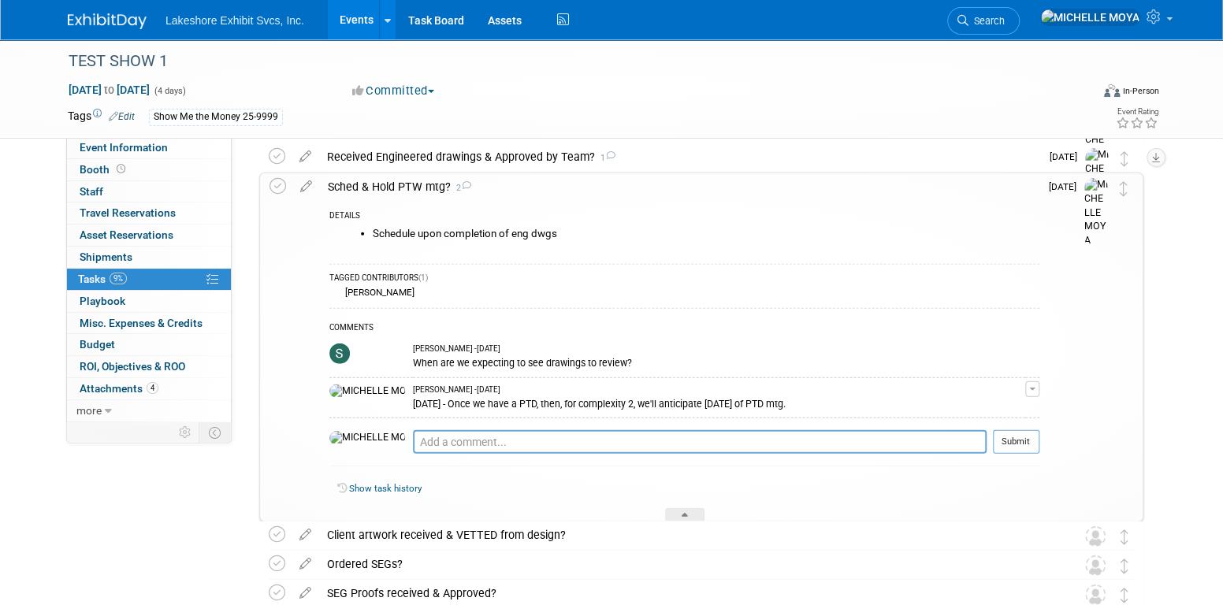
scroll to position [2136, 0]
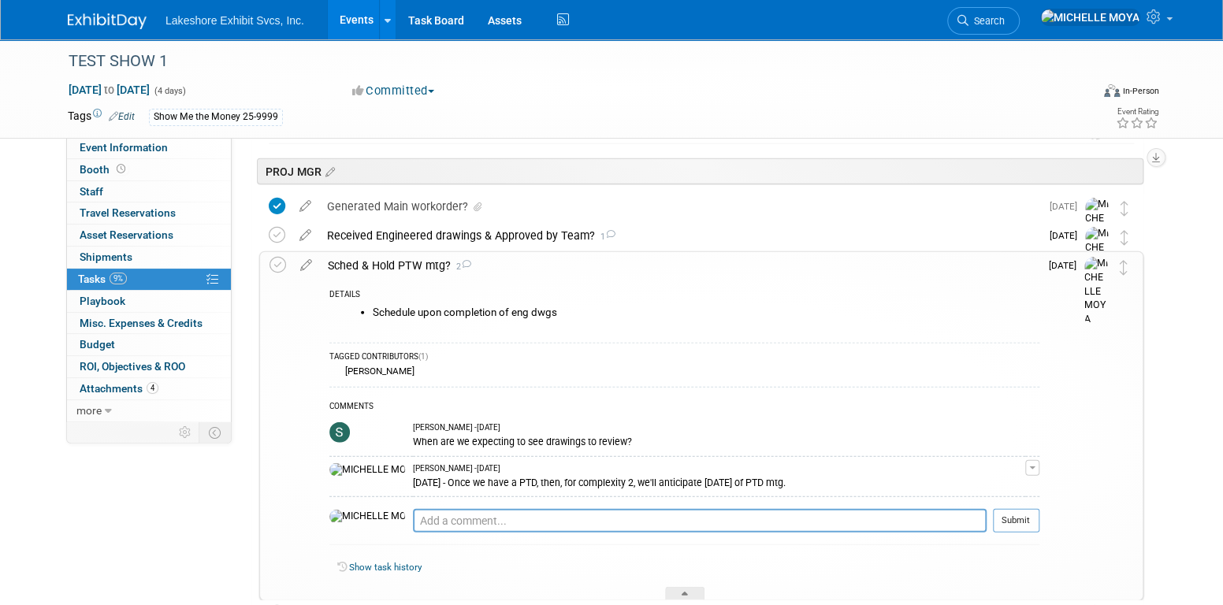
click at [432, 310] on li "Schedule upon completion of eng dwgs" at bounding box center [706, 313] width 667 height 13
click at [348, 18] on link "Events" at bounding box center [357, 19] width 58 height 39
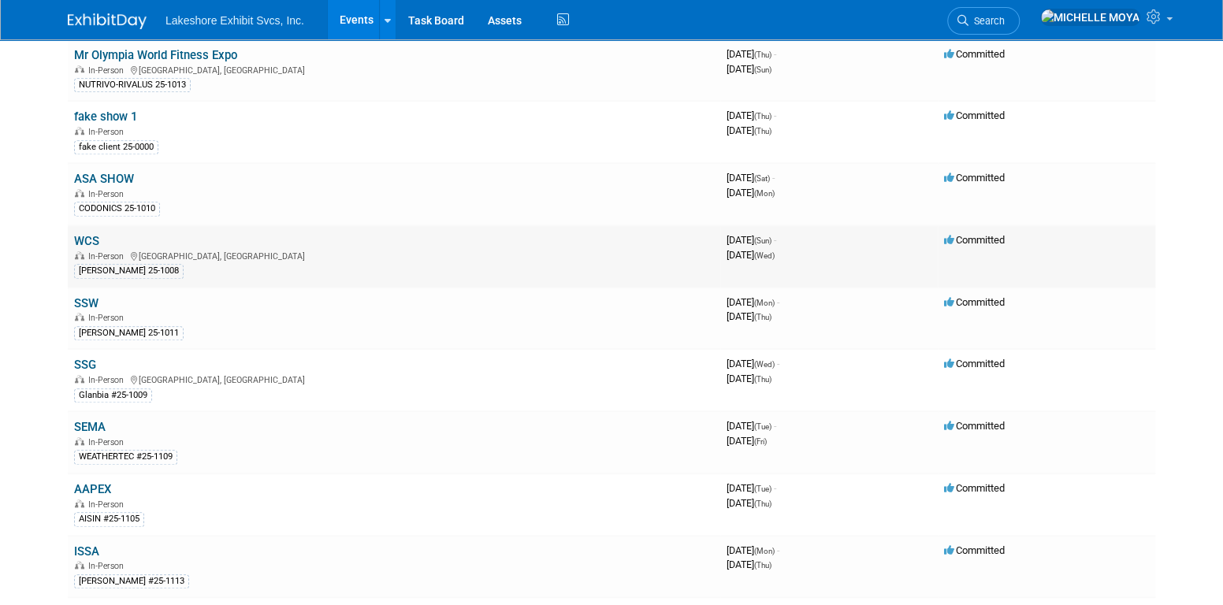
scroll to position [630, 0]
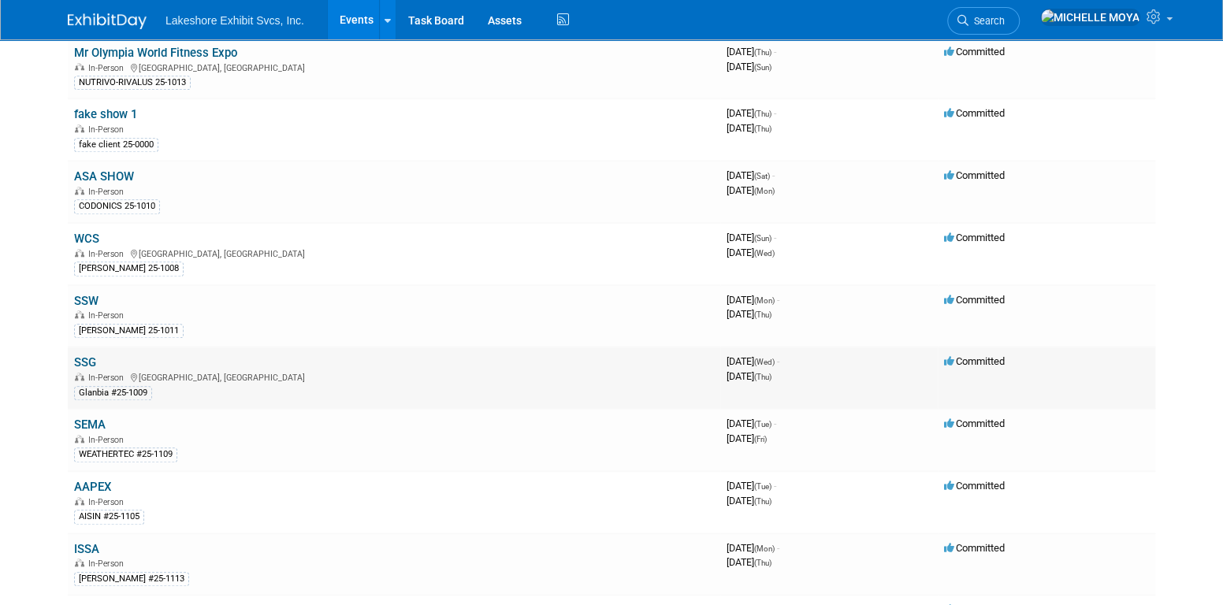
click at [84, 355] on link "SSG" at bounding box center [85, 362] width 22 height 14
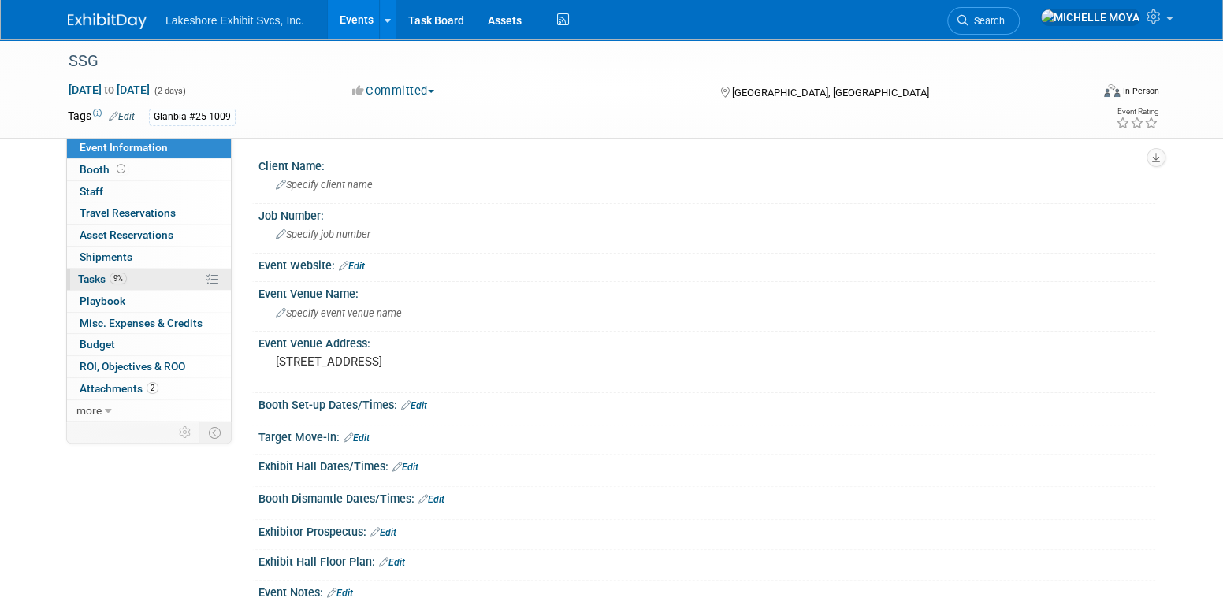
click at [162, 270] on link "9% Tasks 9%" at bounding box center [149, 279] width 164 height 21
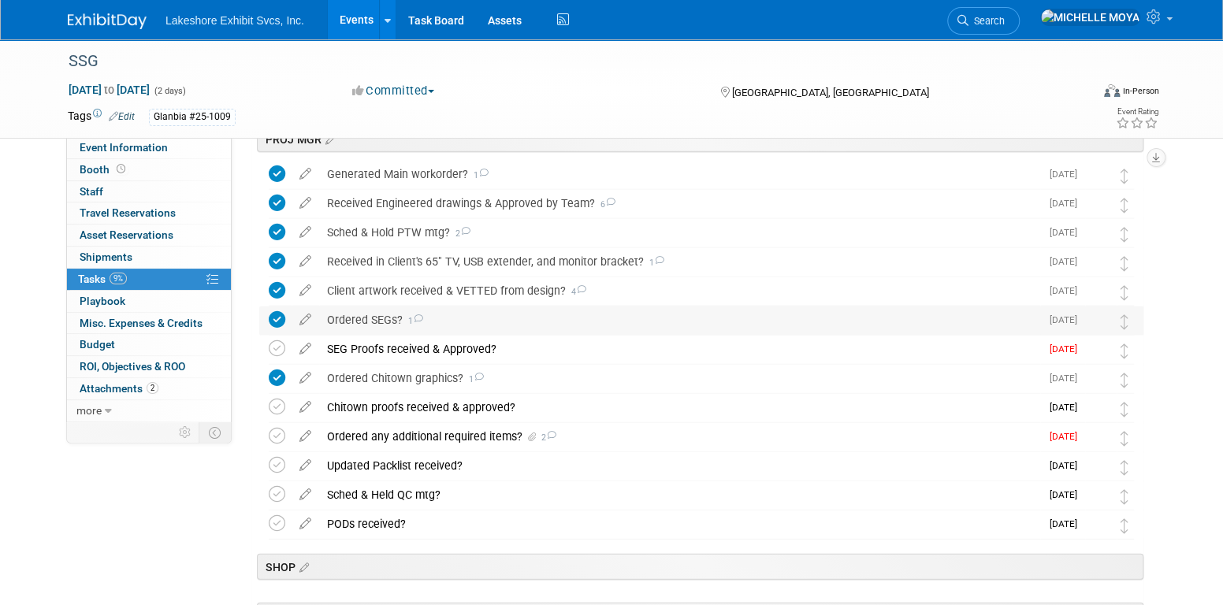
scroll to position [2206, 0]
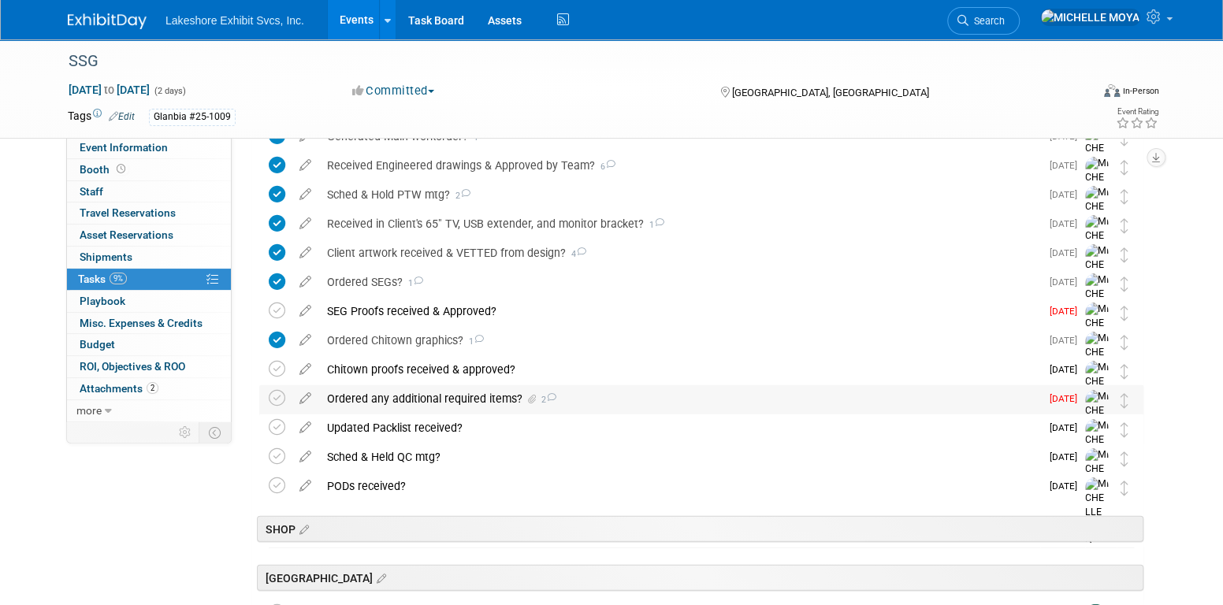
click at [502, 392] on div "Ordered any additional required items? 2" at bounding box center [679, 398] width 721 height 27
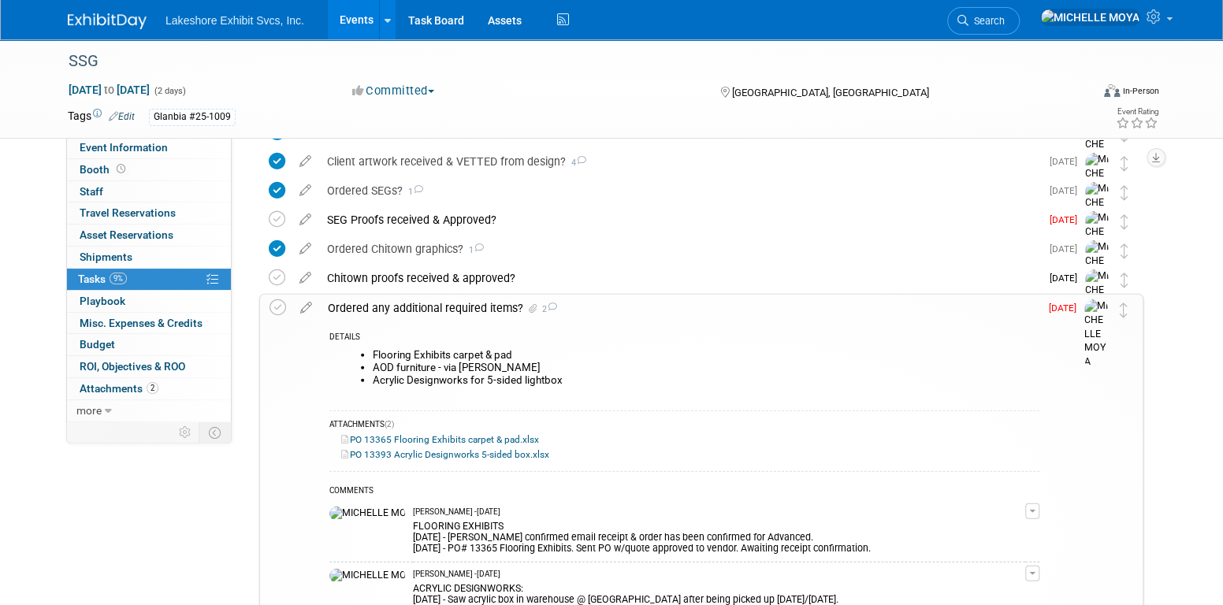
scroll to position [2285, 0]
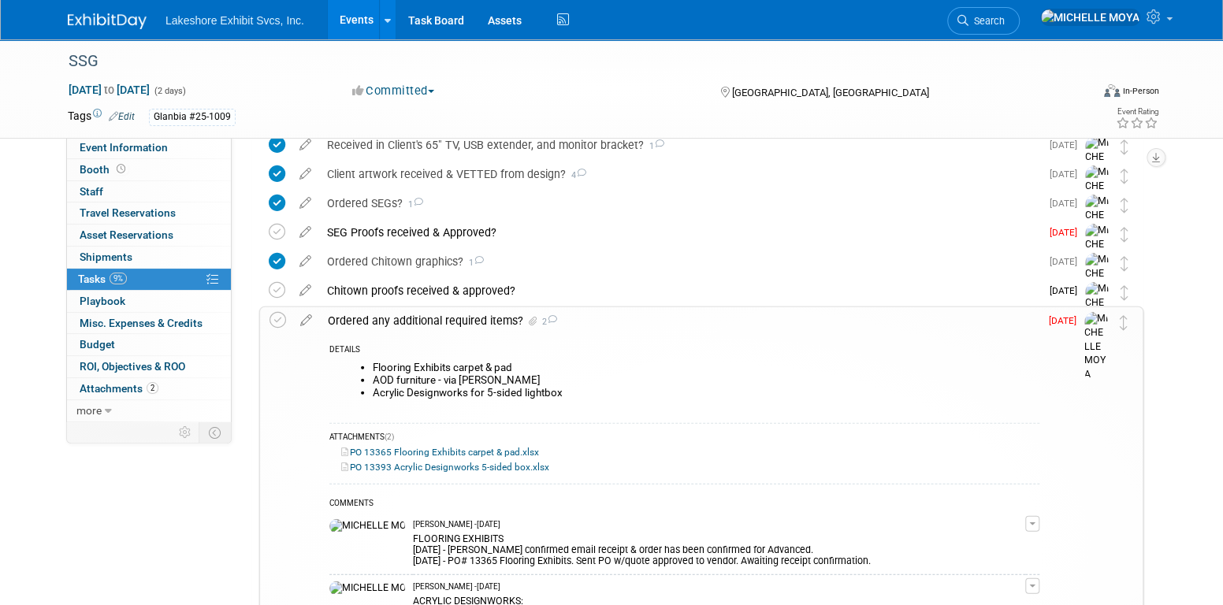
click at [456, 324] on div "Ordered any additional required items? 2" at bounding box center [679, 320] width 719 height 27
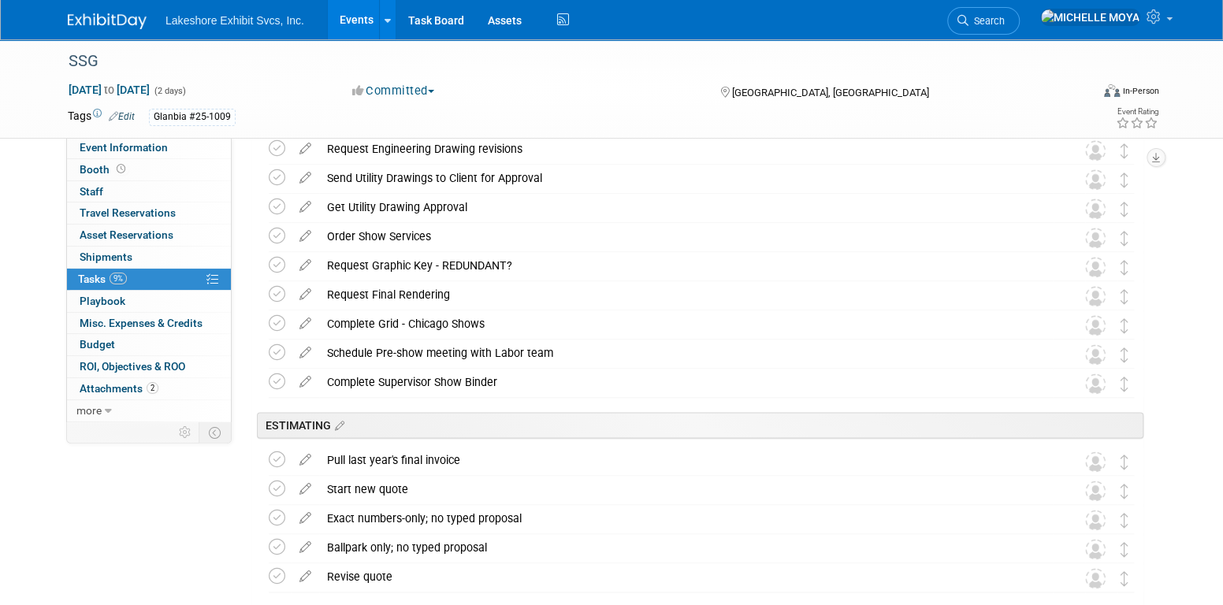
scroll to position [946, 0]
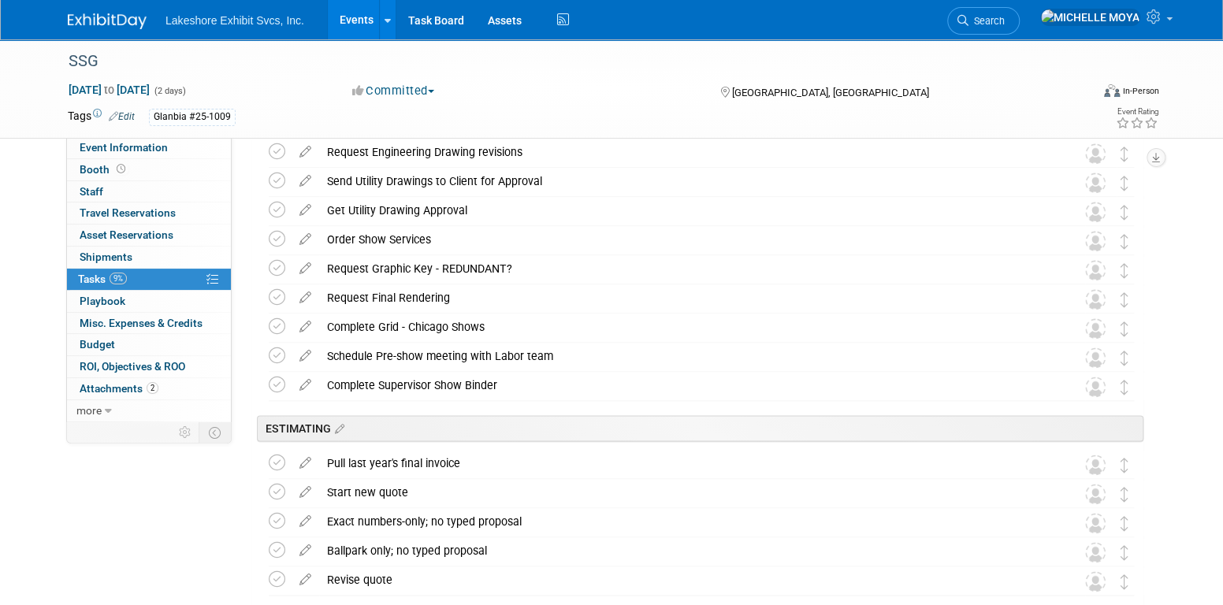
click at [351, 28] on link "Events" at bounding box center [357, 19] width 58 height 39
